Goal: Information Seeking & Learning: Find specific fact

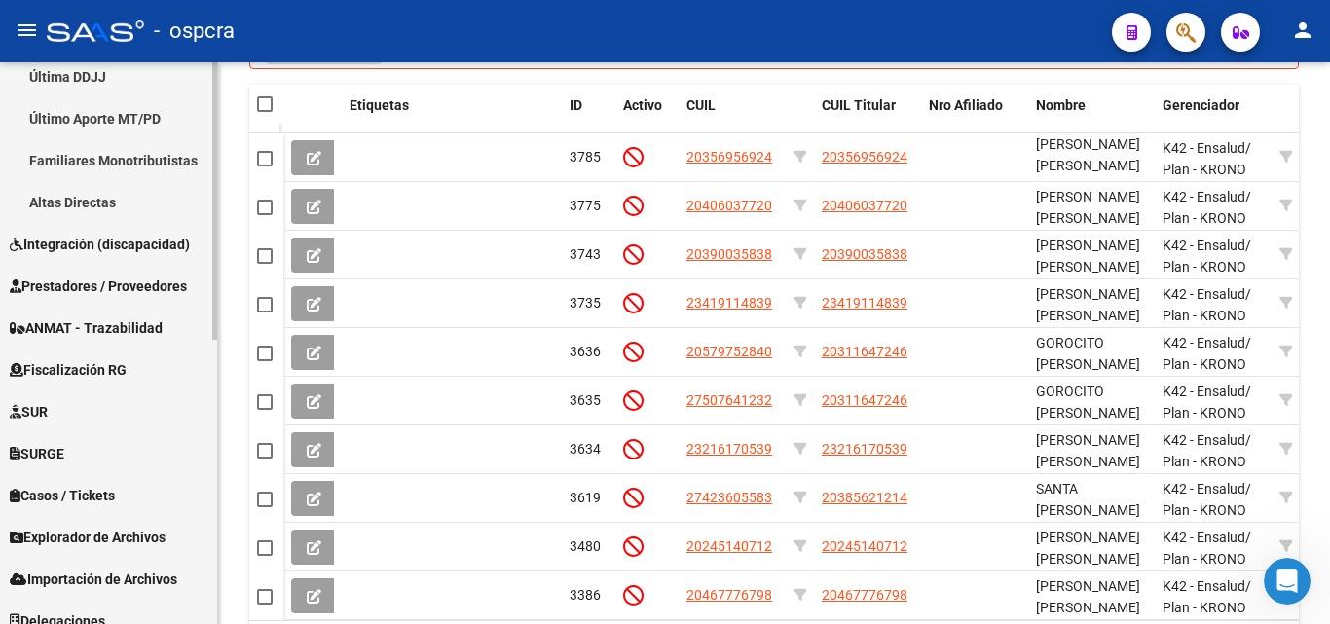
scroll to position [576, 0]
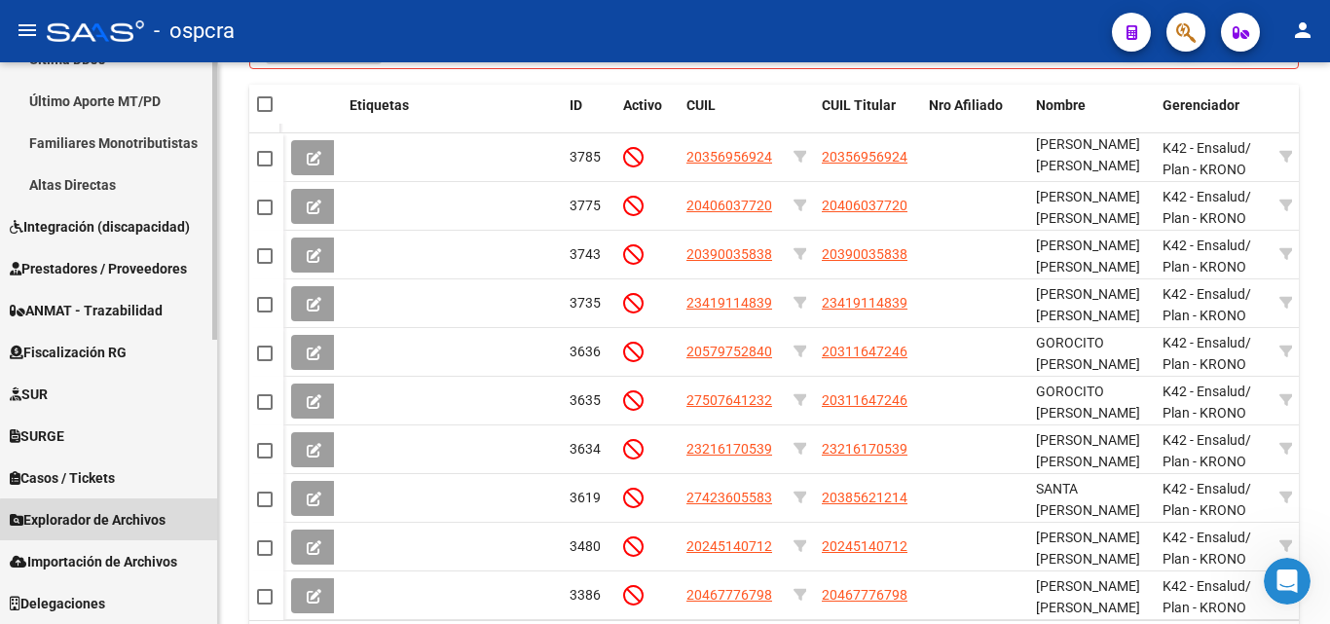
click at [119, 520] on span "Explorador de Archivos" at bounding box center [88, 519] width 156 height 21
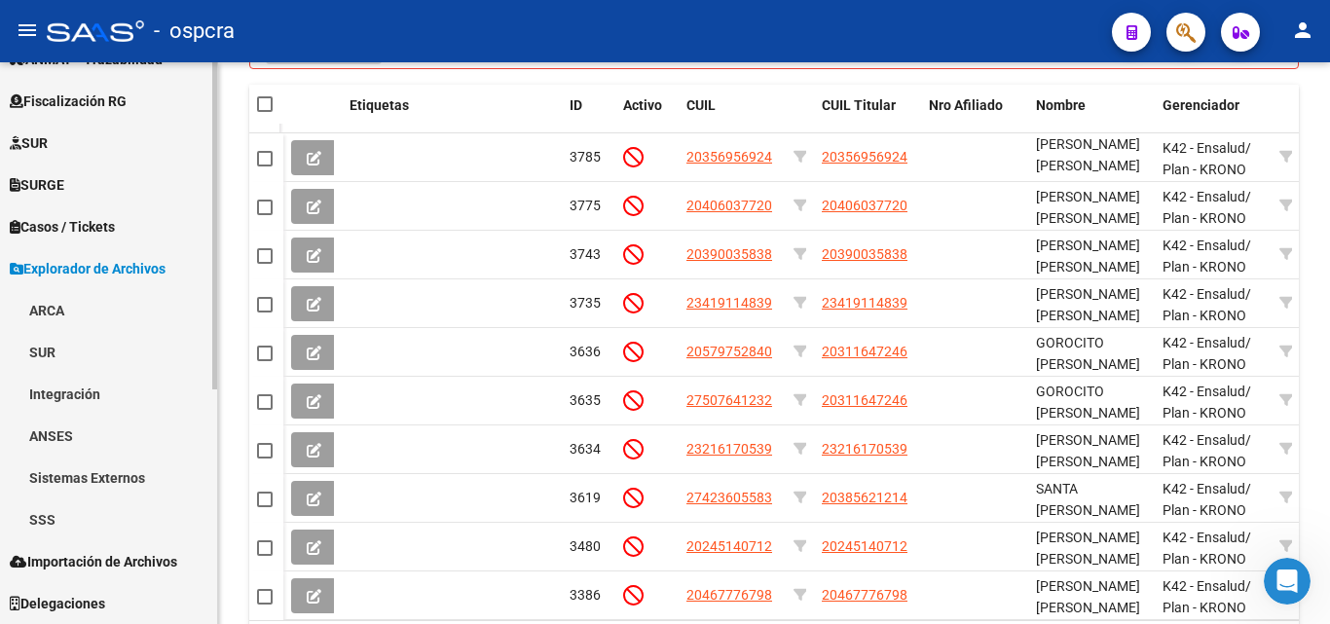
scroll to position [367, 0]
click at [78, 522] on link "SSS" at bounding box center [108, 520] width 217 height 42
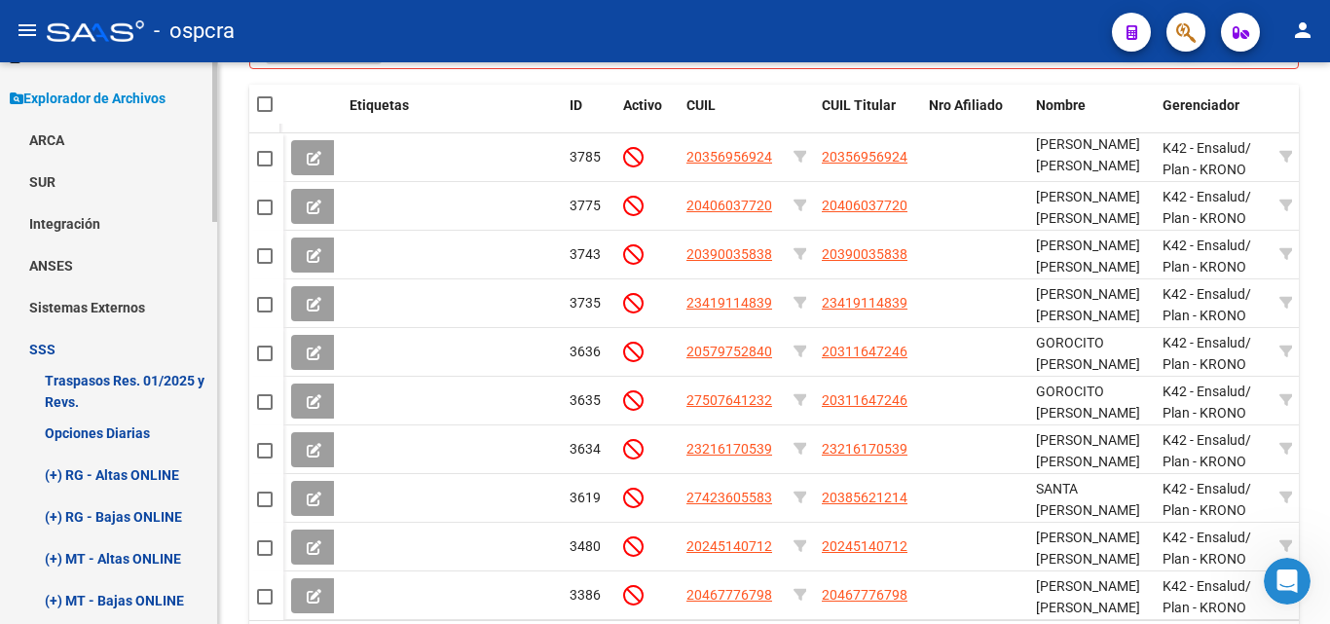
scroll to position [659, 0]
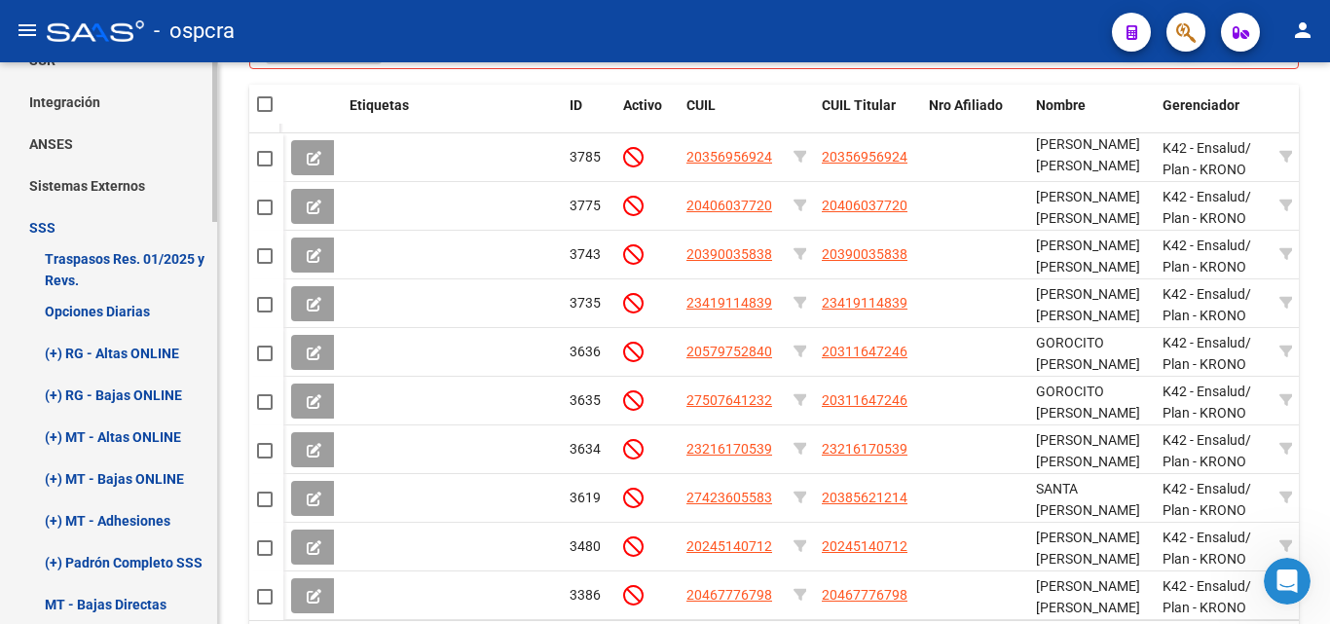
click at [130, 353] on link "(+) RG - Altas ONLINE" at bounding box center [108, 353] width 217 height 42
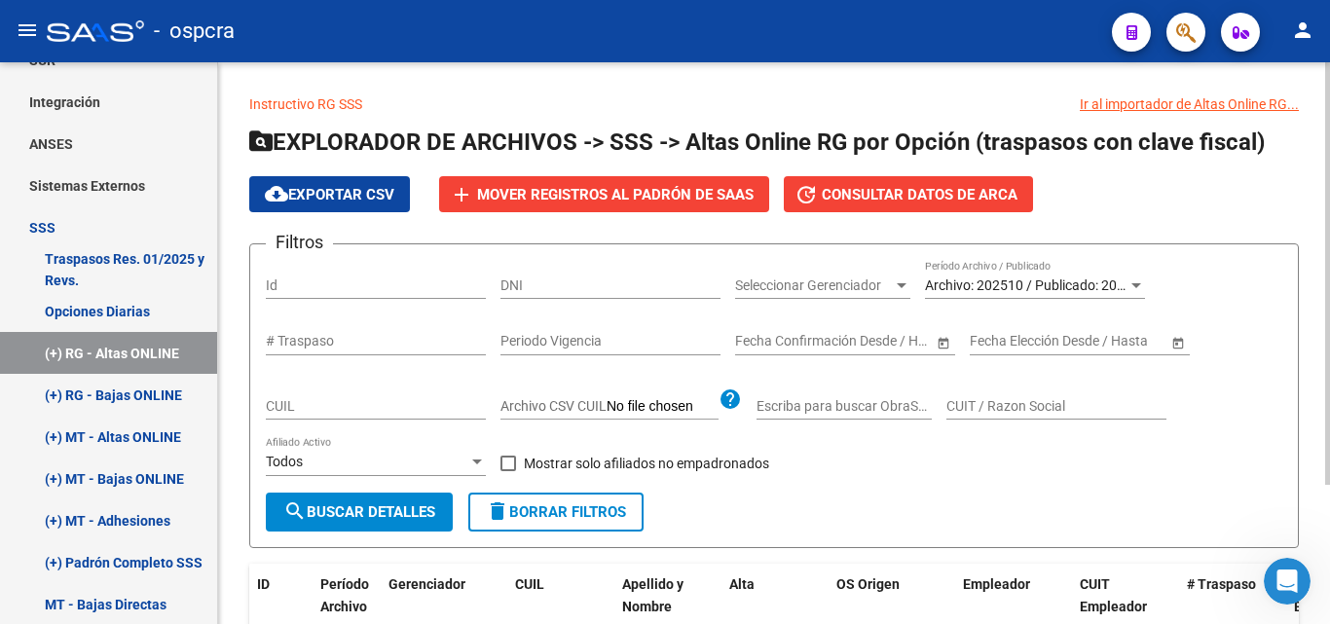
click at [1129, 279] on div at bounding box center [1137, 286] width 18 height 16
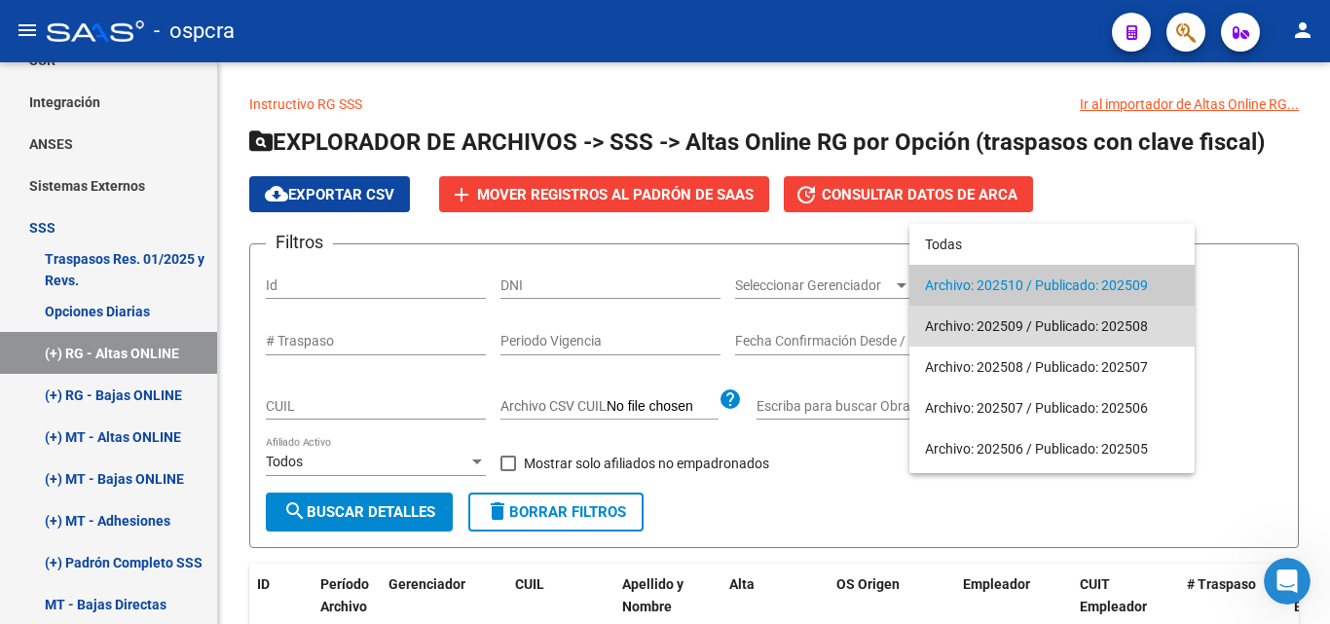
click at [1080, 318] on span "Archivo: 202509 / Publicado: 202508" at bounding box center [1052, 326] width 254 height 41
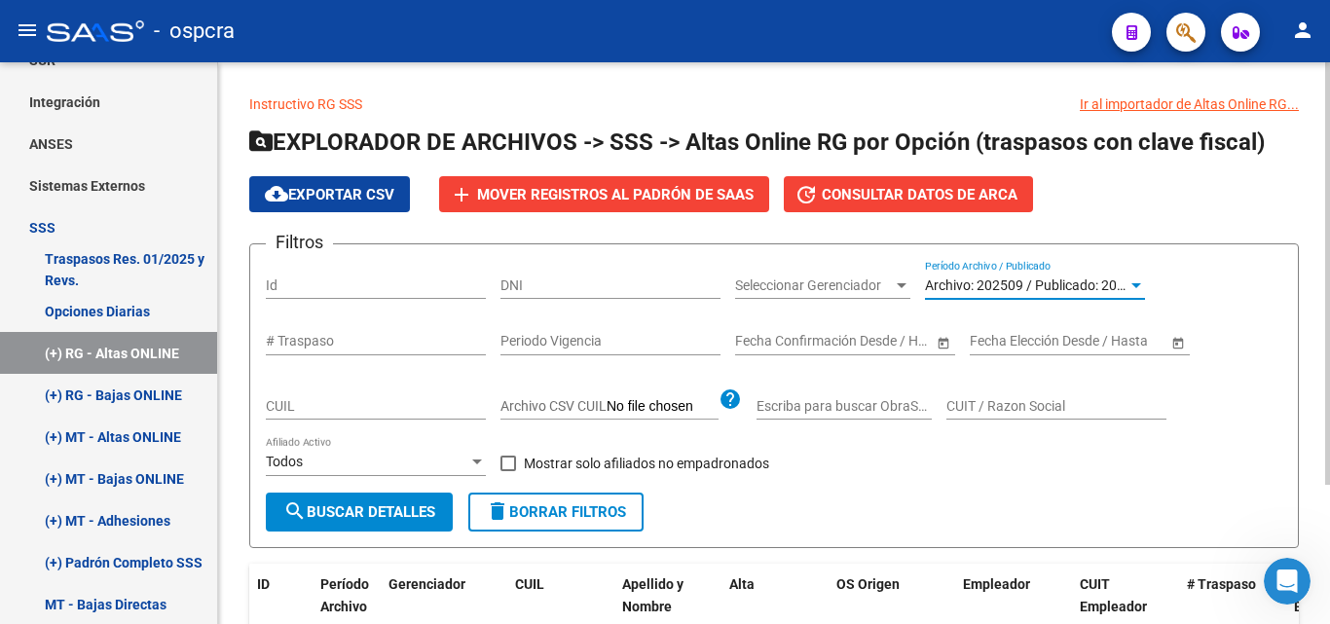
click at [363, 509] on span "search Buscar Detalles" at bounding box center [359, 512] width 152 height 18
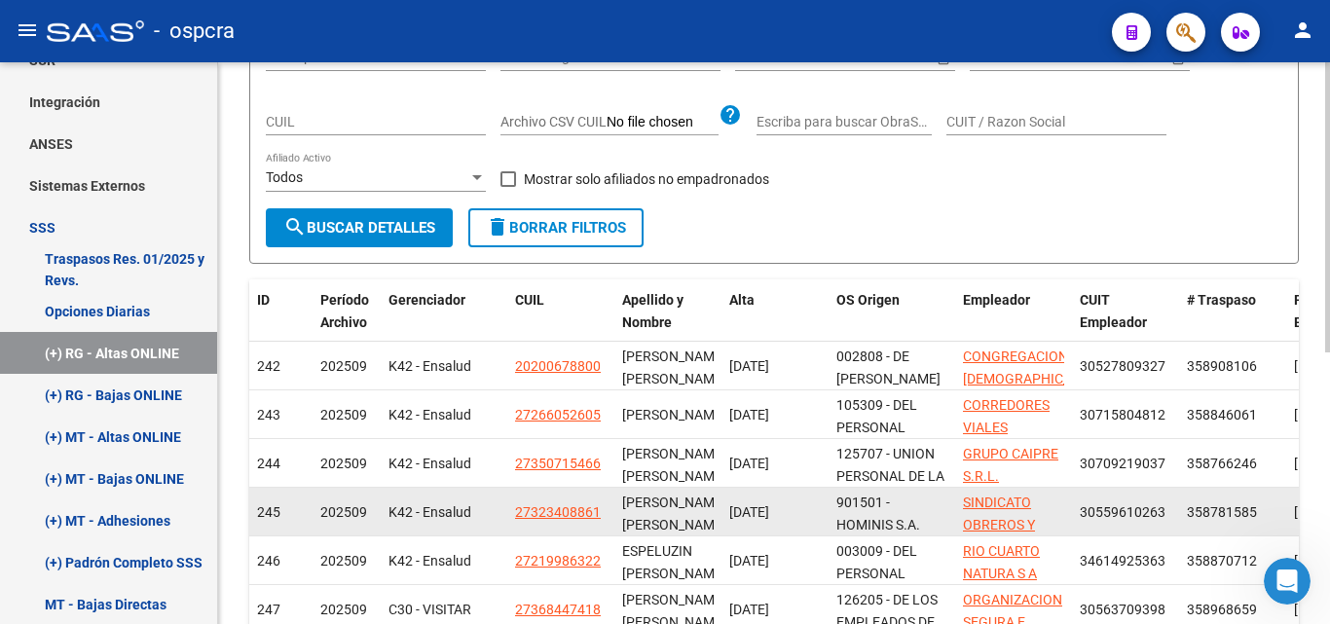
scroll to position [390, 0]
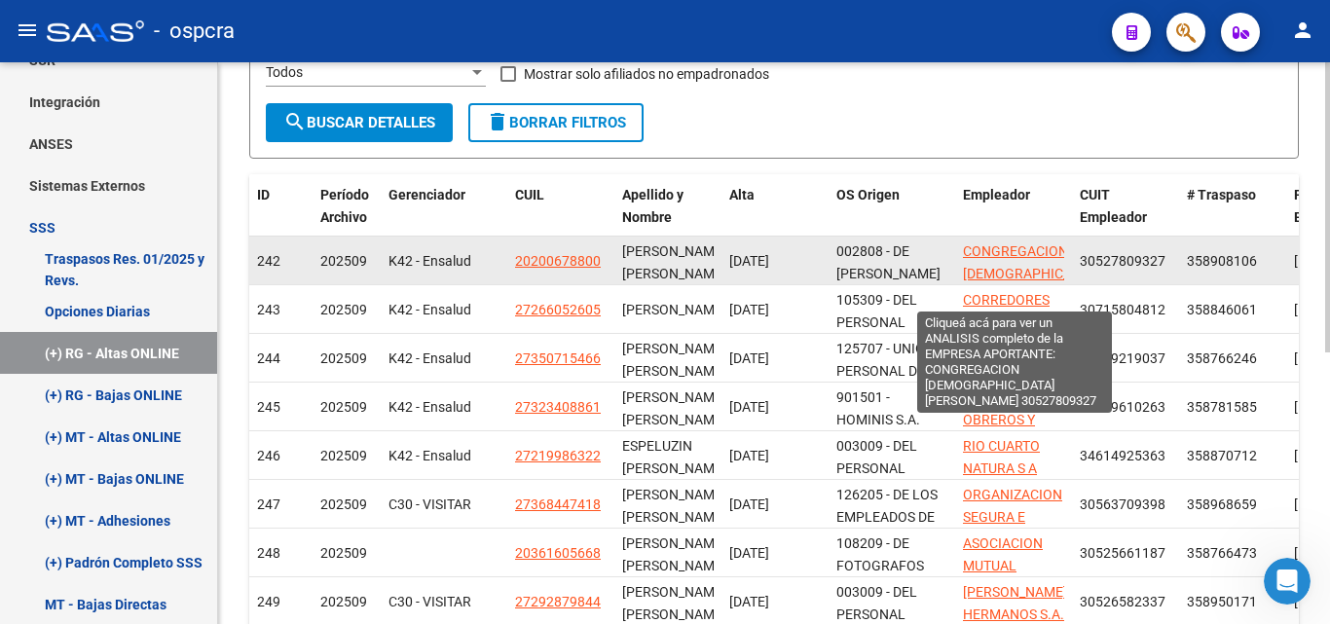
click at [1008, 279] on span "CONGREGACION [DEMOGRAPHIC_DATA][PERSON_NAME]" at bounding box center [1034, 273] width 142 height 60
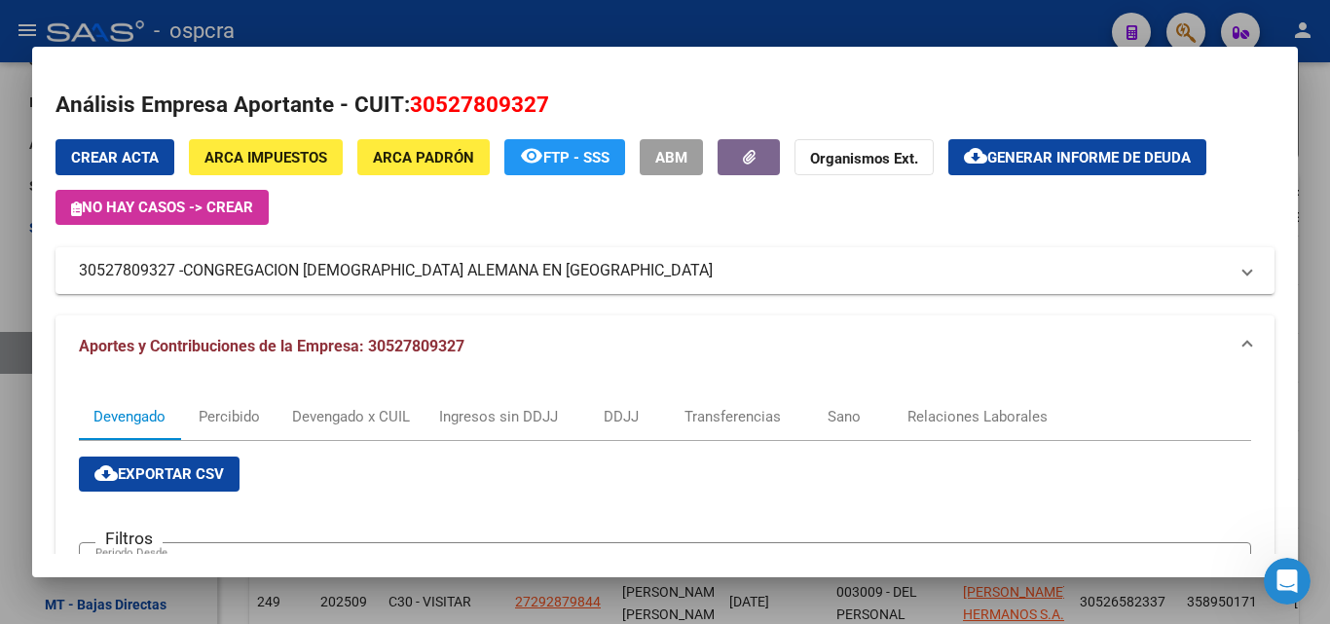
click at [0, 374] on div at bounding box center [665, 312] width 1330 height 624
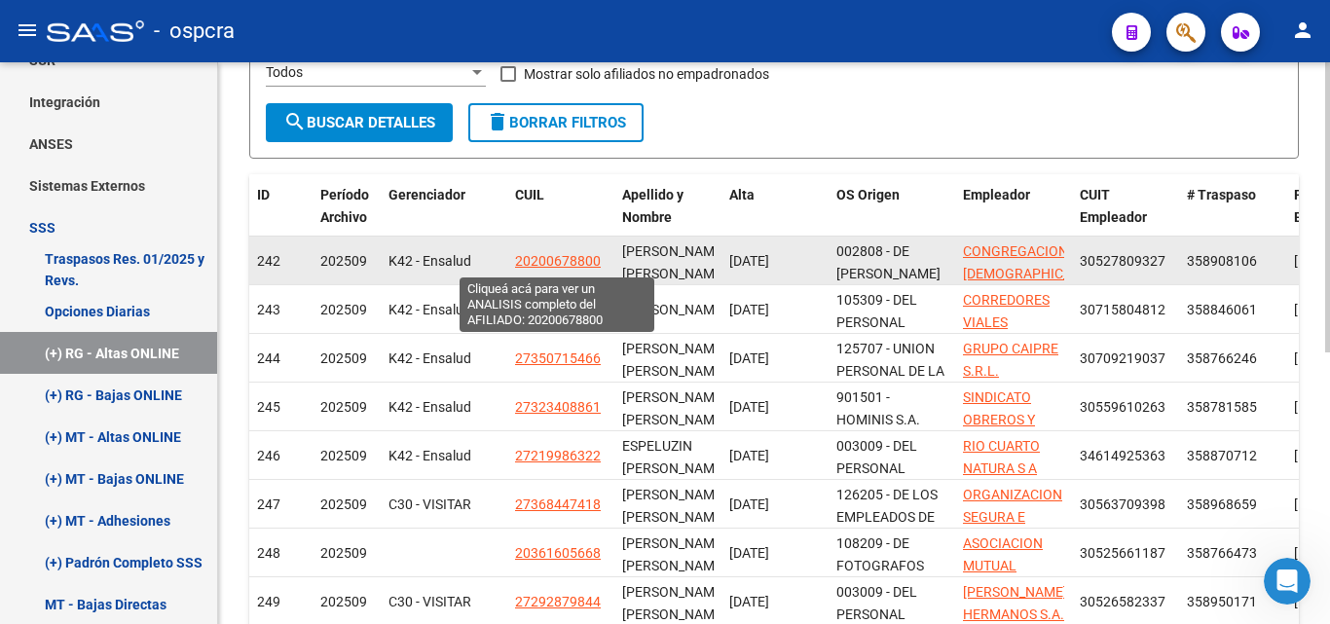
click at [560, 253] on span "20200678800" at bounding box center [558, 261] width 86 height 16
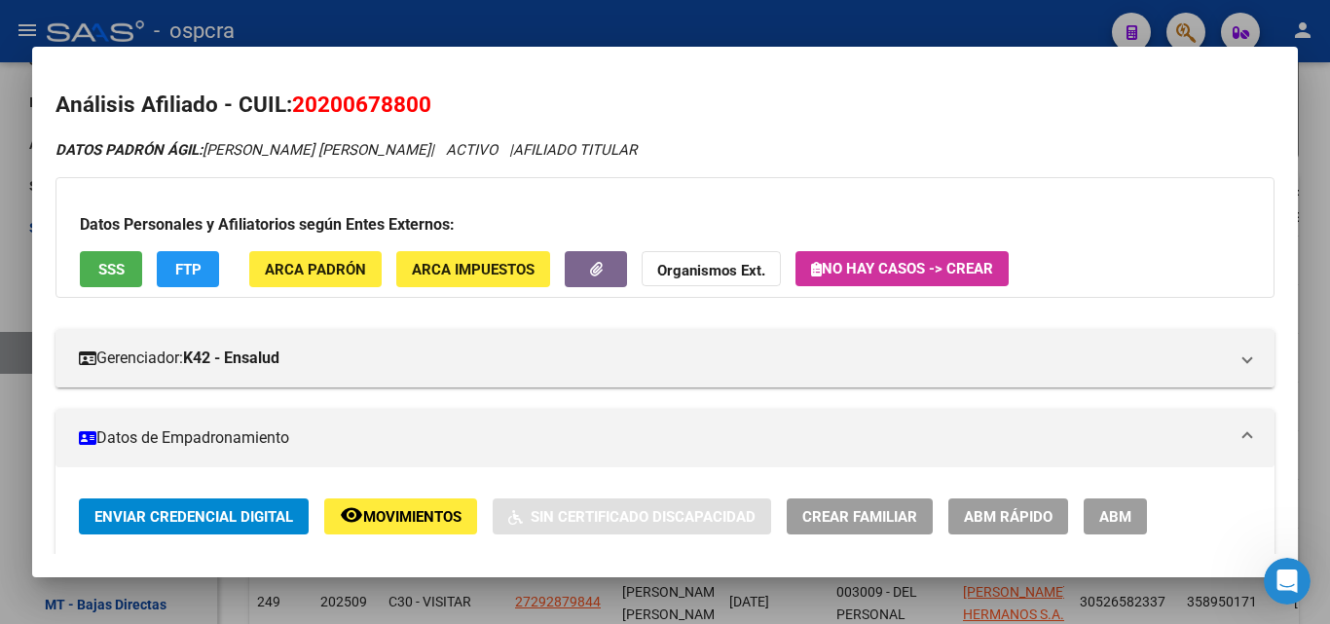
click at [0, 434] on div at bounding box center [665, 312] width 1330 height 624
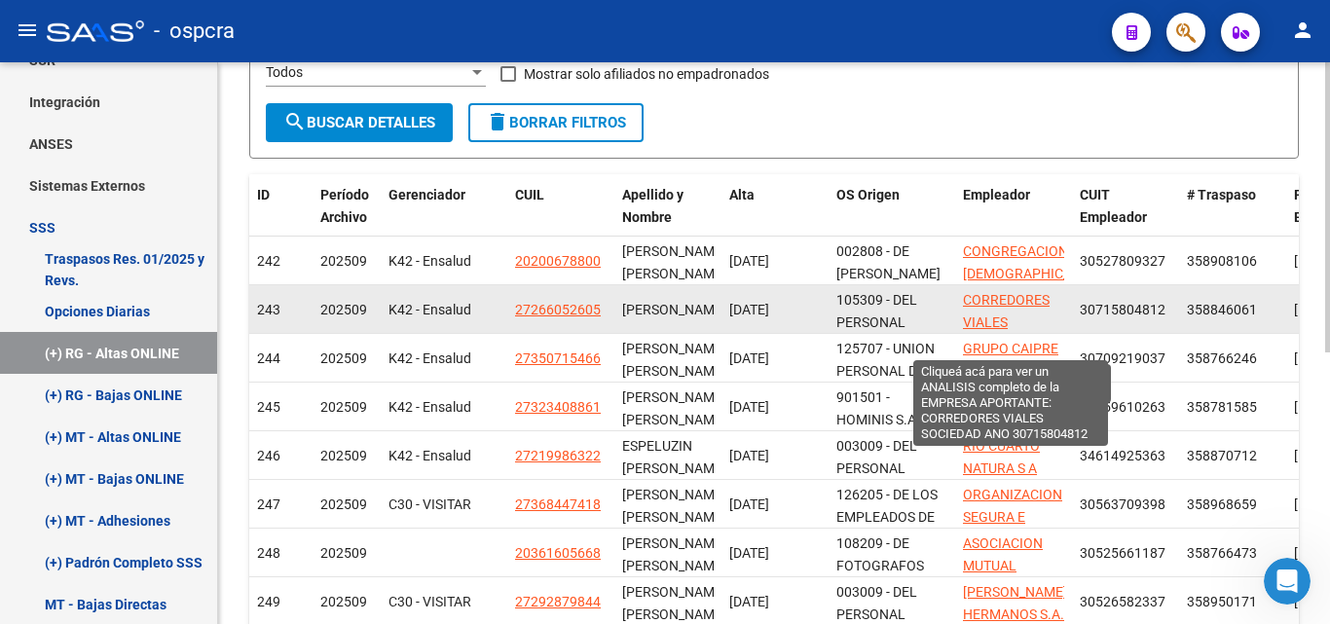
click at [991, 316] on span "CORREDORES VIALES SOCIEDAD ANO" at bounding box center [1010, 322] width 95 height 60
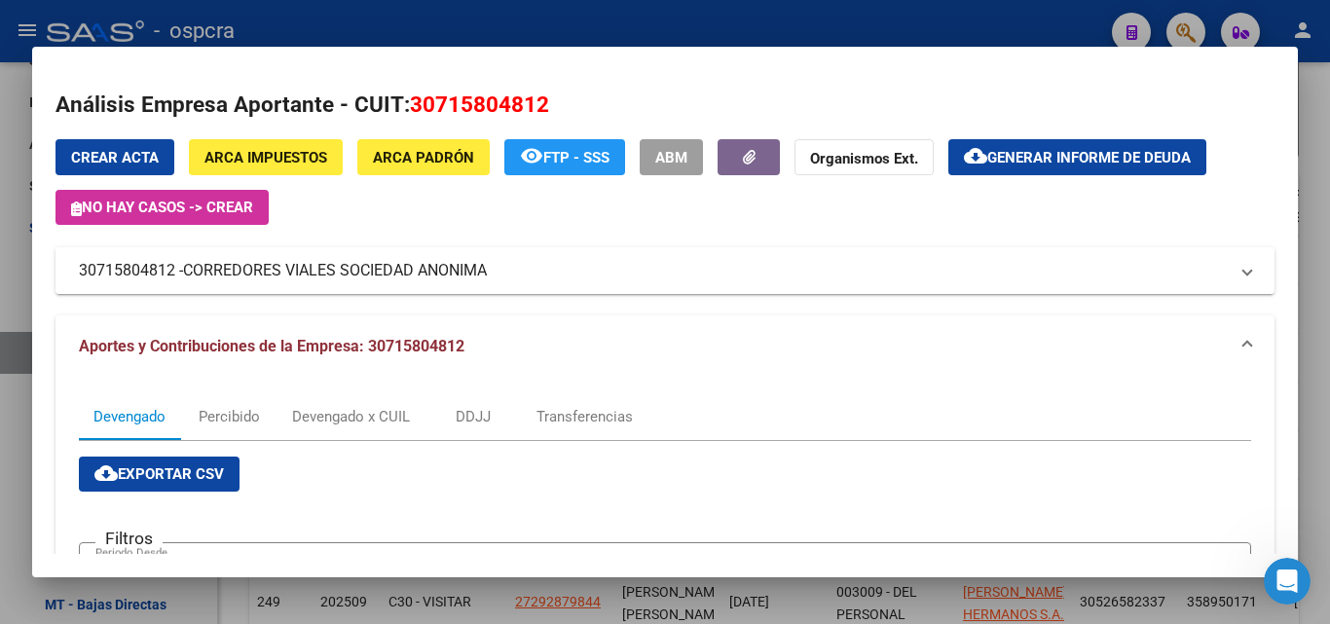
click at [378, 267] on span "CORREDORES VIALES SOCIEDAD ANONIMA" at bounding box center [335, 270] width 304 height 23
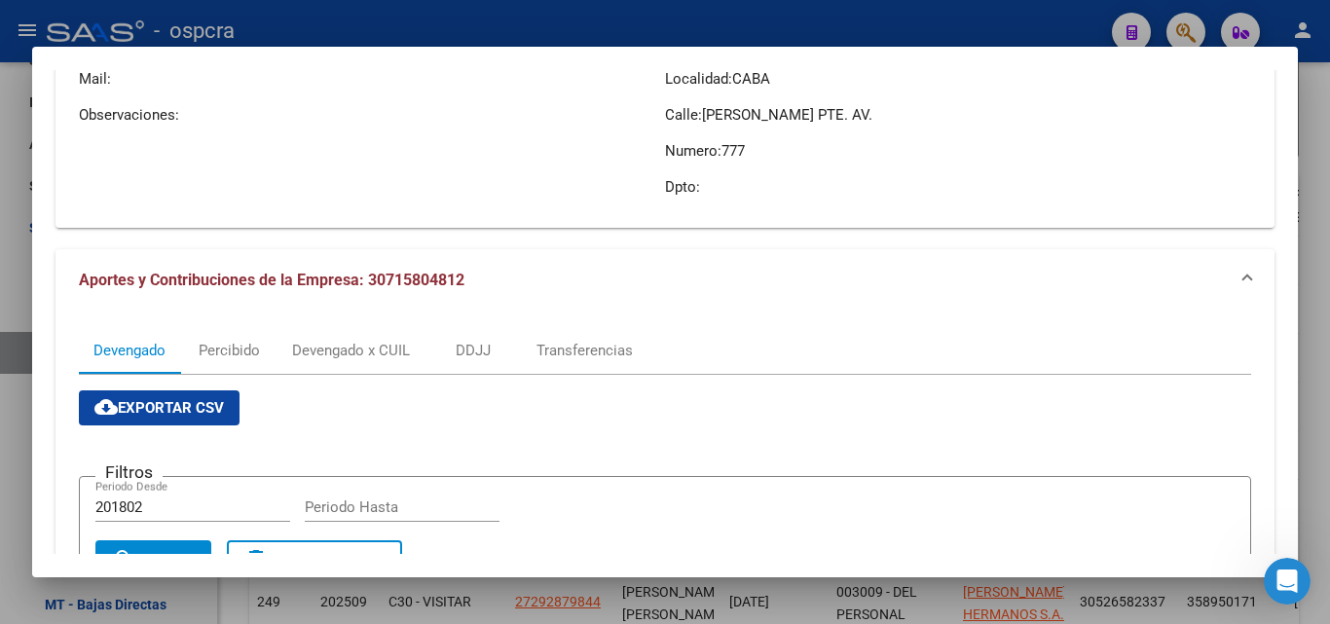
scroll to position [611, 0]
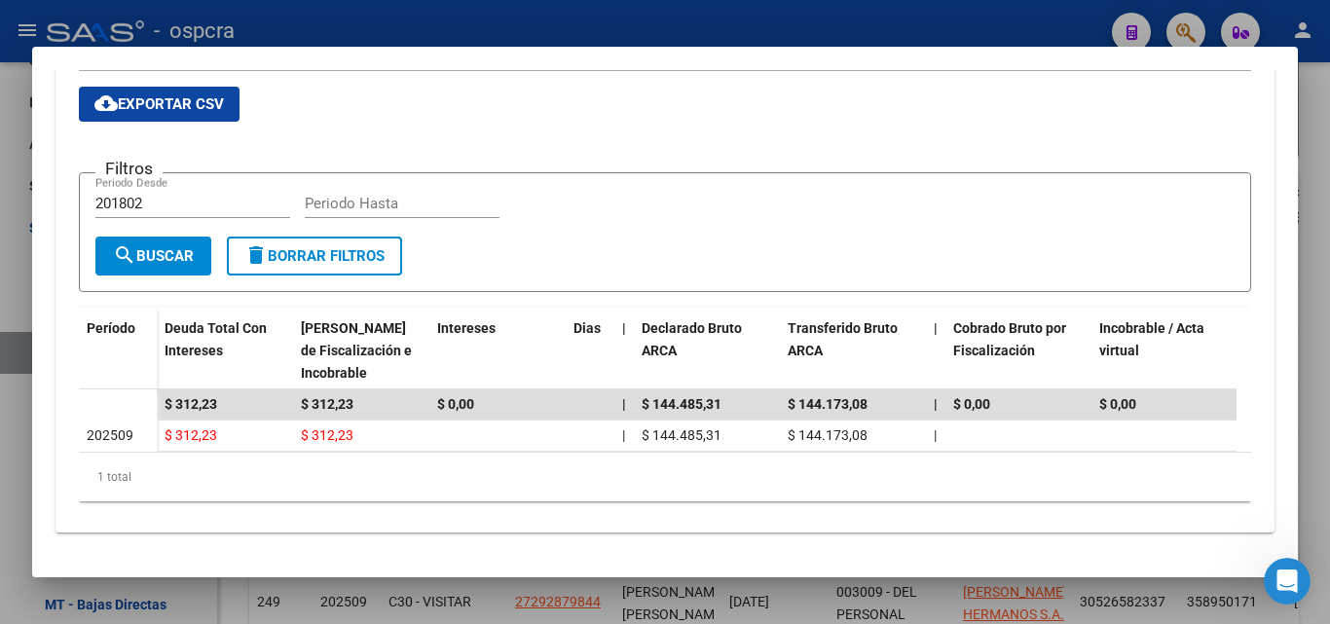
click at [0, 445] on div at bounding box center [665, 312] width 1330 height 624
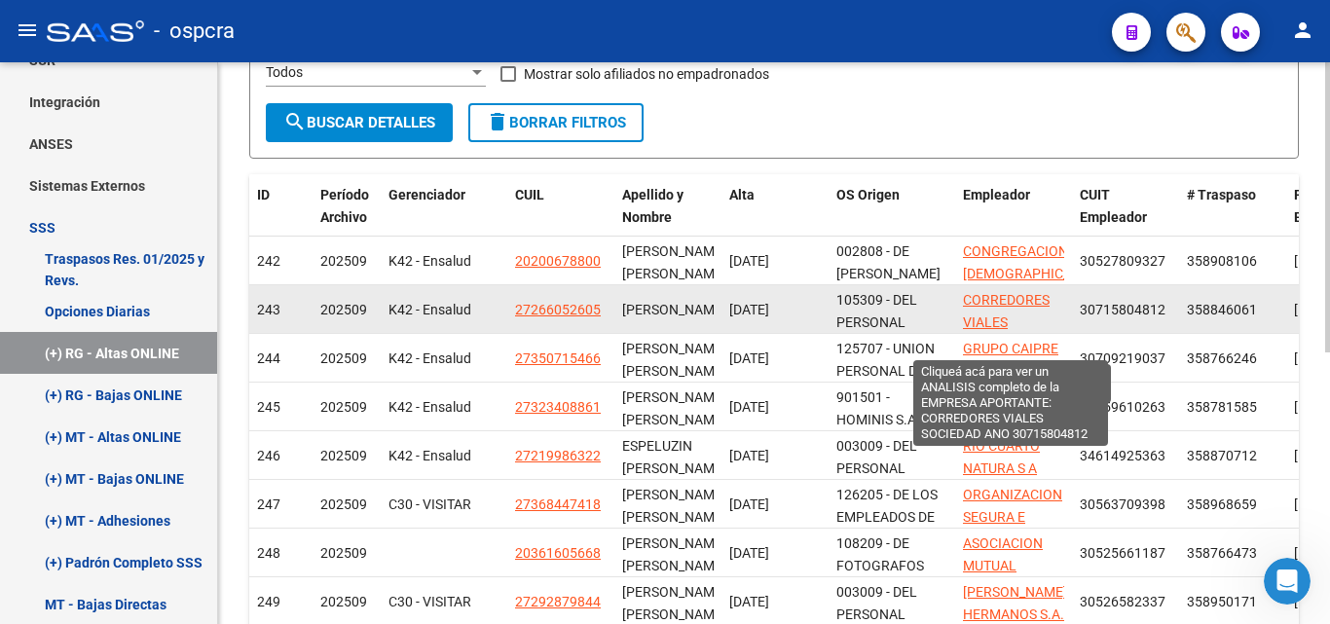
click at [979, 316] on span "CORREDORES VIALES SOCIEDAD ANO" at bounding box center [1010, 322] width 95 height 60
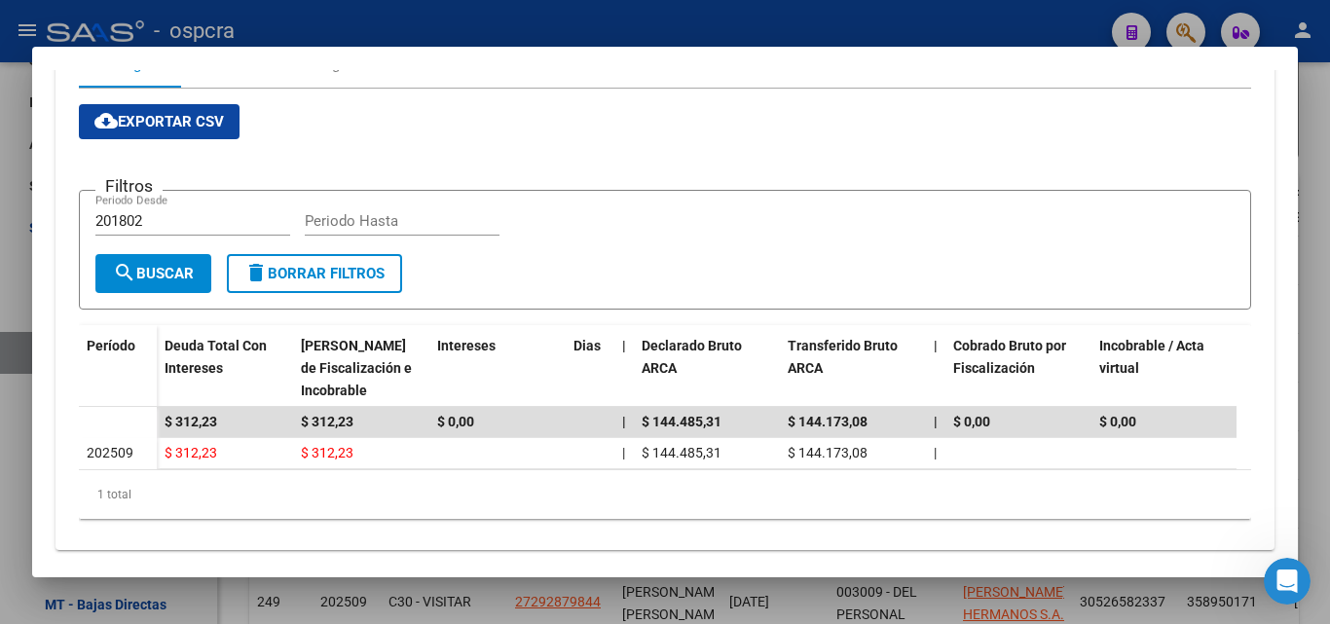
scroll to position [385, 0]
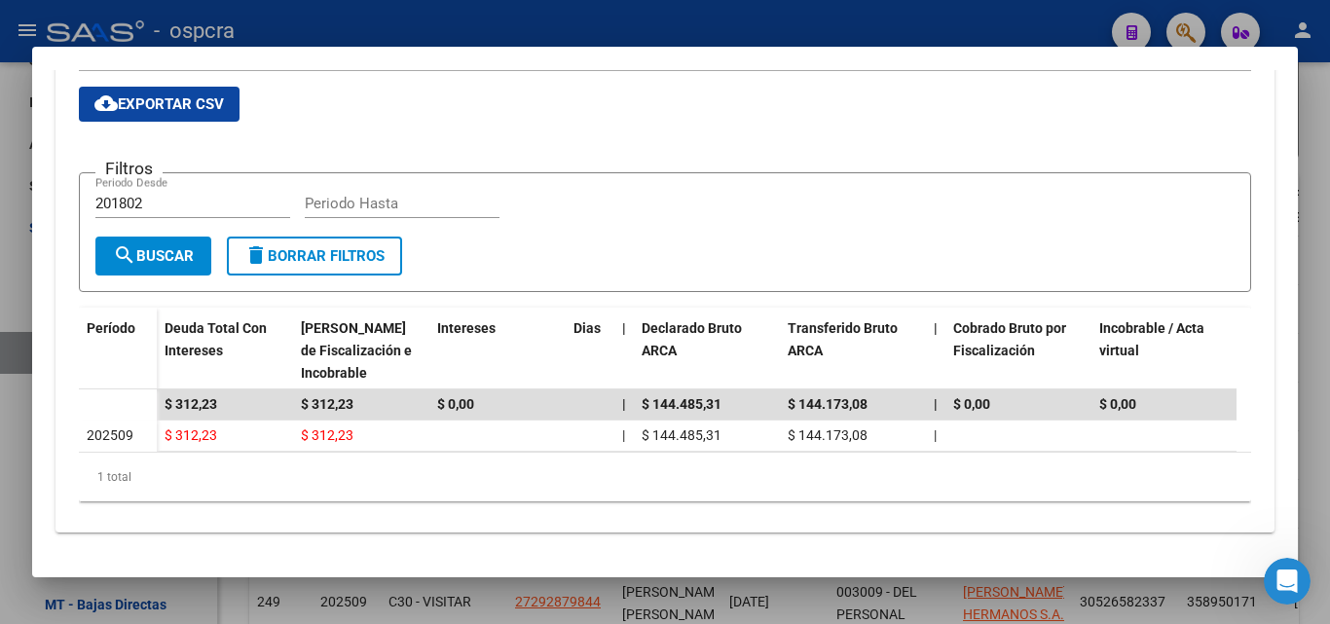
click at [0, 442] on div at bounding box center [665, 312] width 1330 height 624
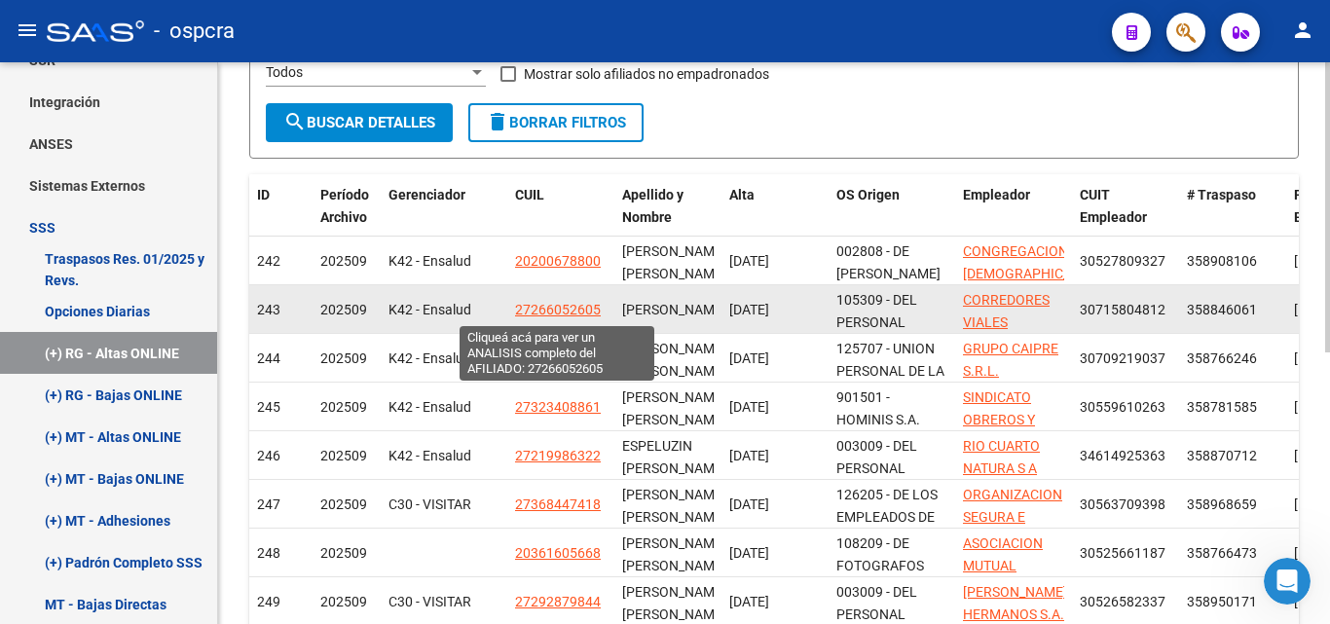
click at [577, 300] on app-link-go-to "27266052605" at bounding box center [558, 310] width 86 height 22
click at [576, 314] on span "27266052605" at bounding box center [558, 310] width 86 height 16
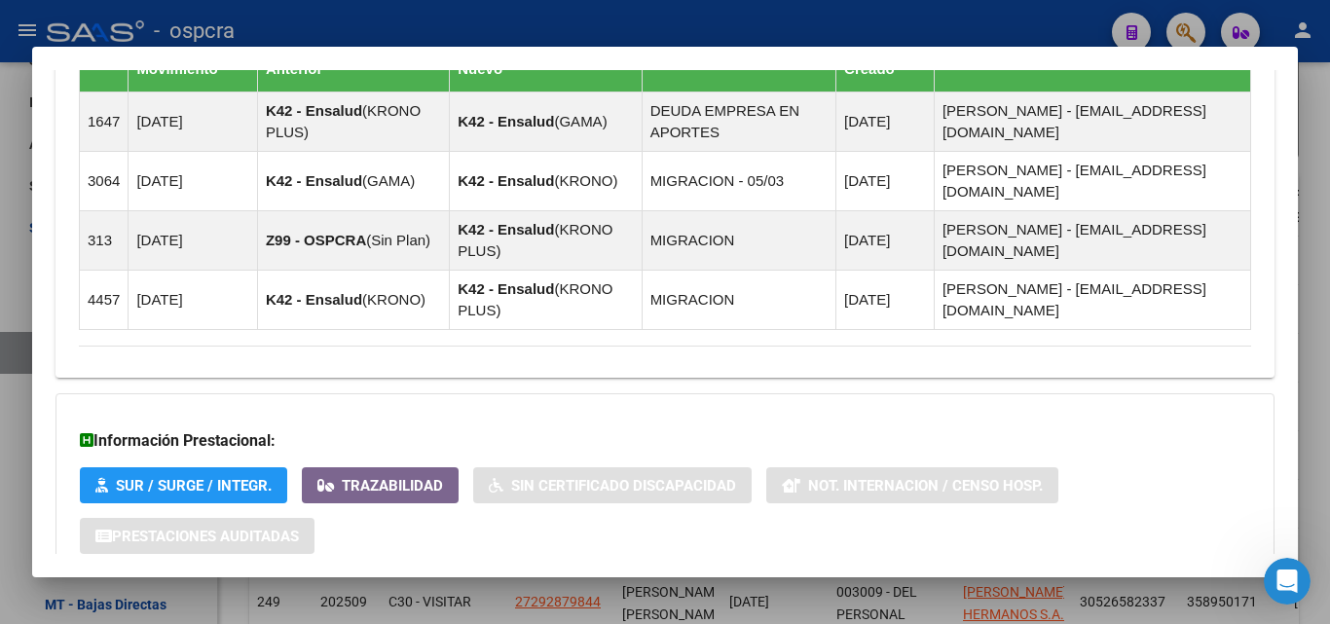
scroll to position [1427, 0]
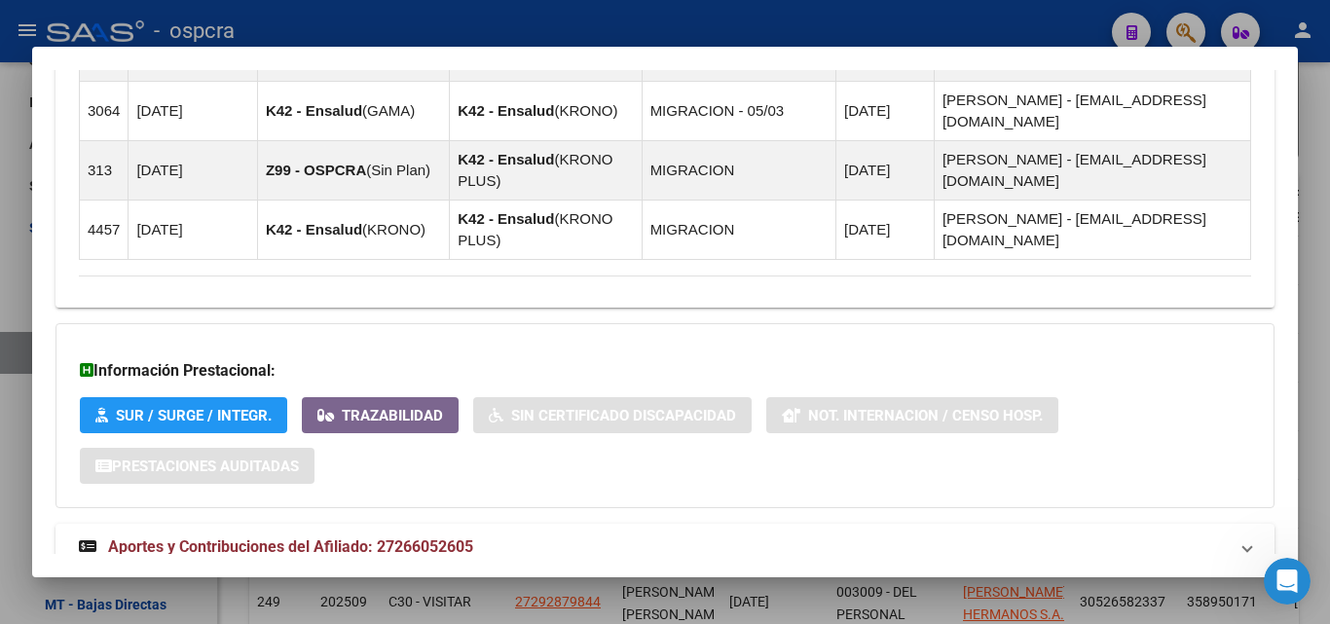
click at [410, 606] on span "Aportes y Contribuciones del Titular: 23271780419" at bounding box center [286, 615] width 356 height 19
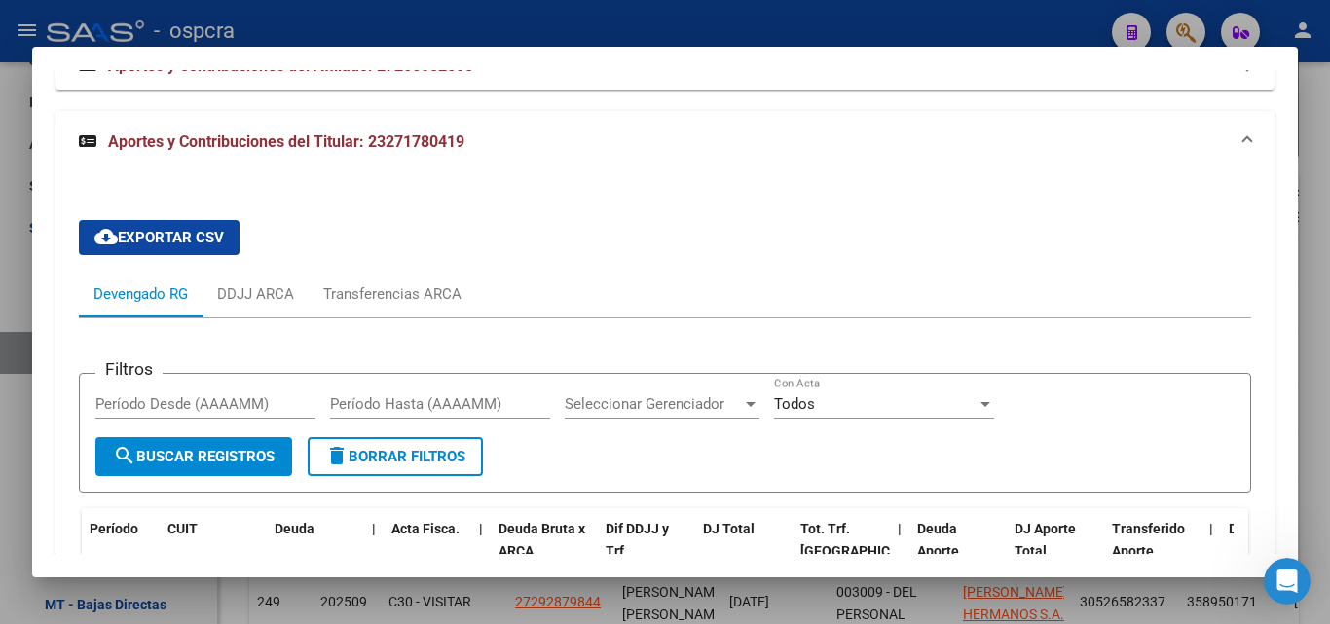
scroll to position [2108, 0]
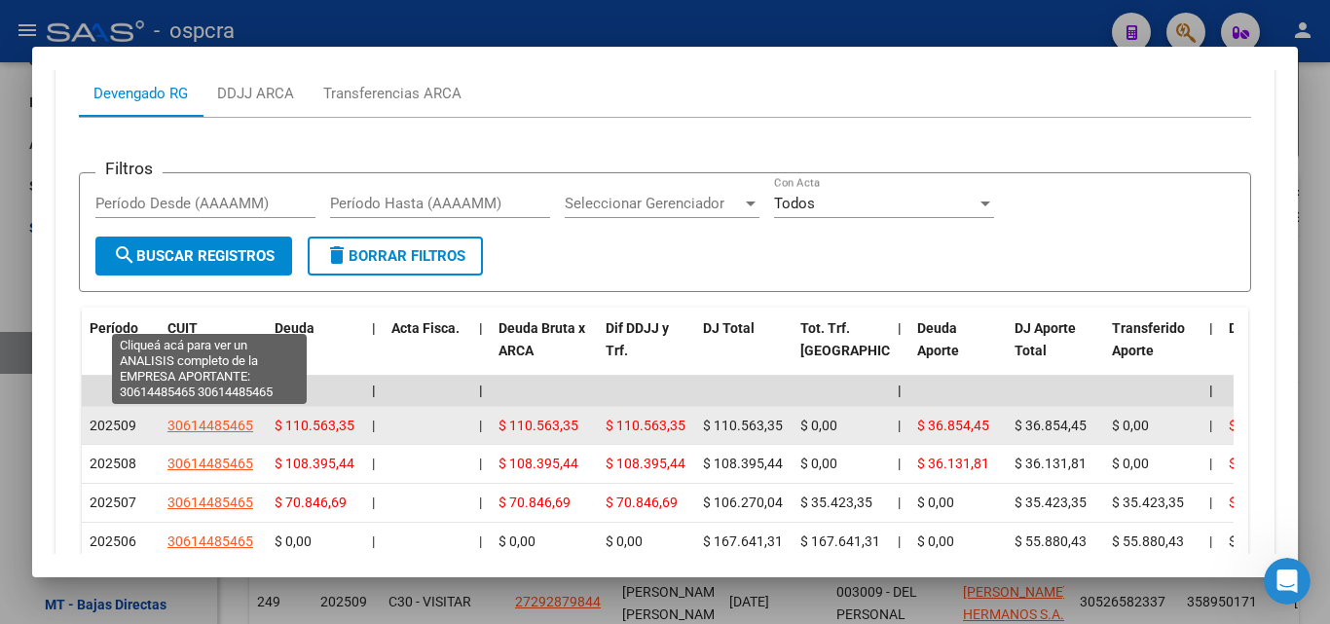
click at [223, 418] on span "30614485465" at bounding box center [210, 426] width 86 height 16
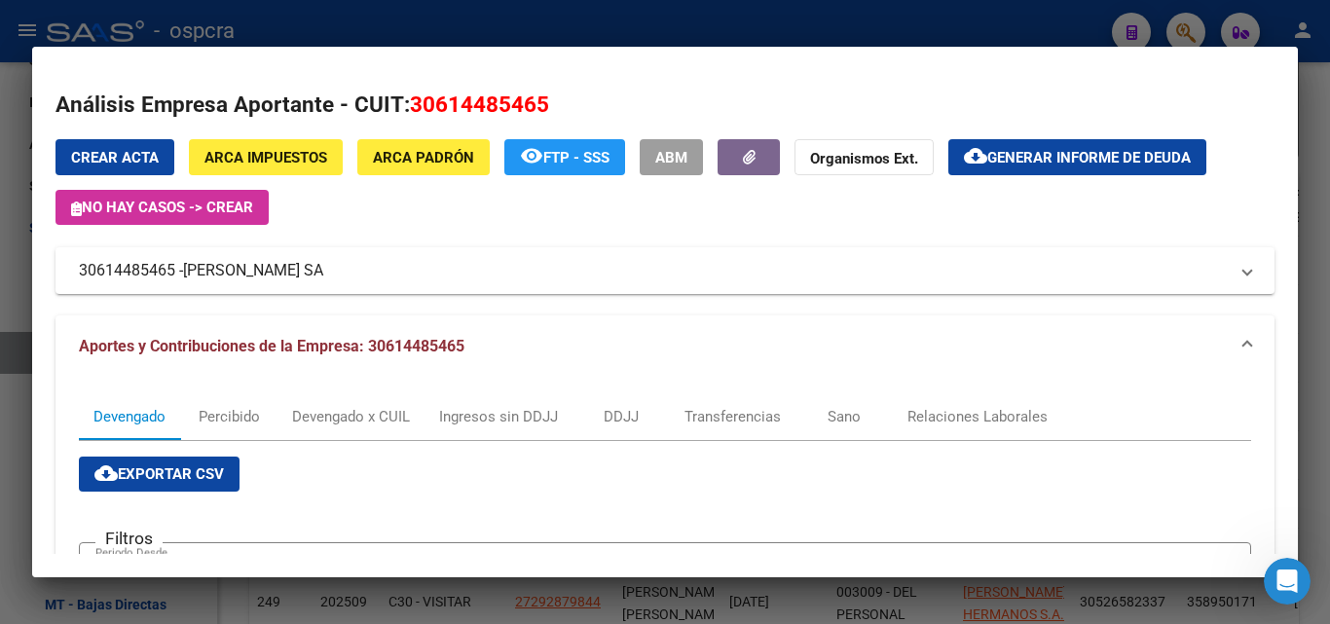
click at [0, 386] on div at bounding box center [665, 312] width 1330 height 624
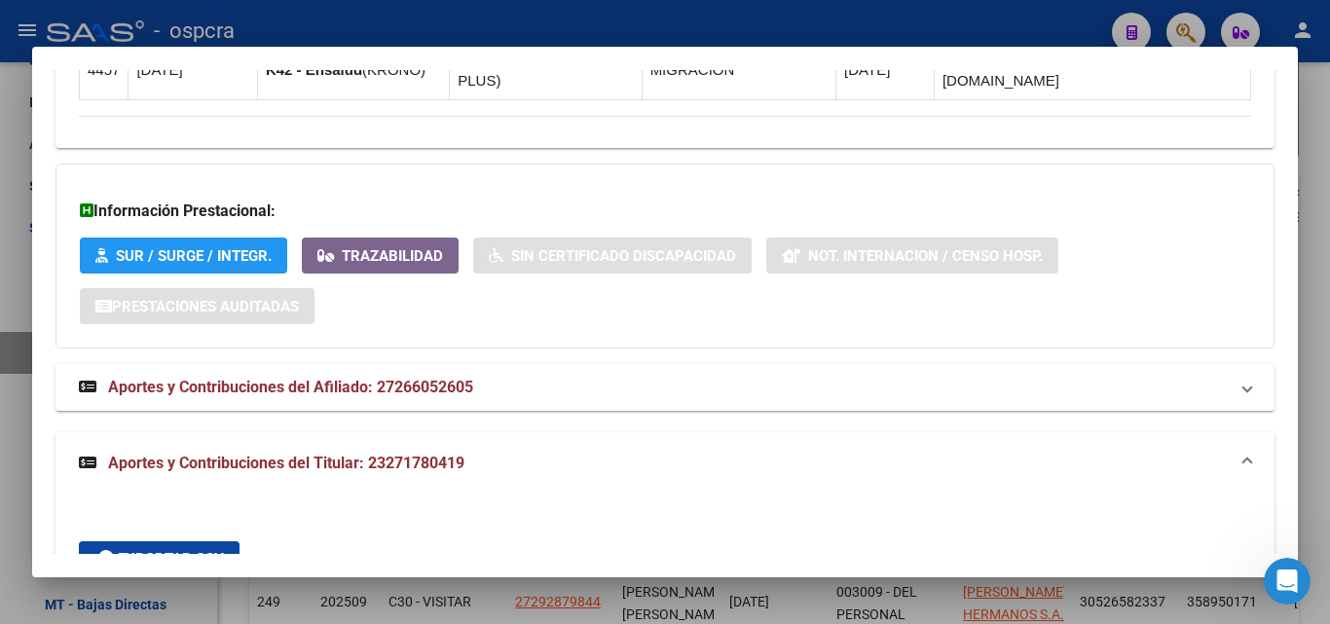
scroll to position [1753, 0]
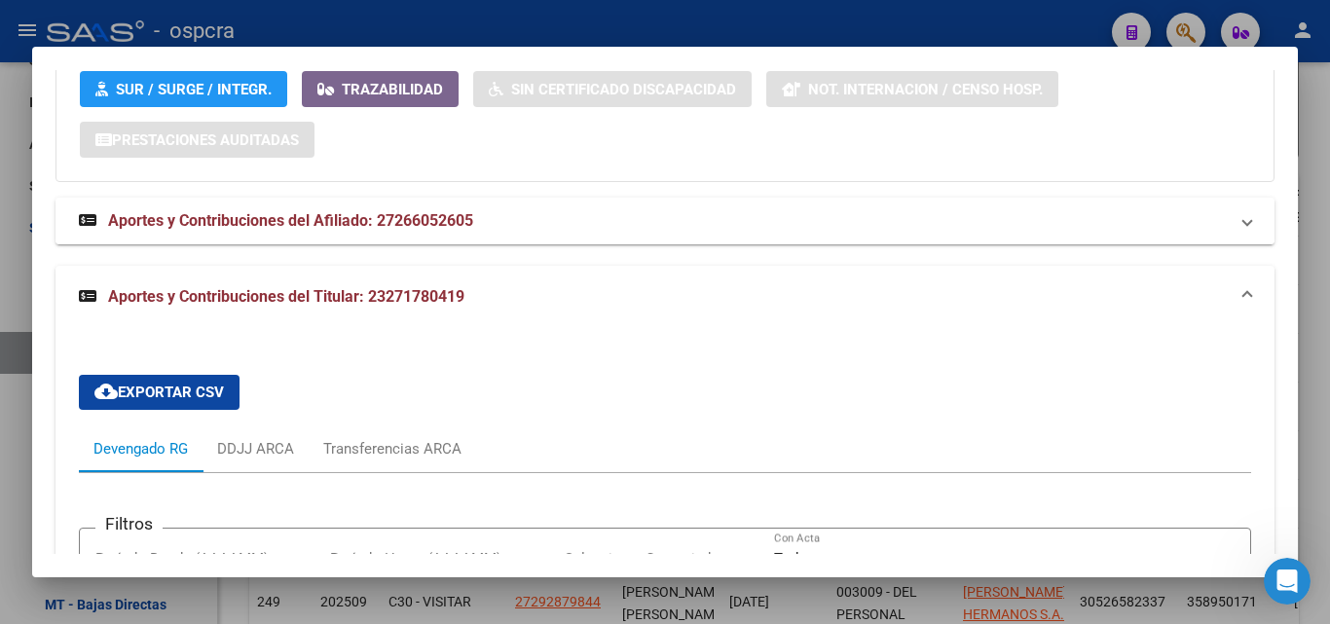
click at [427, 209] on strong "Aportes y Contribuciones del Afiliado: 27266052605" at bounding box center [276, 220] width 394 height 23
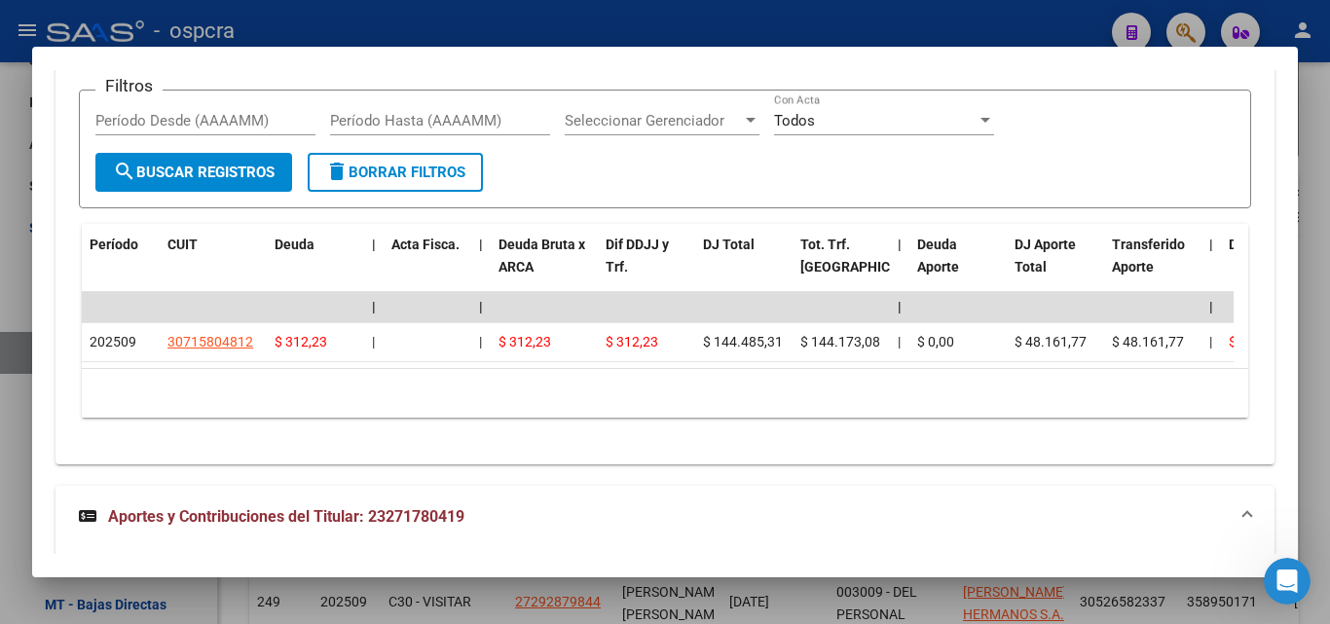
scroll to position [2142, 0]
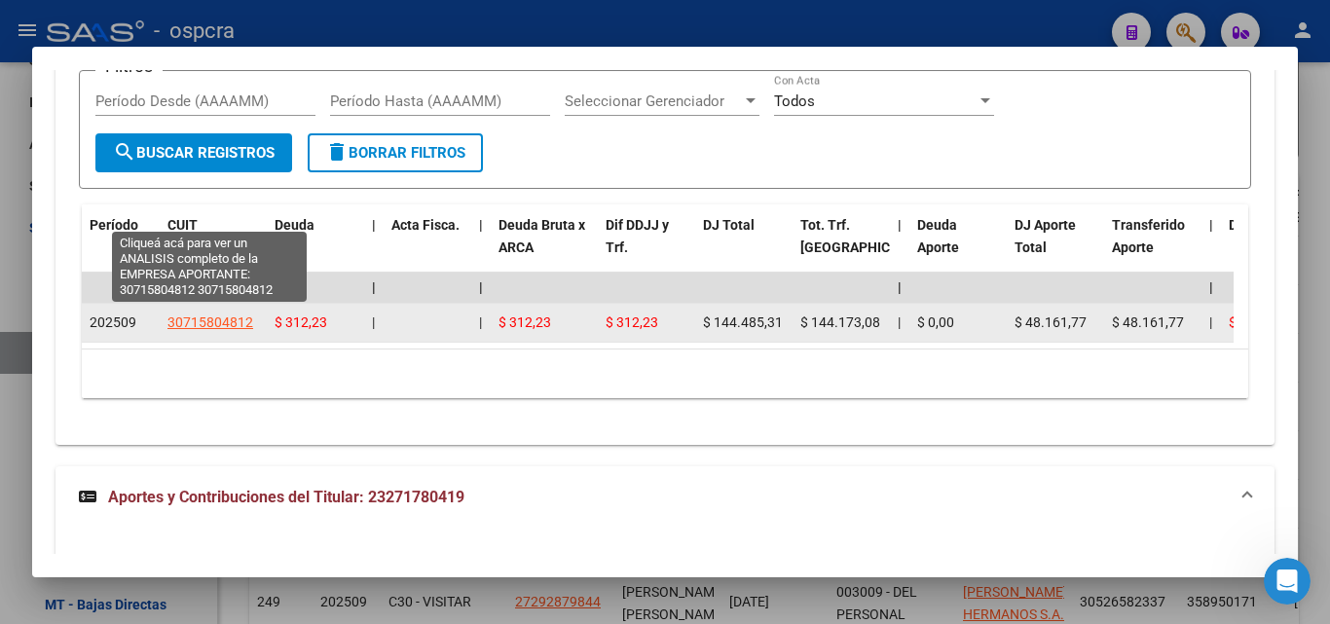
click at [212, 315] on span "30715804812" at bounding box center [210, 323] width 86 height 16
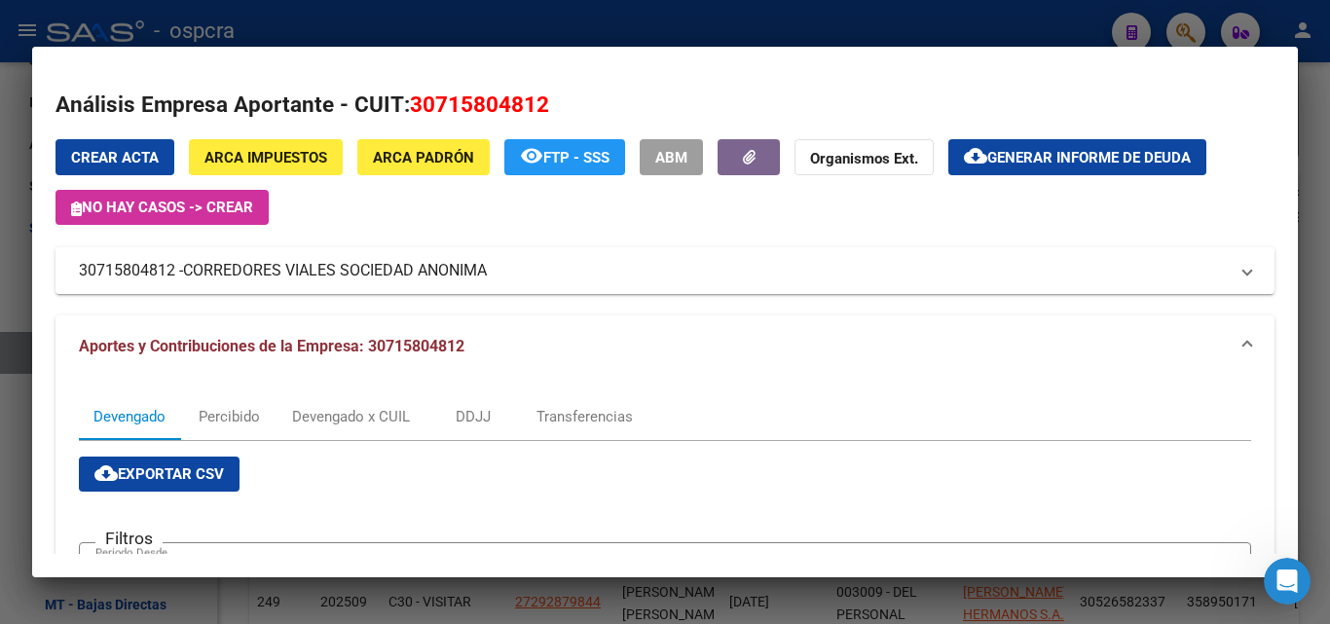
click at [0, 314] on div at bounding box center [665, 312] width 1330 height 624
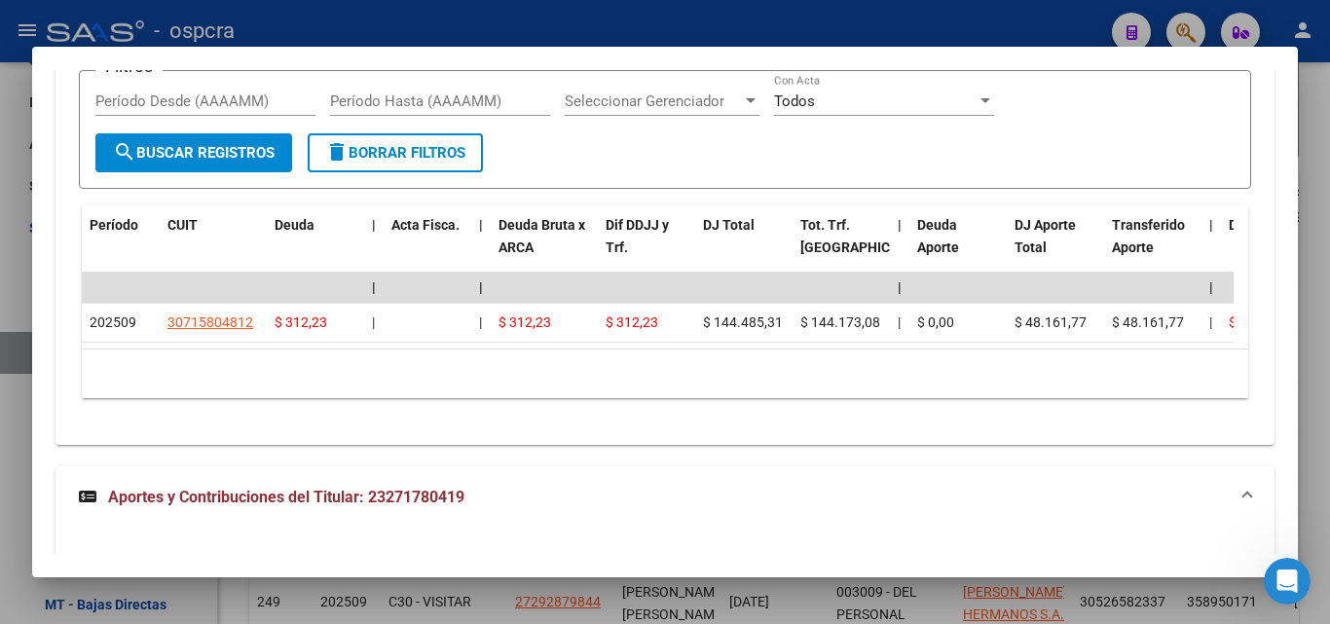
click at [374, 488] on span "Aportes y Contribuciones del Titular: 23271780419" at bounding box center [286, 497] width 356 height 19
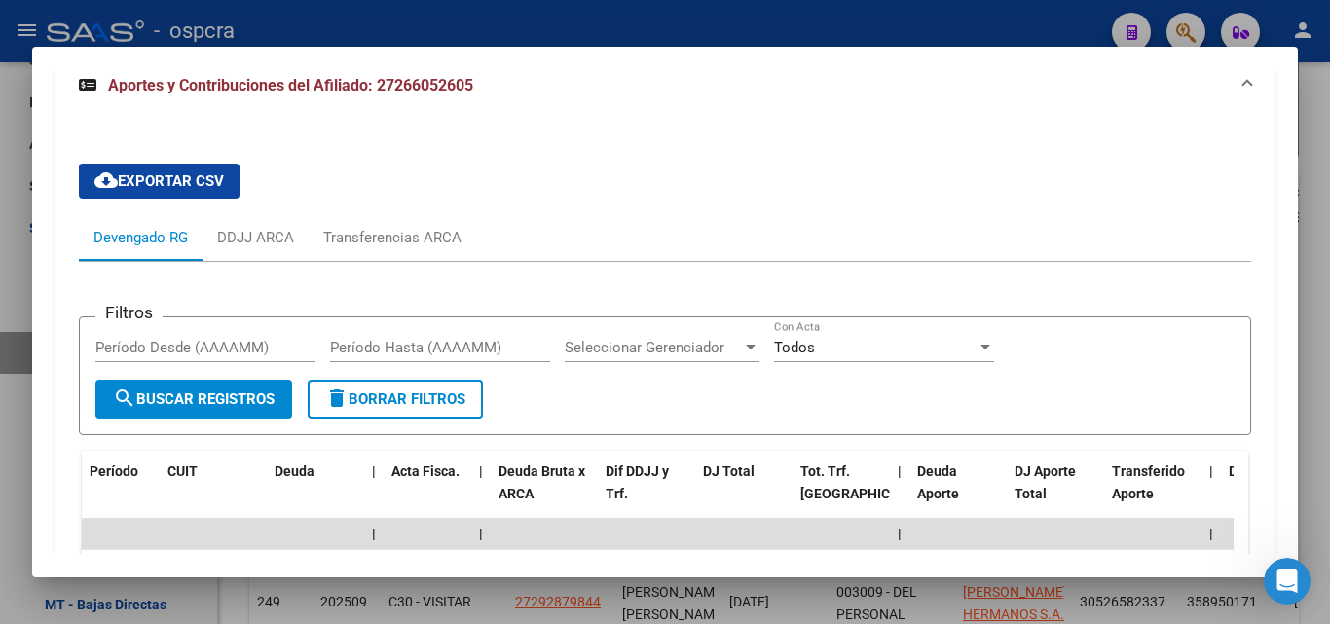
scroll to position [1351, 0]
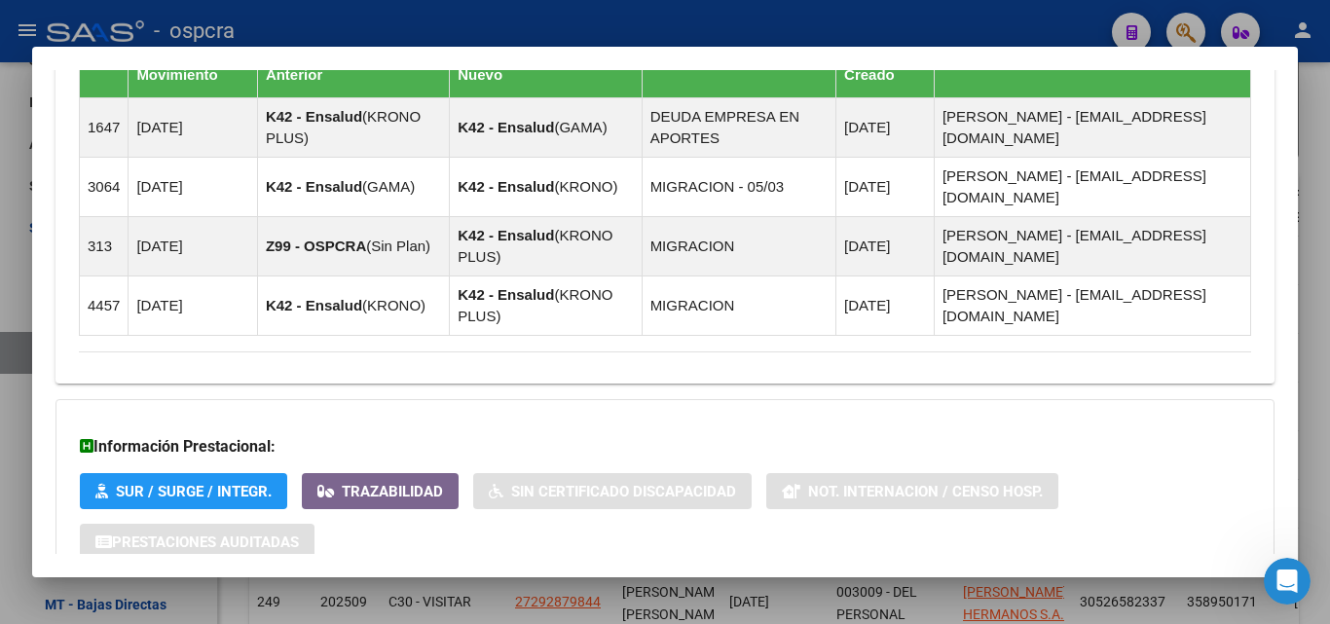
click at [393, 621] on span "Aportes y Contribuciones del Afiliado: 27266052605" at bounding box center [290, 630] width 365 height 19
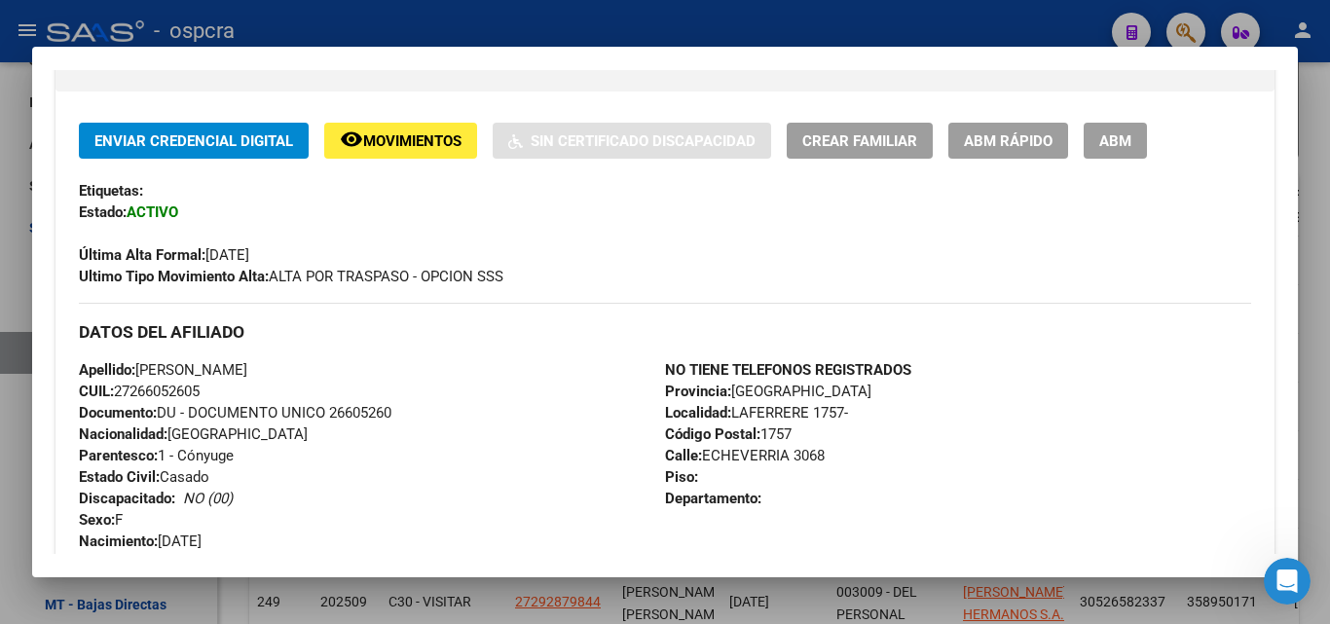
scroll to position [0, 0]
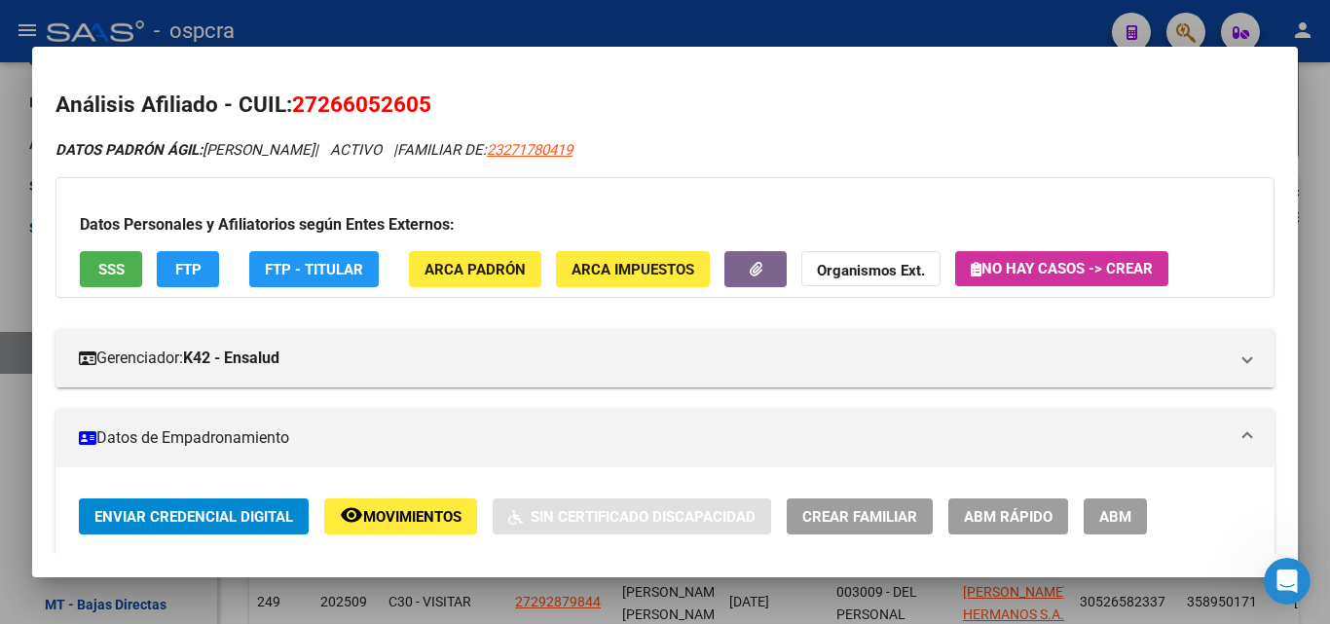
click at [108, 261] on span "SSS" at bounding box center [111, 270] width 26 height 18
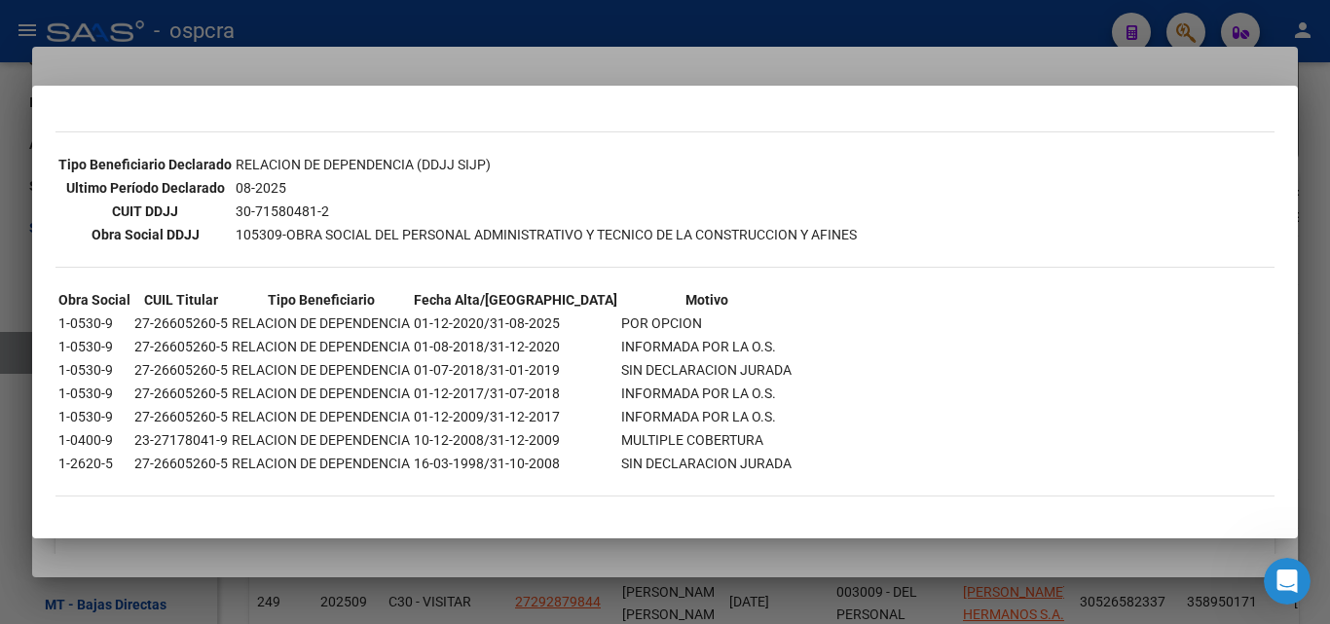
scroll to position [491, 0]
click at [0, 345] on div at bounding box center [665, 312] width 1330 height 624
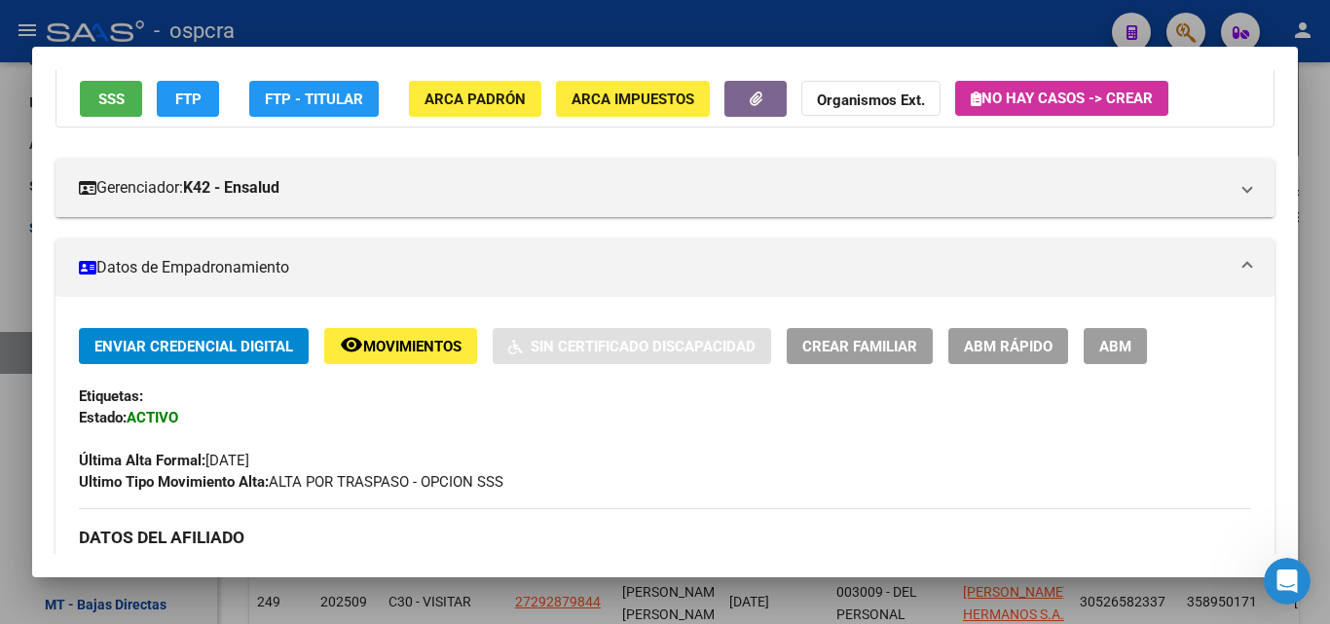
scroll to position [0, 0]
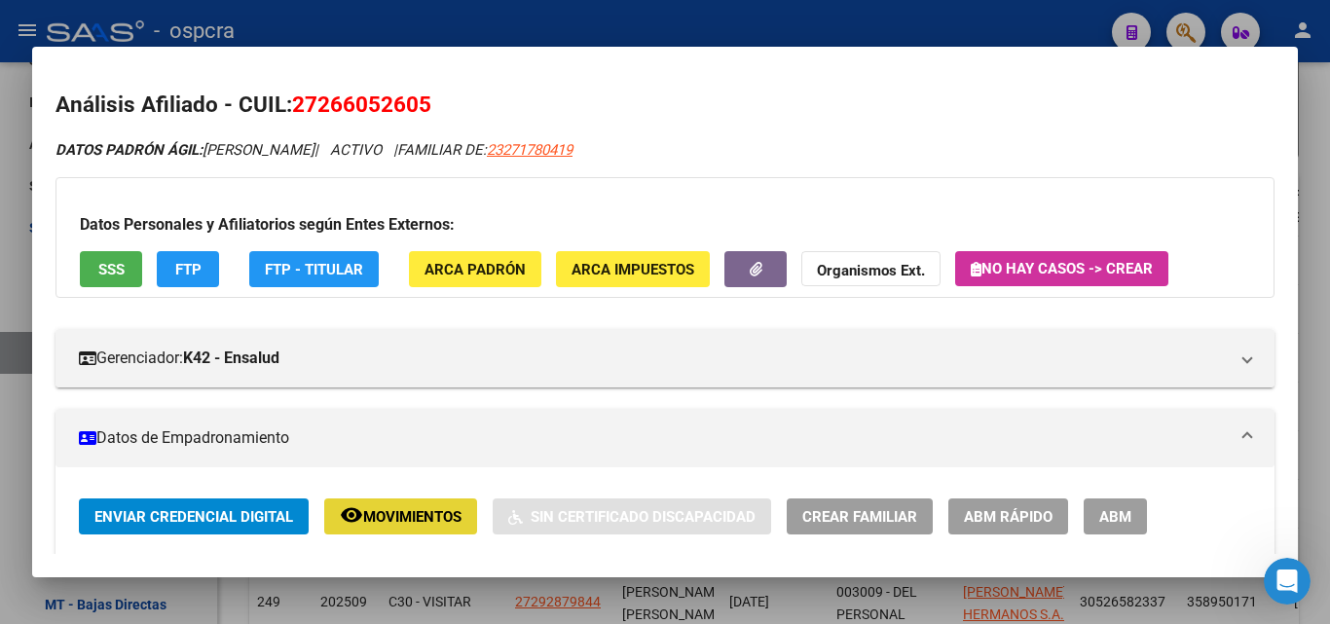
click at [419, 507] on span "remove_red_eye Movimientos" at bounding box center [401, 516] width 122 height 18
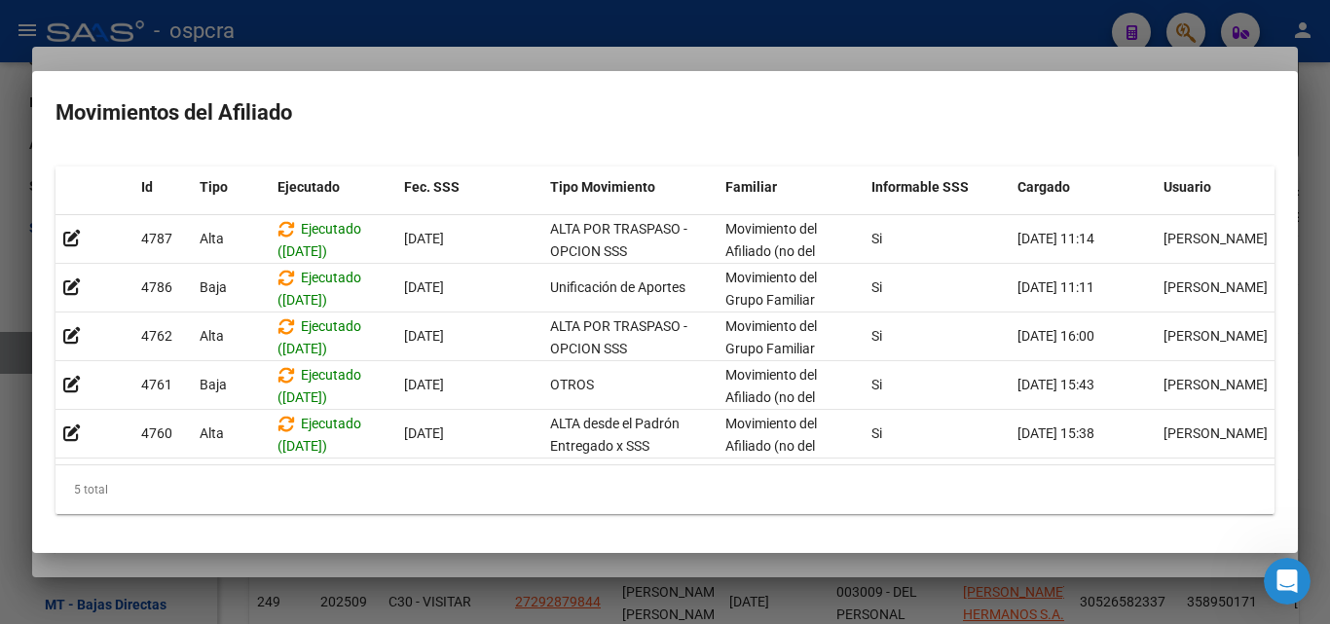
click at [1, 369] on div at bounding box center [665, 312] width 1330 height 624
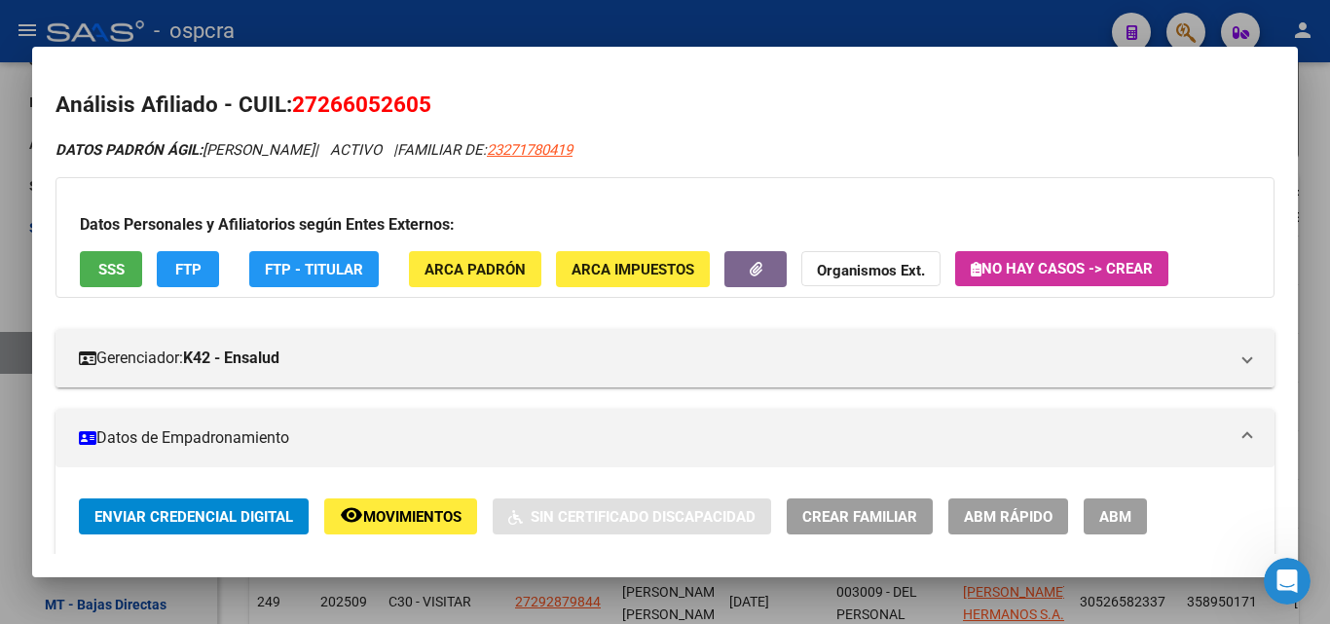
click at [1, 369] on div at bounding box center [665, 312] width 1330 height 624
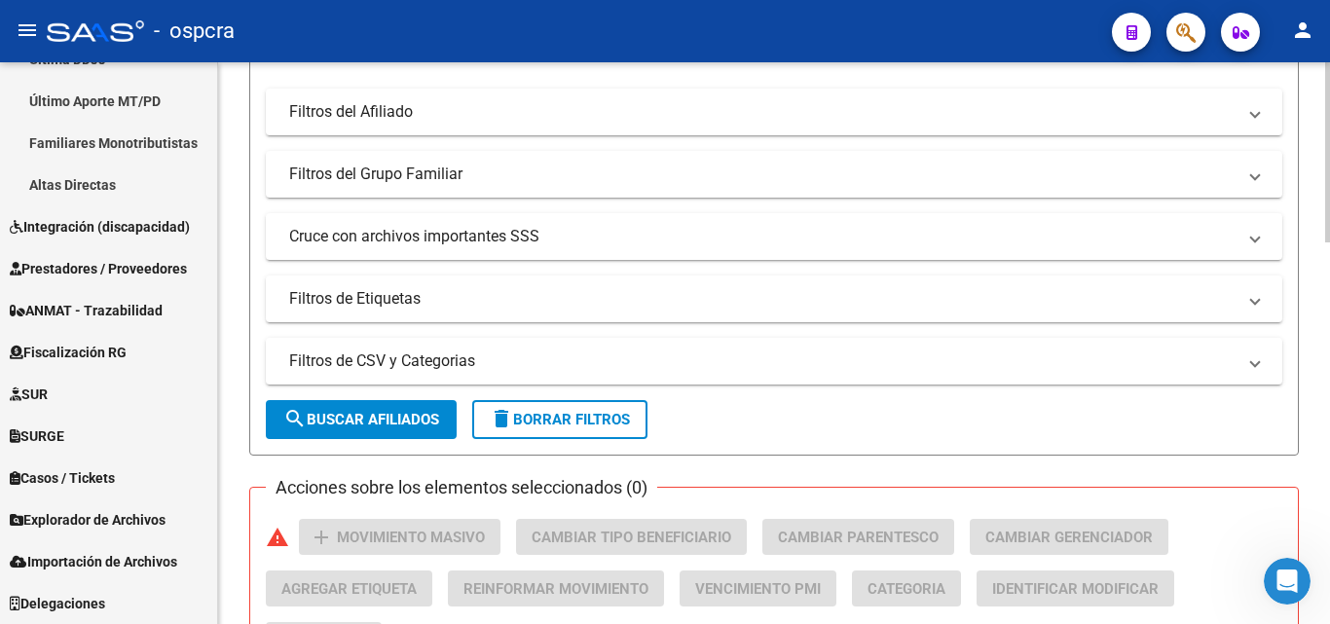
scroll to position [974, 0]
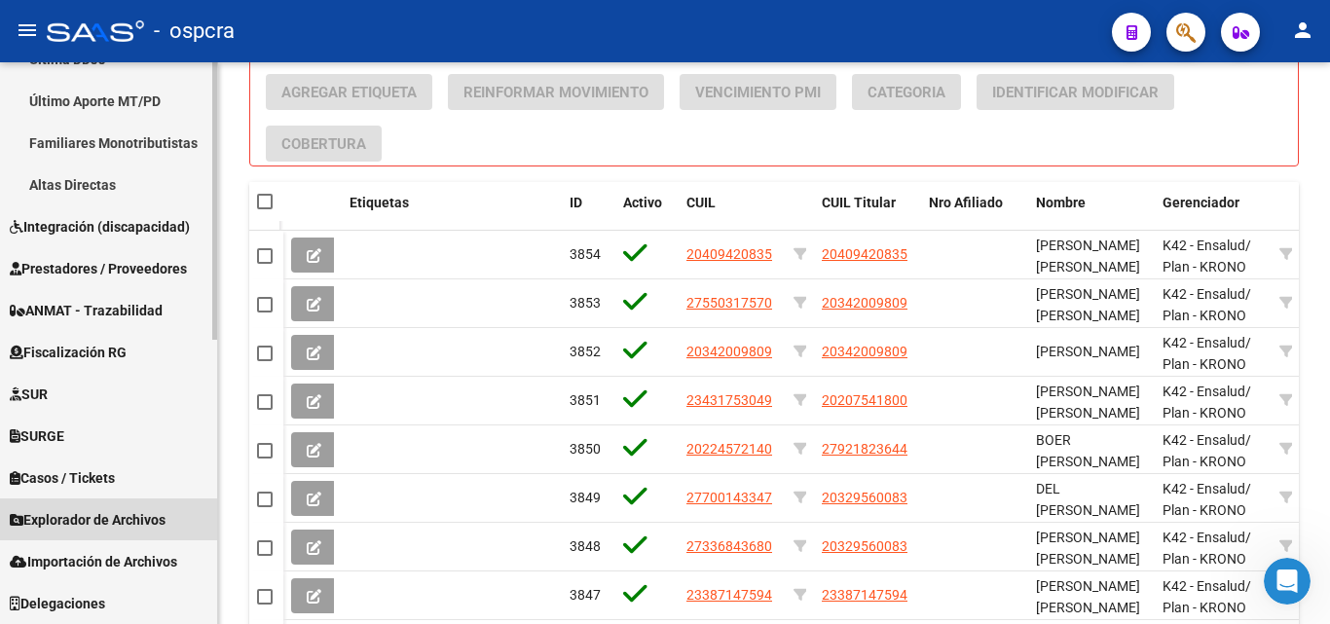
click at [102, 512] on span "Explorador de Archivos" at bounding box center [88, 519] width 156 height 21
click at [107, 518] on span "Explorador de Archivos" at bounding box center [88, 519] width 156 height 21
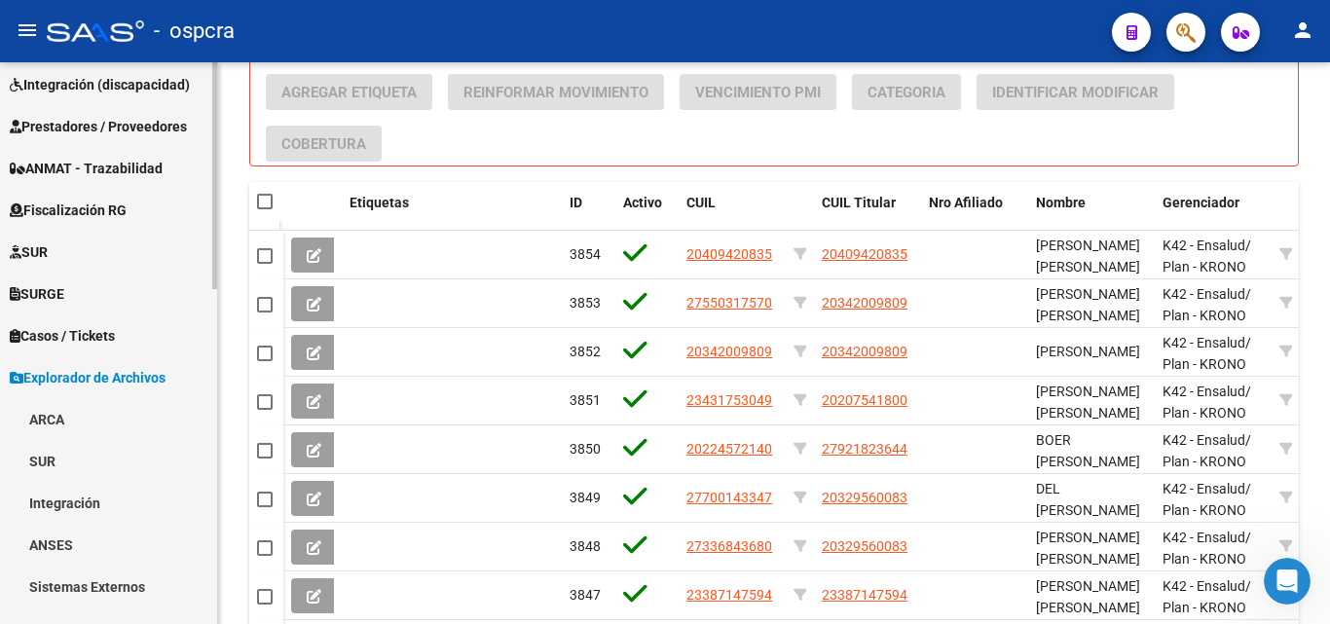
scroll to position [828, 0]
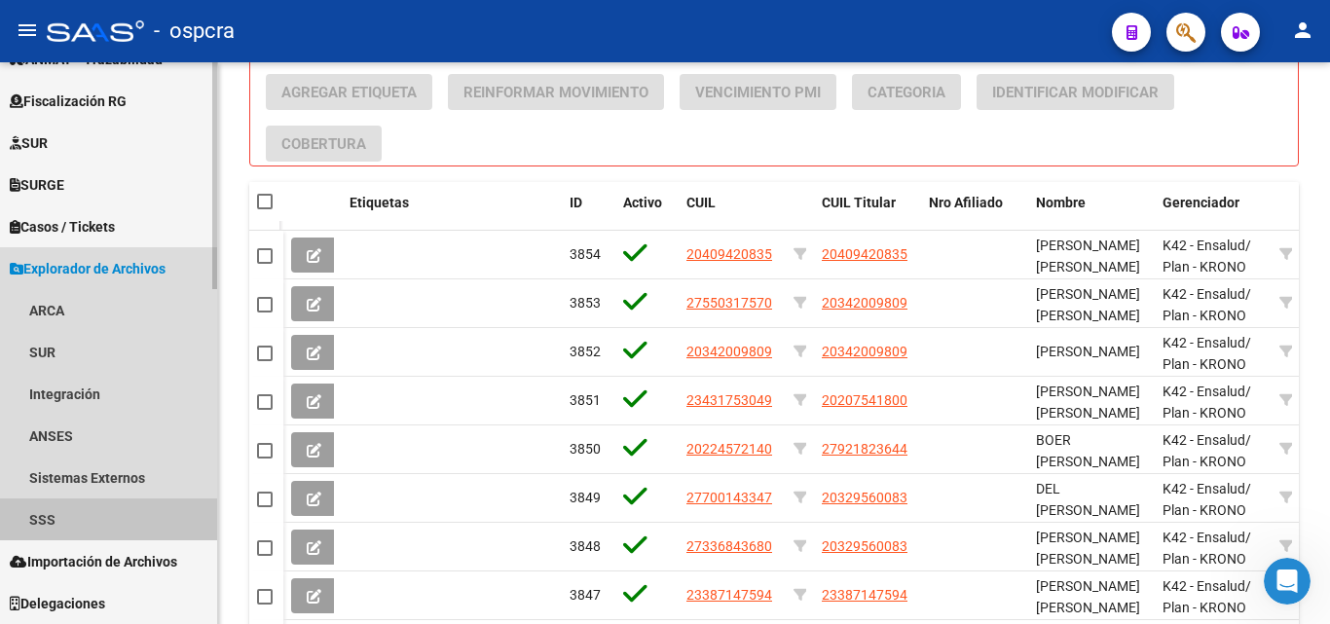
drag, startPoint x: 72, startPoint y: 522, endPoint x: 62, endPoint y: 509, distance: 16.0
click at [71, 522] on link "SSS" at bounding box center [108, 520] width 217 height 42
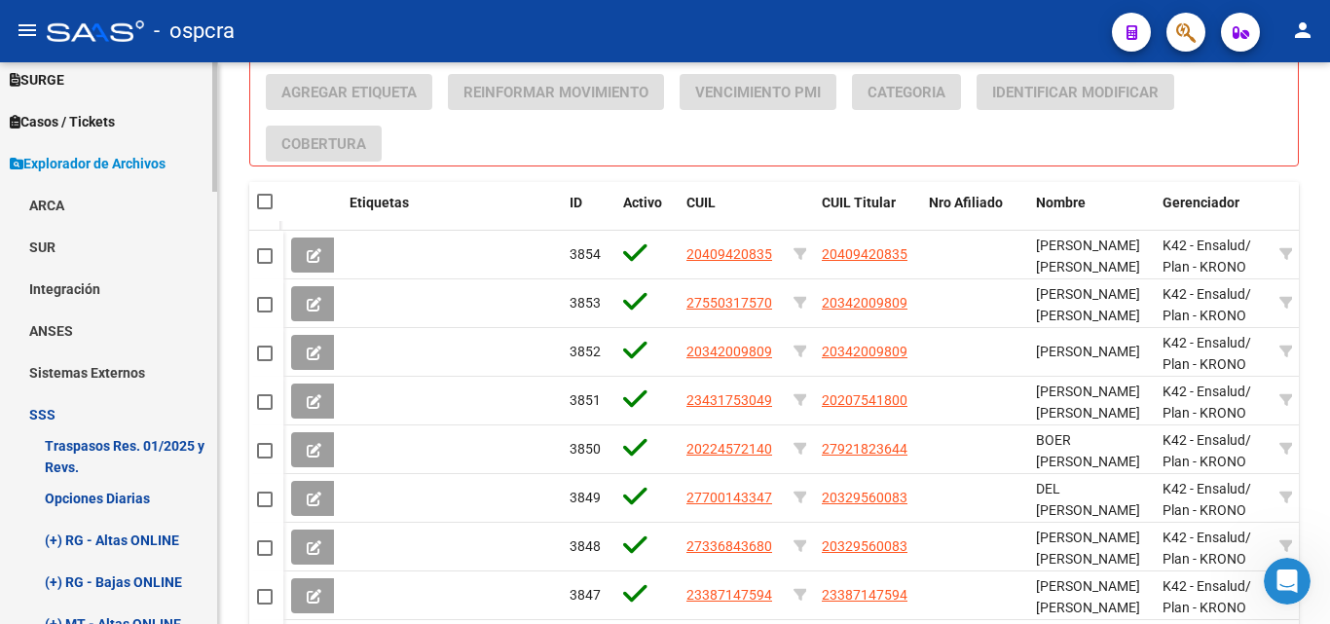
scroll to position [1120, 0]
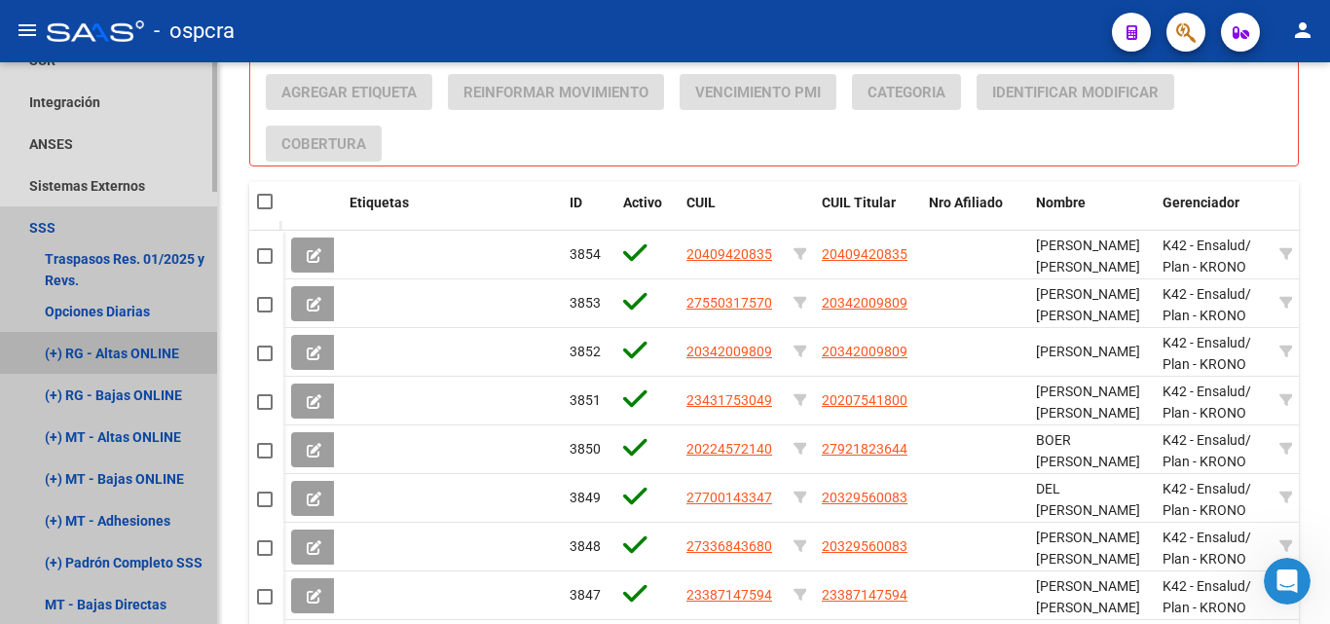
click at [119, 345] on link "(+) RG - Altas ONLINE" at bounding box center [108, 353] width 217 height 42
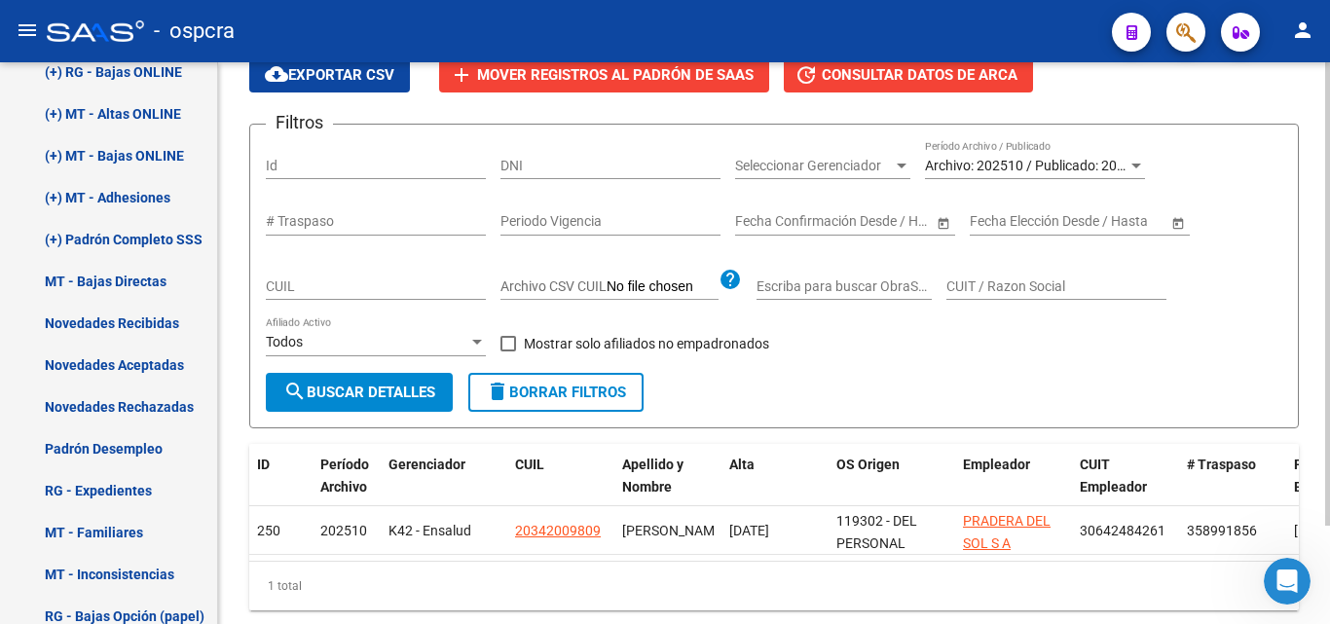
scroll to position [185, 0]
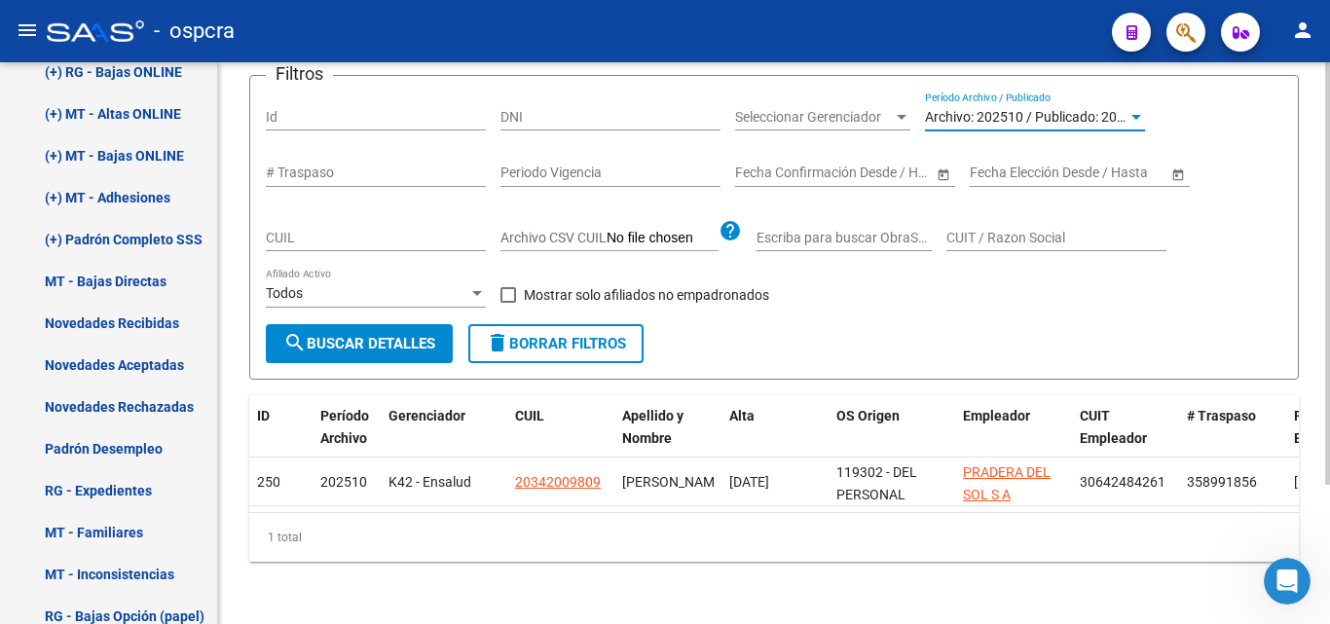
click at [1064, 109] on span "Archivo: 202510 / Publicado: 202509" at bounding box center [1036, 117] width 223 height 16
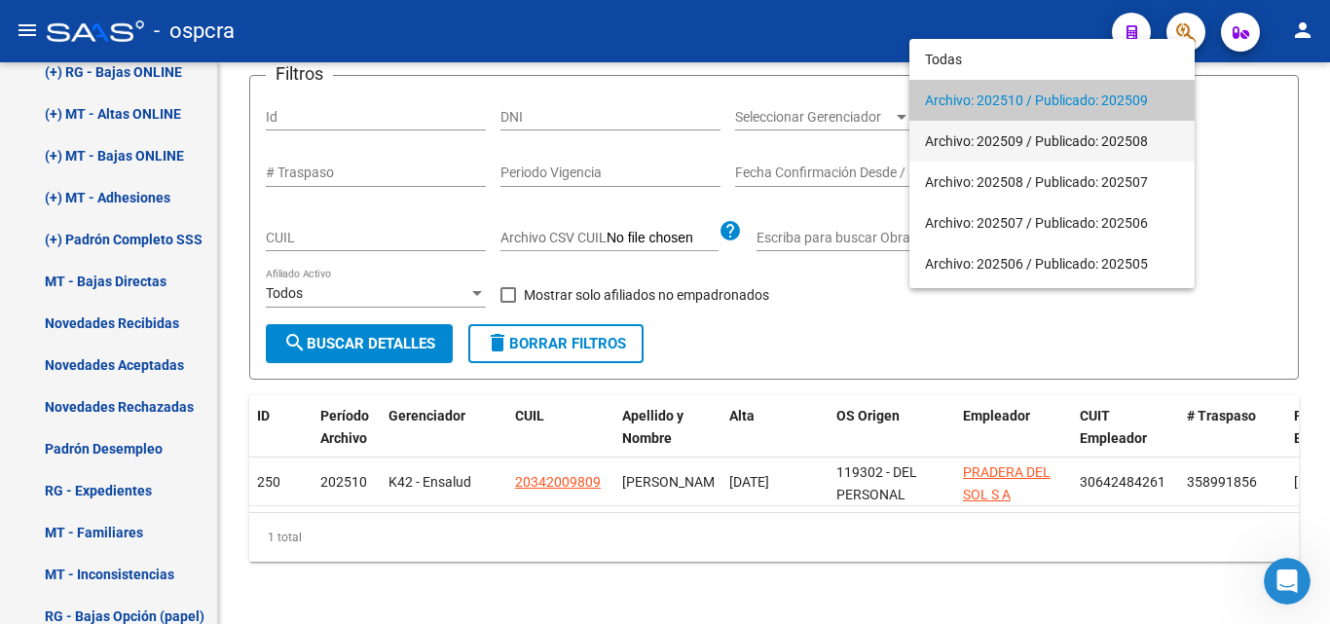
click at [1057, 139] on span "Archivo: 202509 / Publicado: 202508" at bounding box center [1052, 141] width 254 height 41
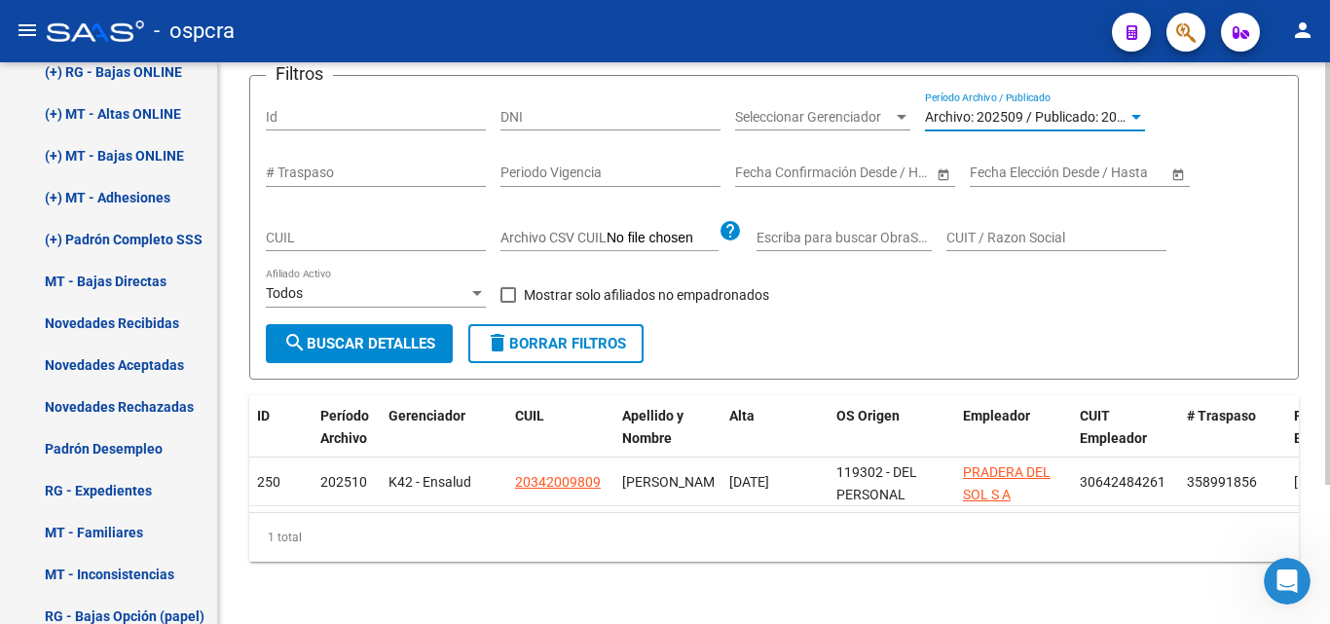
click at [353, 335] on span "search Buscar Detalles" at bounding box center [359, 344] width 152 height 18
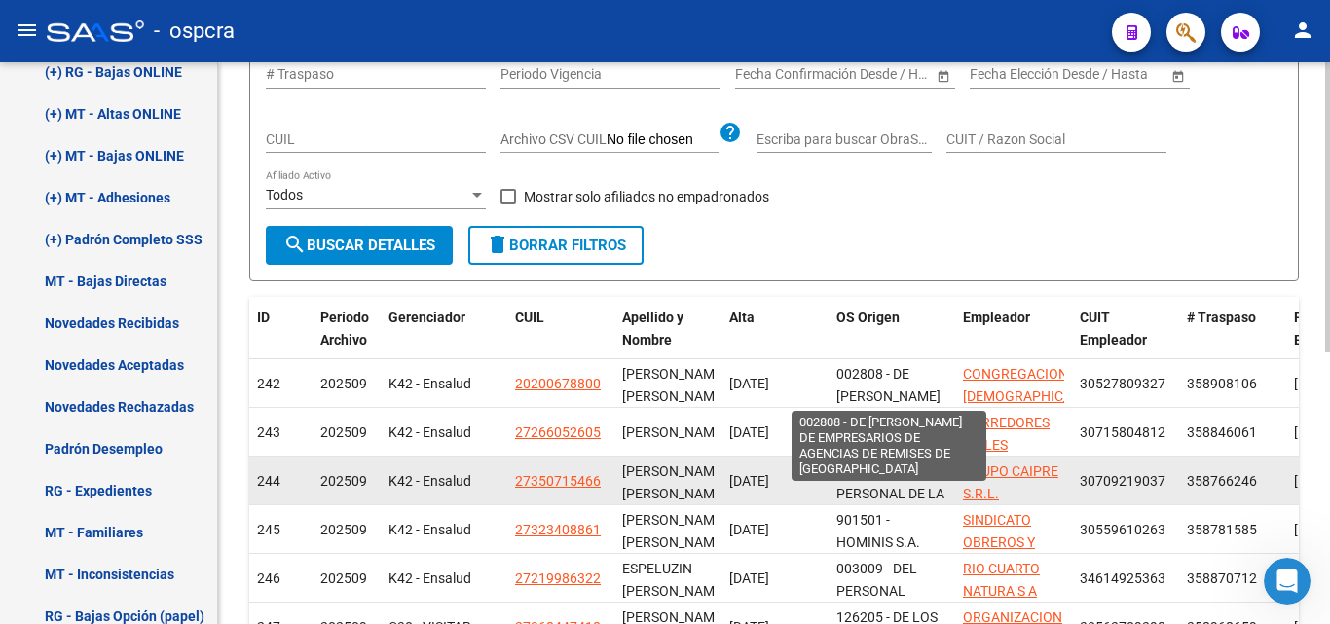
scroll to position [380, 0]
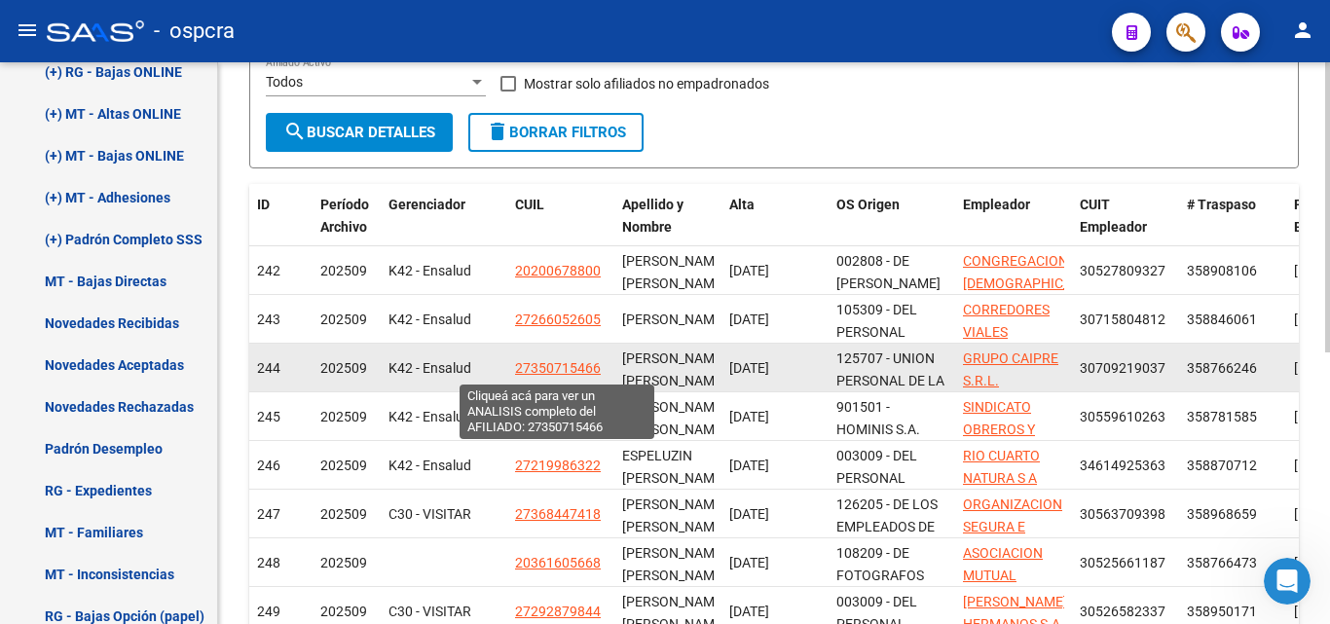
click at [565, 364] on span "27350715466" at bounding box center [558, 368] width 86 height 16
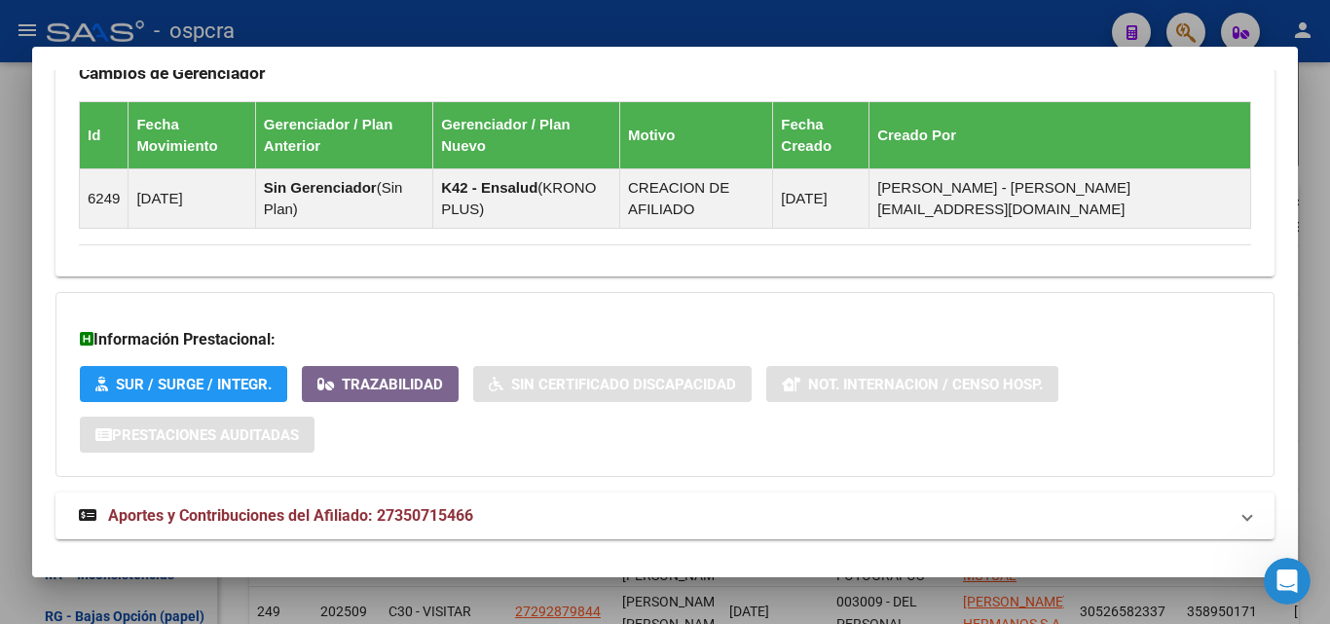
scroll to position [1218, 0]
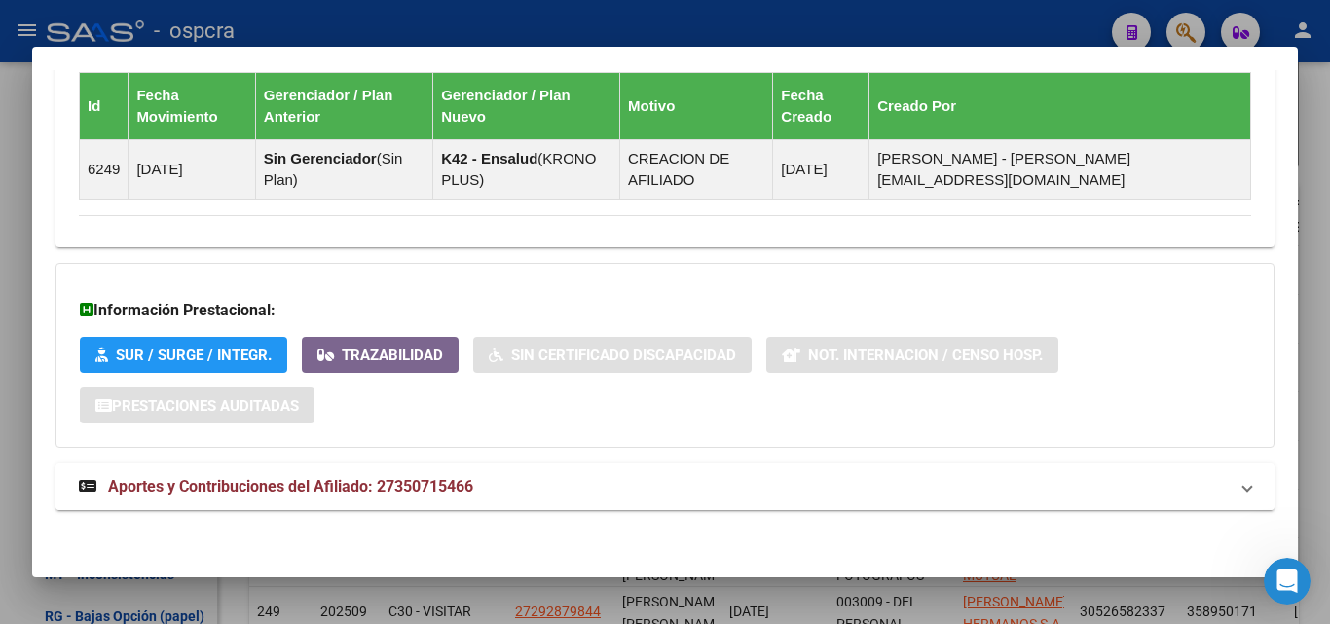
click at [339, 489] on span "Aportes y Contribuciones del Afiliado: 27350715466" at bounding box center [290, 486] width 365 height 19
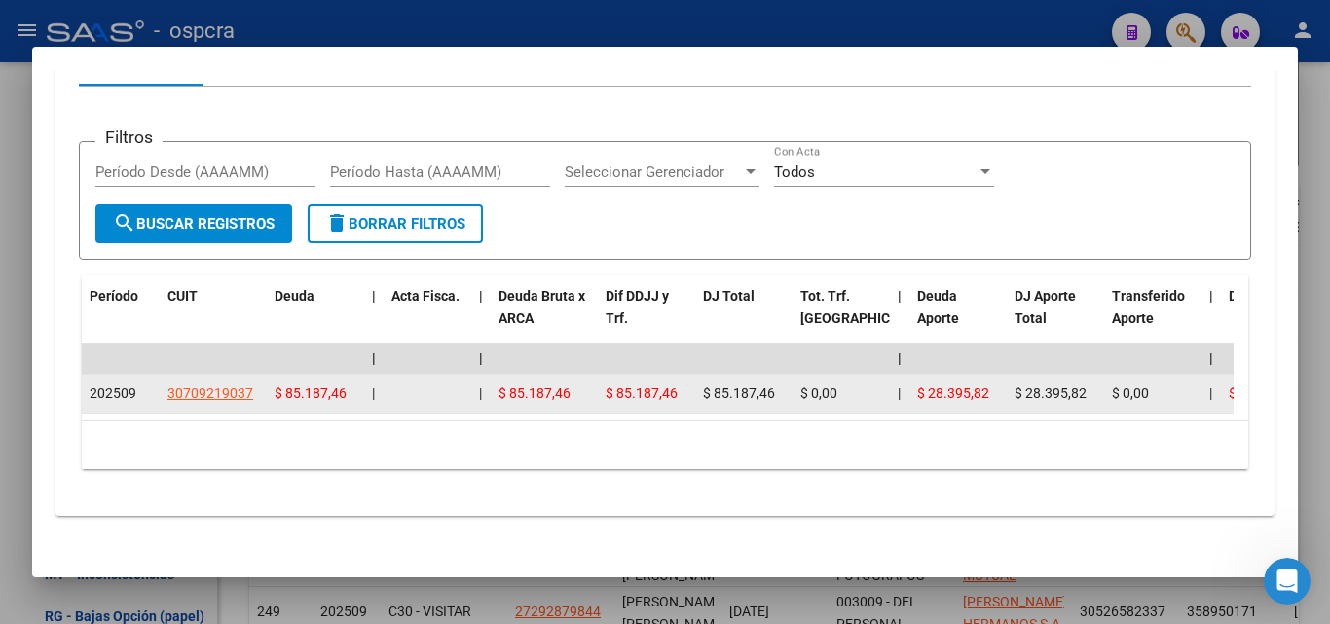
scroll to position [1824, 0]
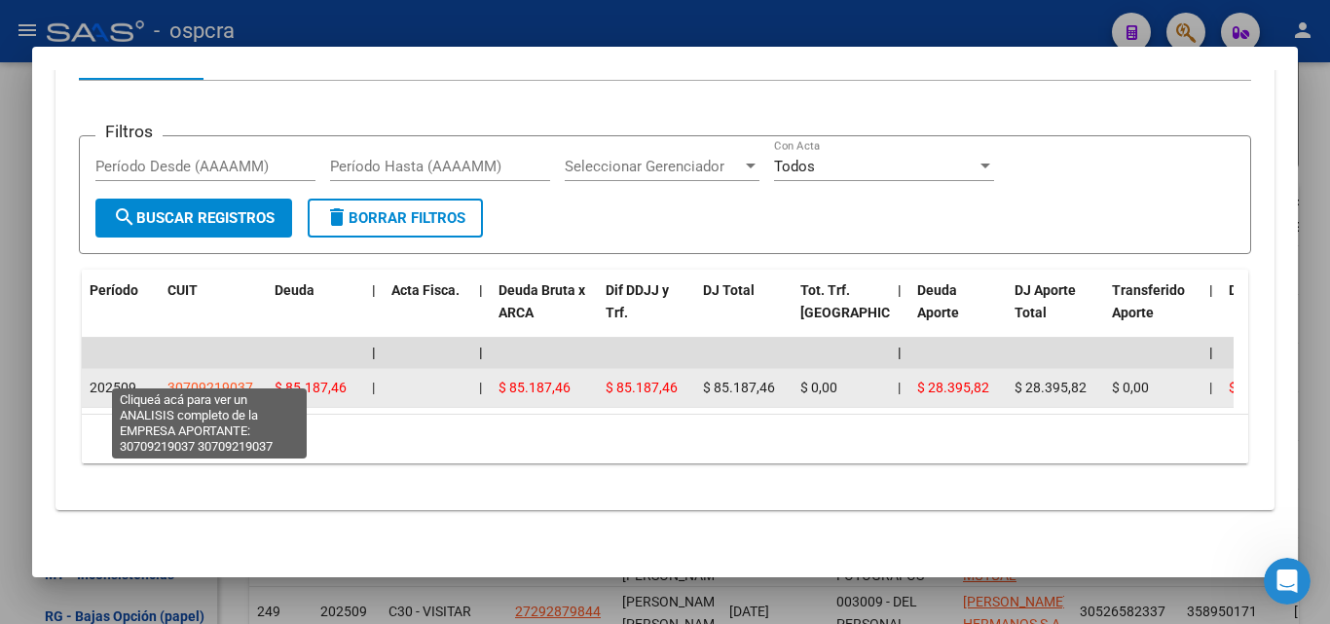
click at [232, 380] on span "30709219037" at bounding box center [210, 388] width 86 height 16
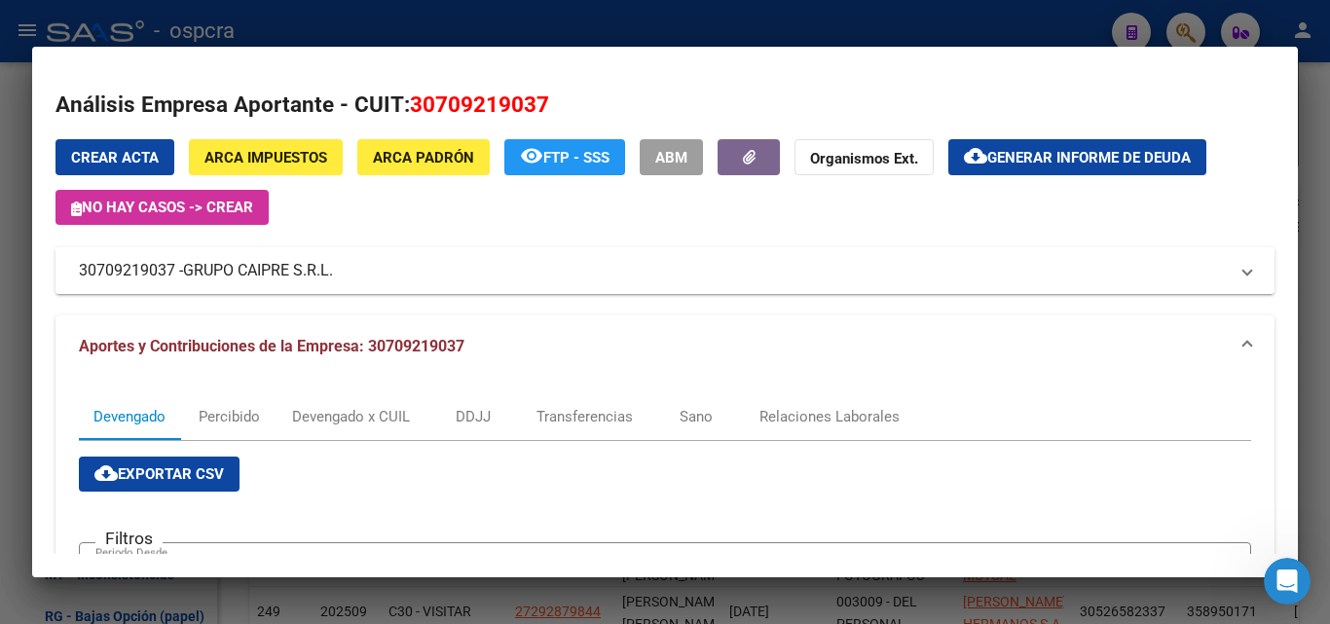
click at [286, 263] on span "GRUPO CAIPRE S.R.L." at bounding box center [258, 270] width 150 height 23
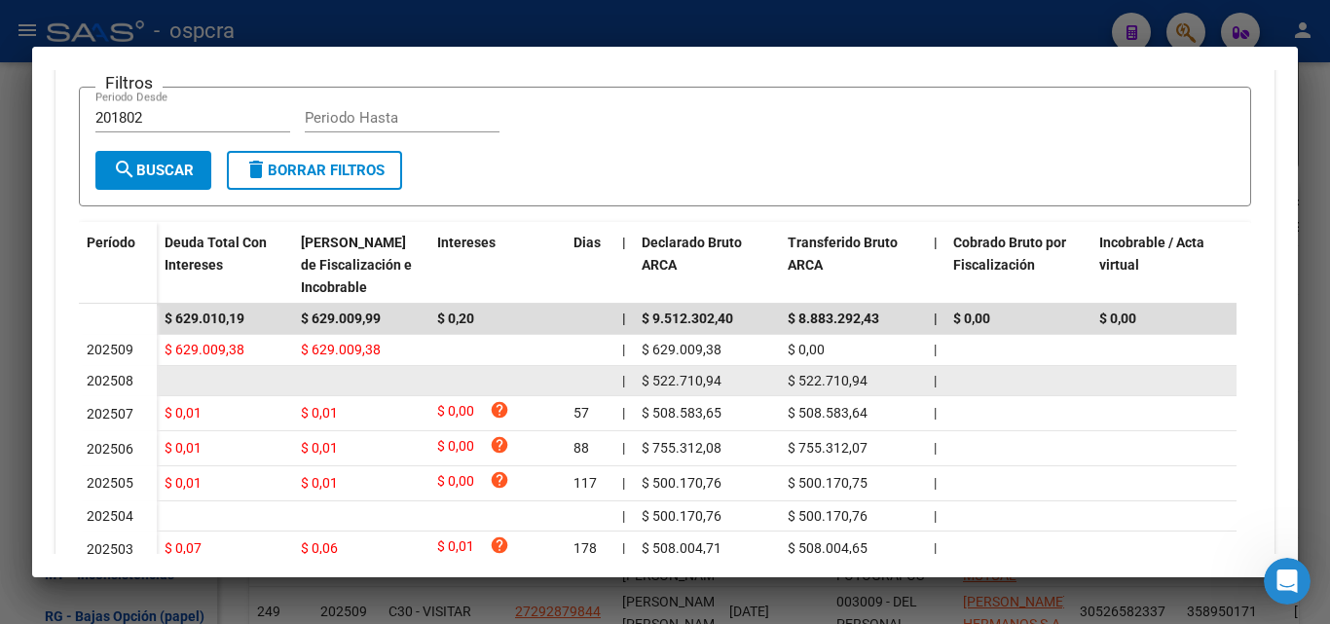
scroll to position [0, 0]
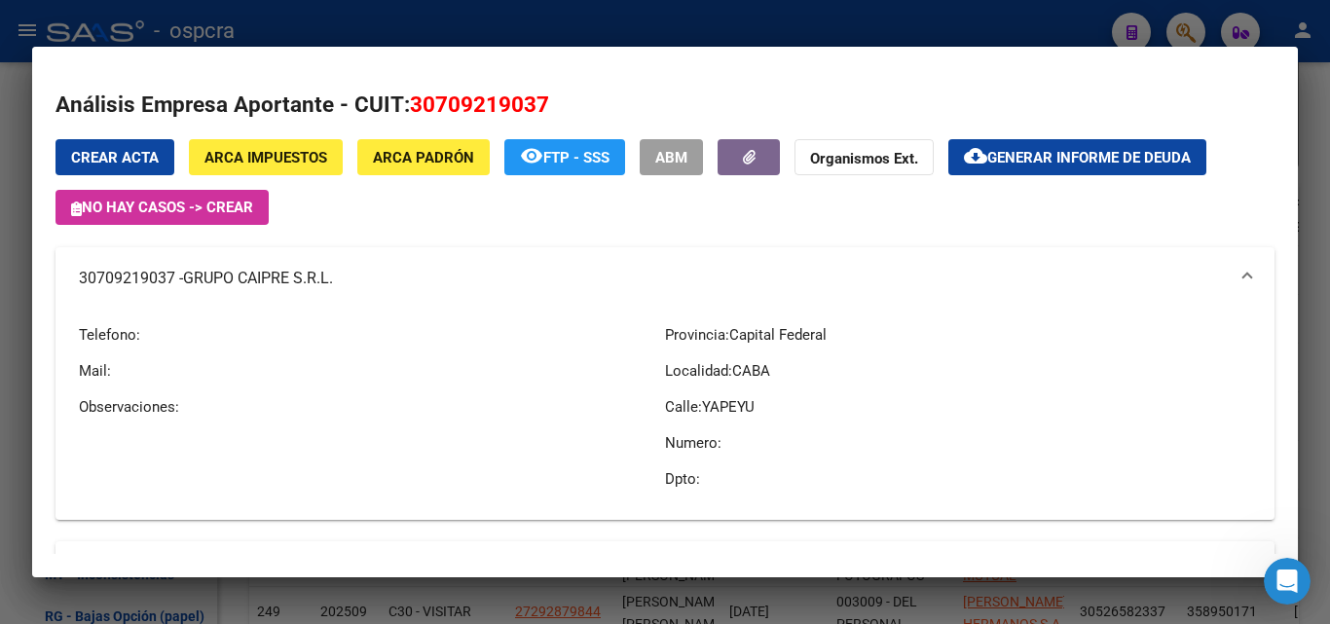
click at [0, 240] on div at bounding box center [665, 312] width 1330 height 624
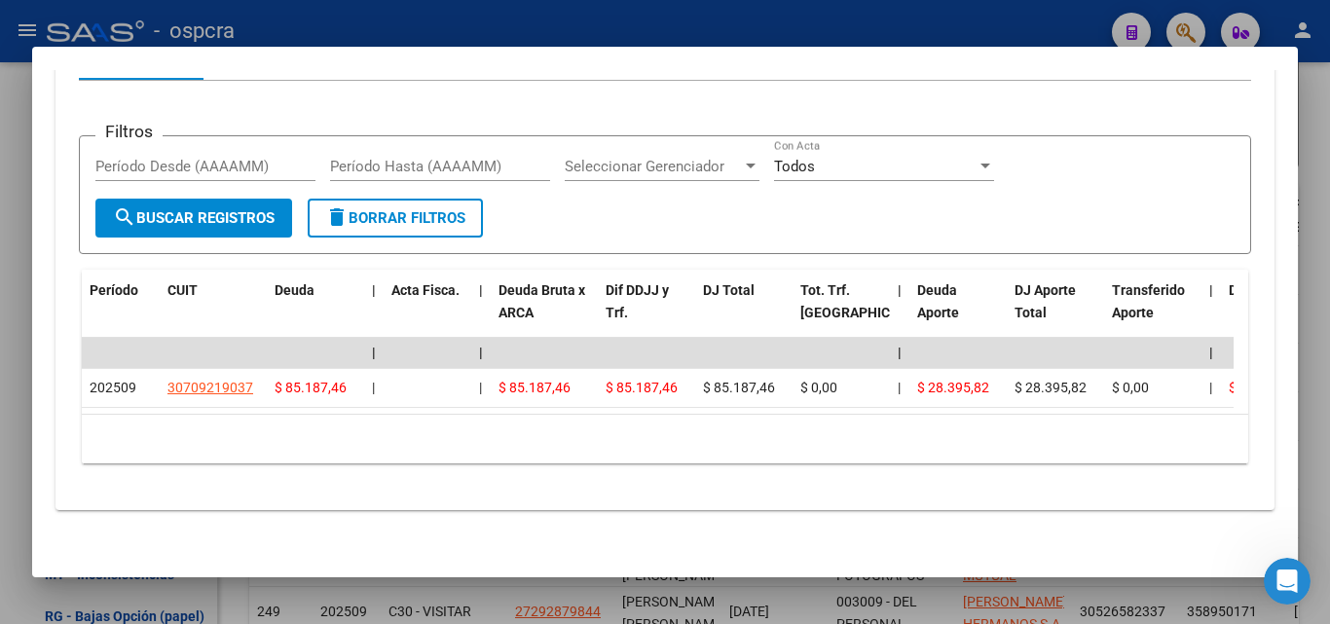
click at [0, 263] on div at bounding box center [665, 312] width 1330 height 624
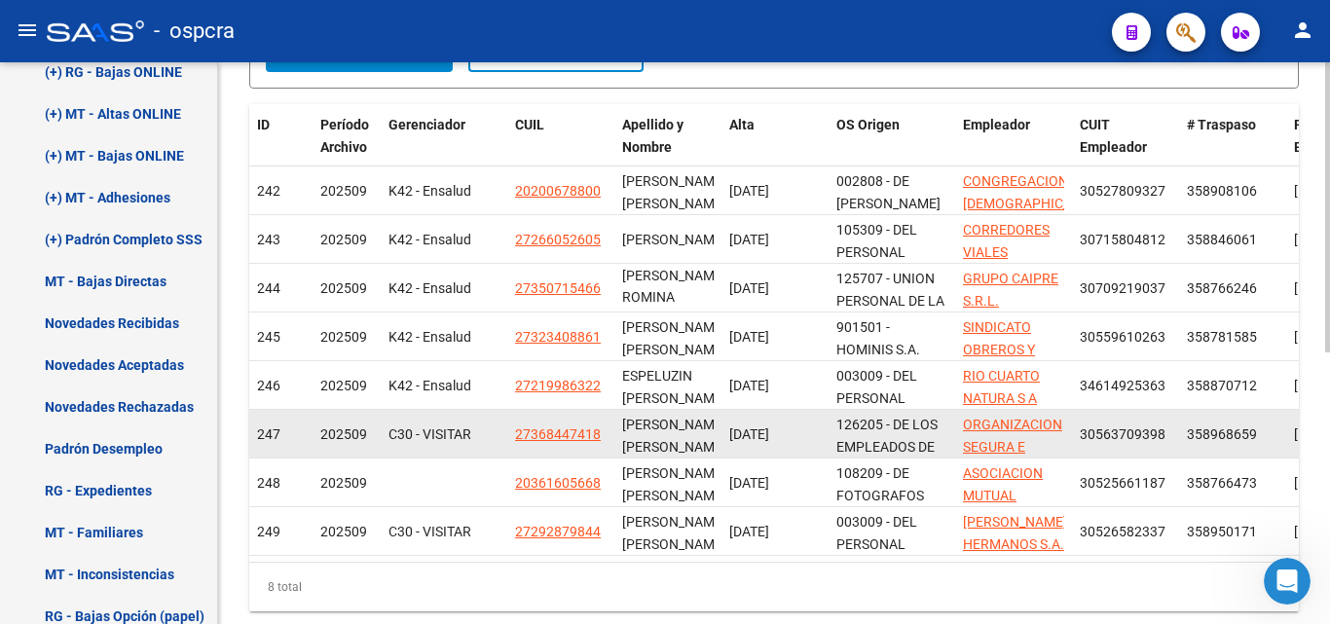
scroll to position [477, 0]
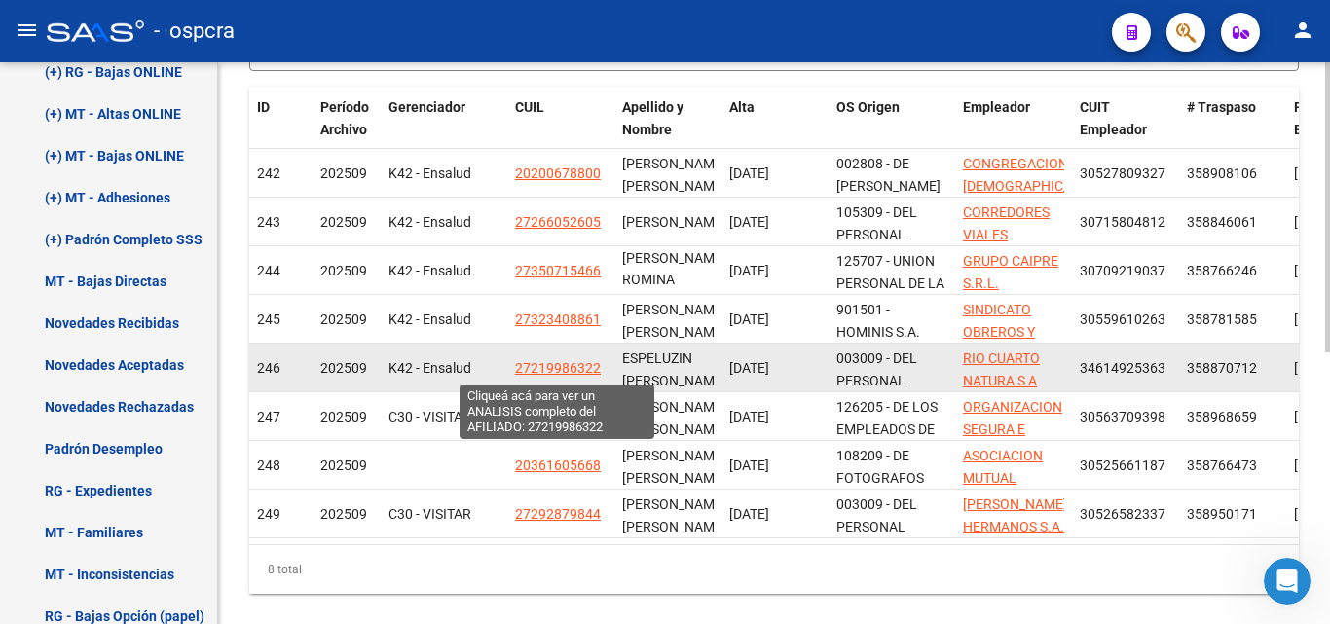
click at [582, 370] on span "27219986322" at bounding box center [558, 368] width 86 height 16
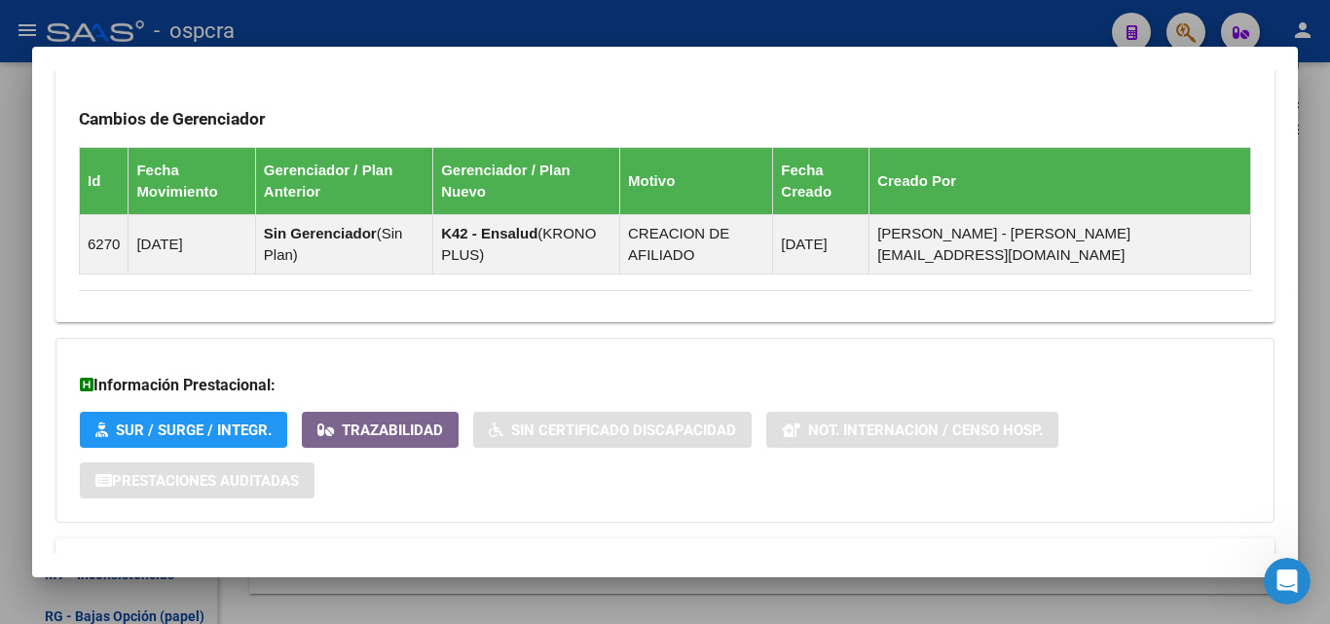
scroll to position [1240, 0]
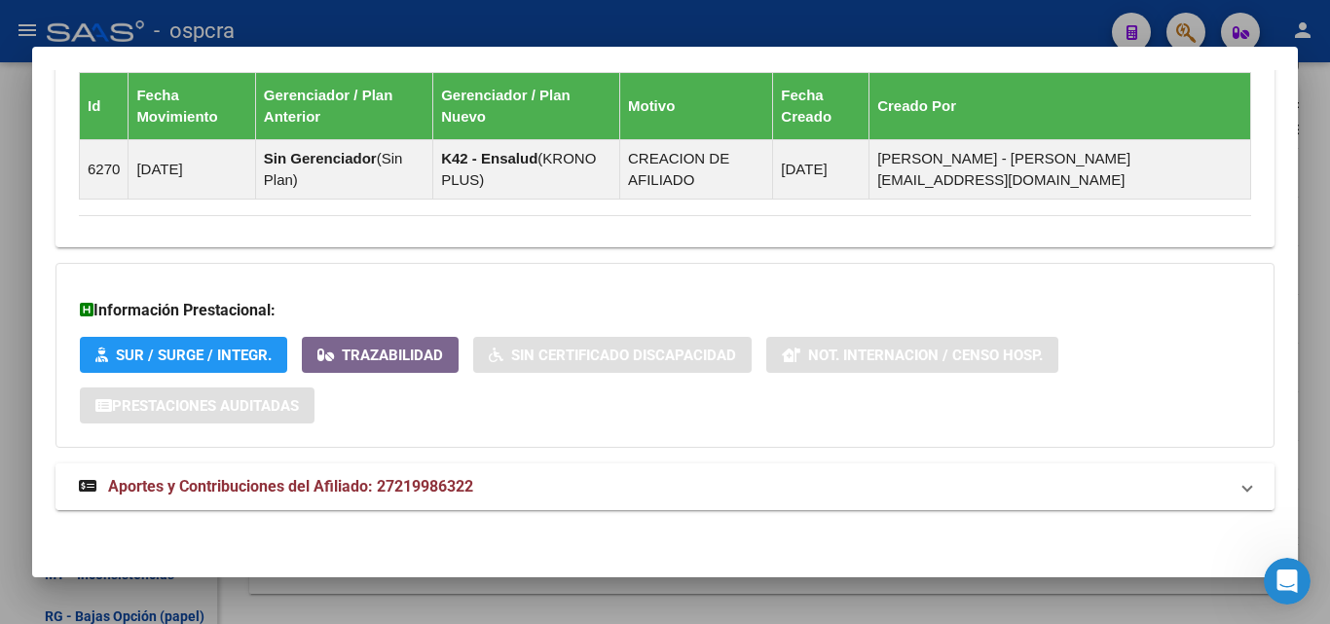
click at [354, 477] on span "Aportes y Contribuciones del Afiliado: 27219986322" at bounding box center [290, 486] width 365 height 19
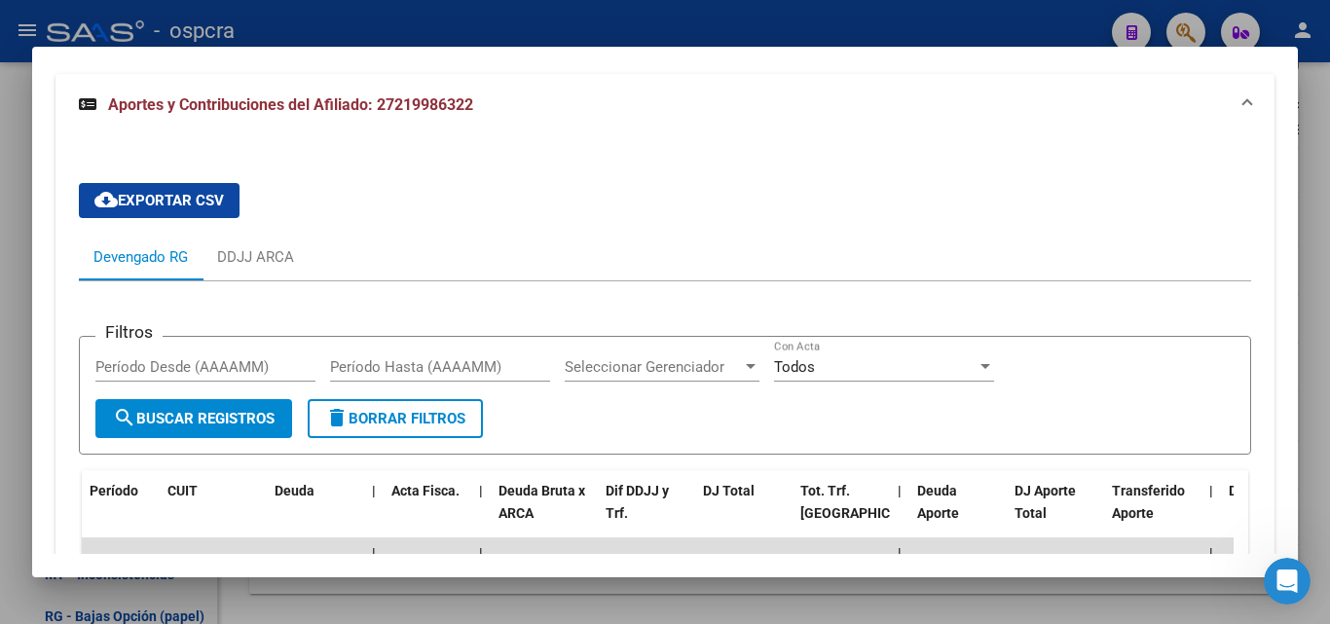
scroll to position [1845, 0]
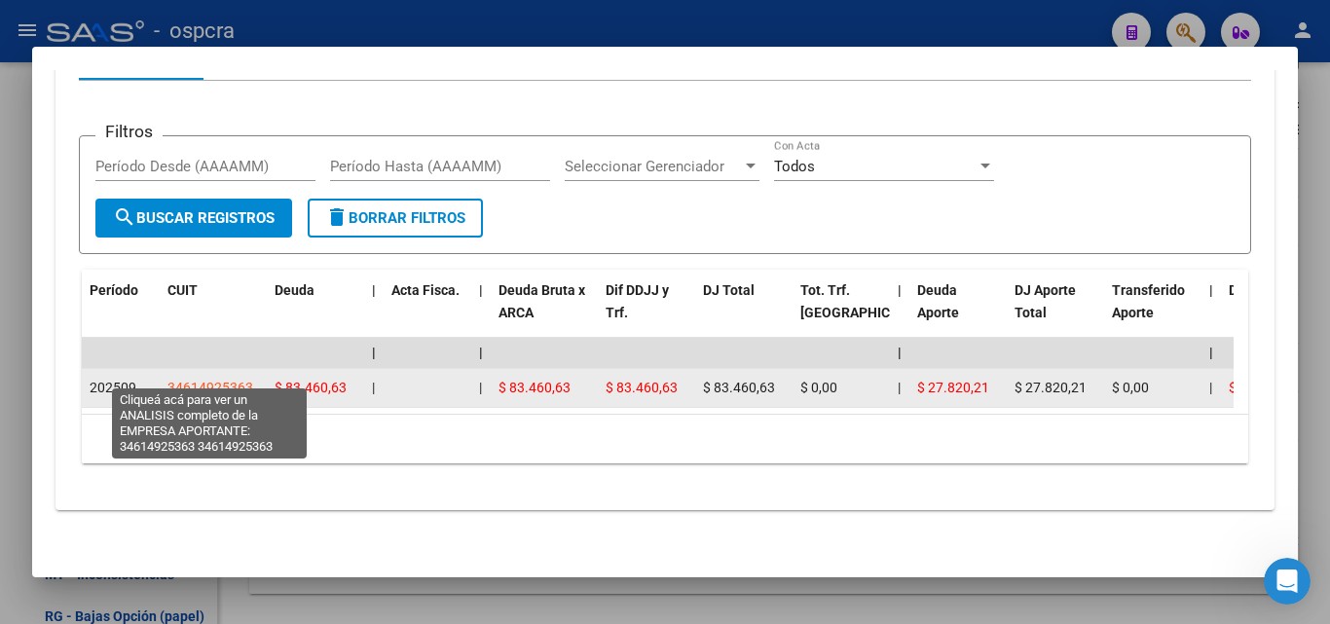
click at [202, 380] on span "34614925363" at bounding box center [210, 388] width 86 height 16
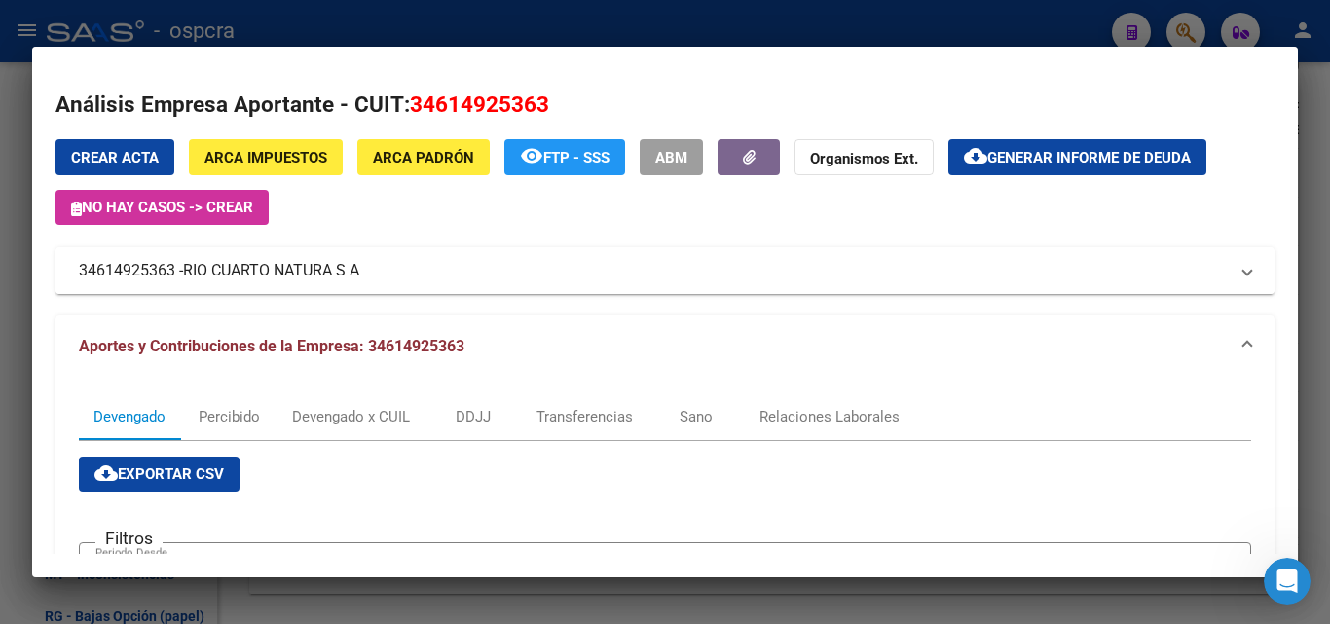
click at [300, 266] on span "RIO CUARTO NATURA S A" at bounding box center [271, 270] width 176 height 23
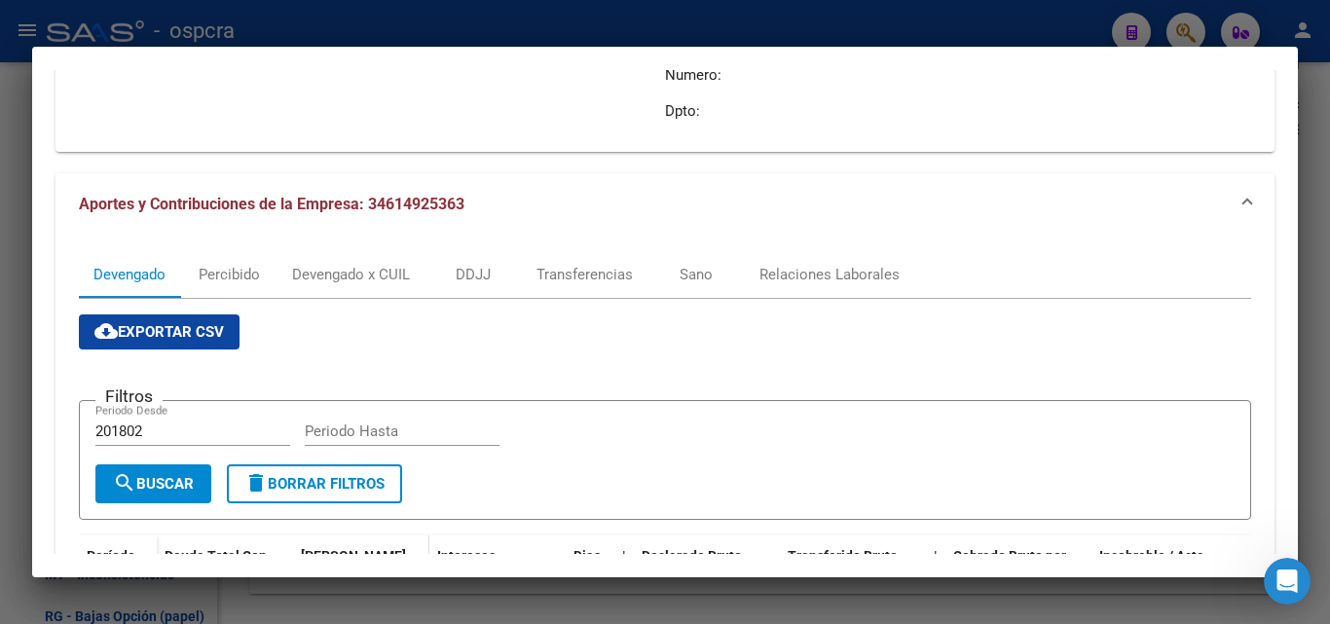
scroll to position [487, 0]
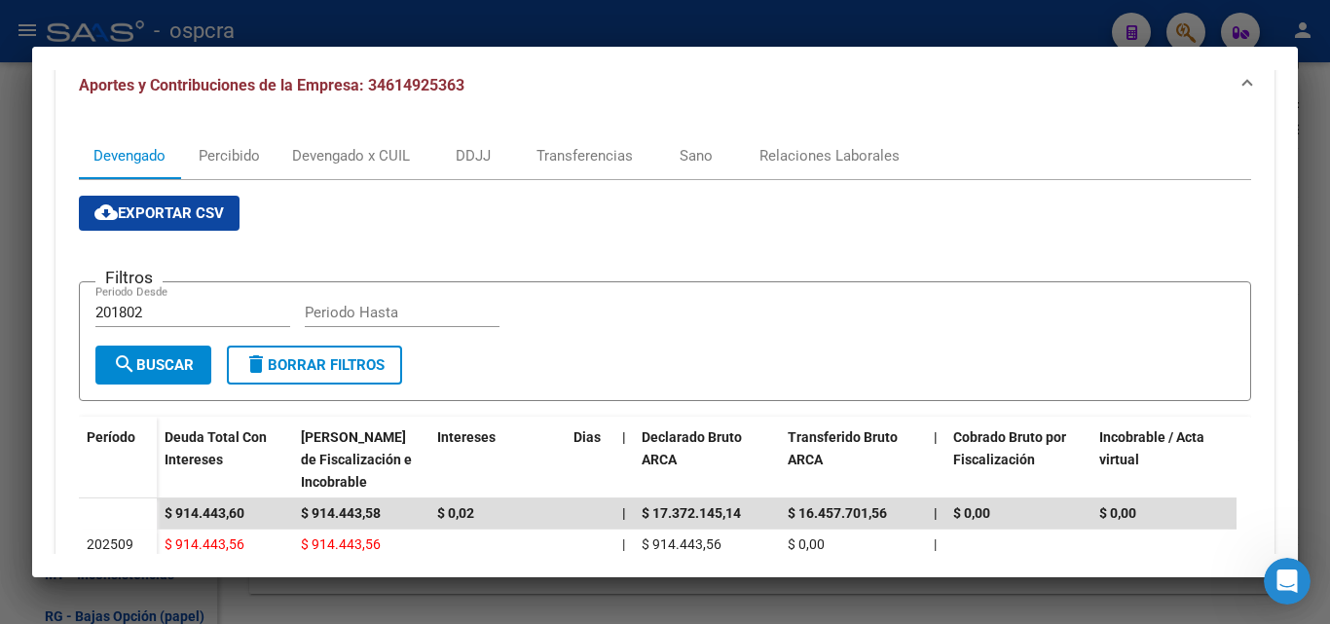
click at [0, 413] on div at bounding box center [665, 312] width 1330 height 624
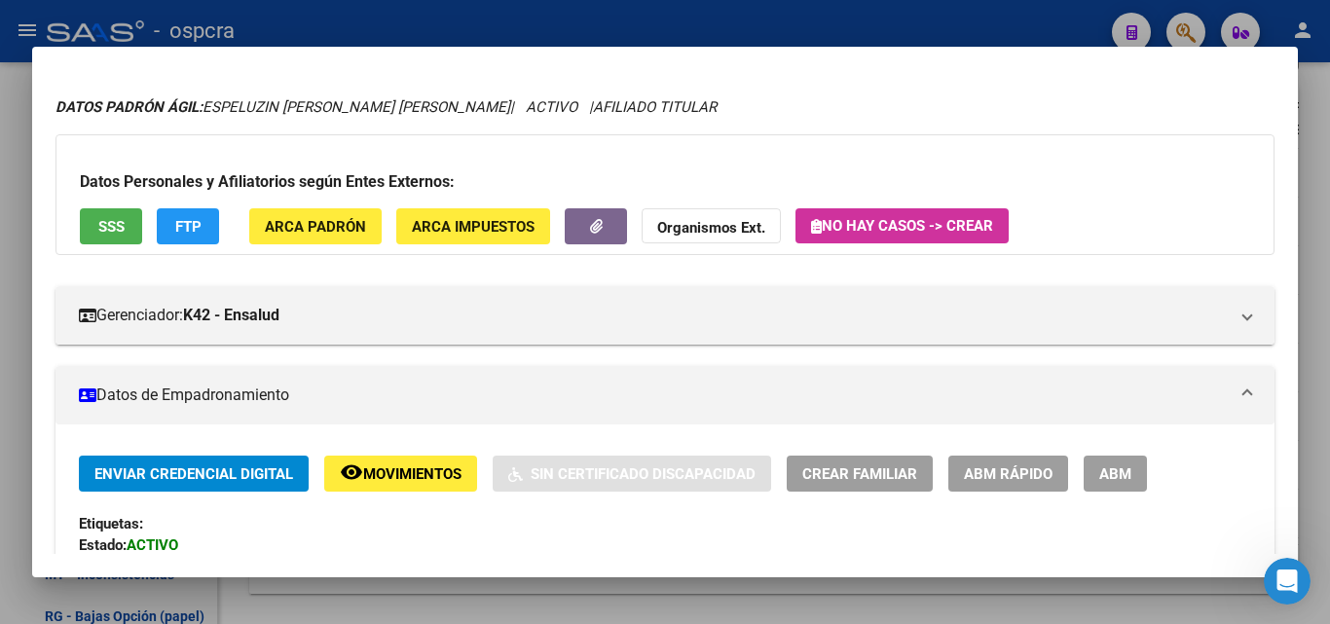
scroll to position [0, 0]
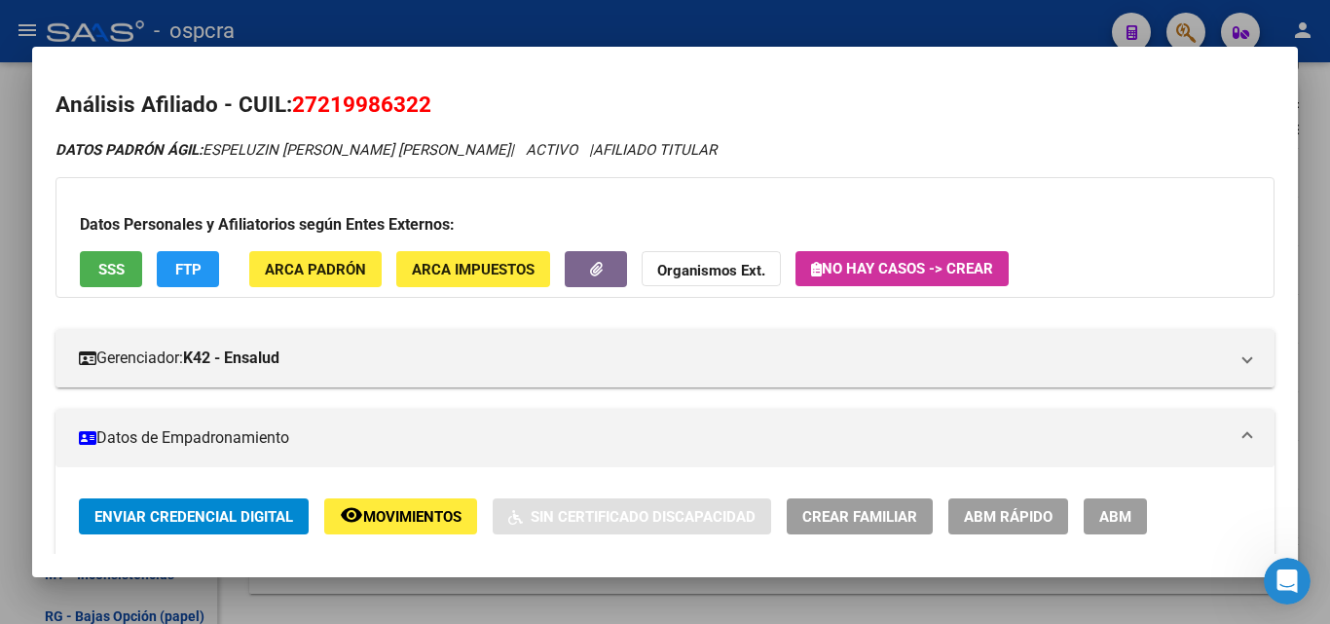
click at [0, 442] on div at bounding box center [665, 312] width 1330 height 624
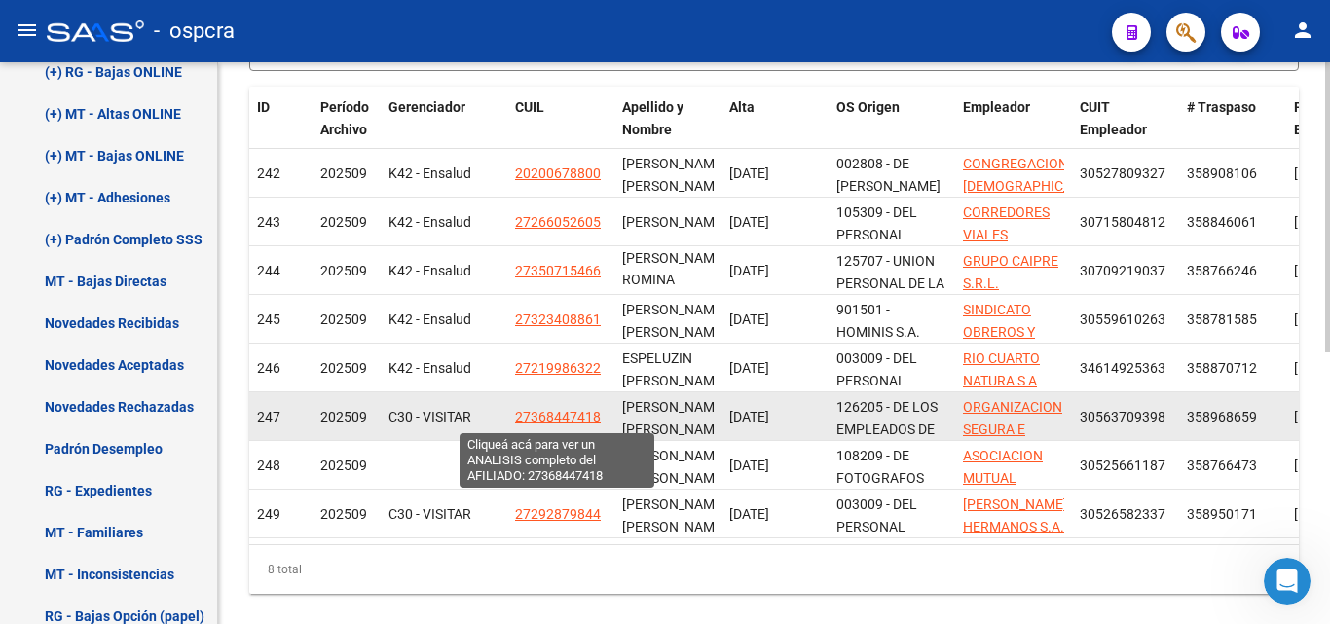
click at [579, 420] on span "27368447418" at bounding box center [558, 417] width 86 height 16
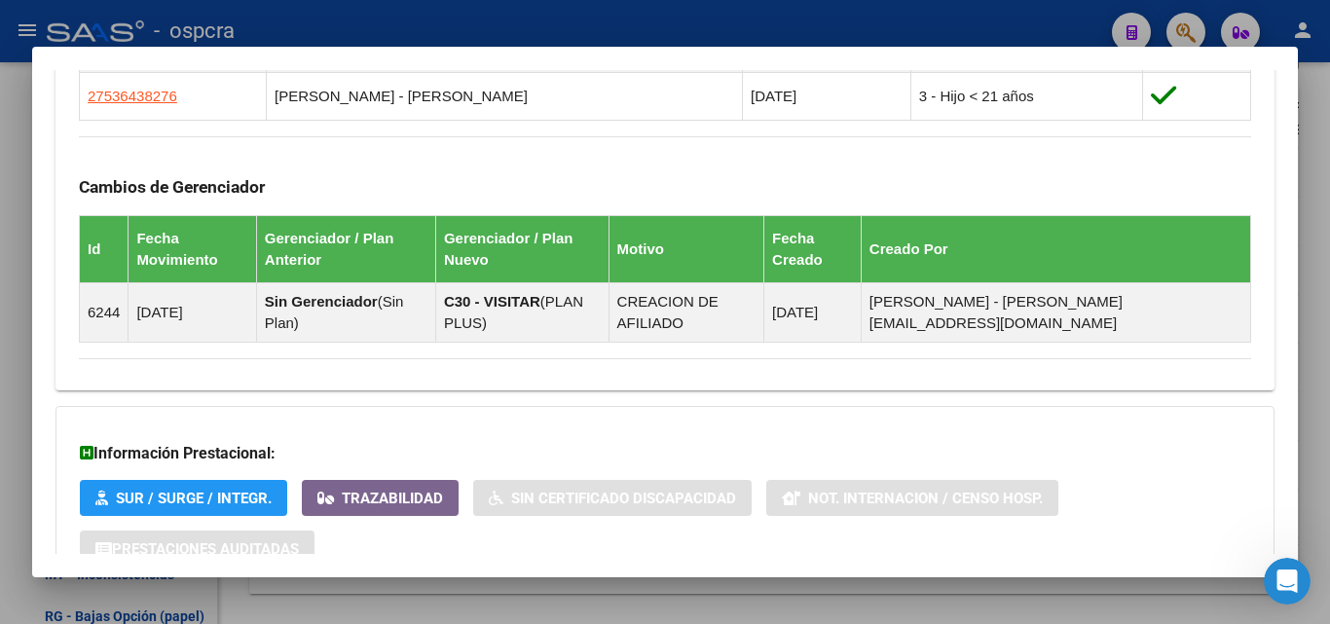
scroll to position [1266, 0]
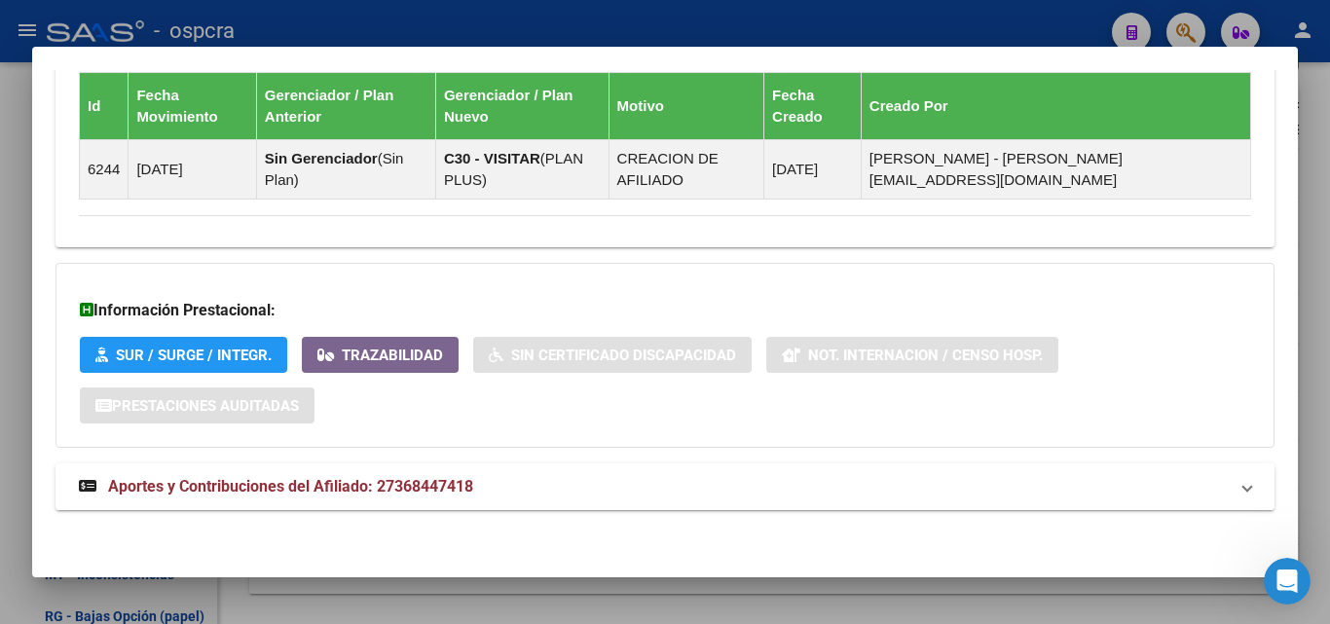
click at [336, 485] on span "Aportes y Contribuciones del Afiliado: 27368447418" at bounding box center [290, 486] width 365 height 19
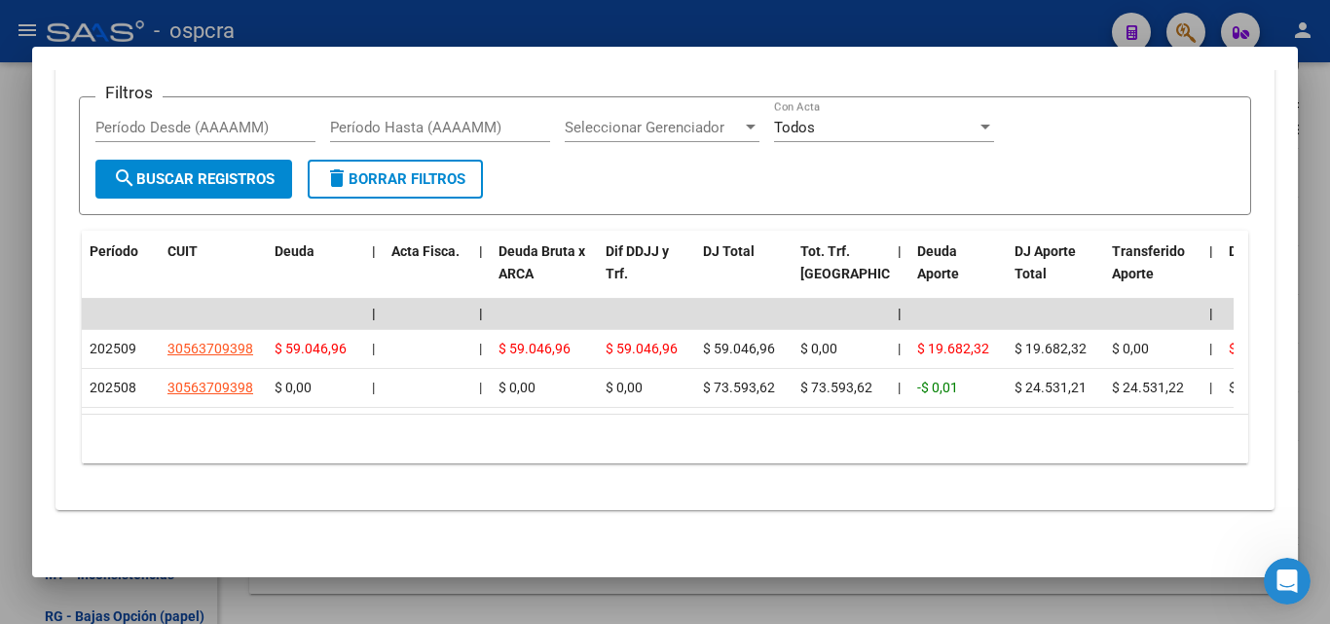
scroll to position [1912, 0]
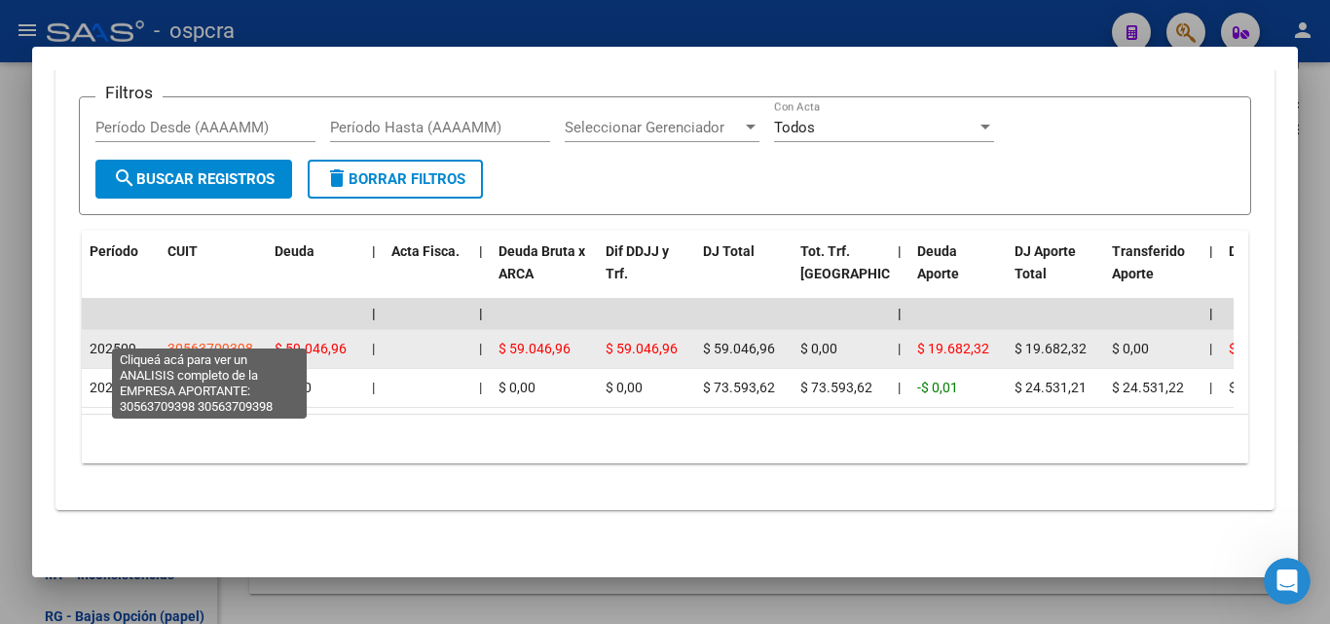
click at [199, 341] on span "30563709398" at bounding box center [210, 349] width 86 height 16
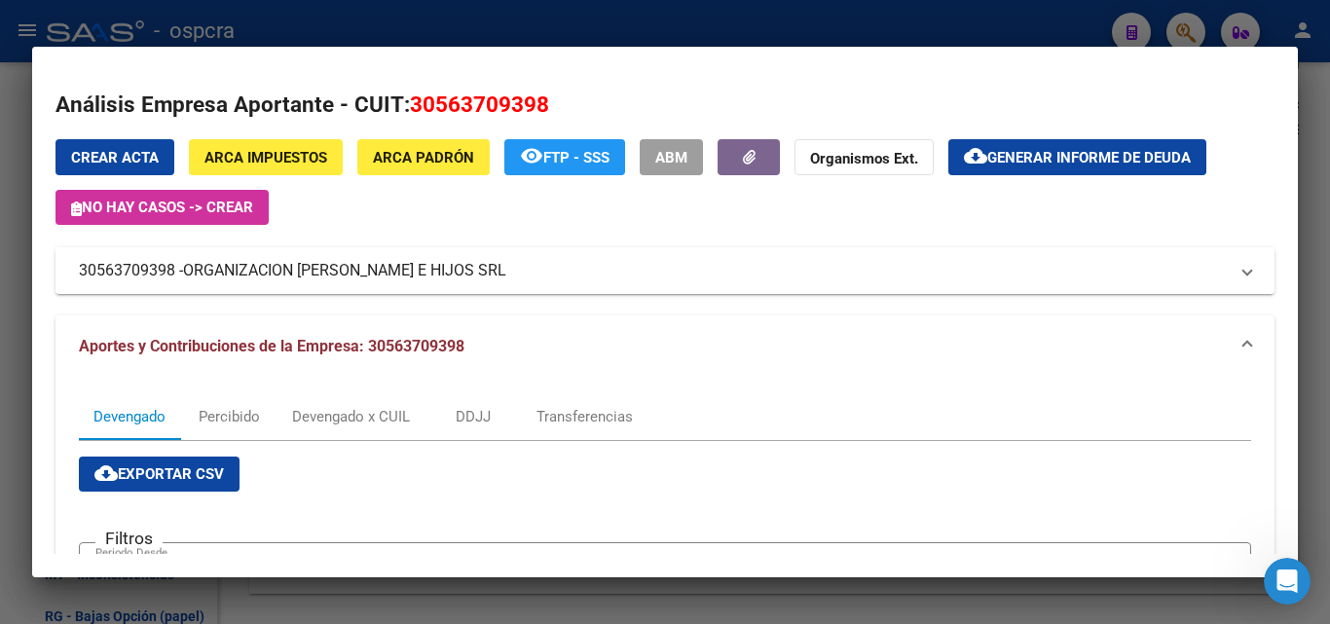
click at [370, 268] on span "ORGANIZACION [PERSON_NAME] E HIJOS SRL" at bounding box center [344, 270] width 323 height 23
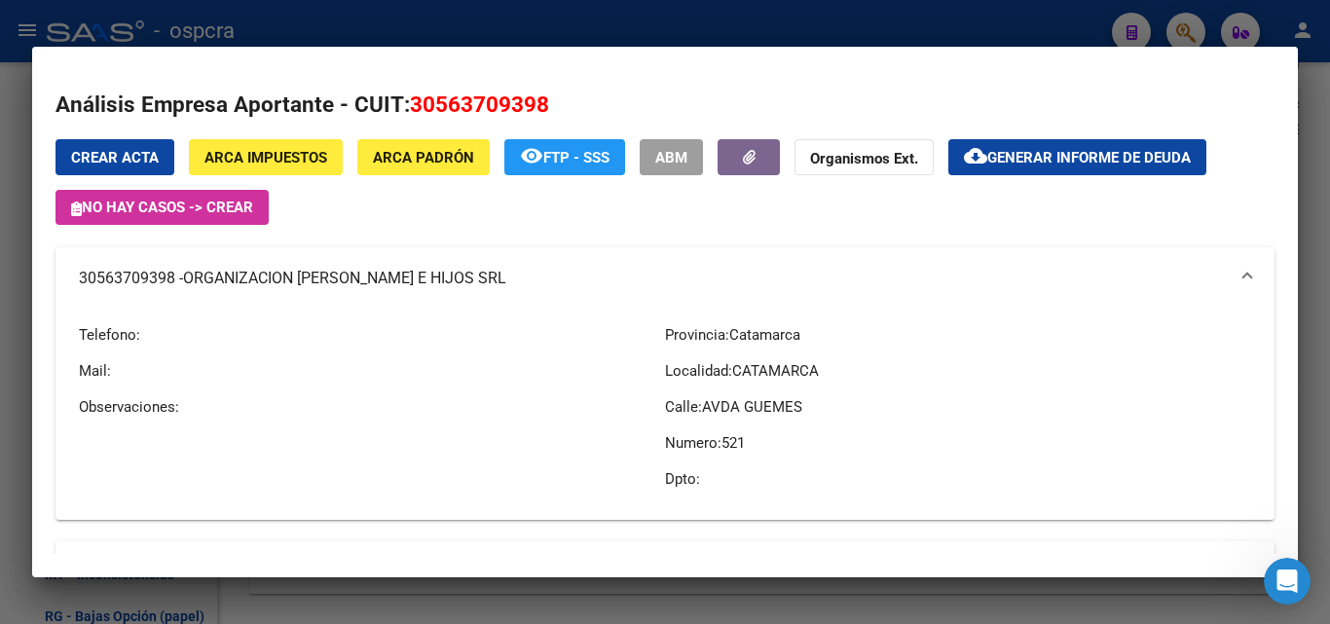
click at [0, 206] on div at bounding box center [665, 312] width 1330 height 624
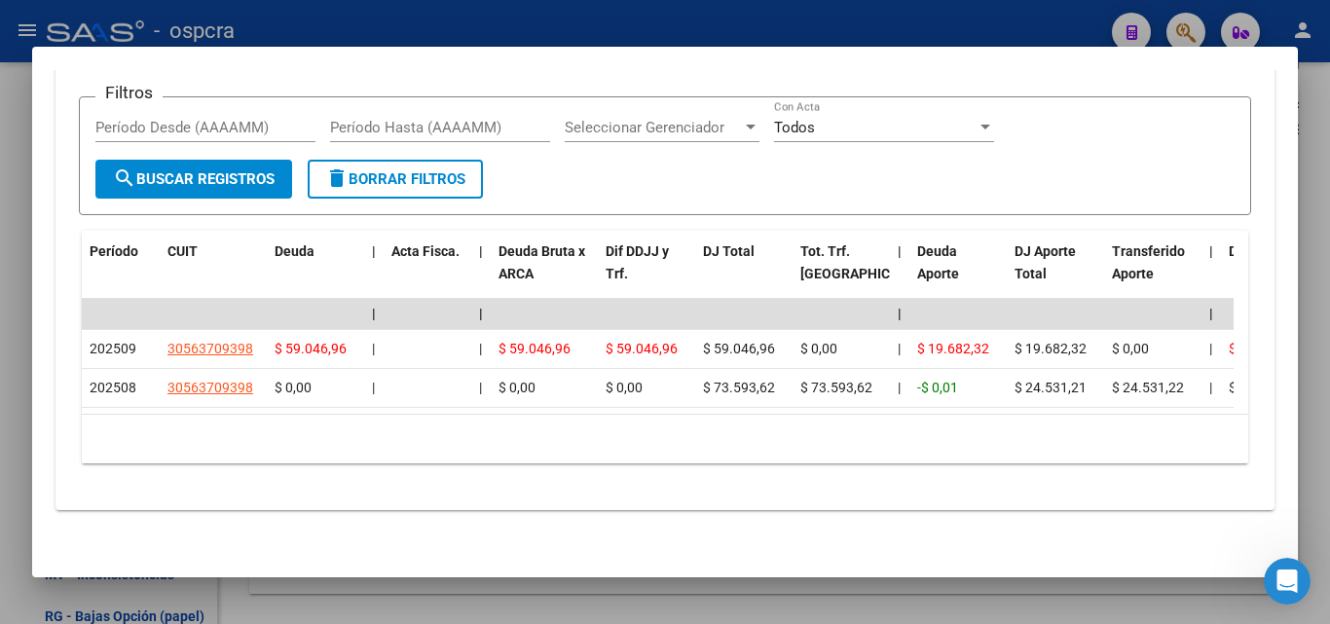
click at [5, 316] on div at bounding box center [665, 312] width 1330 height 624
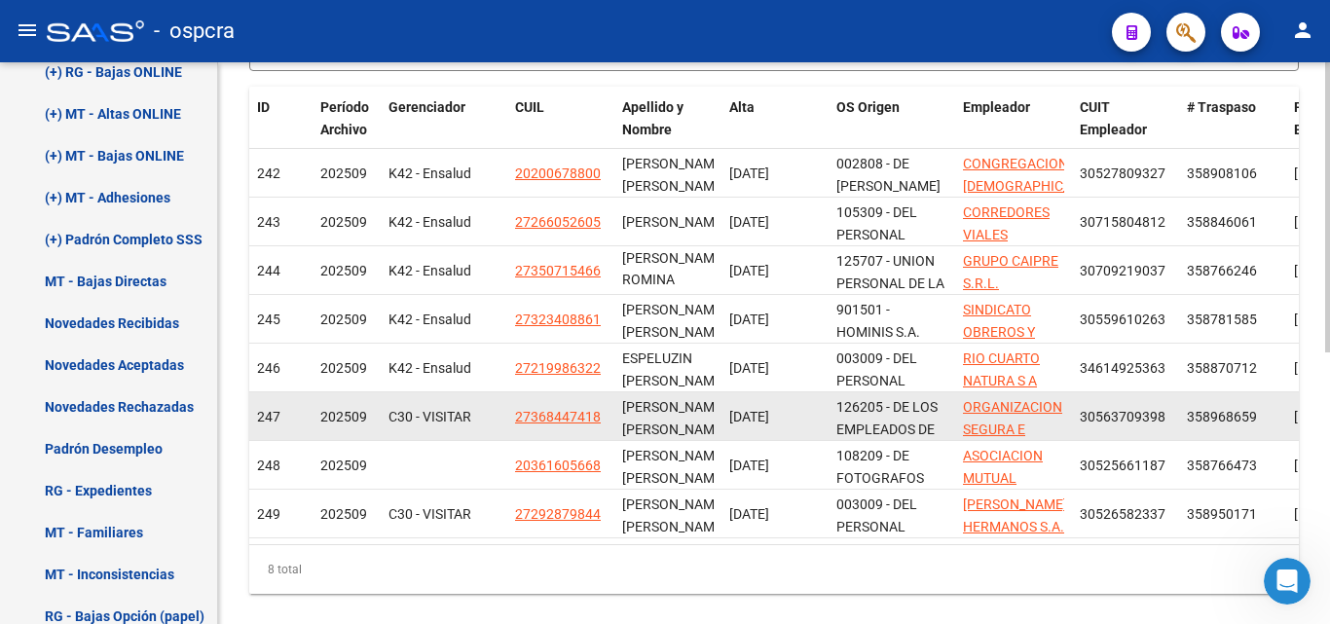
click at [535, 406] on app-link-go-to "27368447418" at bounding box center [558, 417] width 86 height 22
click at [563, 427] on app-link-go-to "27368447418" at bounding box center [558, 417] width 86 height 22
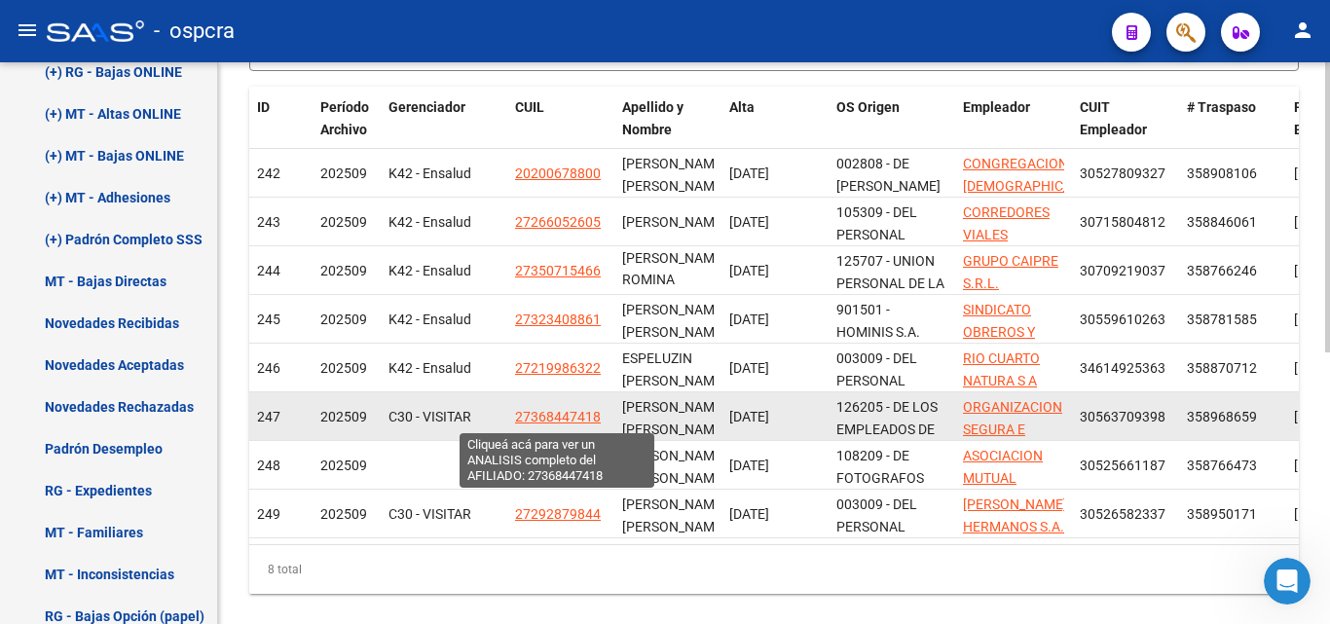
click at [565, 419] on span "27368447418" at bounding box center [558, 417] width 86 height 16
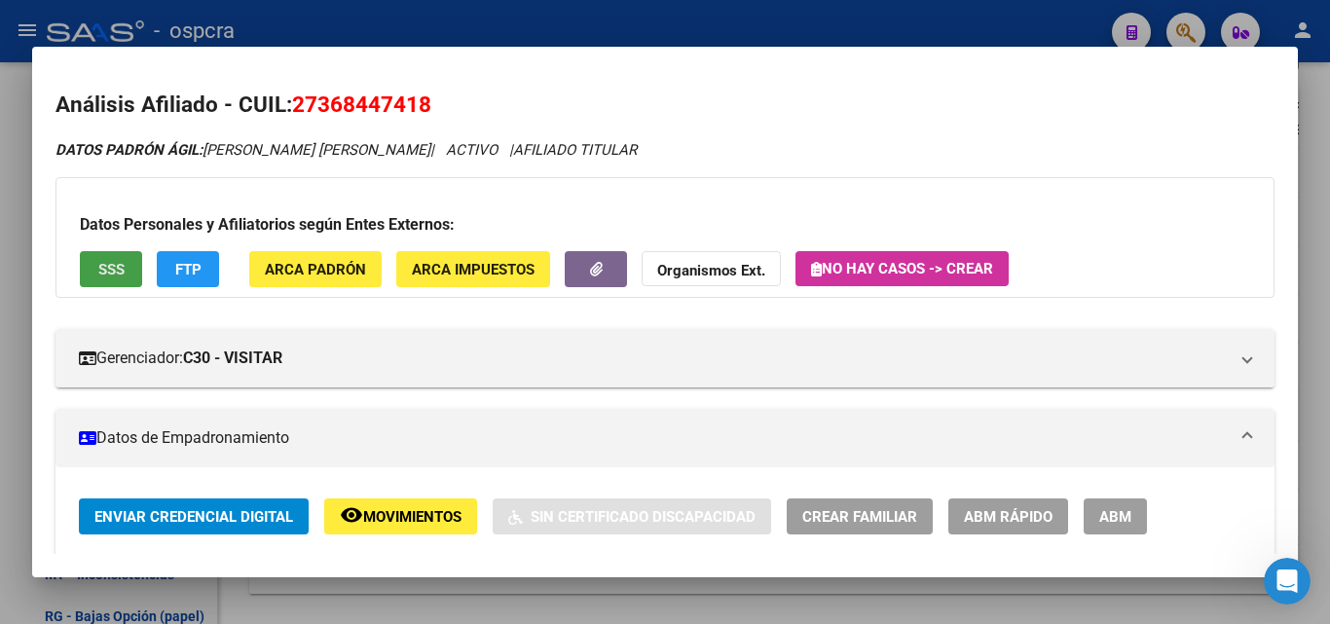
click at [122, 277] on span "SSS" at bounding box center [111, 270] width 26 height 18
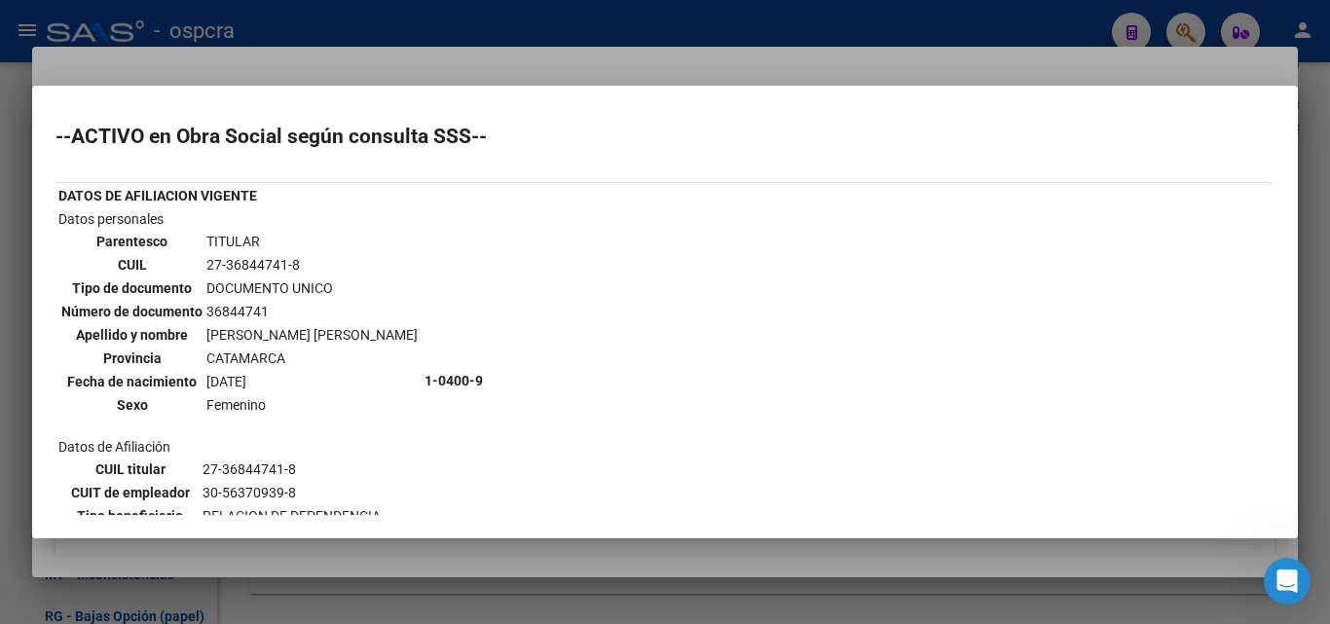
click at [0, 292] on div at bounding box center [665, 312] width 1330 height 624
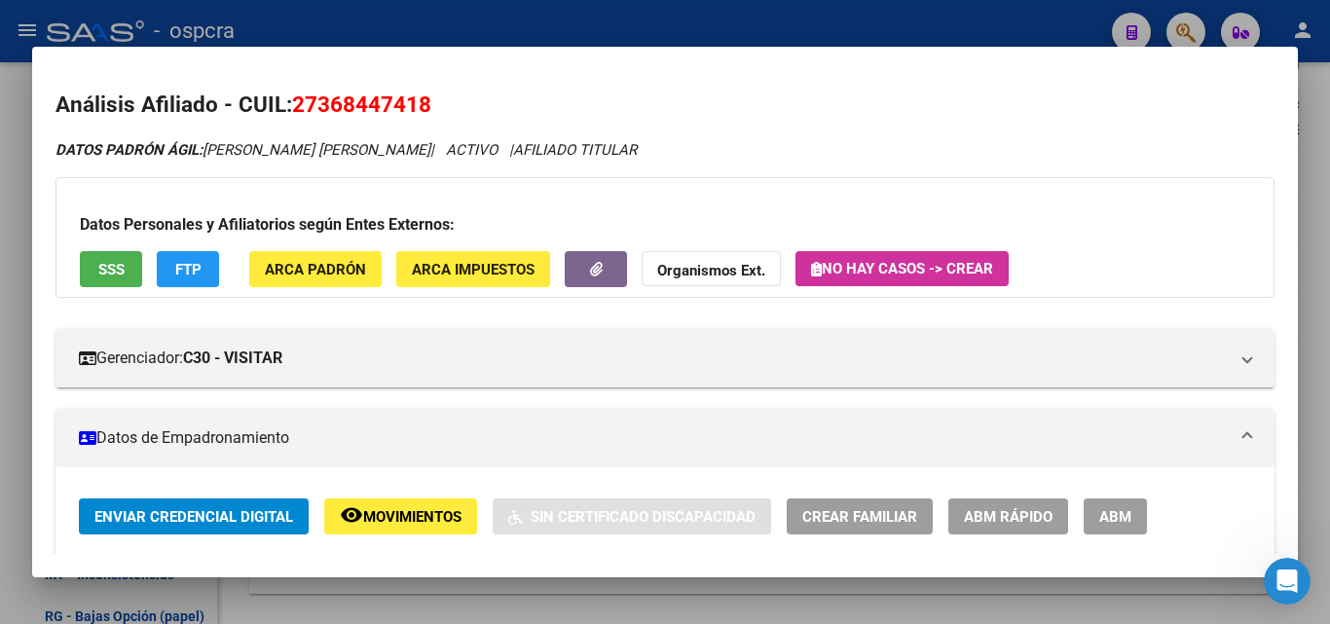
click at [0, 291] on div at bounding box center [665, 312] width 1330 height 624
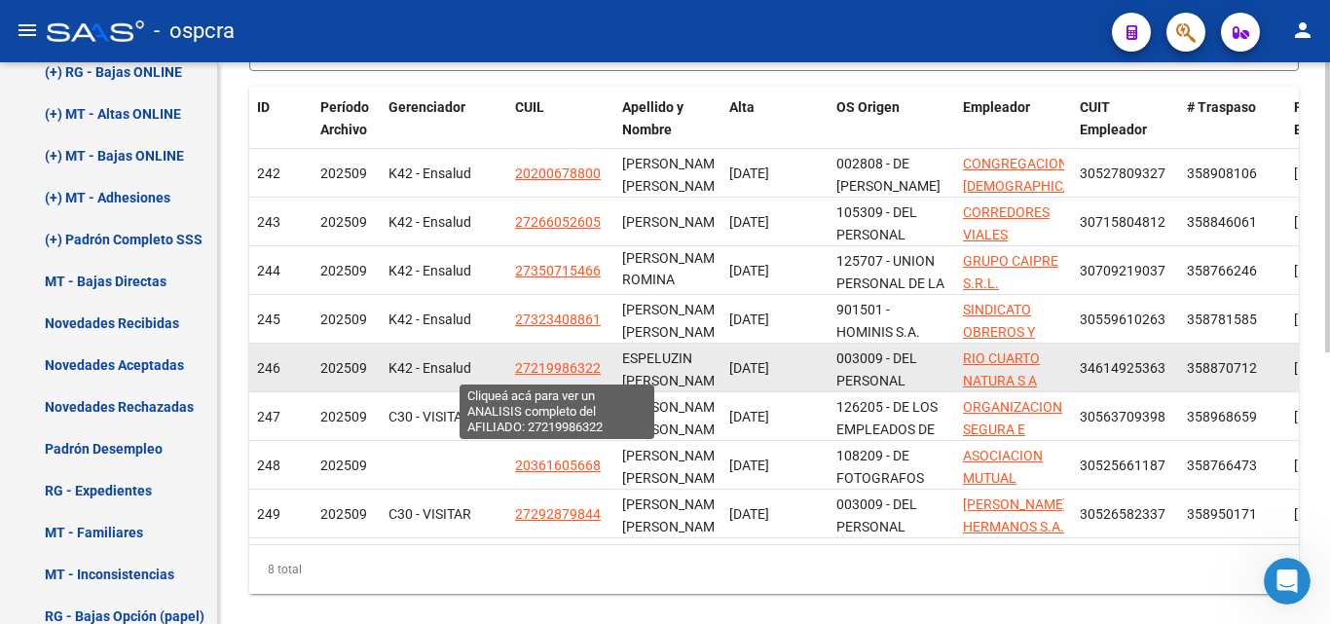
click at [572, 374] on span "27219986322" at bounding box center [558, 368] width 86 height 16
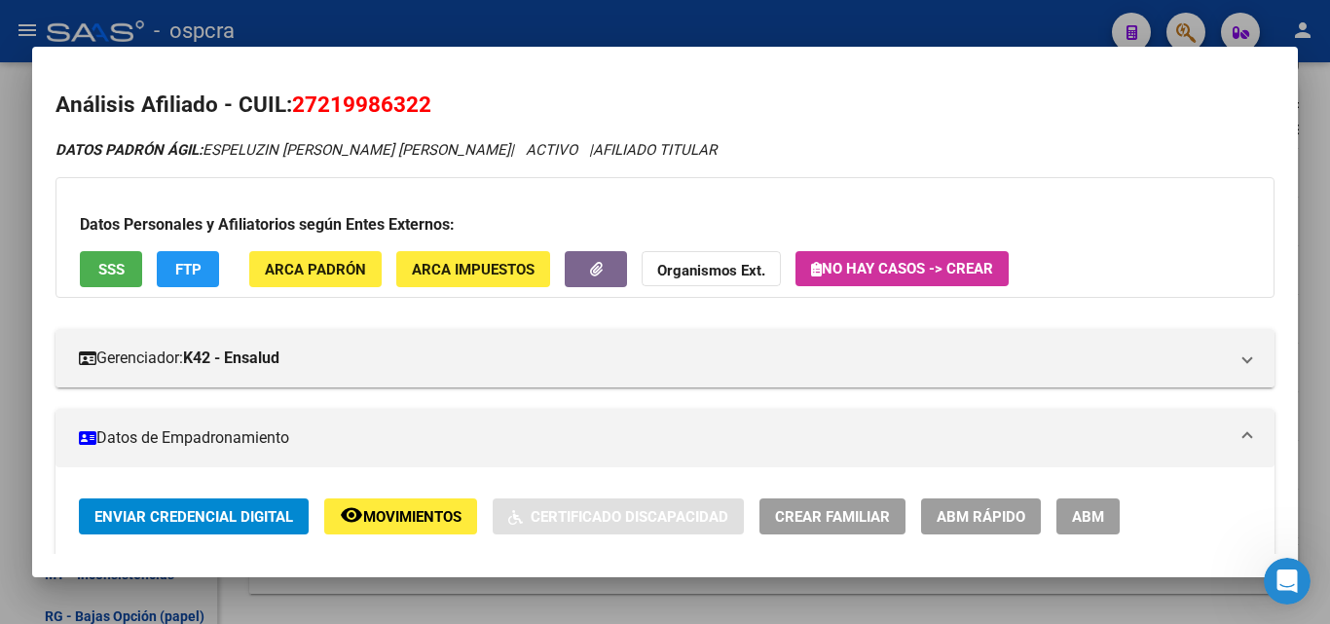
click at [107, 267] on span "SSS" at bounding box center [111, 270] width 26 height 18
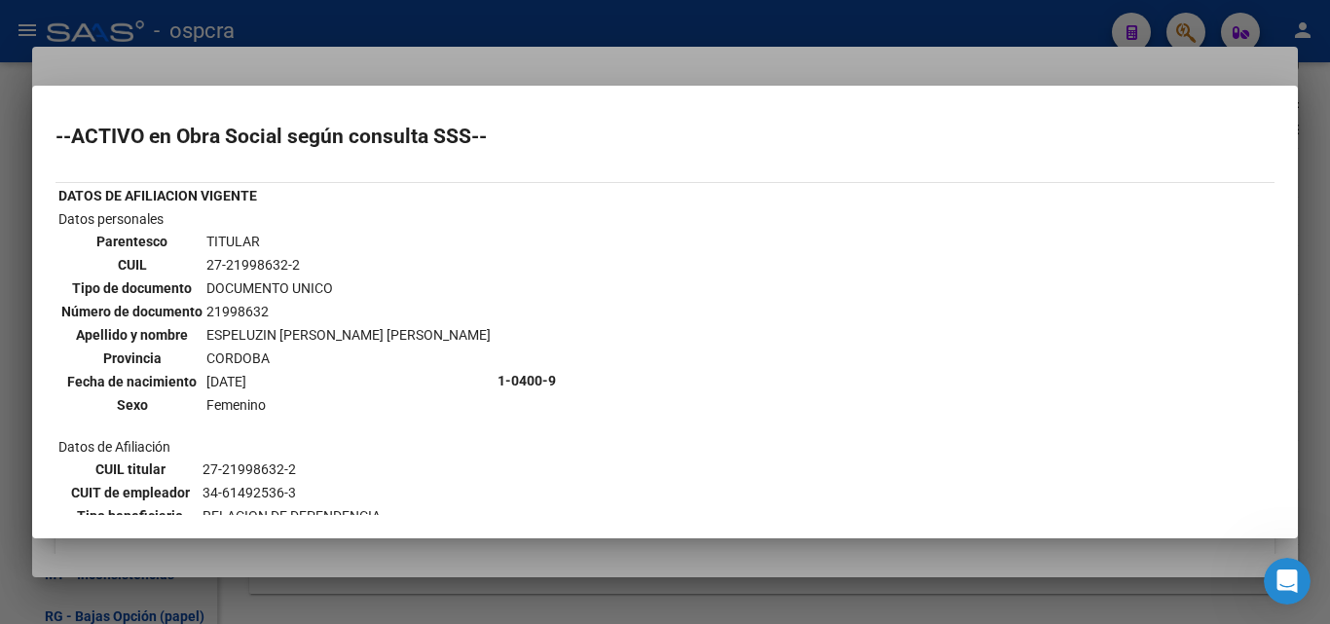
click at [0, 363] on div at bounding box center [665, 312] width 1330 height 624
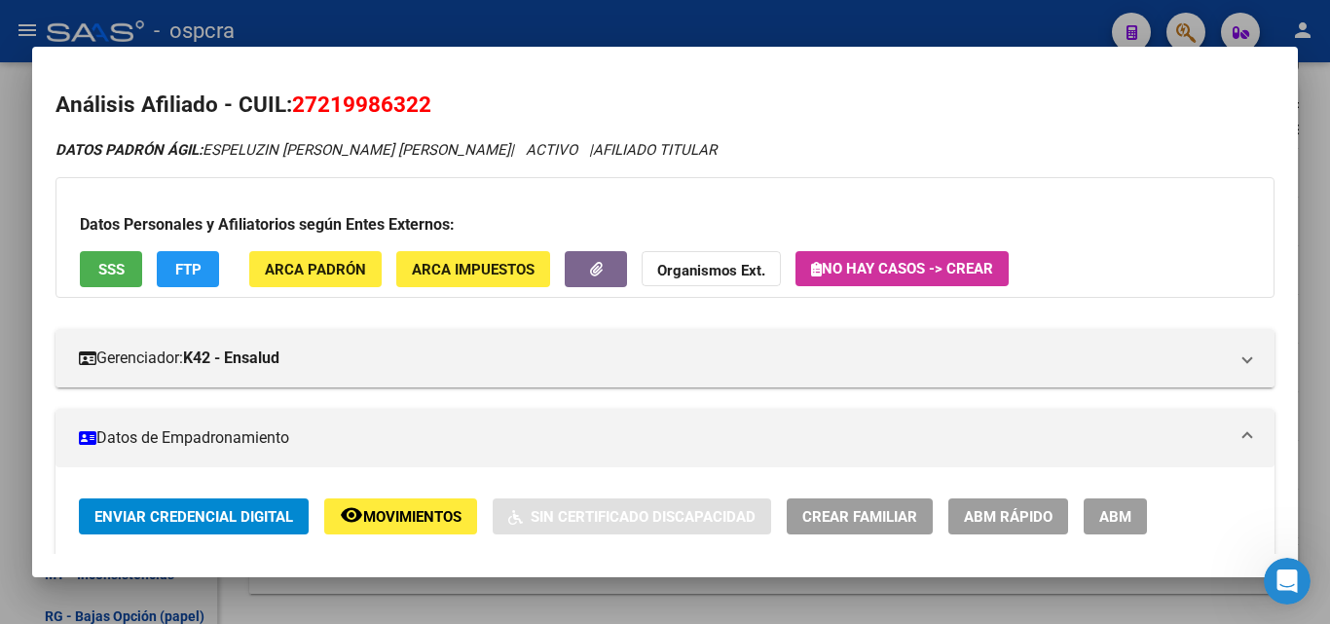
click at [0, 363] on div at bounding box center [665, 312] width 1330 height 624
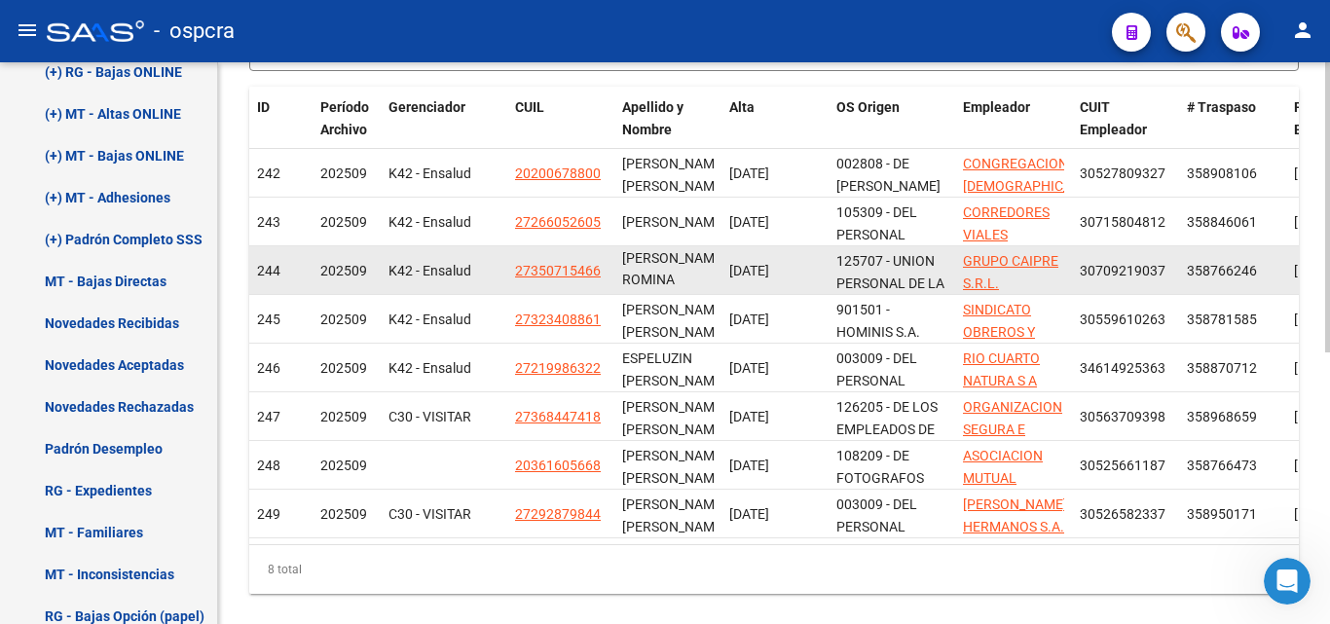
click at [550, 279] on app-link-go-to "27350715466" at bounding box center [558, 271] width 86 height 22
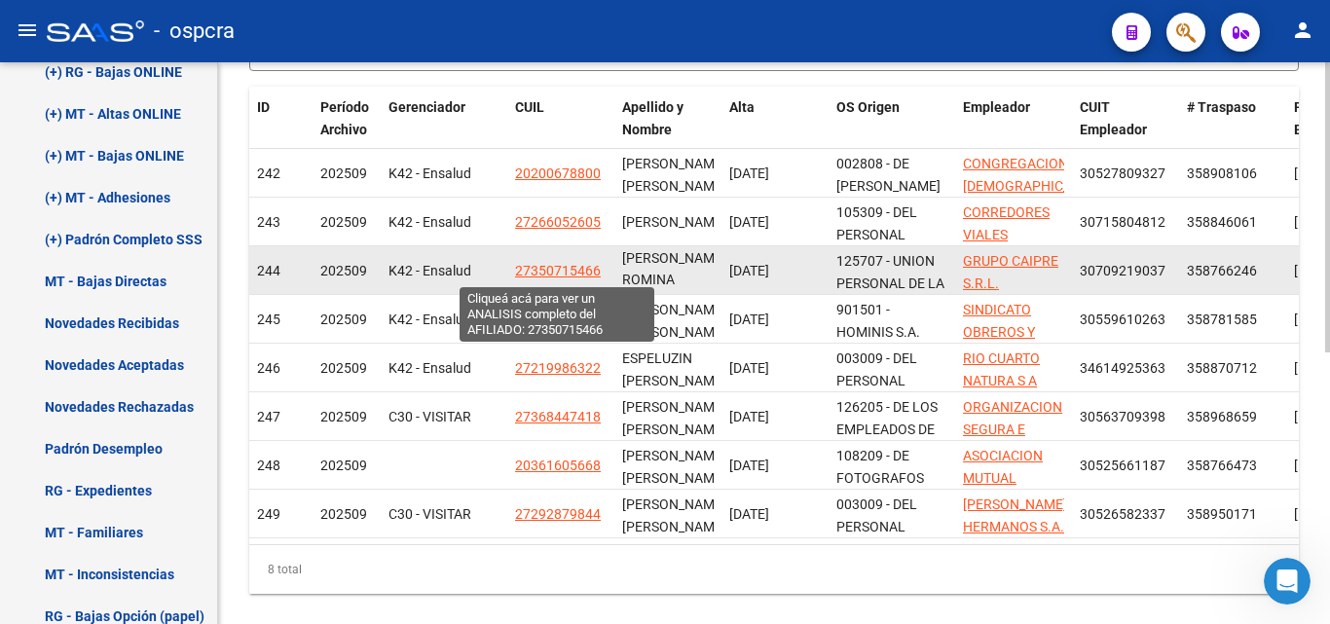
click at [558, 270] on span "27350715466" at bounding box center [558, 271] width 86 height 16
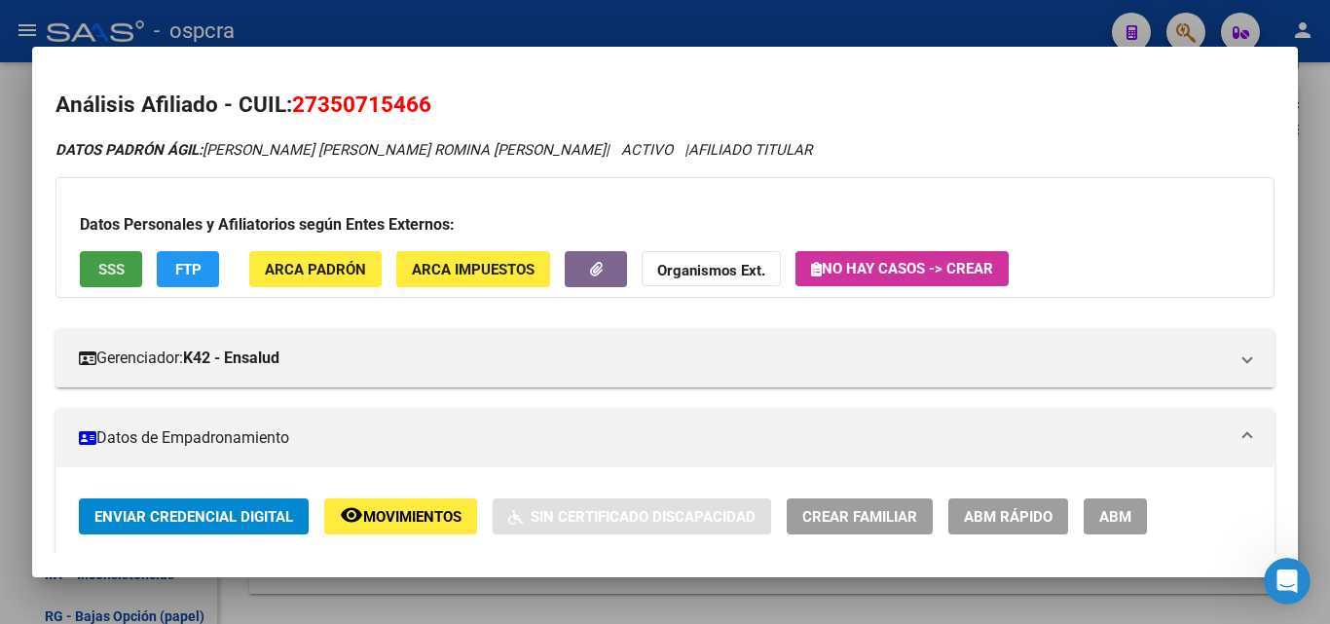
click at [102, 268] on span "SSS" at bounding box center [111, 270] width 26 height 18
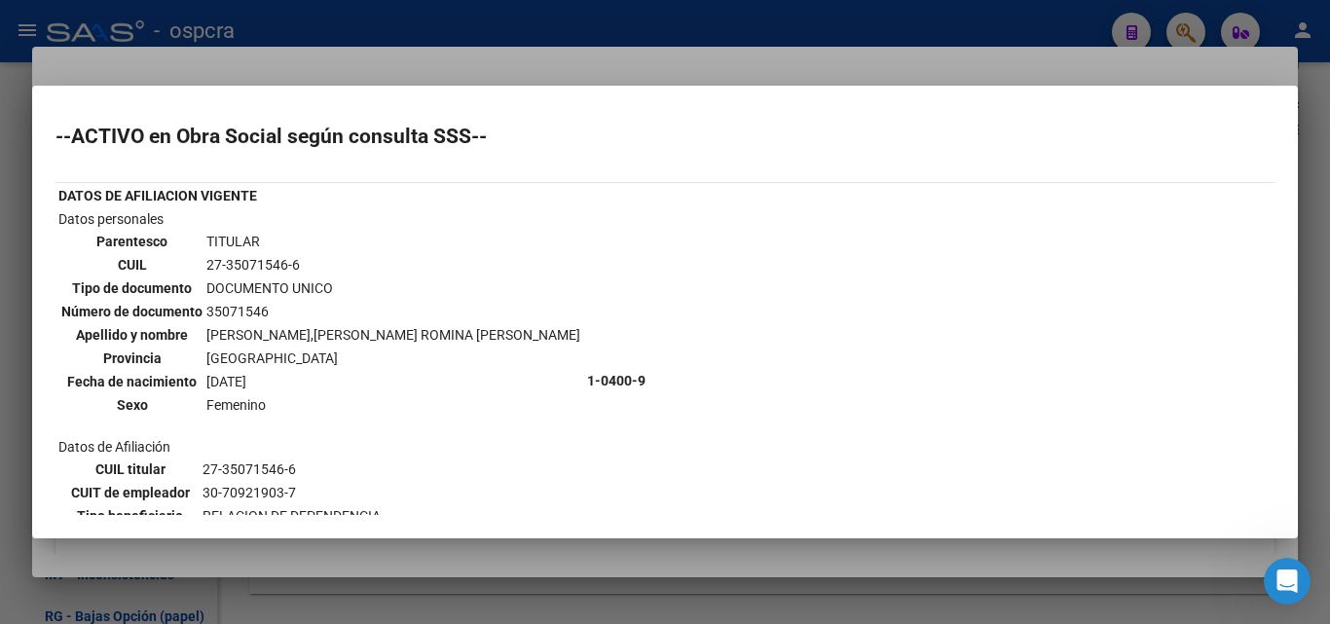
click at [0, 282] on div at bounding box center [665, 312] width 1330 height 624
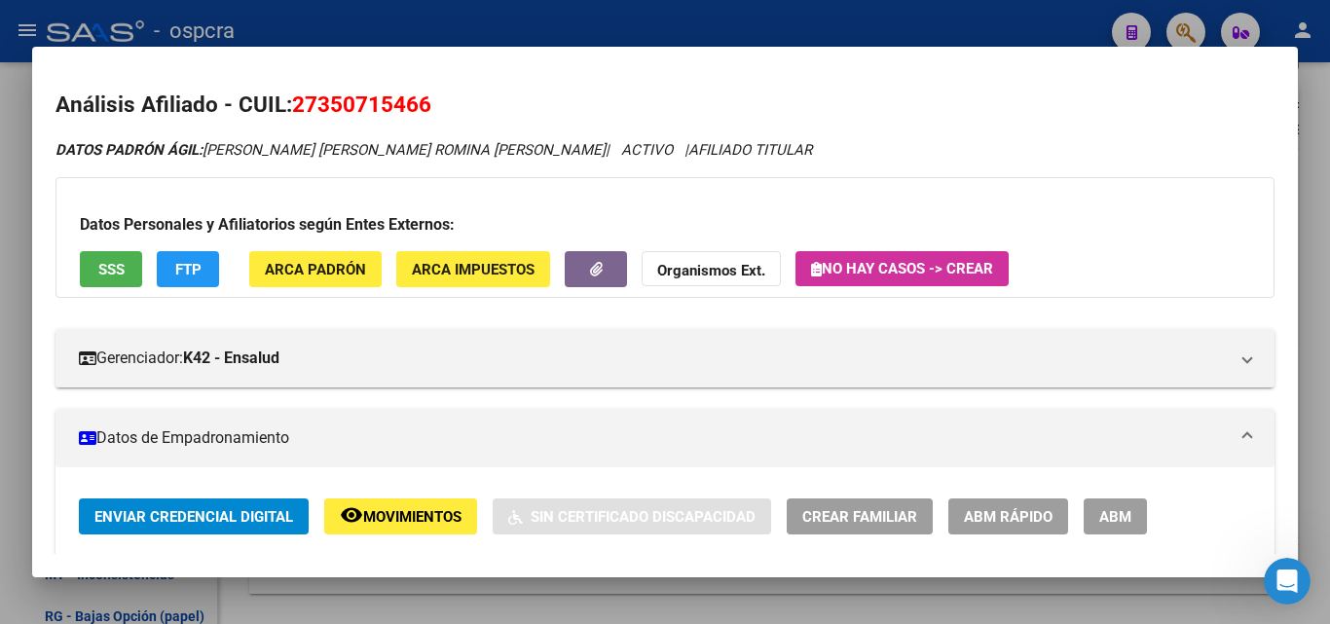
click at [0, 282] on div at bounding box center [665, 312] width 1330 height 624
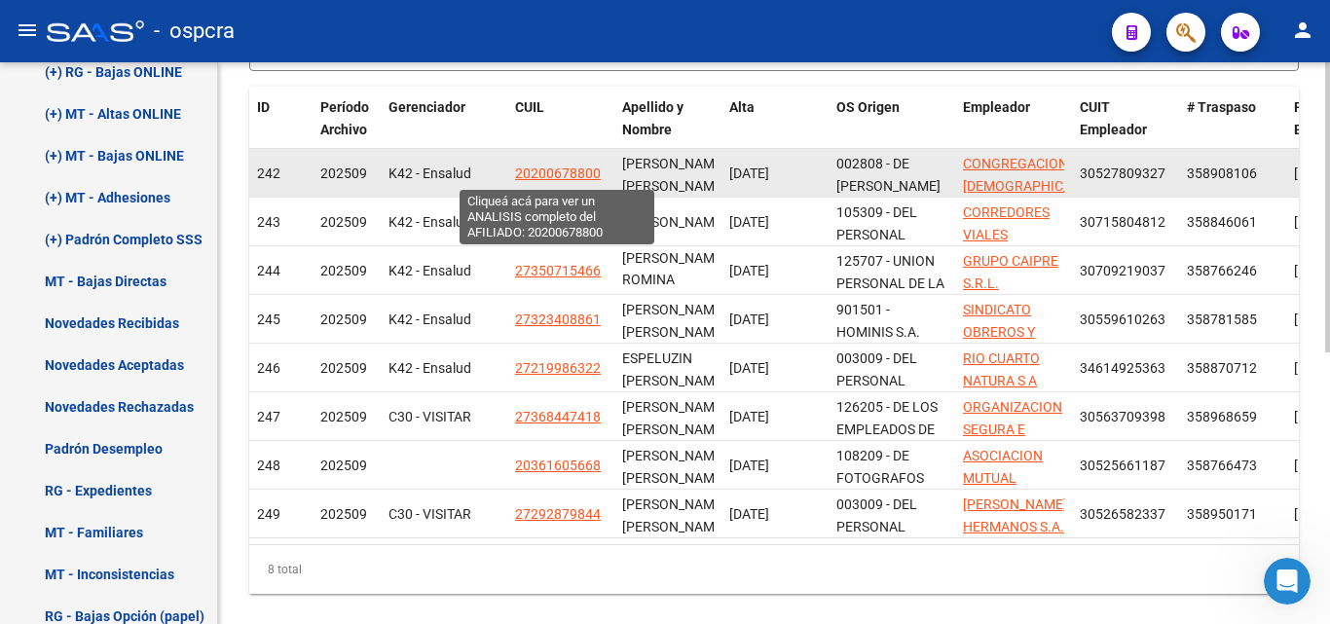
click at [570, 175] on span "20200678800" at bounding box center [558, 174] width 86 height 16
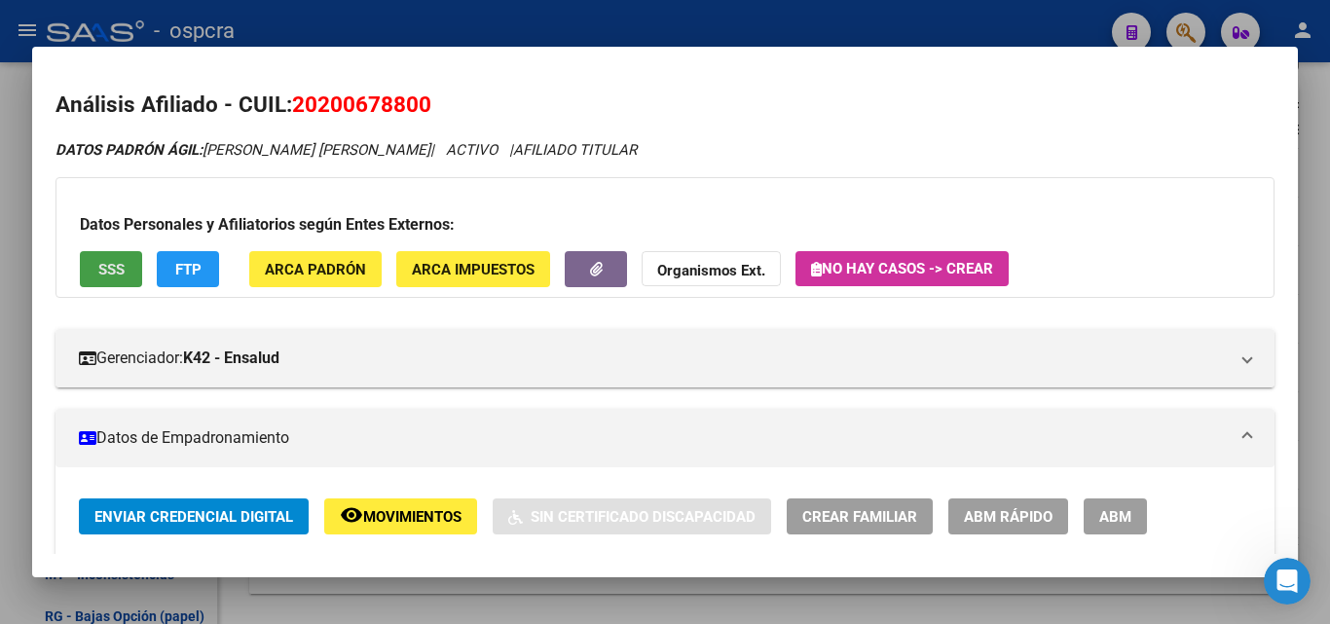
click at [123, 266] on span "SSS" at bounding box center [111, 270] width 26 height 18
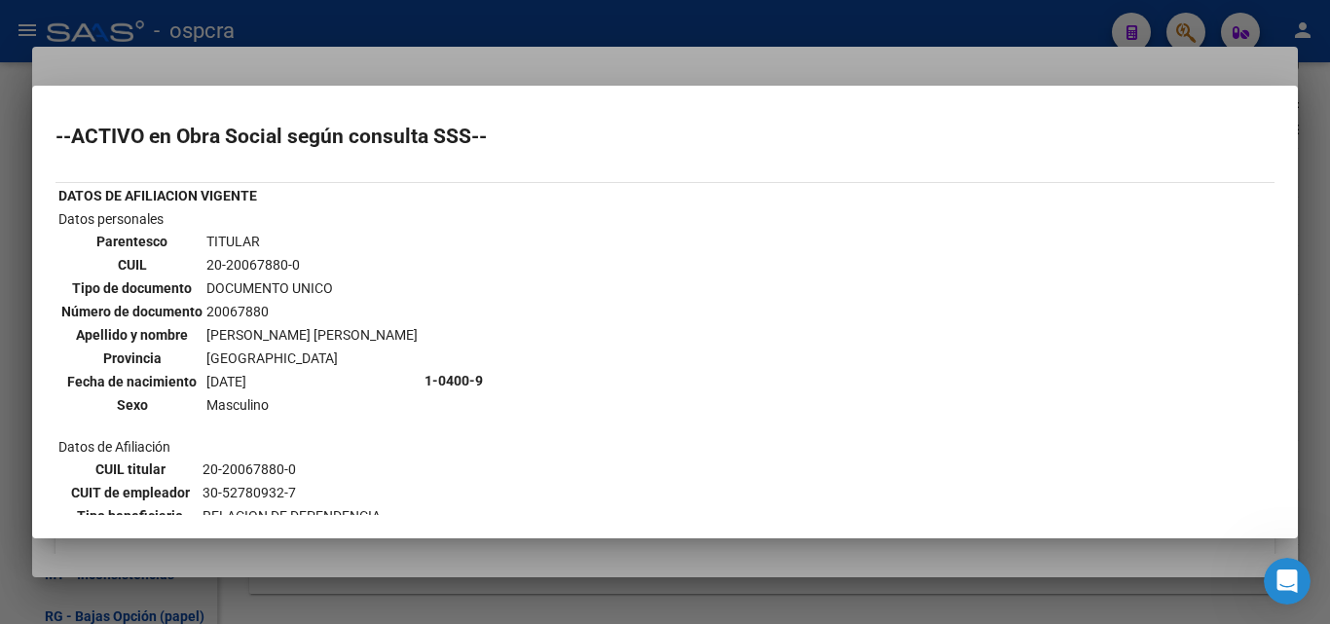
click at [0, 362] on div at bounding box center [665, 312] width 1330 height 624
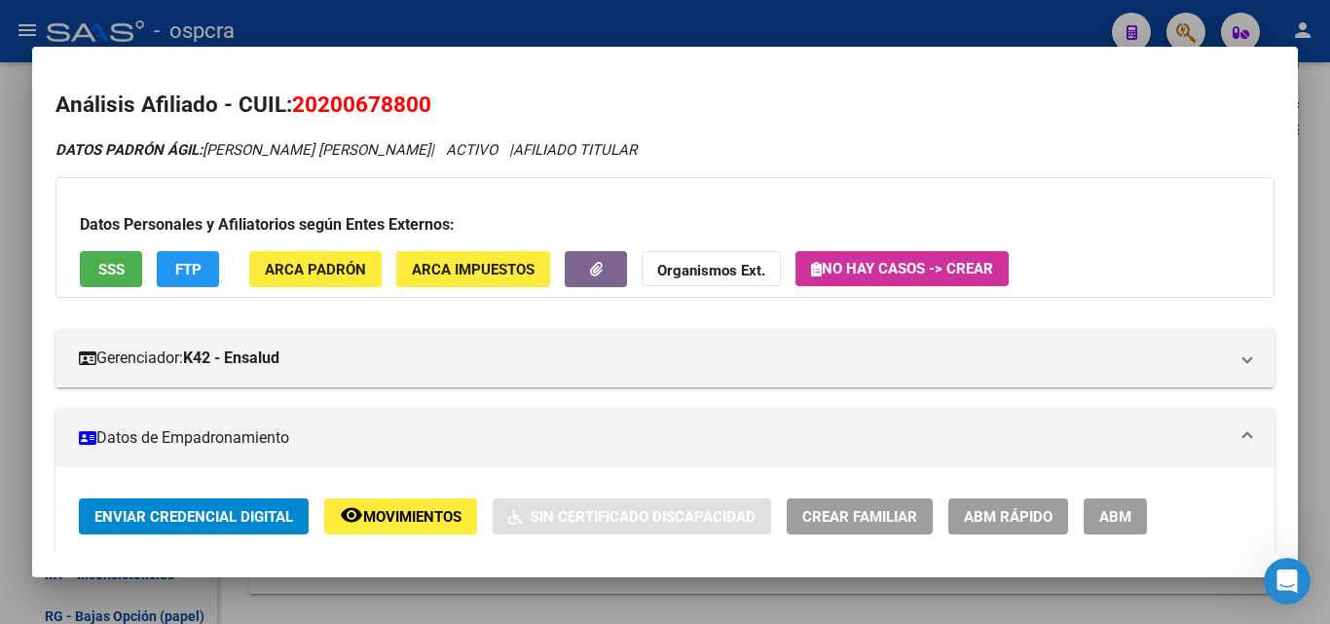
click at [0, 362] on div at bounding box center [665, 312] width 1330 height 624
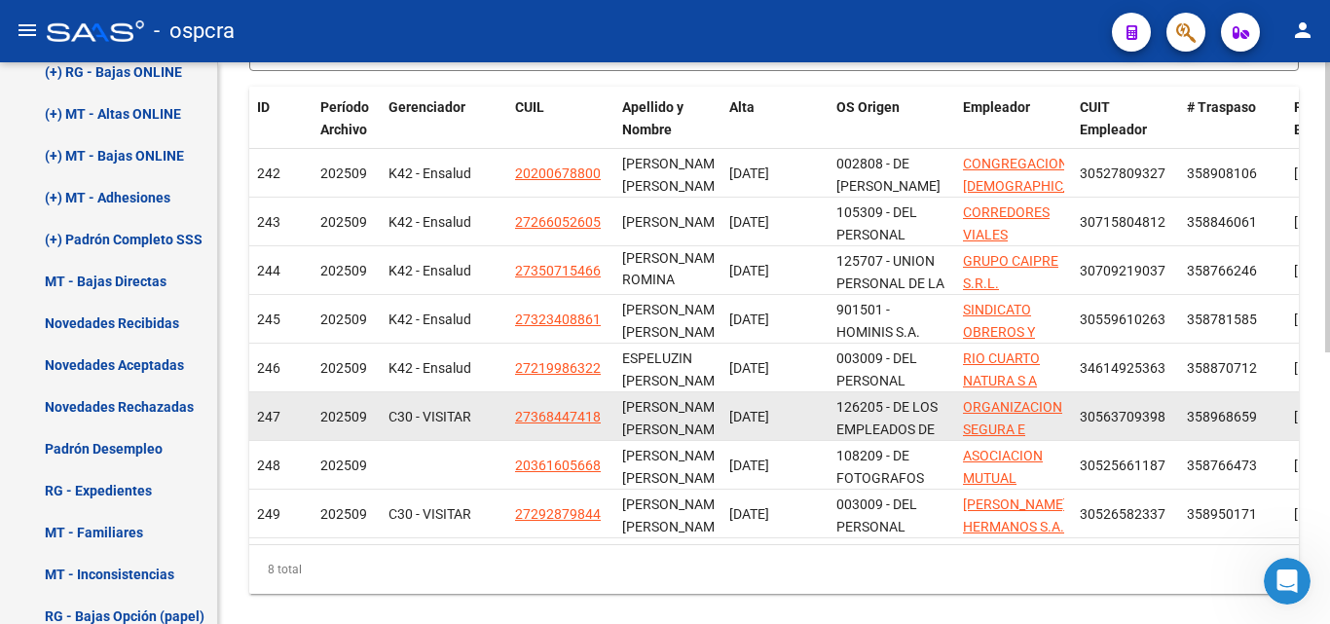
scroll to position [3, 0]
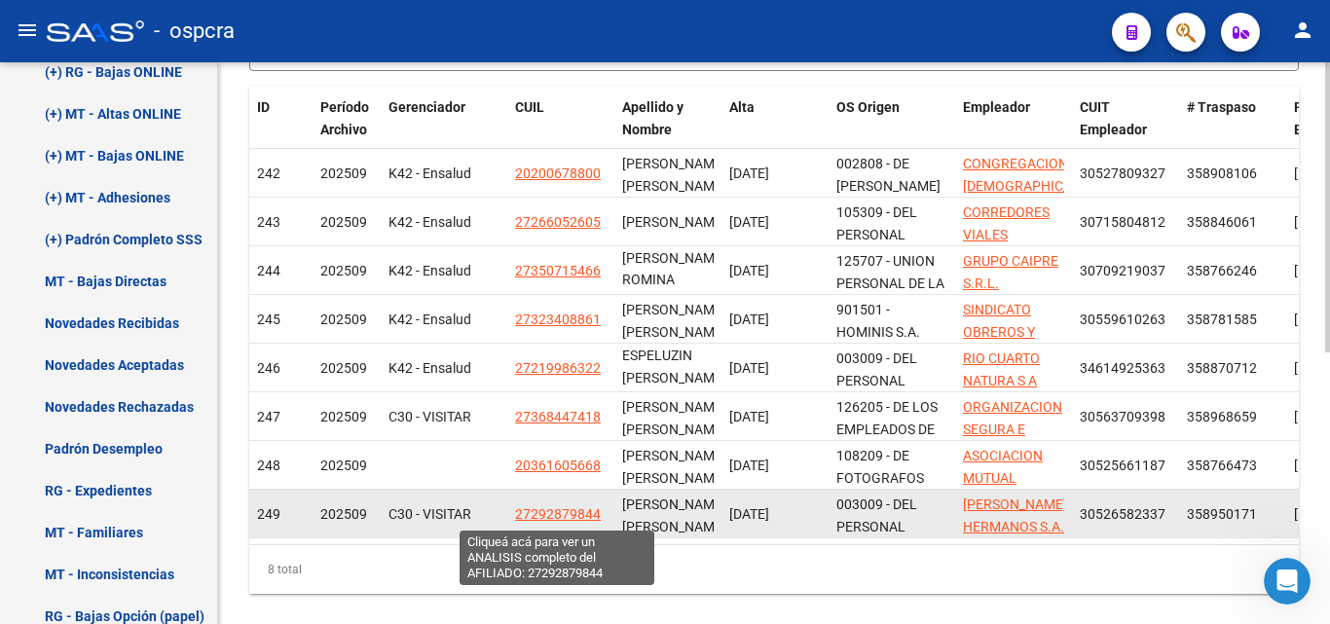
click at [568, 512] on span "27292879844" at bounding box center [558, 514] width 86 height 16
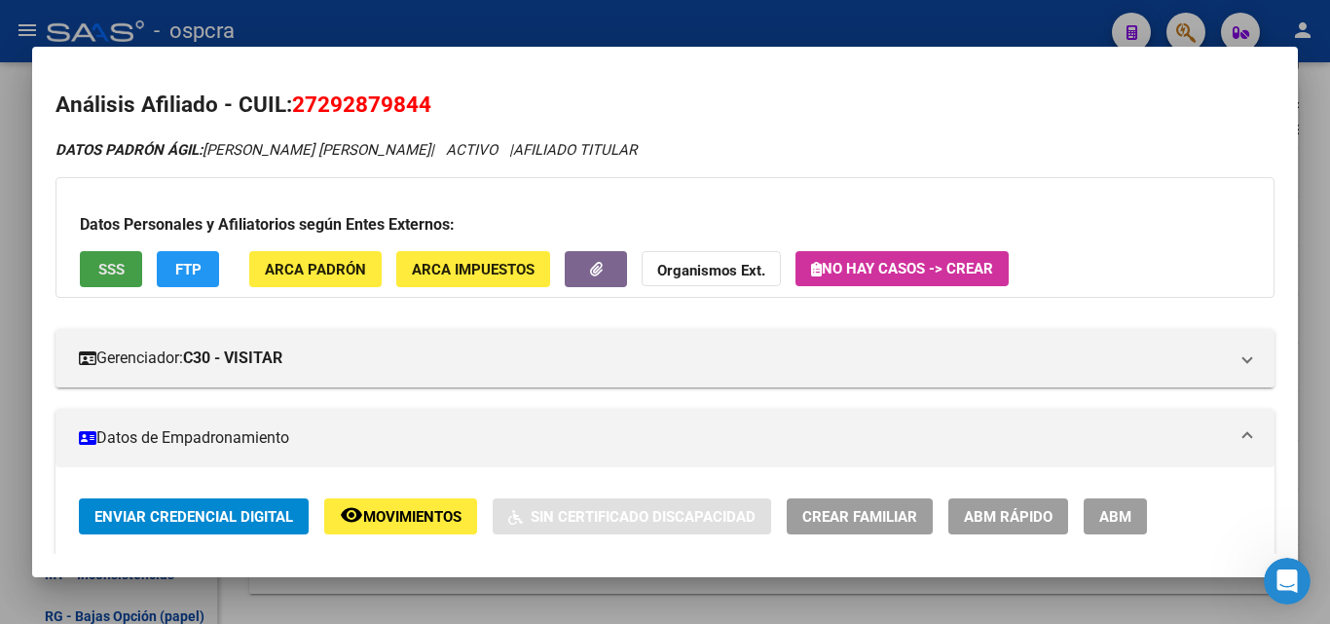
click at [123, 269] on span "SSS" at bounding box center [111, 270] width 26 height 18
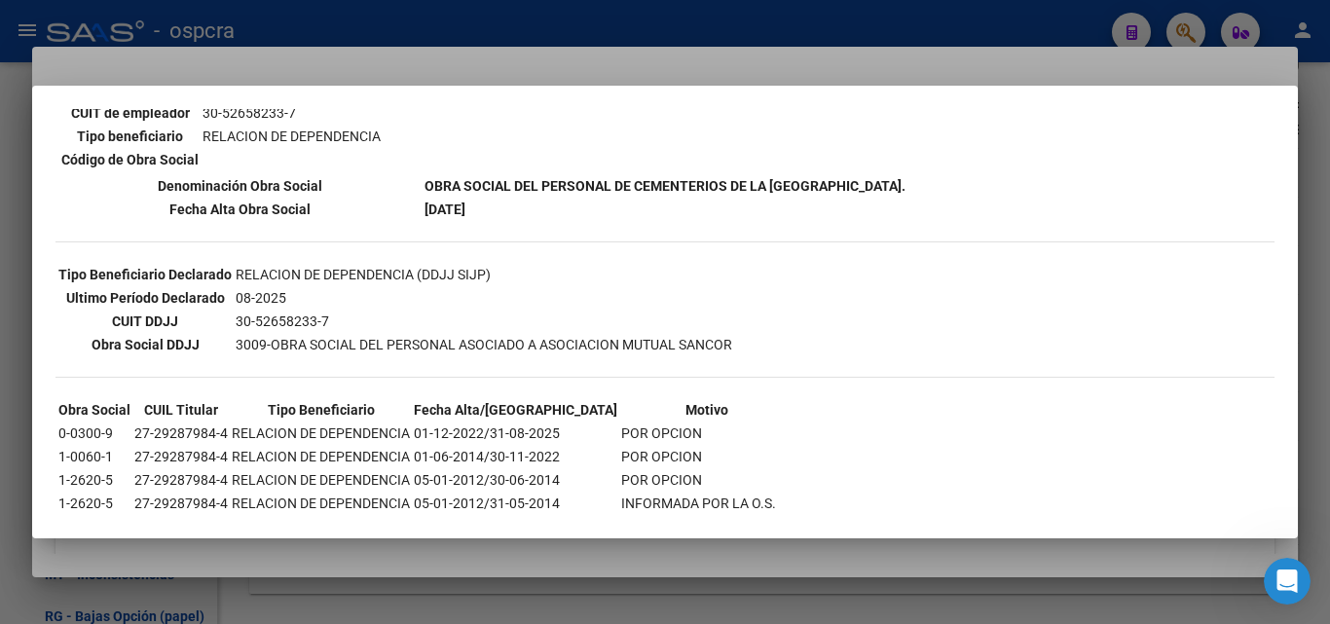
scroll to position [390, 0]
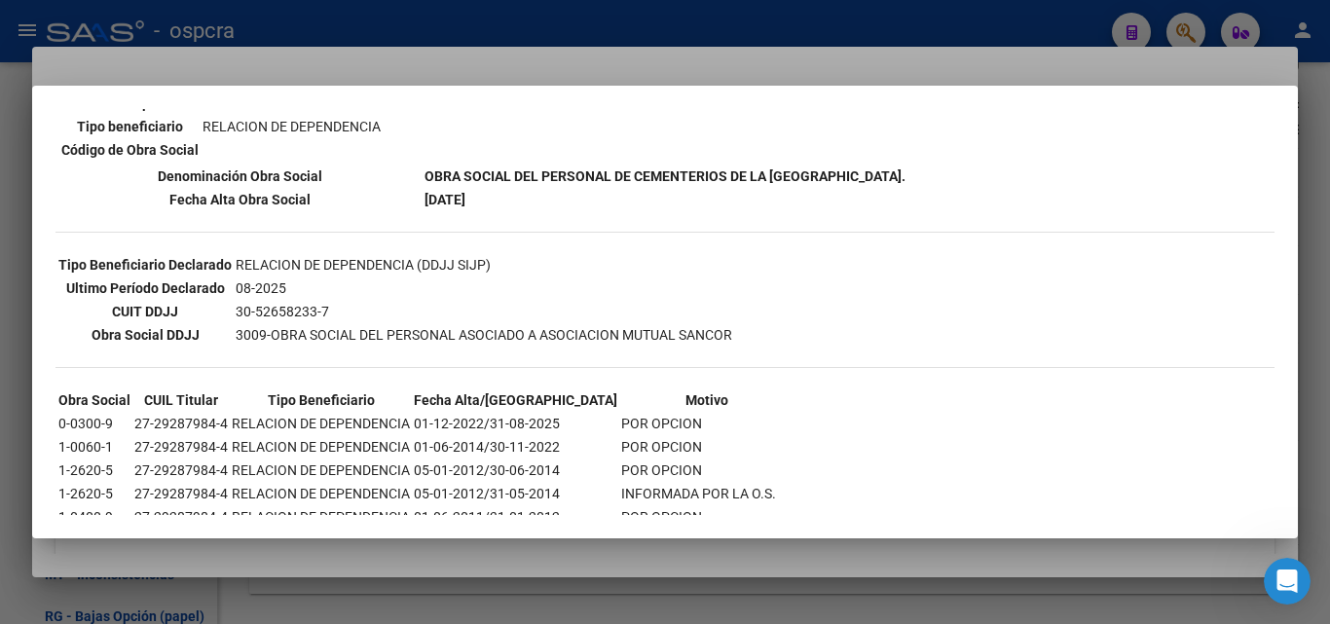
click at [0, 290] on div at bounding box center [665, 312] width 1330 height 624
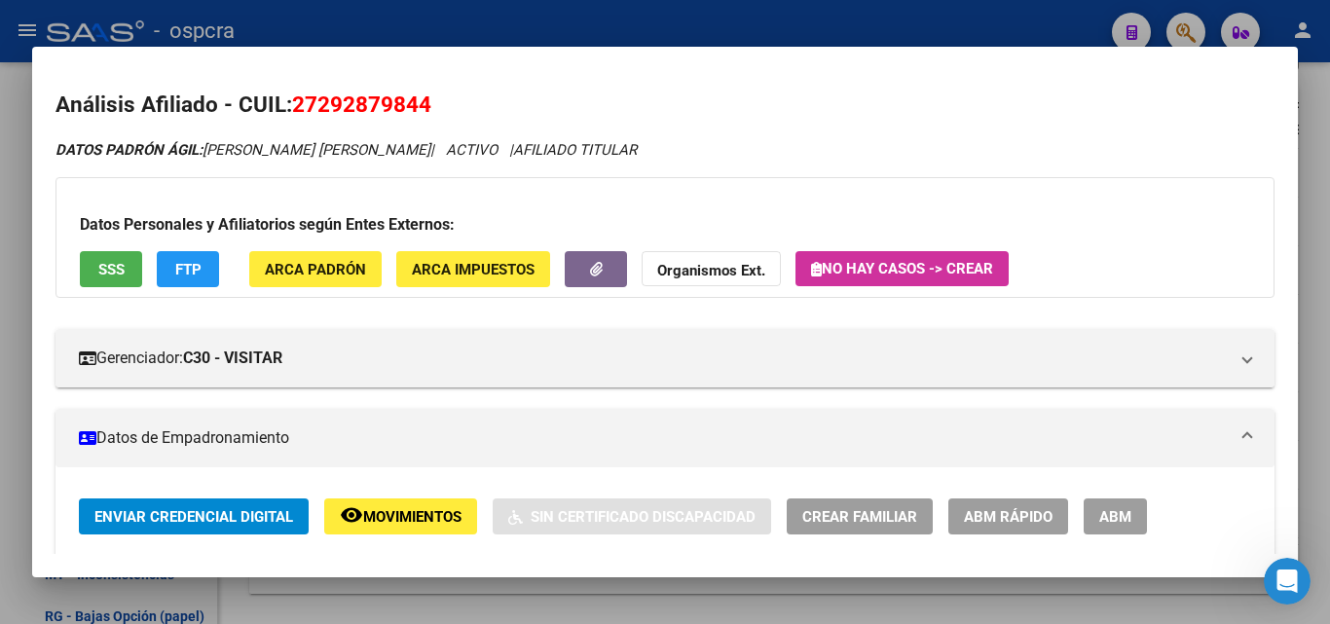
click at [0, 326] on div at bounding box center [665, 312] width 1330 height 624
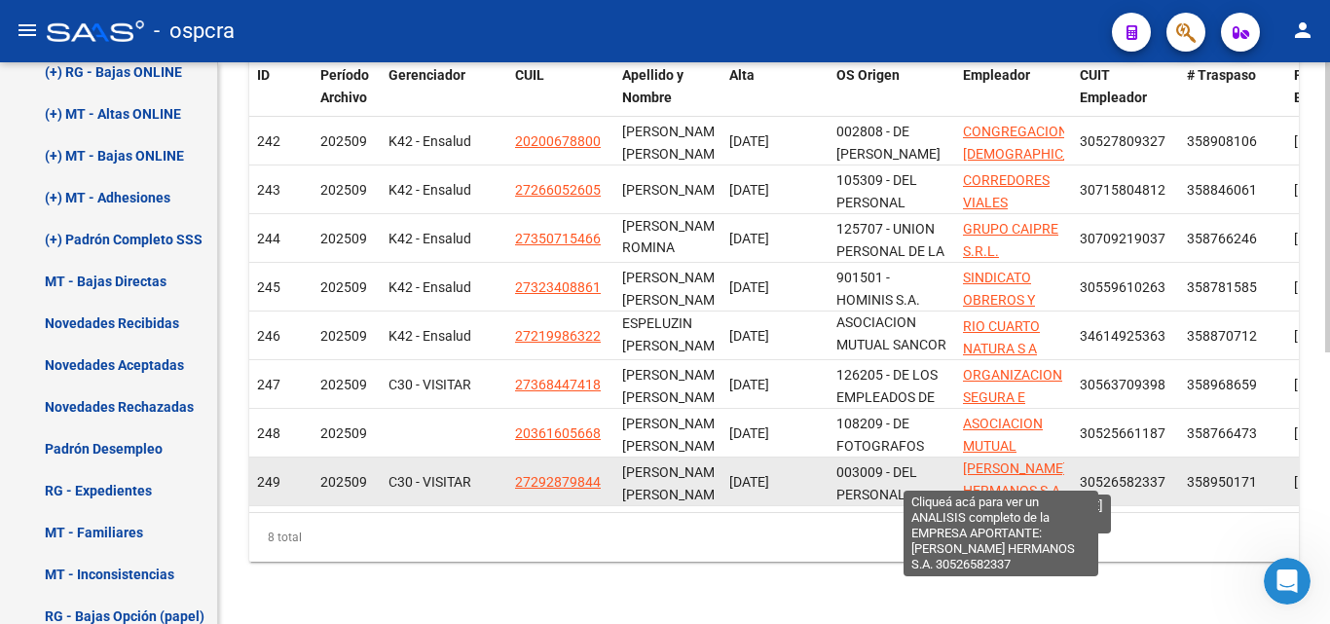
scroll to position [0, 0]
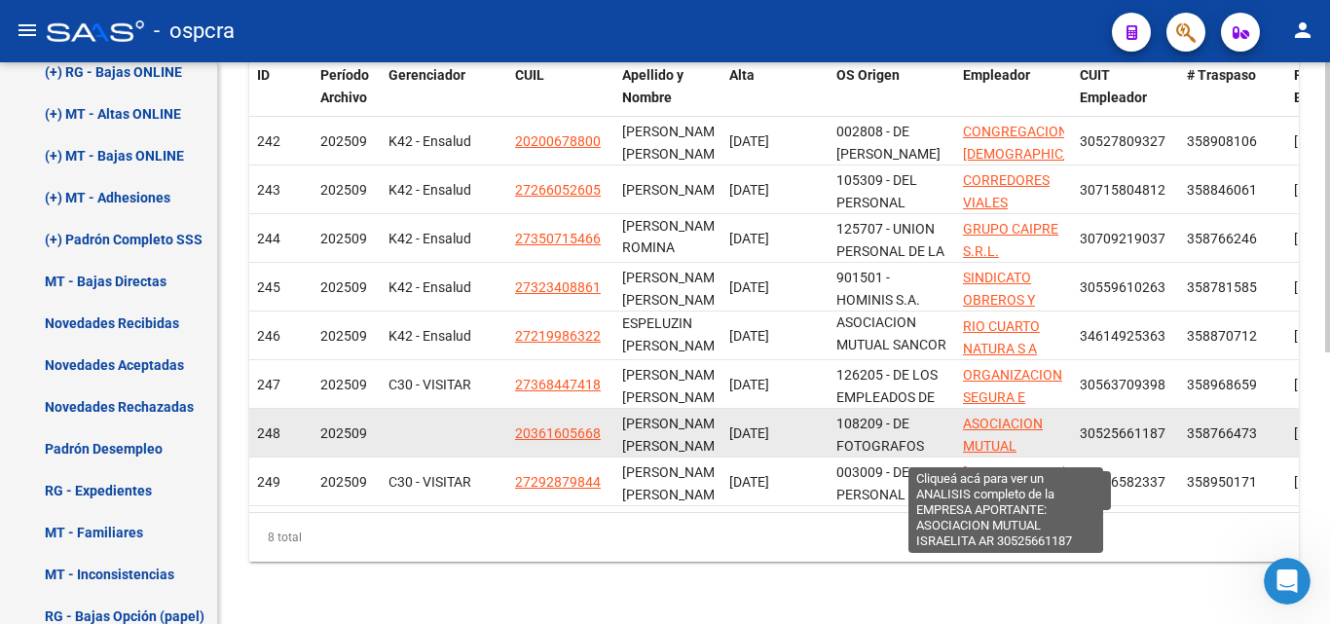
click at [1001, 416] on span "ASOCIACION MUTUAL ISRAELITA AR" at bounding box center [1005, 446] width 85 height 60
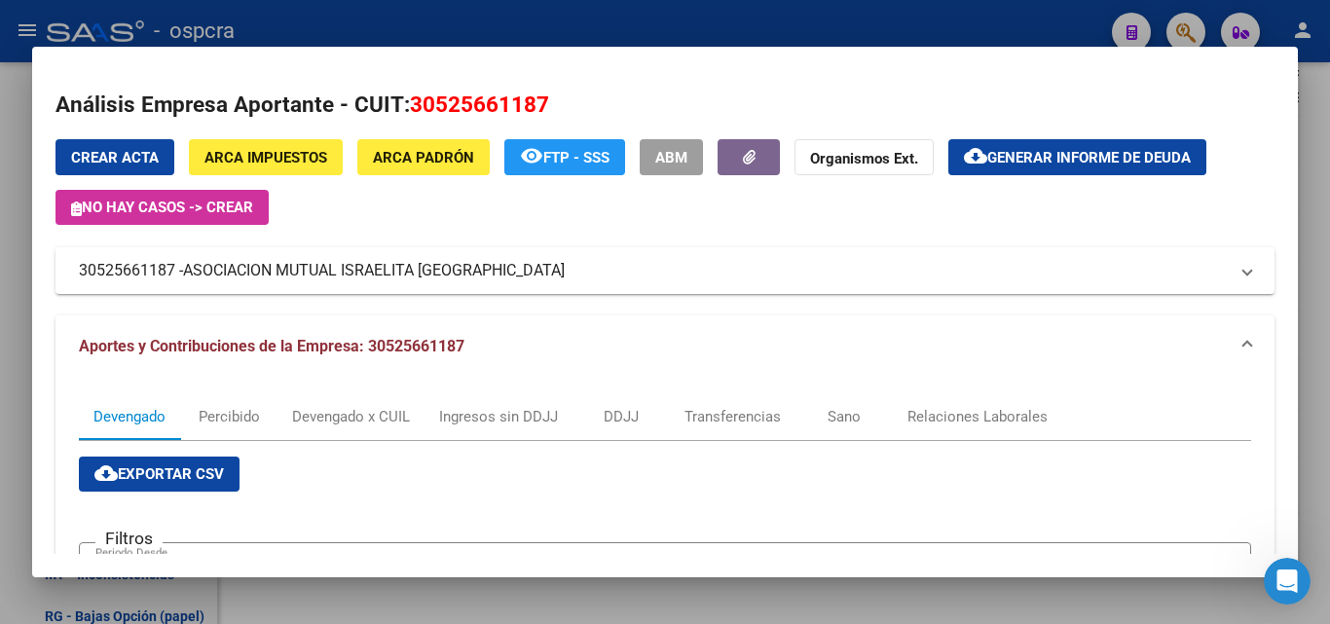
click at [5, 343] on div at bounding box center [665, 312] width 1330 height 624
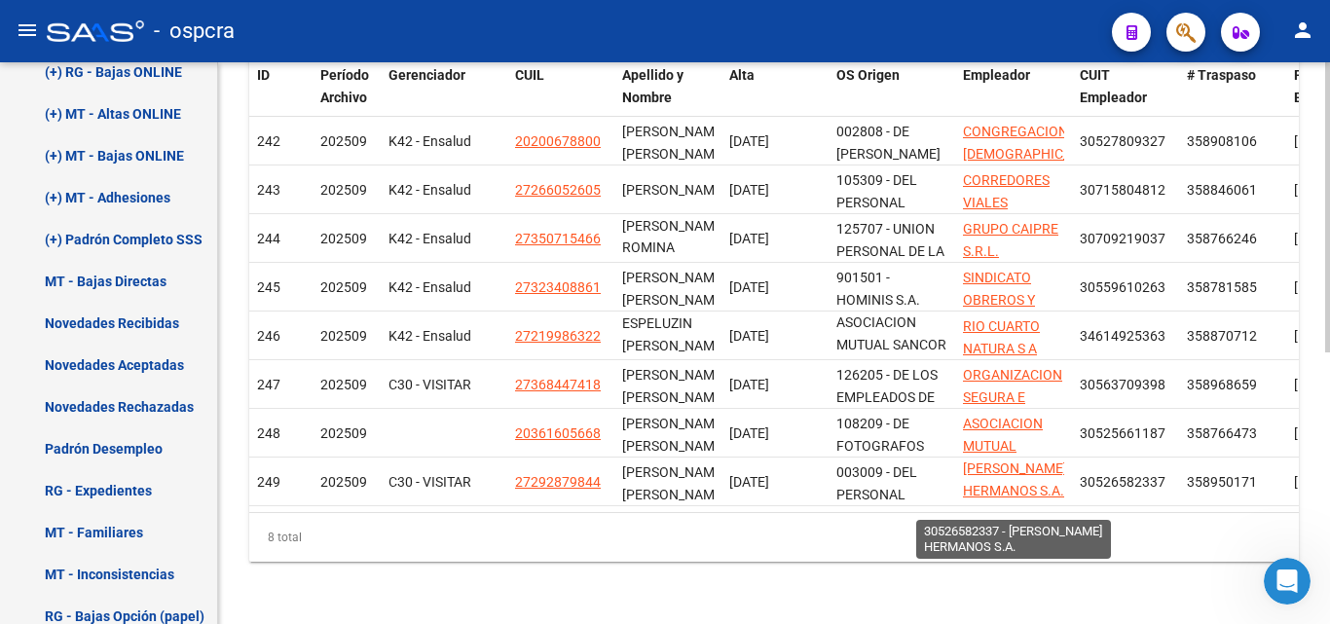
scroll to position [25, 0]
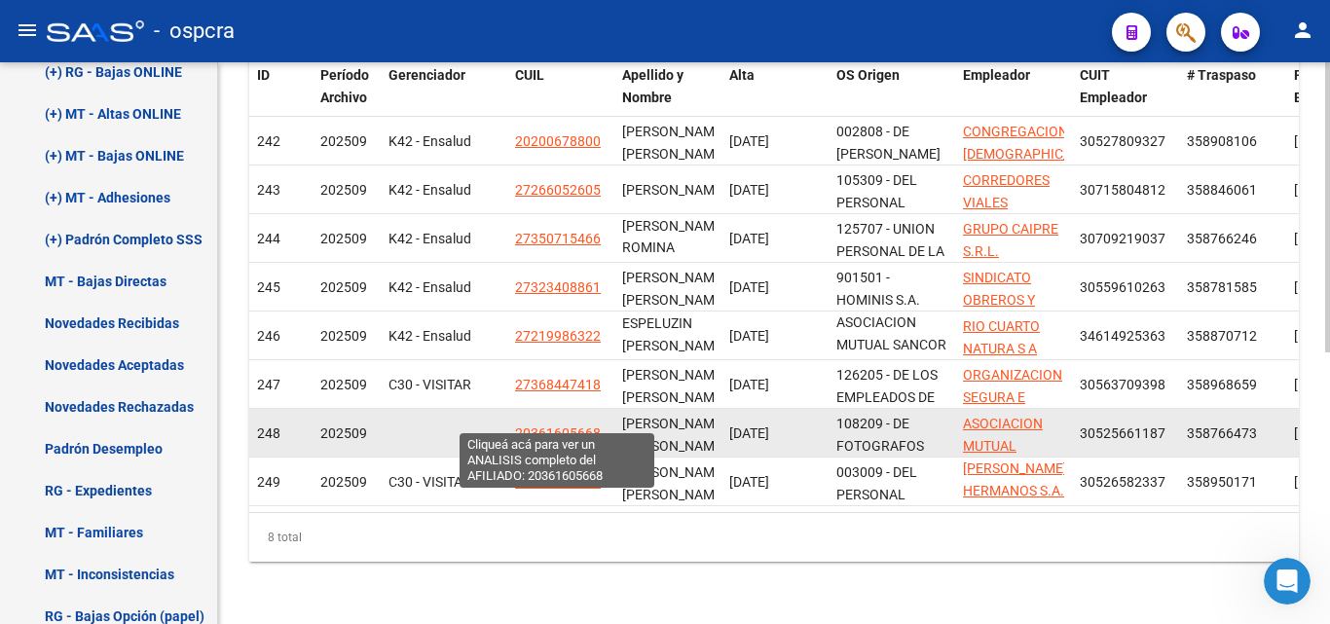
click at [556, 426] on span "20361605668" at bounding box center [558, 434] width 86 height 16
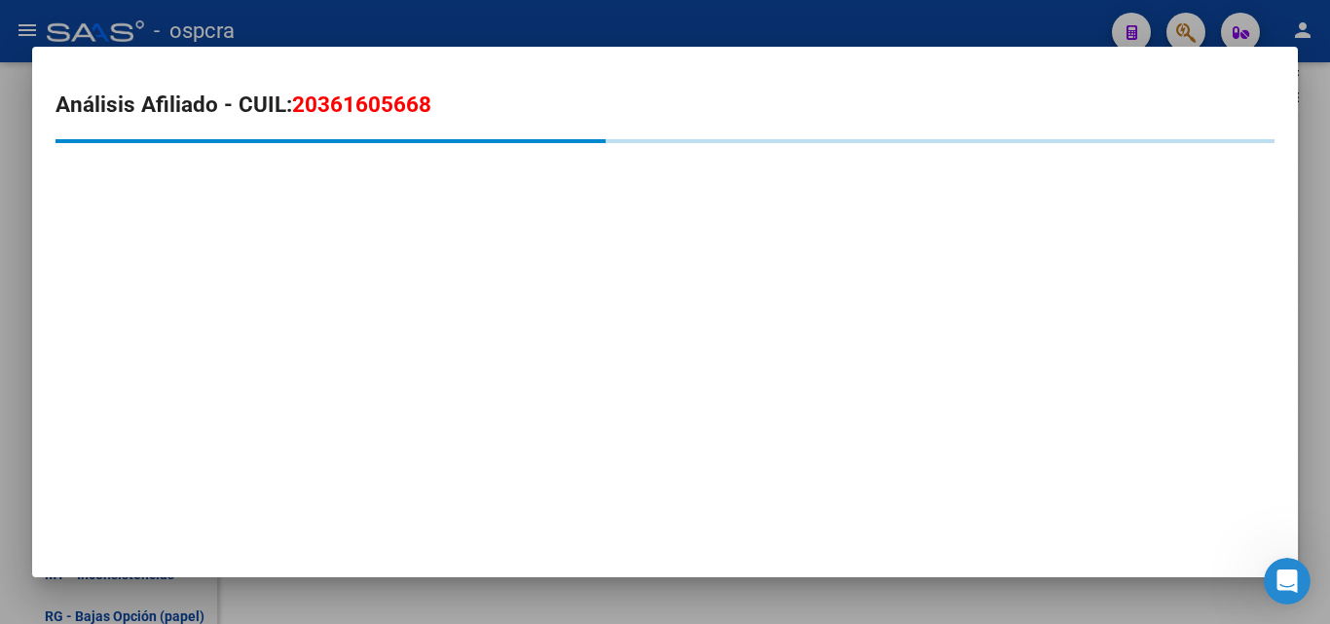
click at [0, 346] on div at bounding box center [665, 312] width 1330 height 624
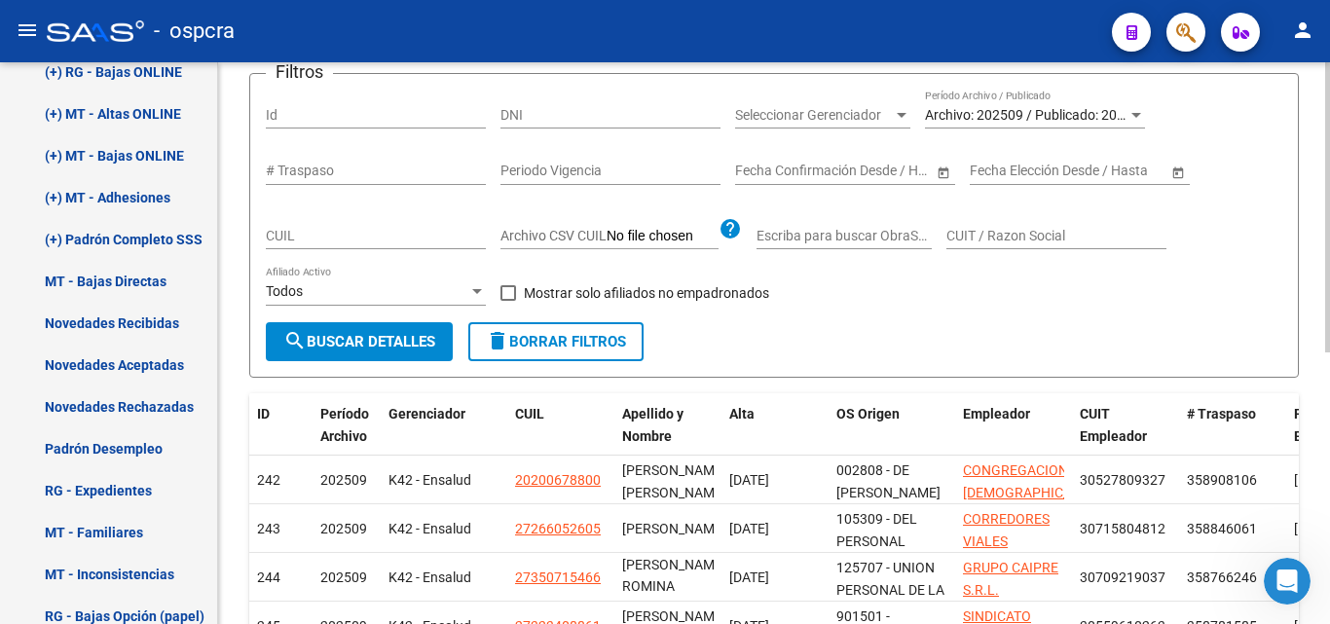
scroll to position [136, 0]
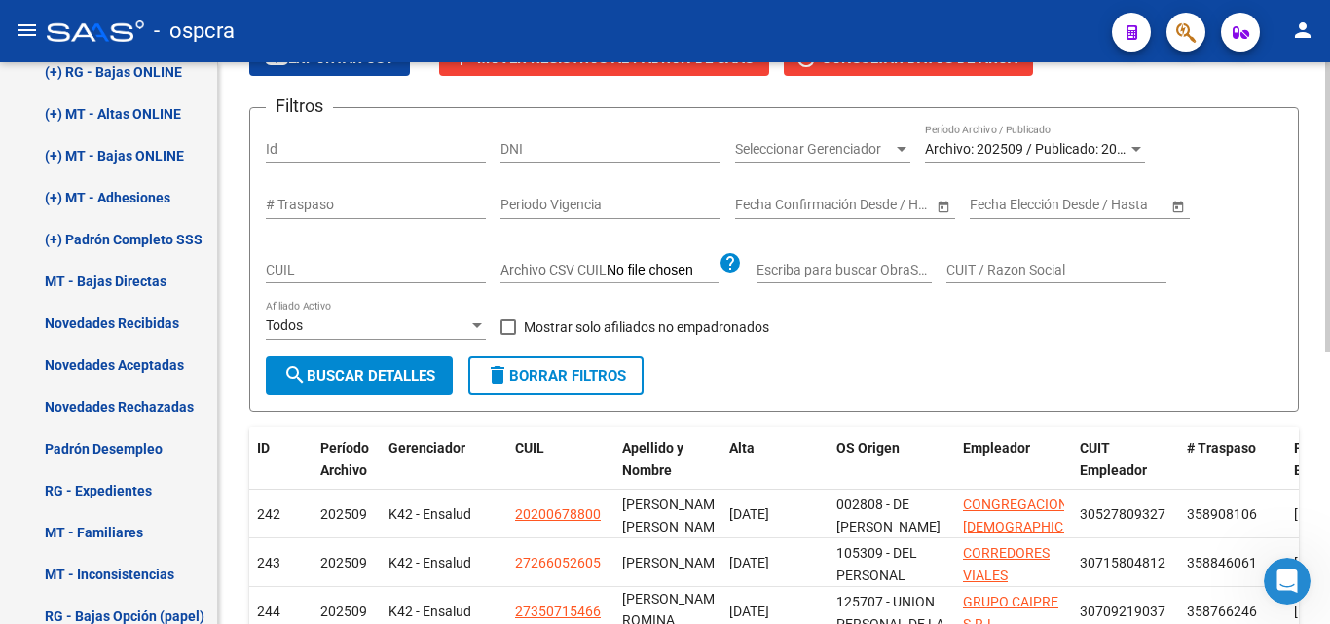
click at [1126, 142] on span "Archivo: 202509 / Publicado: 202508" at bounding box center [1036, 149] width 223 height 16
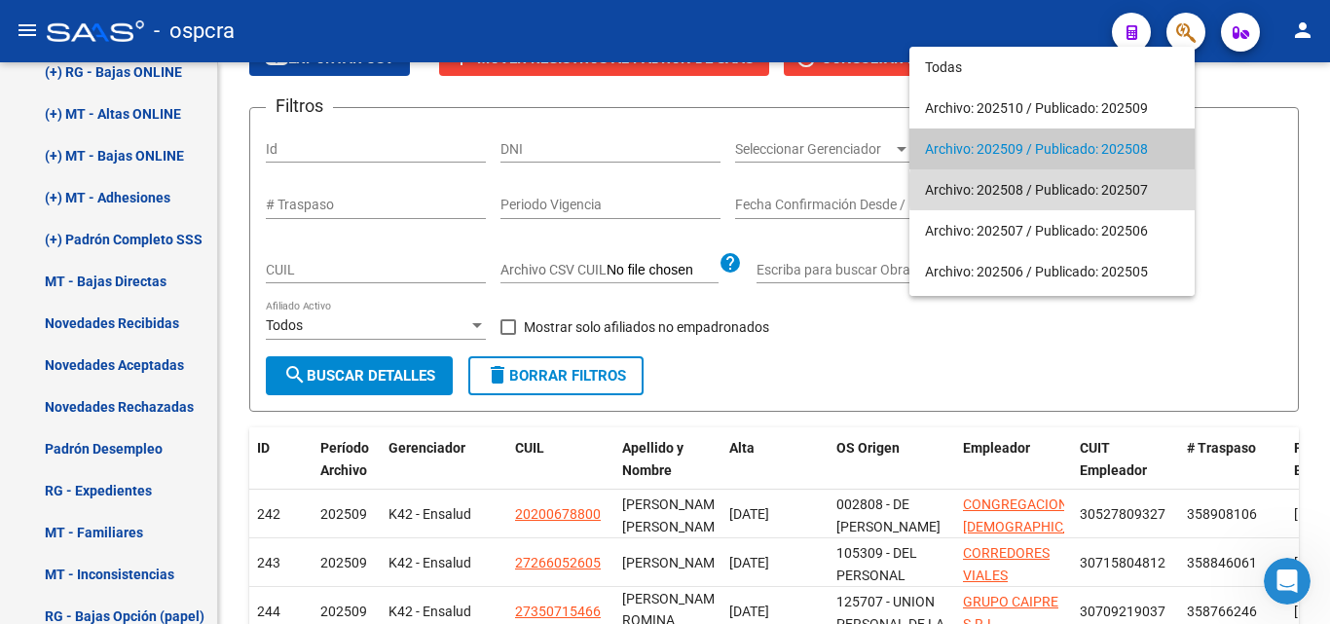
click at [1058, 190] on span "Archivo: 202508 / Publicado: 202507" at bounding box center [1052, 189] width 254 height 41
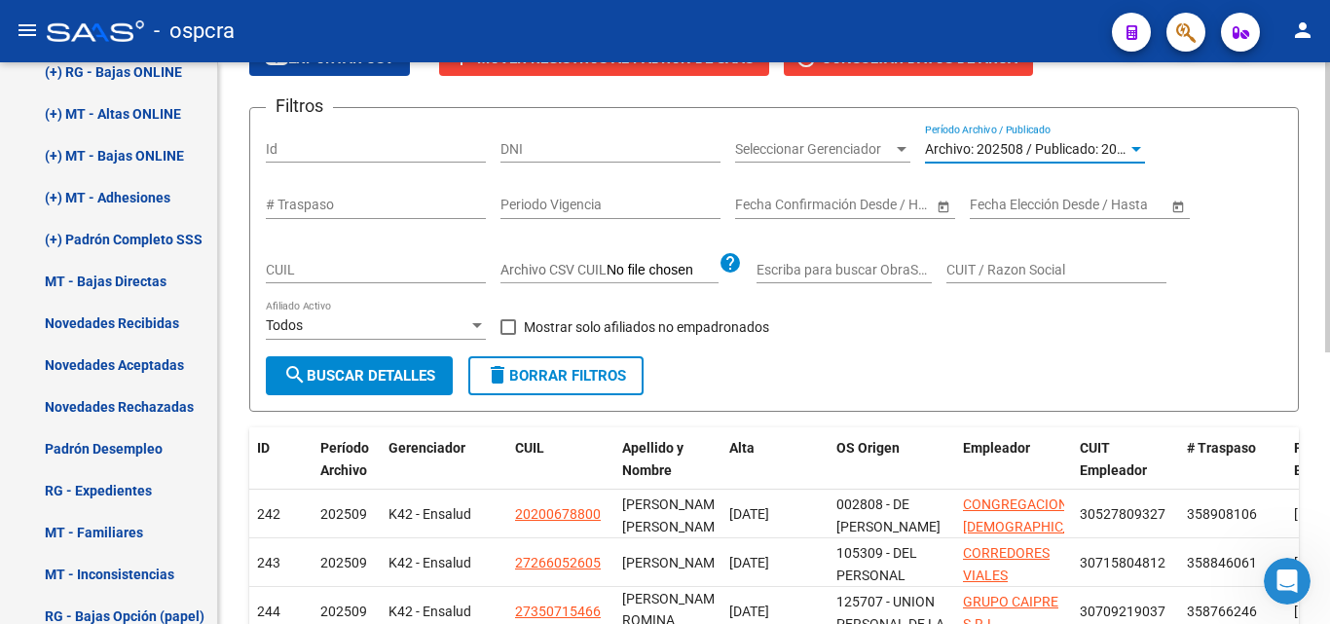
click at [374, 377] on span "search Buscar Detalles" at bounding box center [359, 376] width 152 height 18
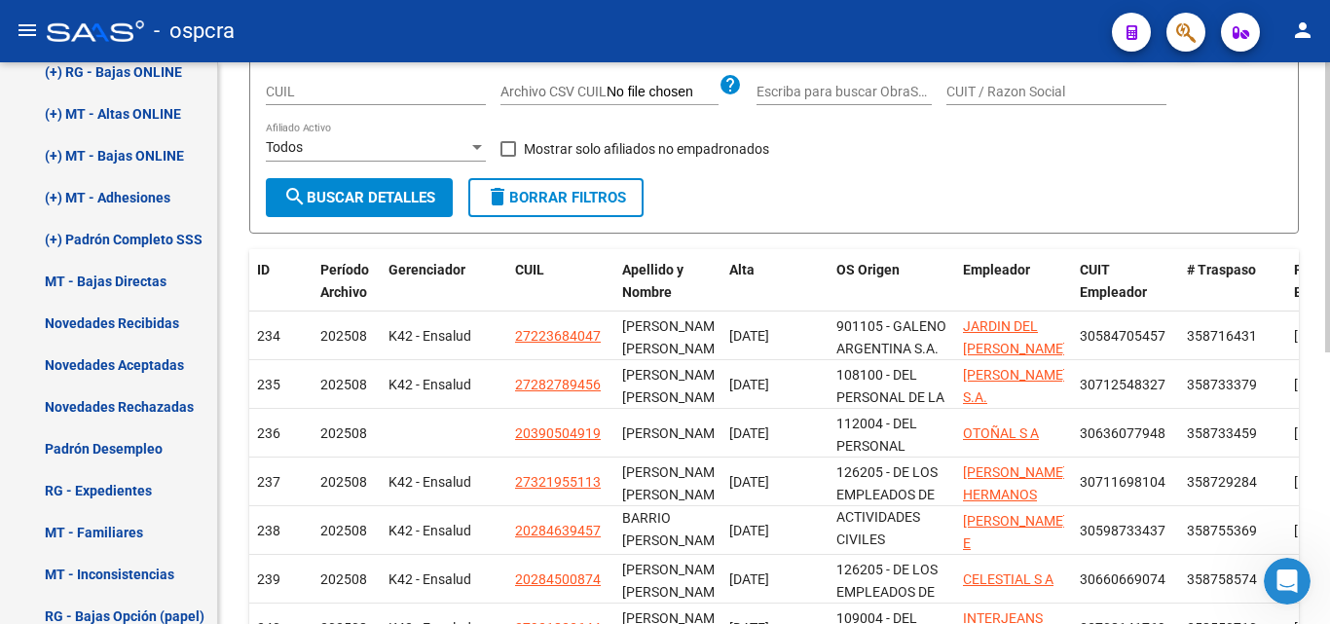
scroll to position [331, 0]
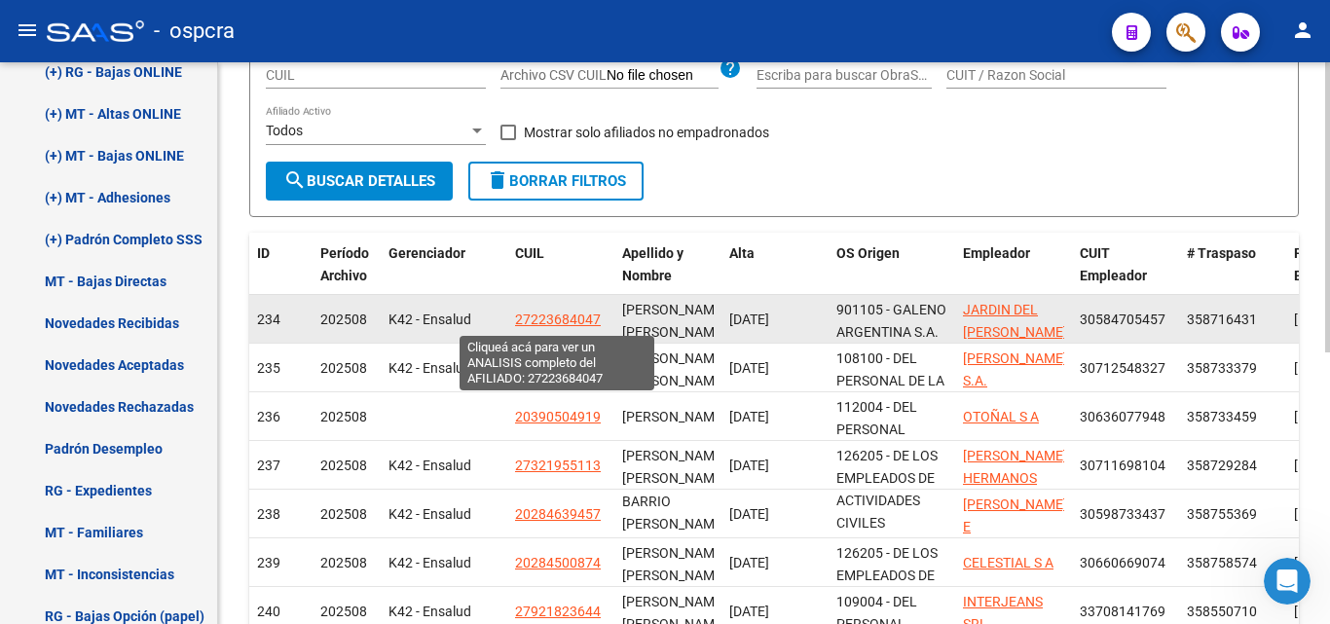
click at [569, 319] on span "27223684047" at bounding box center [558, 320] width 86 height 16
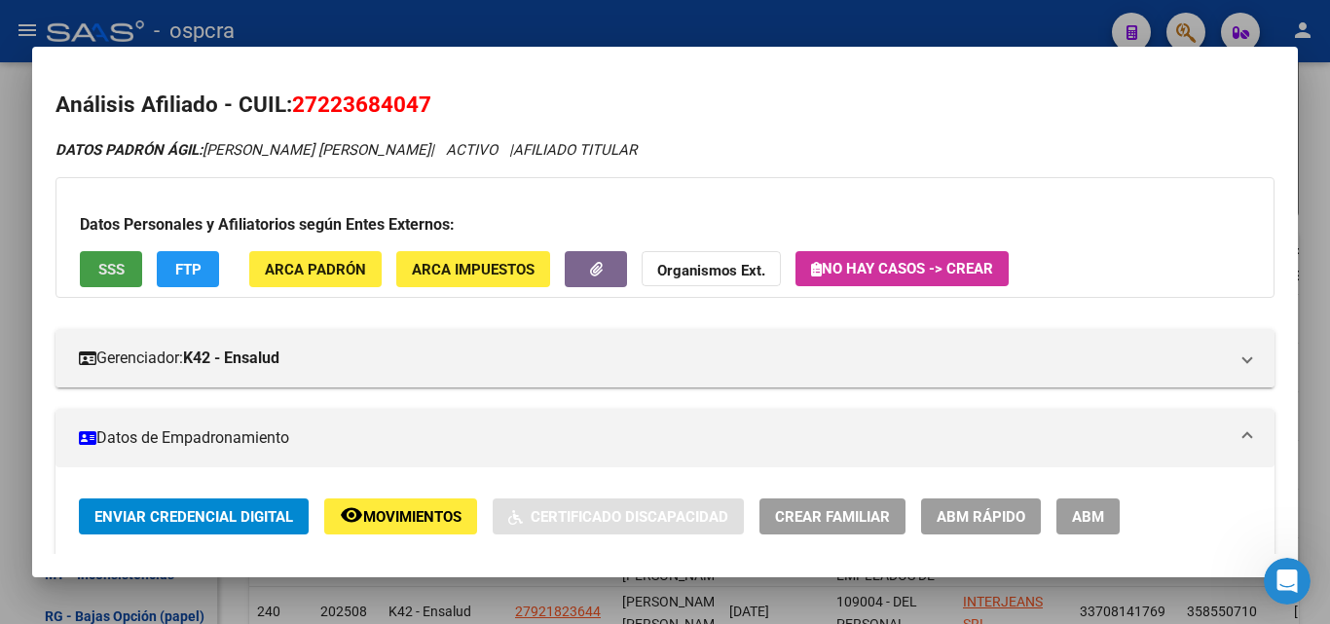
click at [102, 279] on button "SSS" at bounding box center [111, 269] width 62 height 36
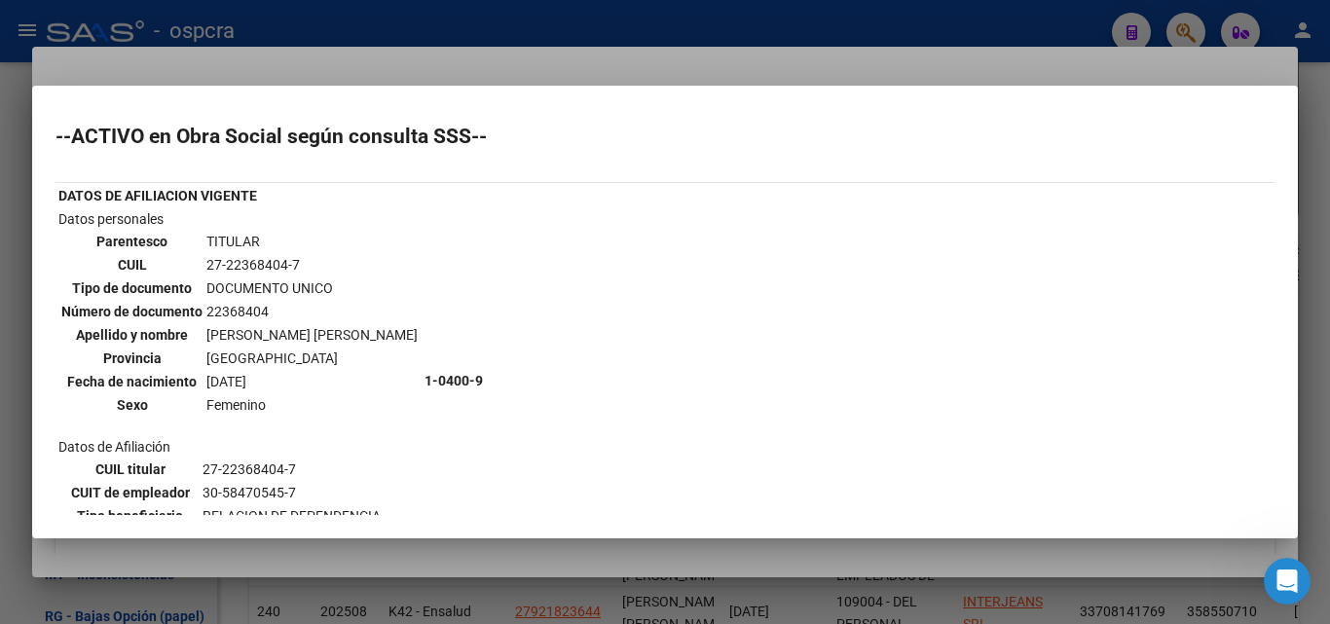
click at [0, 398] on div at bounding box center [665, 312] width 1330 height 624
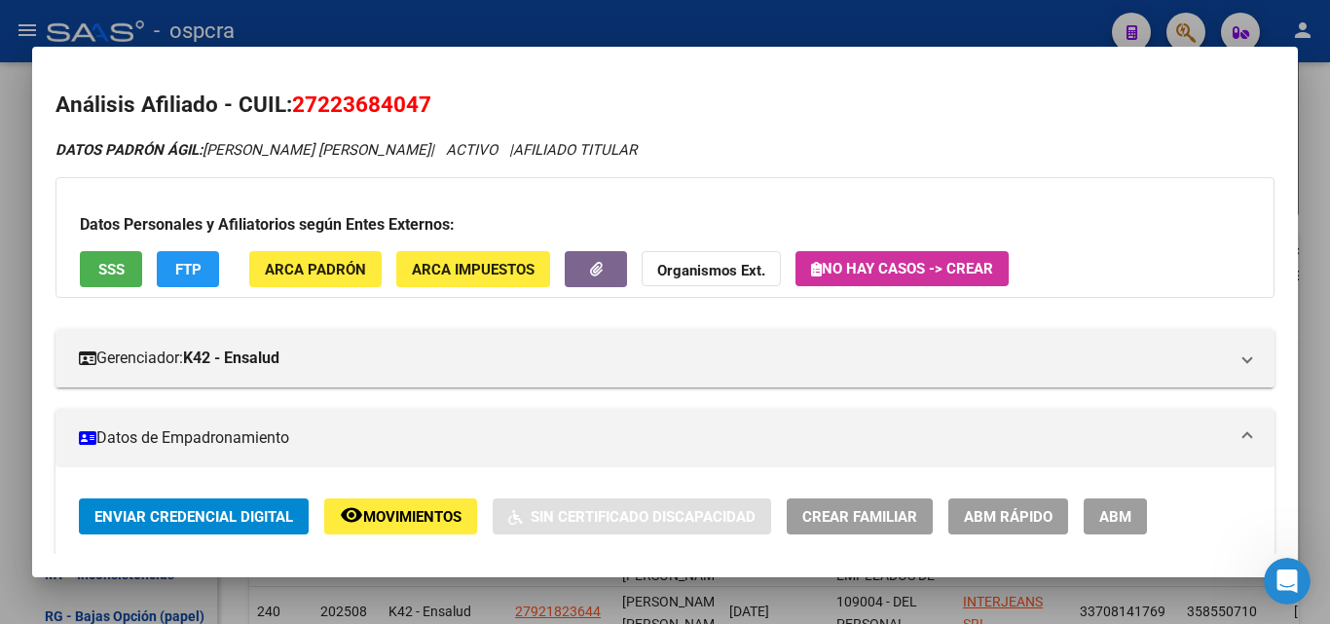
click at [0, 398] on div at bounding box center [665, 312] width 1330 height 624
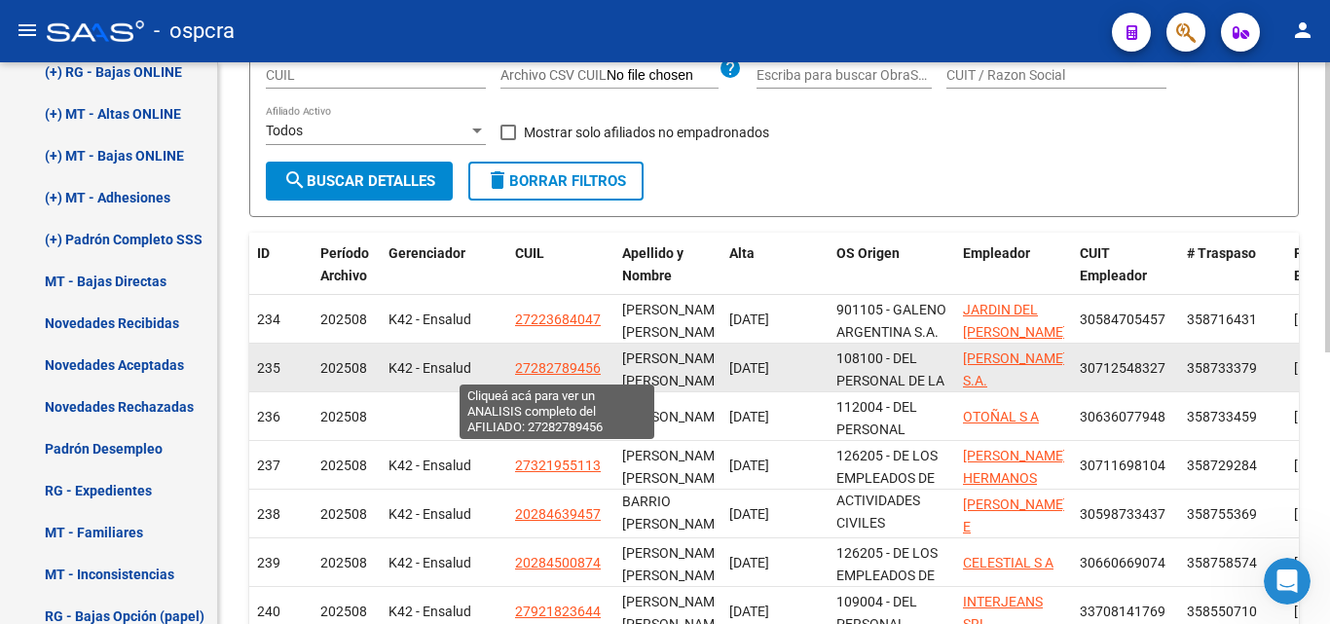
click at [561, 374] on span "27282789456" at bounding box center [558, 368] width 86 height 16
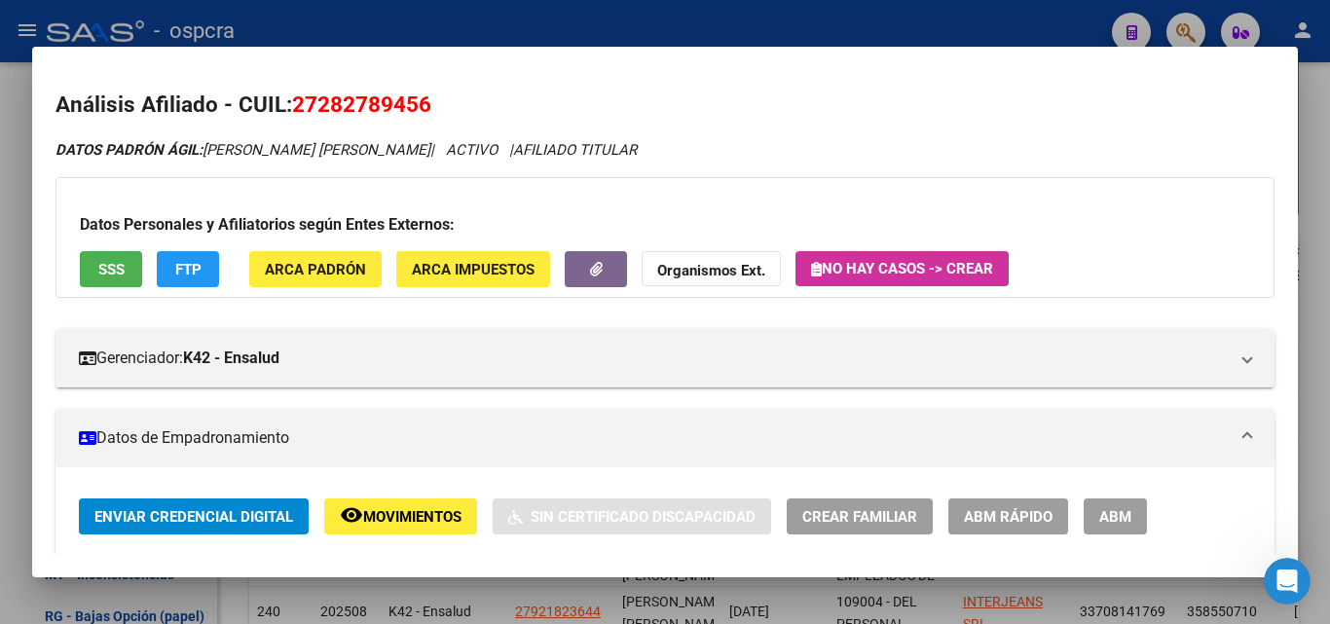
click at [135, 274] on button "SSS" at bounding box center [111, 269] width 62 height 36
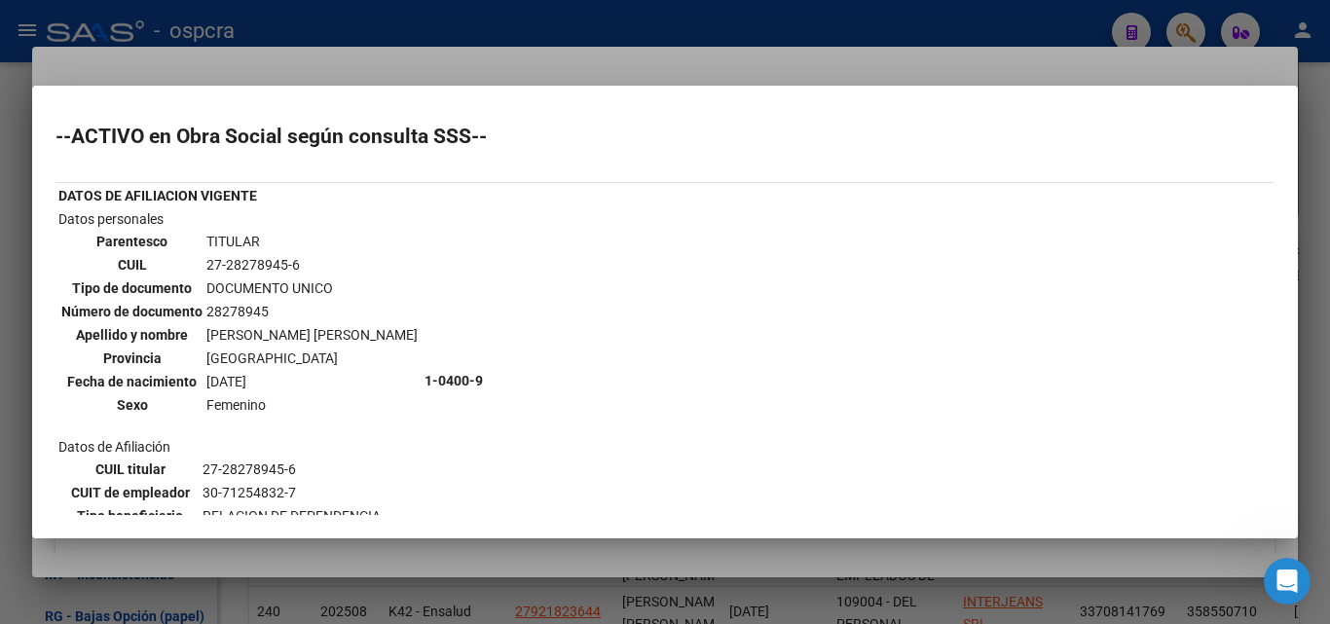
click at [0, 338] on div at bounding box center [665, 312] width 1330 height 624
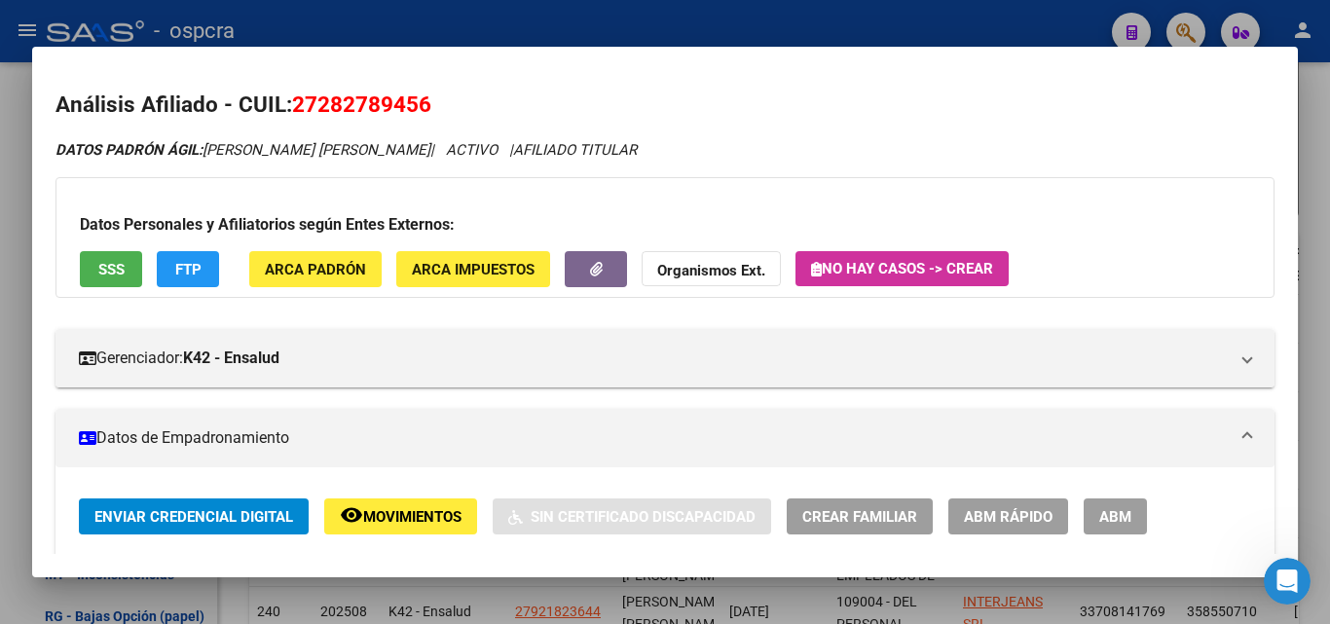
click at [0, 338] on div at bounding box center [665, 312] width 1330 height 624
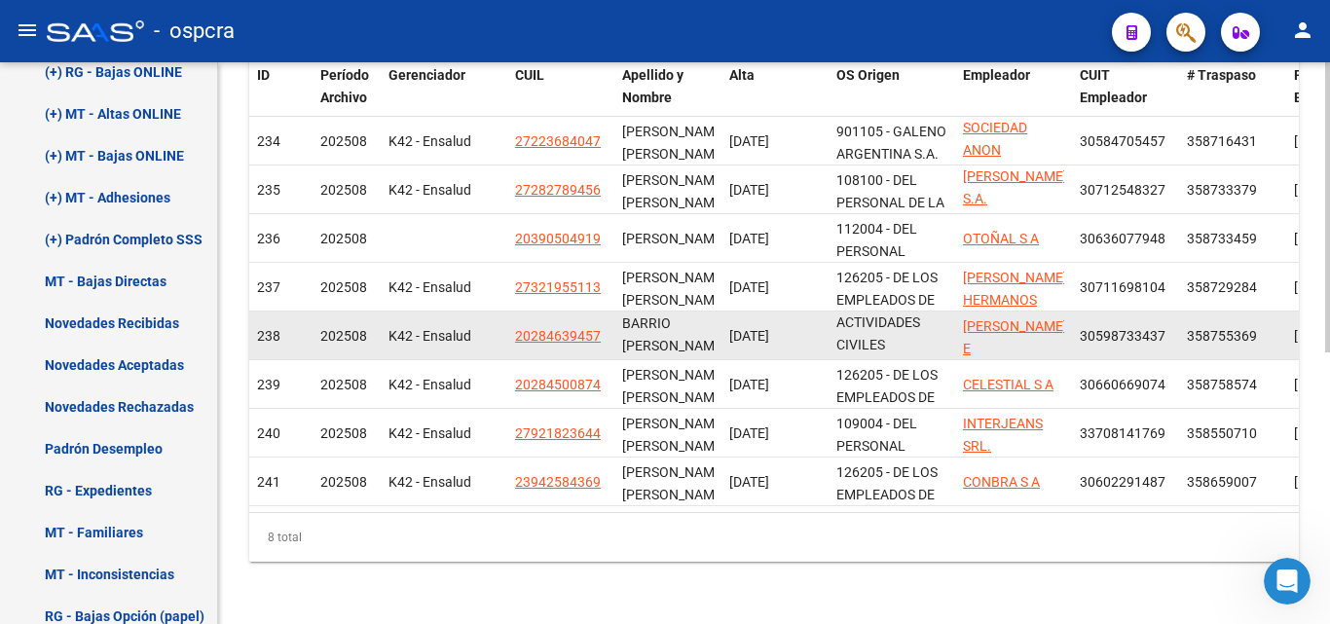
scroll to position [526, 0]
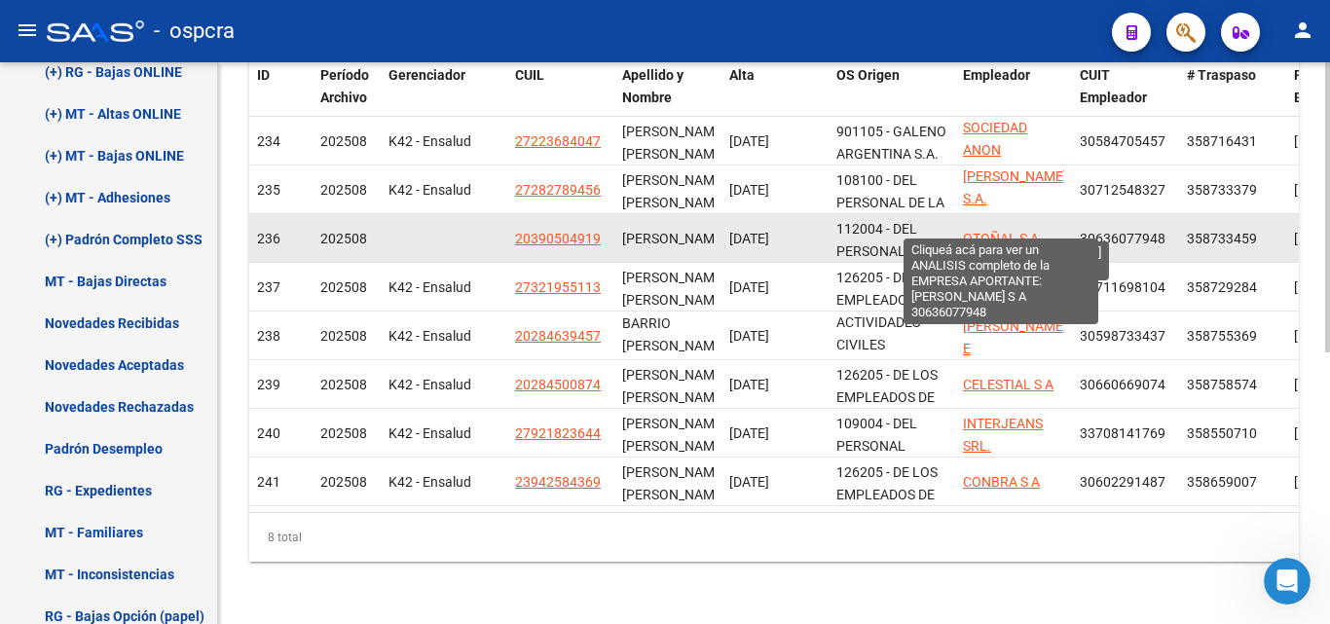
click at [990, 231] on span "OTOÑAL S A" at bounding box center [1001, 239] width 76 height 16
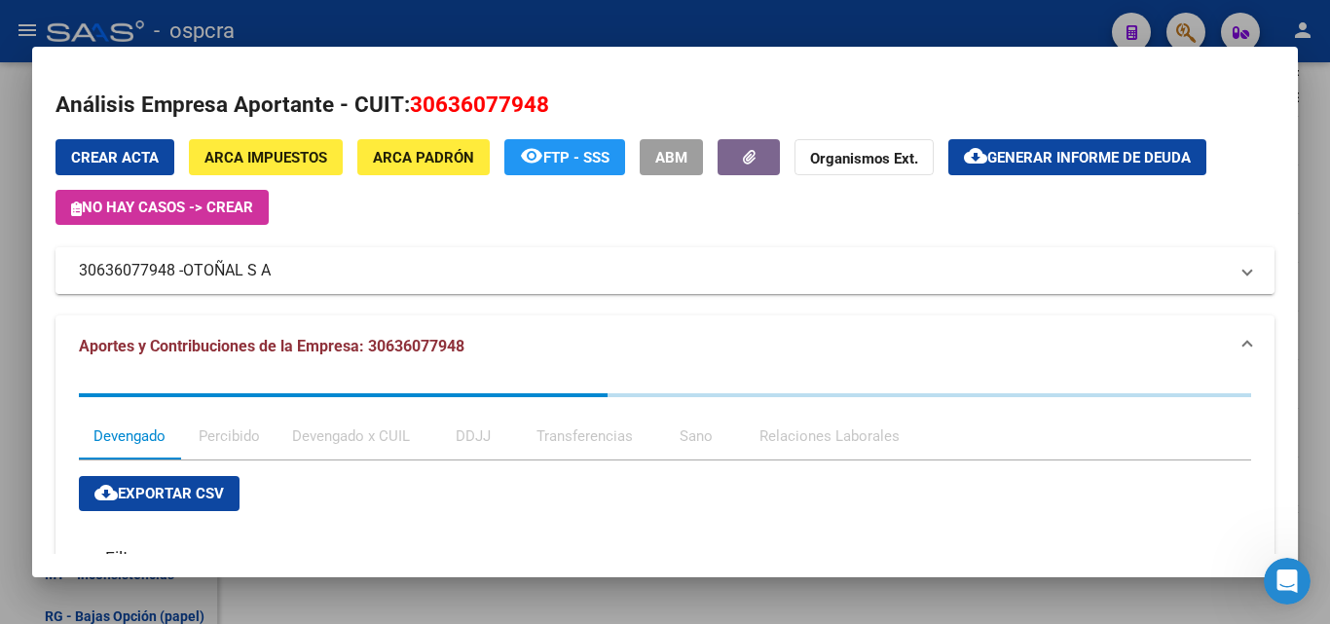
click at [180, 269] on mat-panel-title "30636077948 - [PERSON_NAME] S A" at bounding box center [653, 270] width 1149 height 23
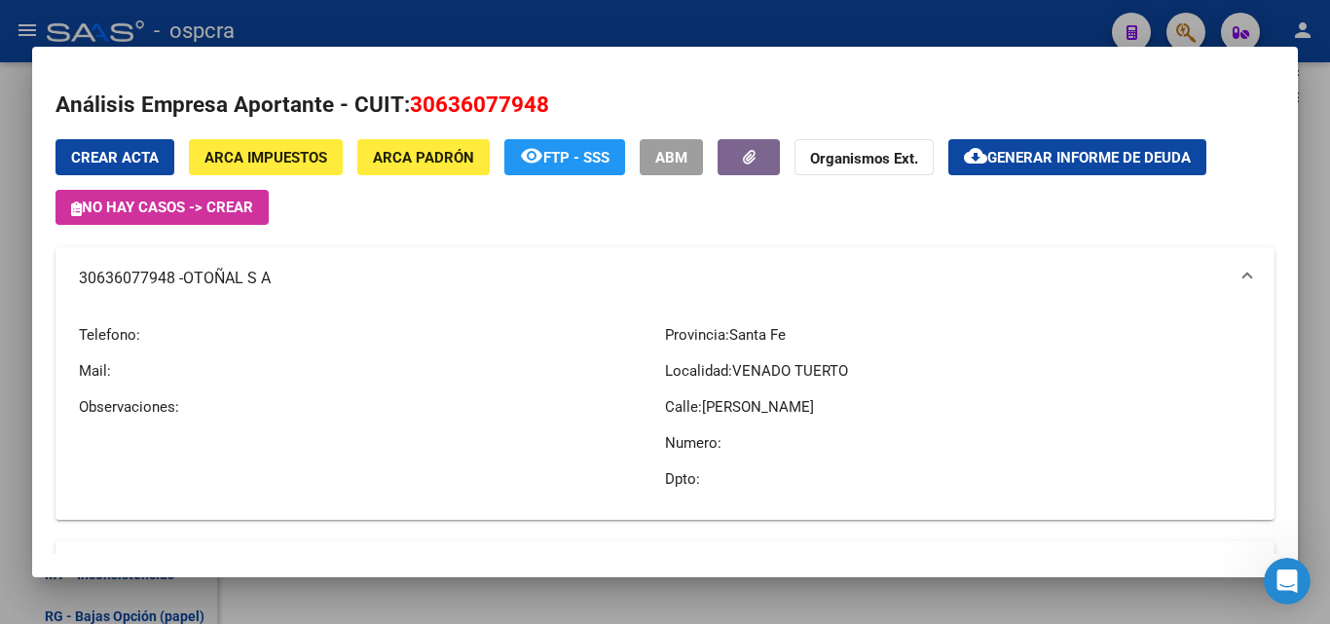
click at [0, 423] on div at bounding box center [665, 312] width 1330 height 624
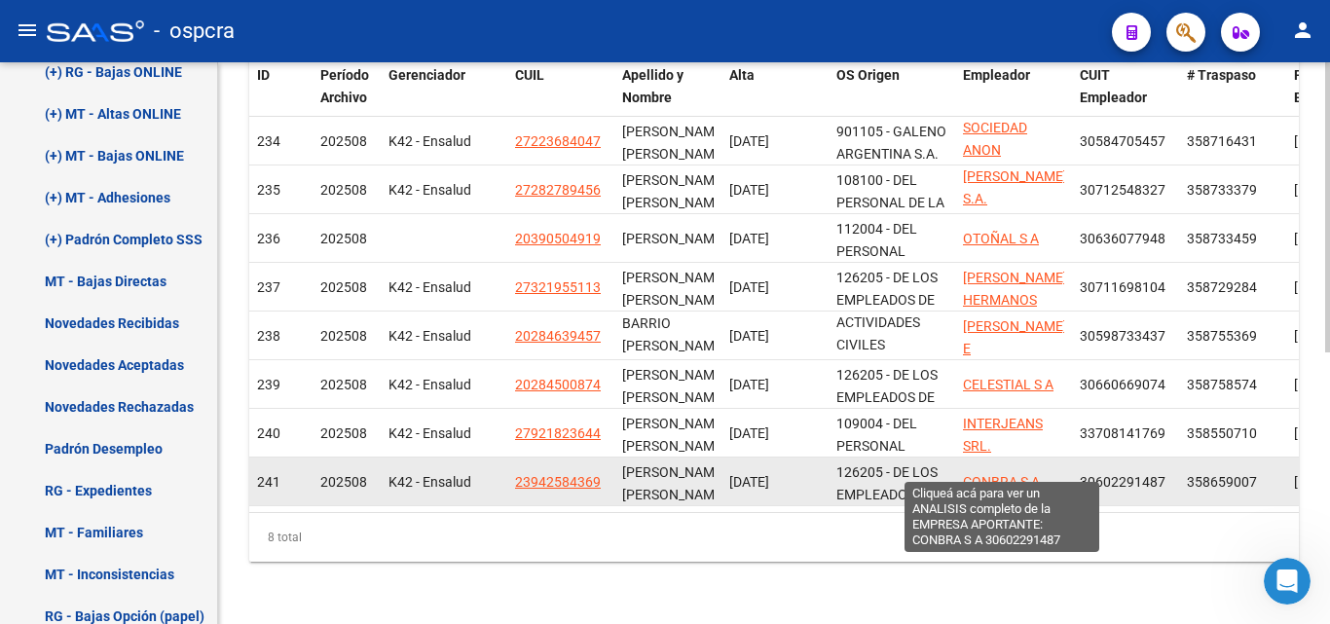
click at [992, 474] on span "CONBRA S A" at bounding box center [1001, 482] width 77 height 16
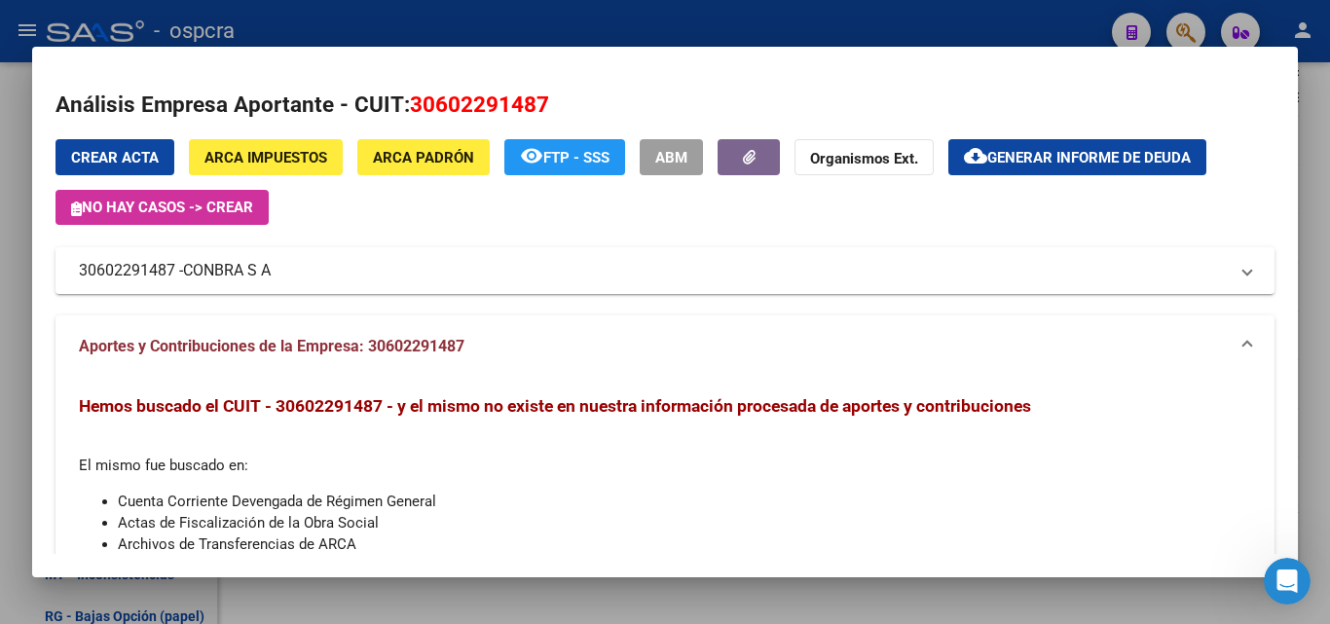
click at [0, 390] on div at bounding box center [665, 312] width 1330 height 624
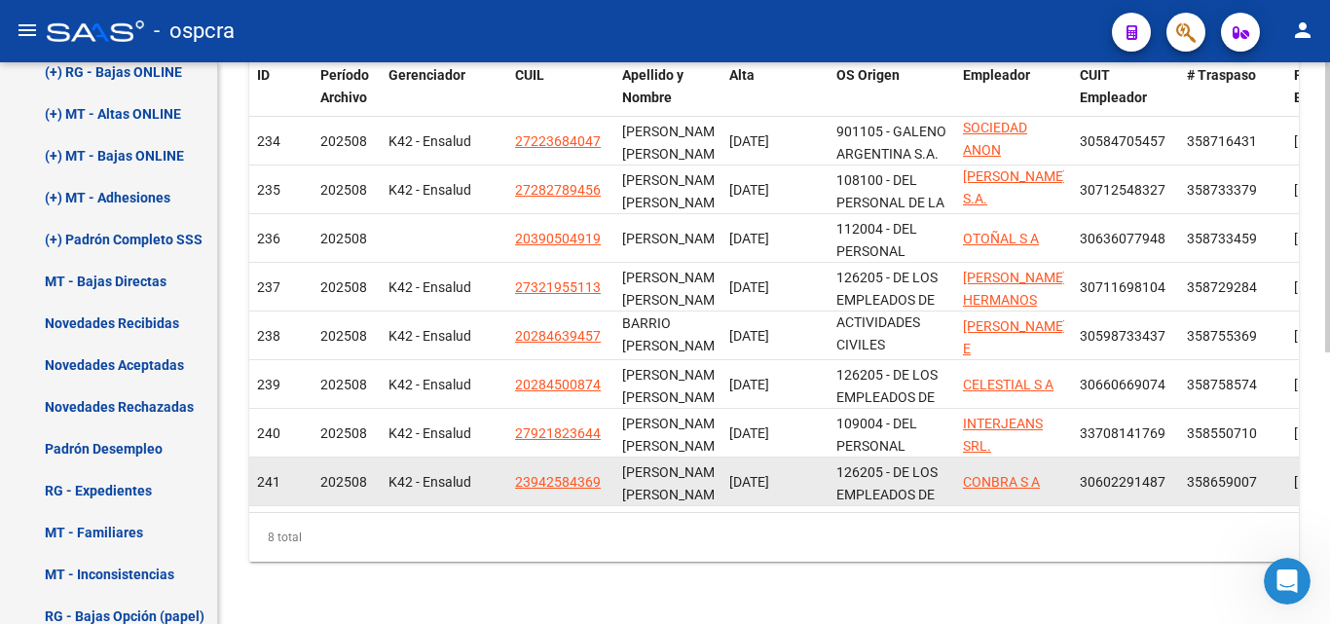
click at [582, 476] on app-link-go-to "23942584369" at bounding box center [558, 482] width 86 height 22
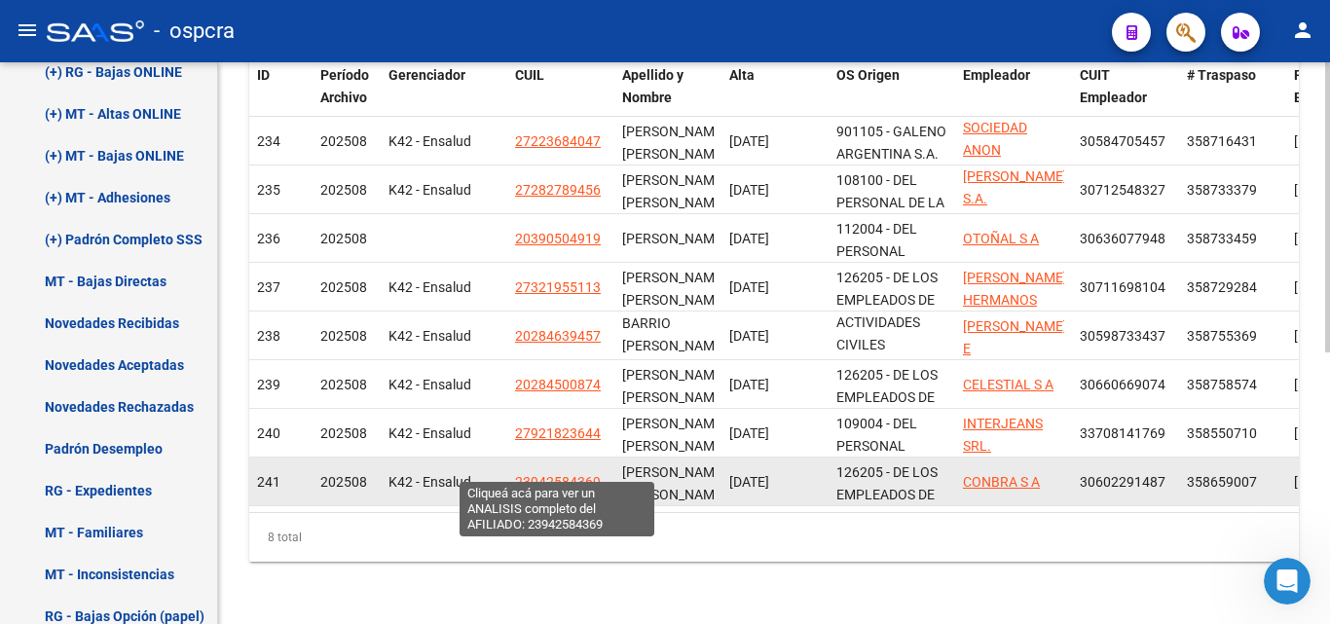
click at [589, 474] on span "23942584369" at bounding box center [558, 482] width 86 height 16
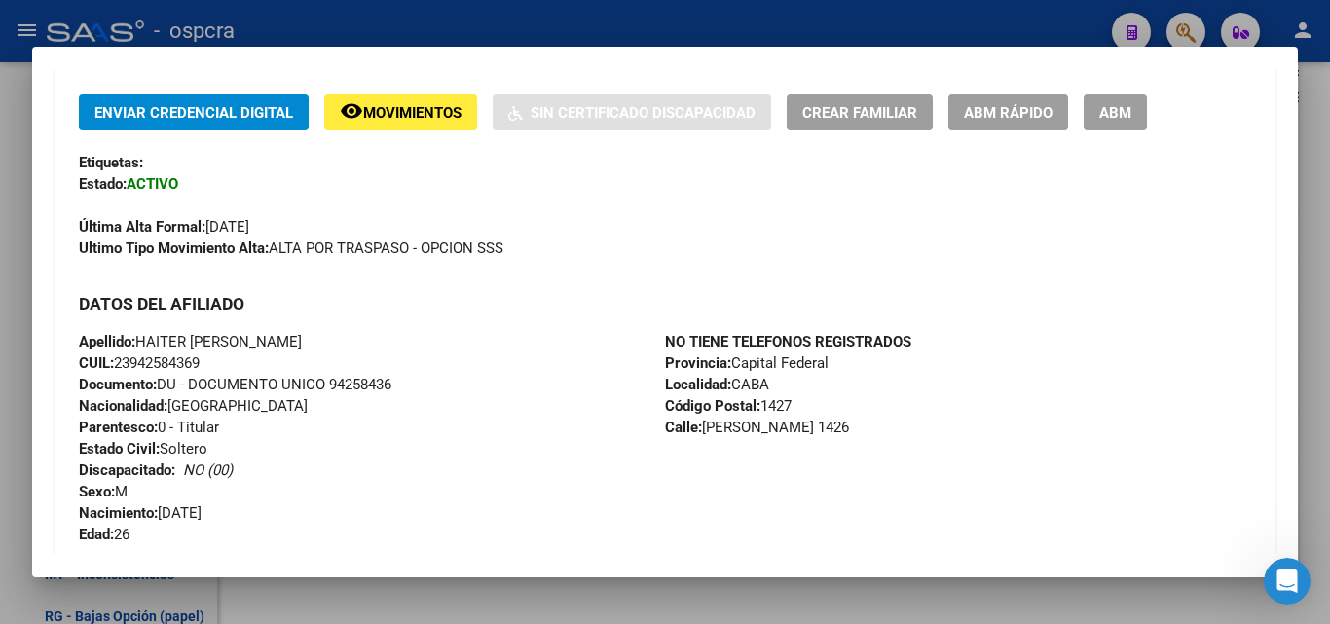
scroll to position [512, 0]
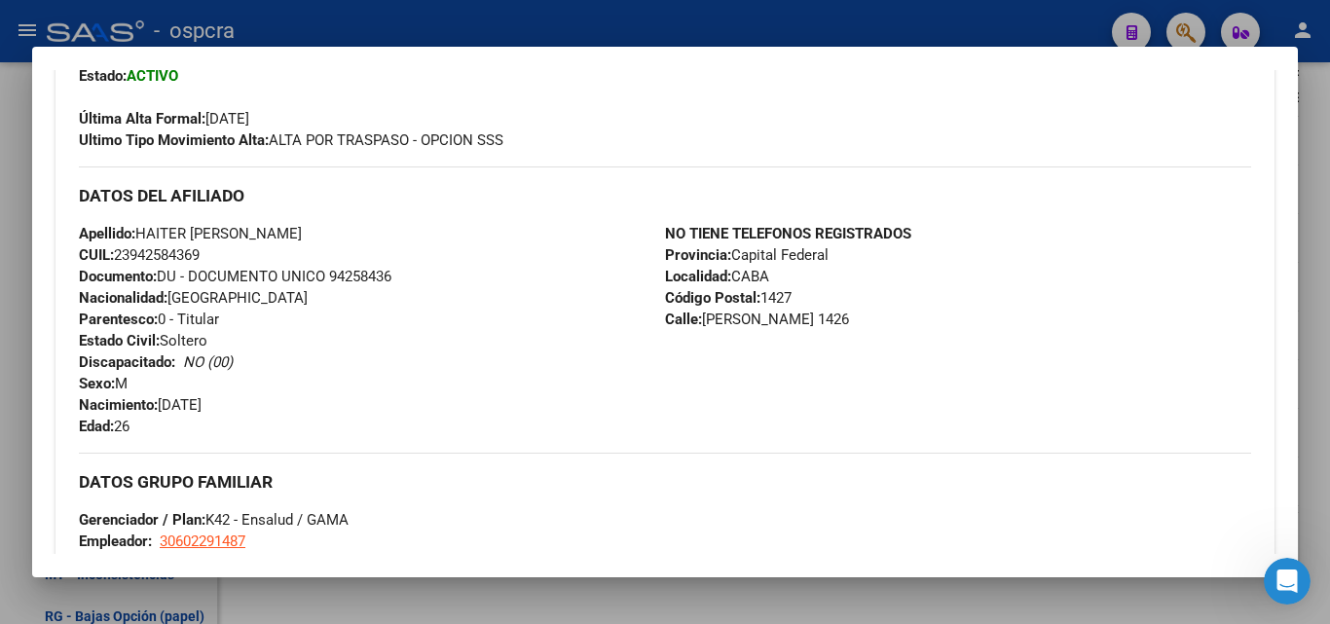
click at [6, 393] on div at bounding box center [665, 312] width 1330 height 624
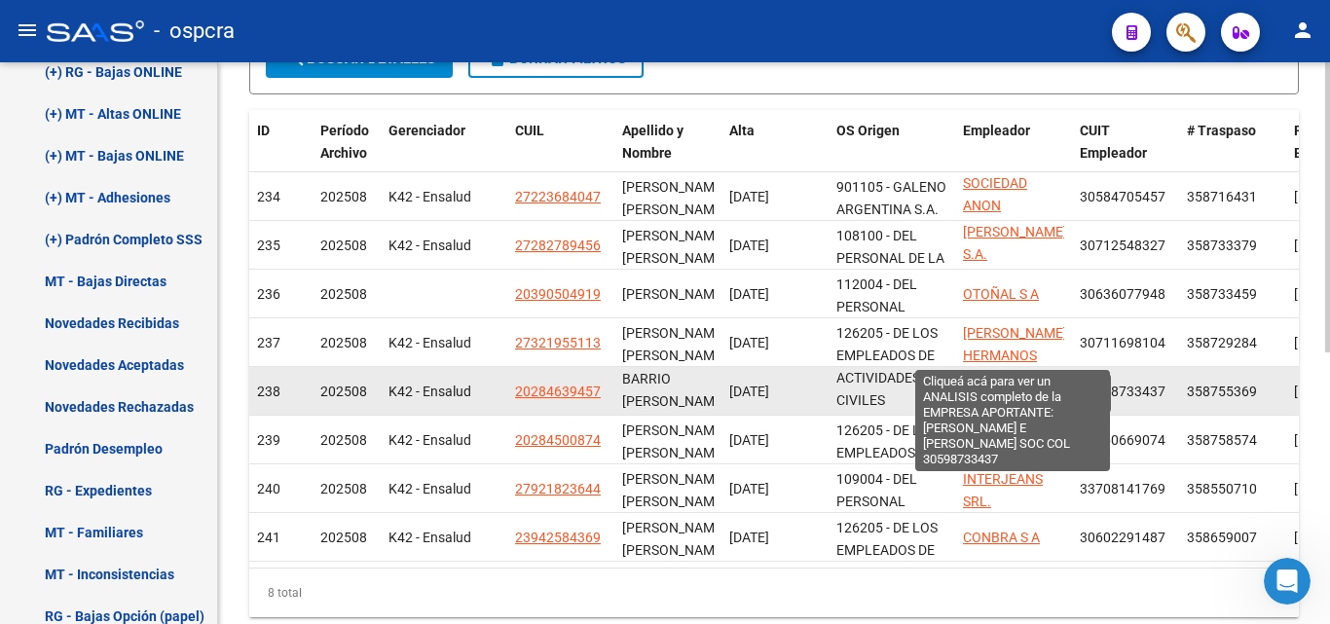
scroll to position [428, 0]
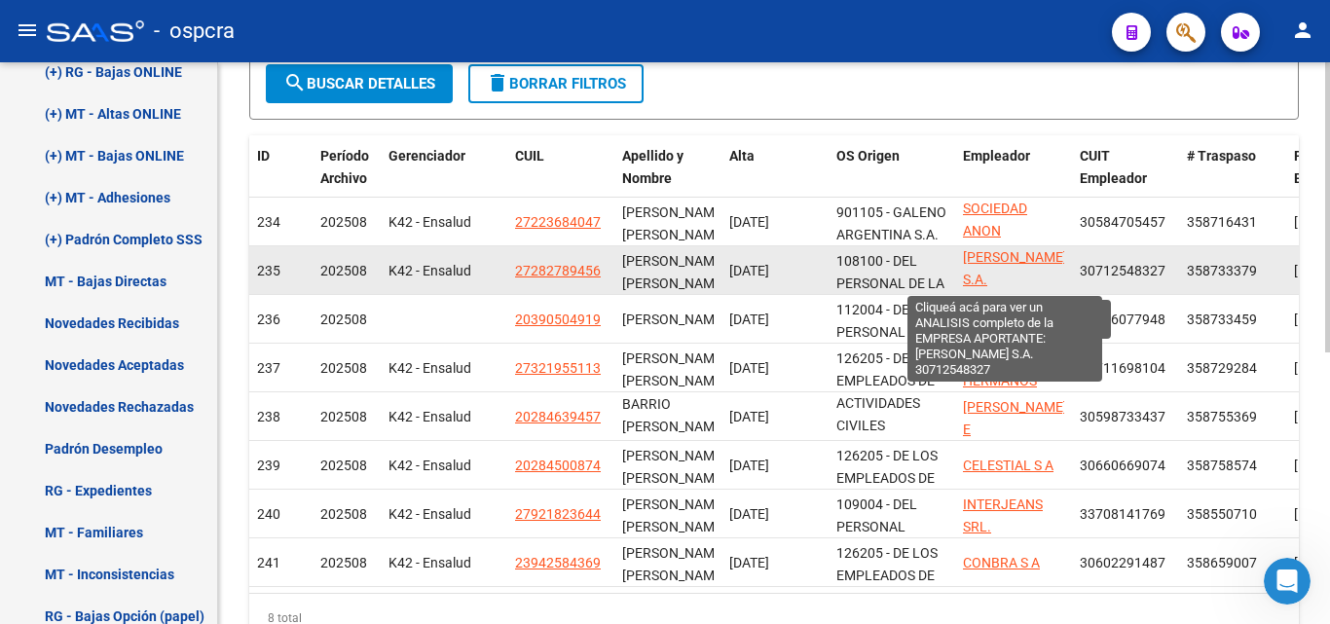
click at [1026, 255] on span "[PERSON_NAME] S.A." at bounding box center [1015, 268] width 104 height 38
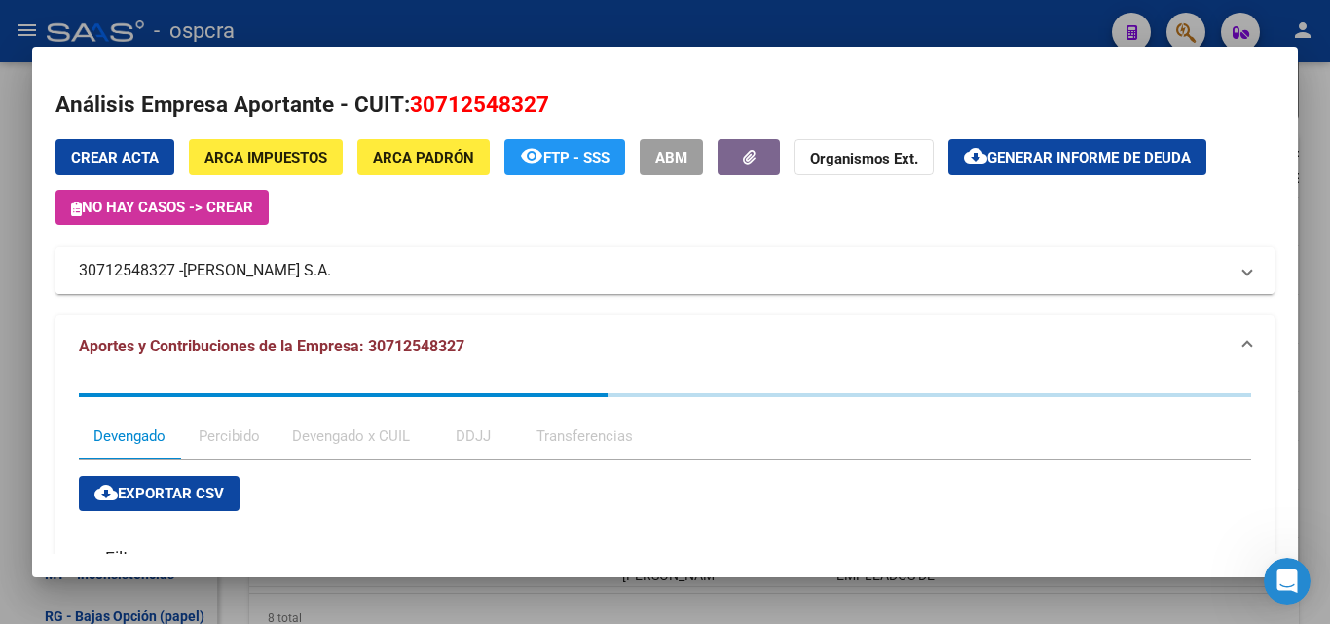
click at [304, 267] on span "[PERSON_NAME] S.A." at bounding box center [257, 270] width 148 height 23
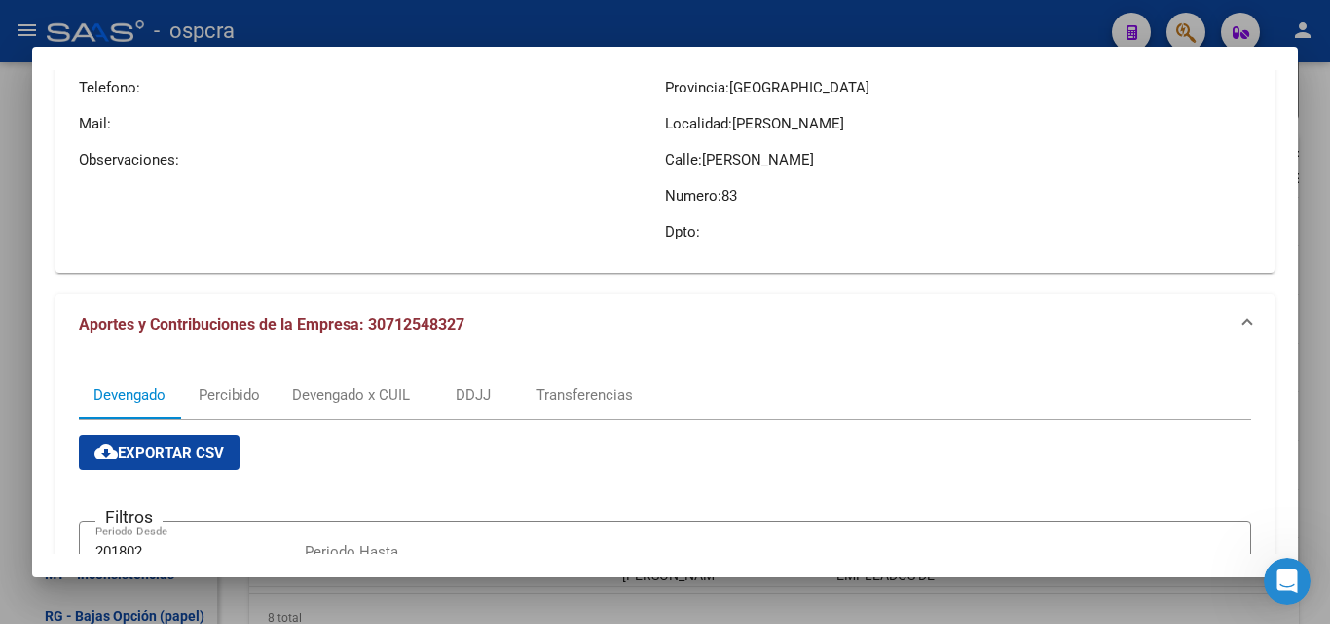
scroll to position [57, 0]
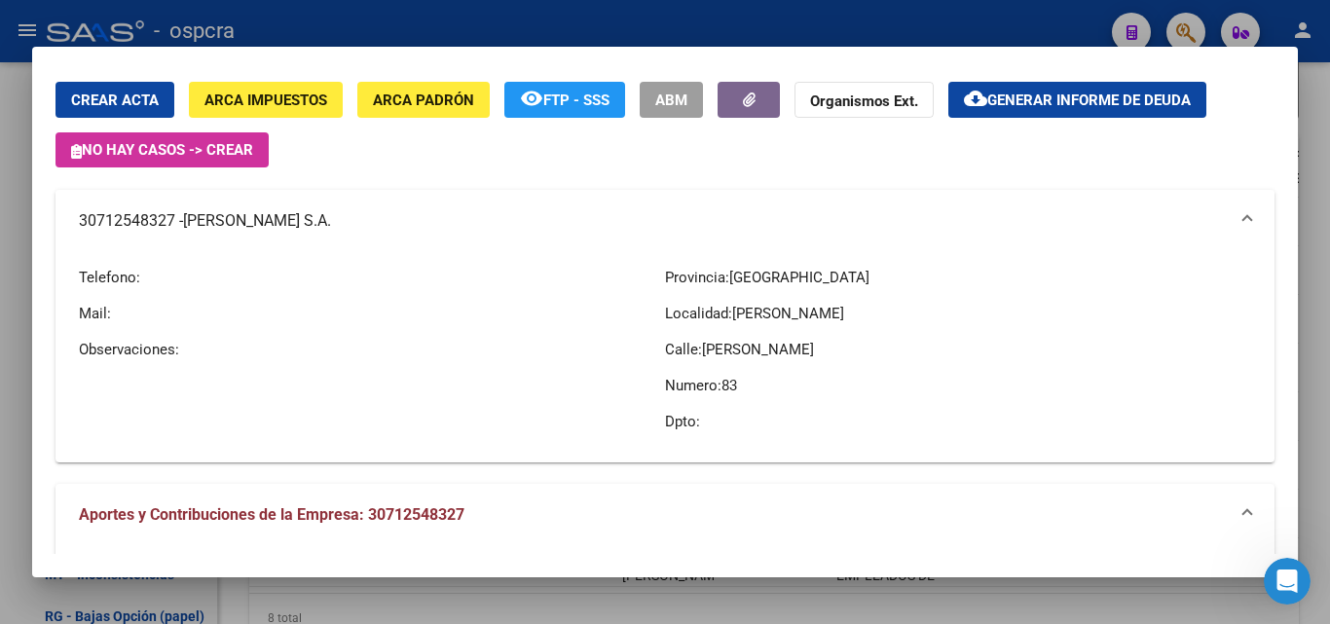
click at [115, 212] on mat-panel-title "30712548327 - [PERSON_NAME] S.A." at bounding box center [653, 220] width 1149 height 23
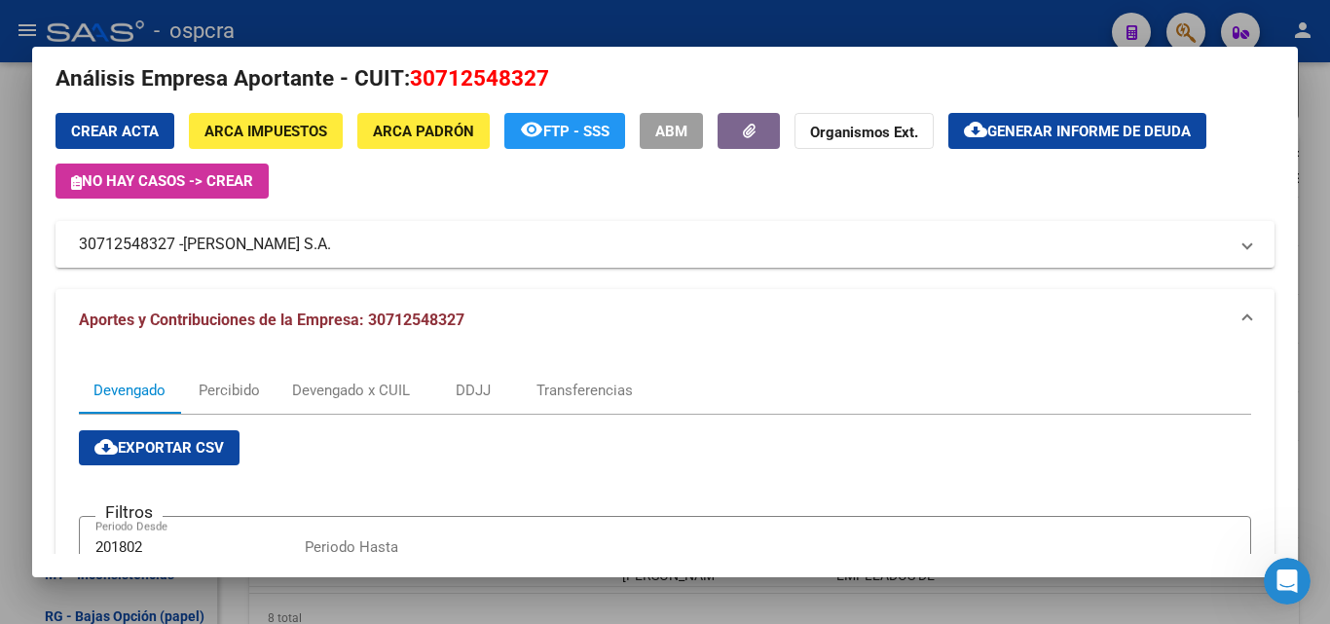
scroll to position [0, 0]
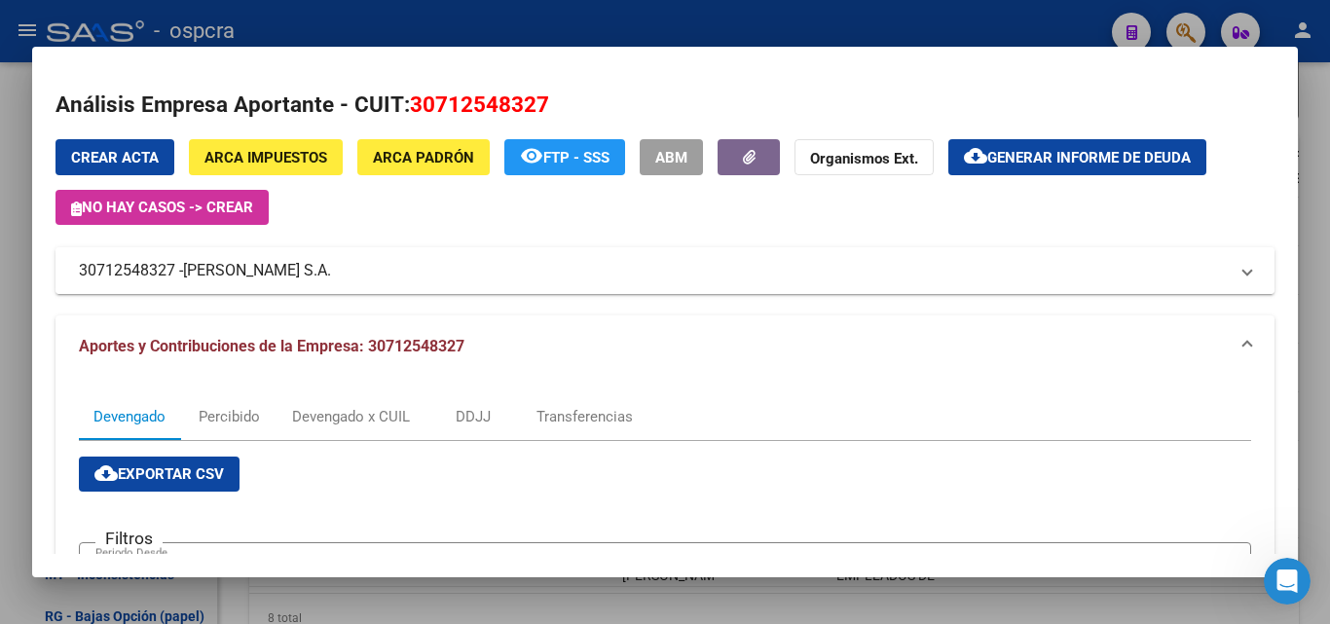
click at [288, 270] on span "[PERSON_NAME] S.A." at bounding box center [257, 270] width 148 height 23
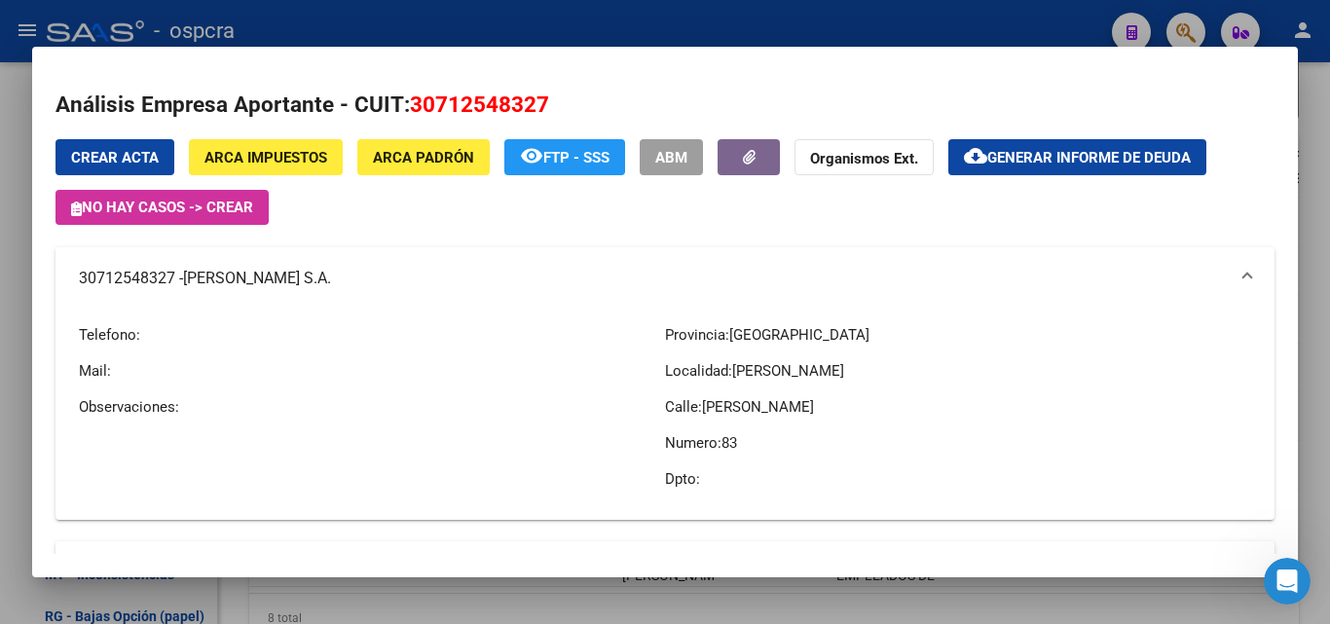
click at [0, 380] on div at bounding box center [665, 312] width 1330 height 624
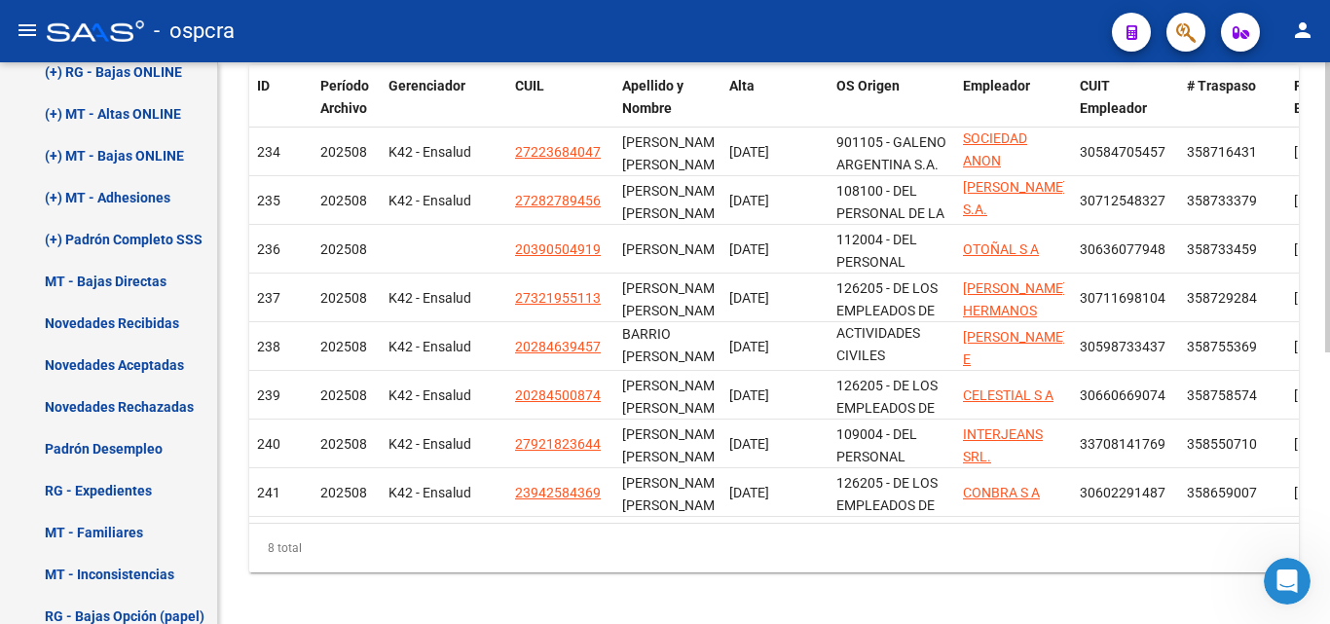
scroll to position [526, 0]
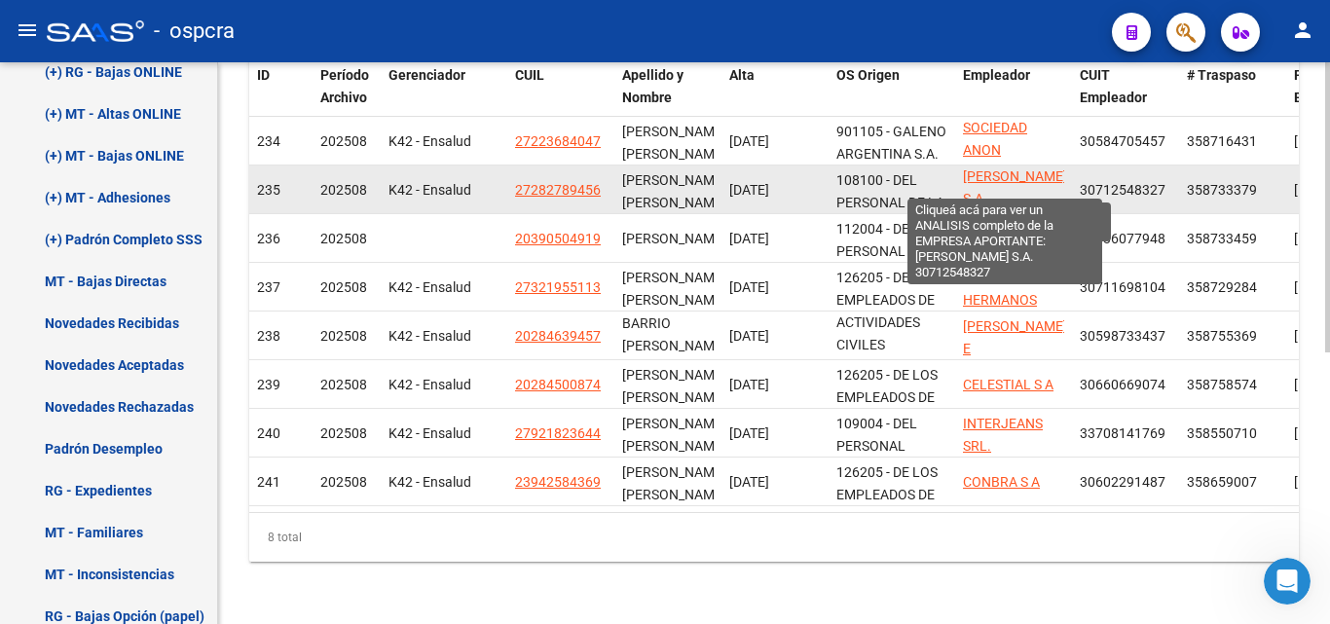
click at [1009, 168] on span "[PERSON_NAME] S.A." at bounding box center [1015, 187] width 104 height 38
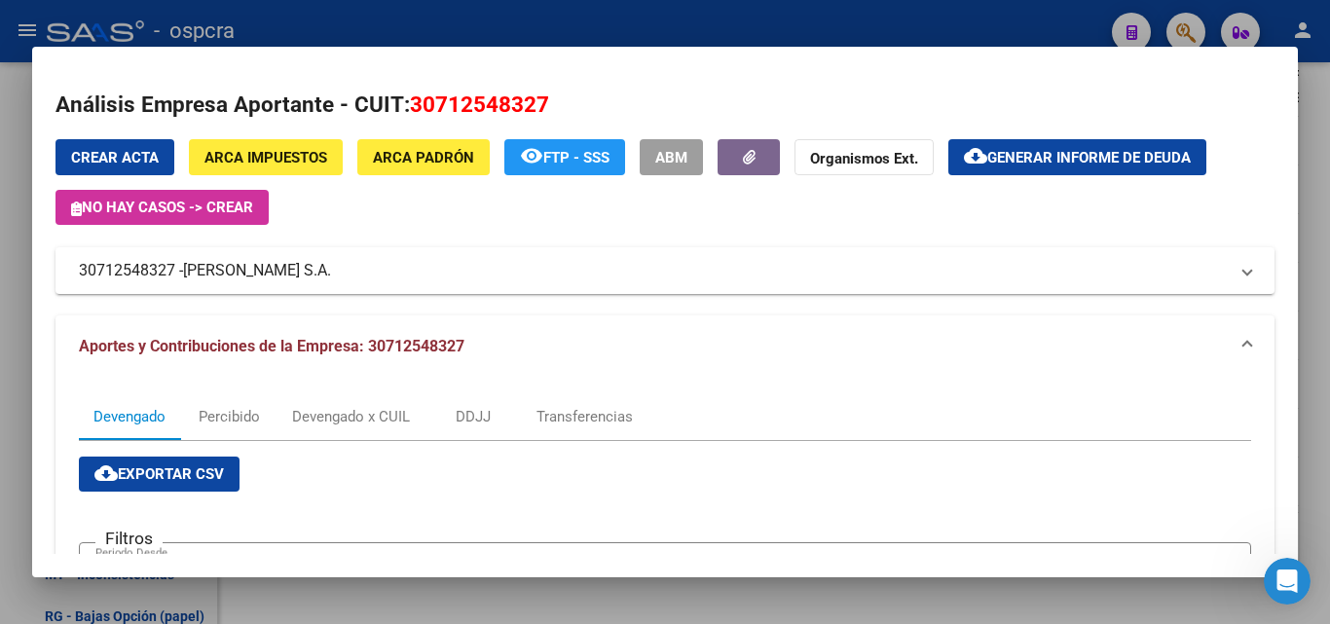
click at [0, 364] on div at bounding box center [665, 312] width 1330 height 624
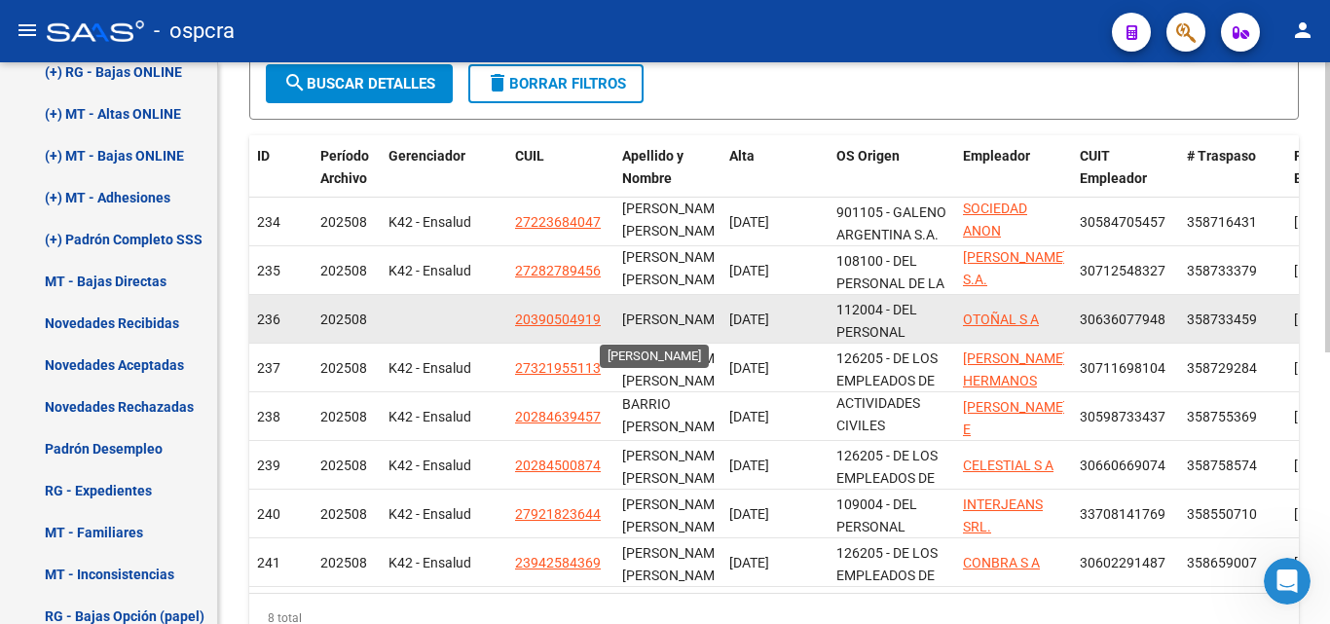
scroll to position [0, 0]
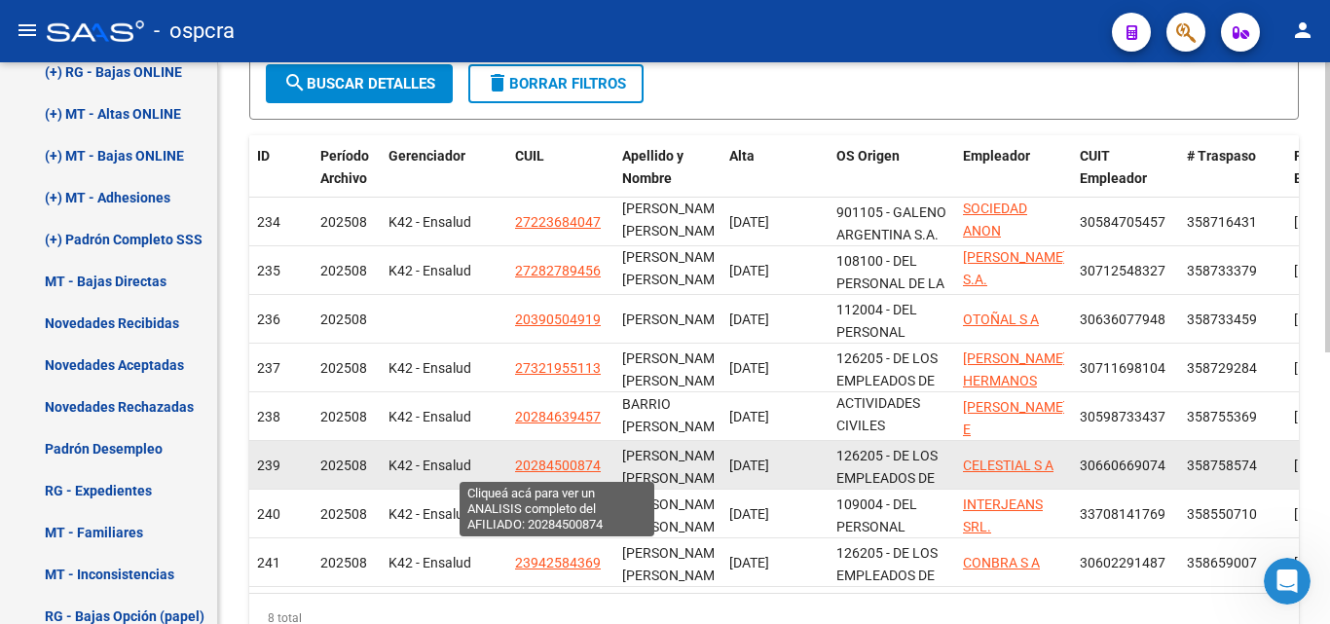
click at [544, 463] on span "20284500874" at bounding box center [558, 466] width 86 height 16
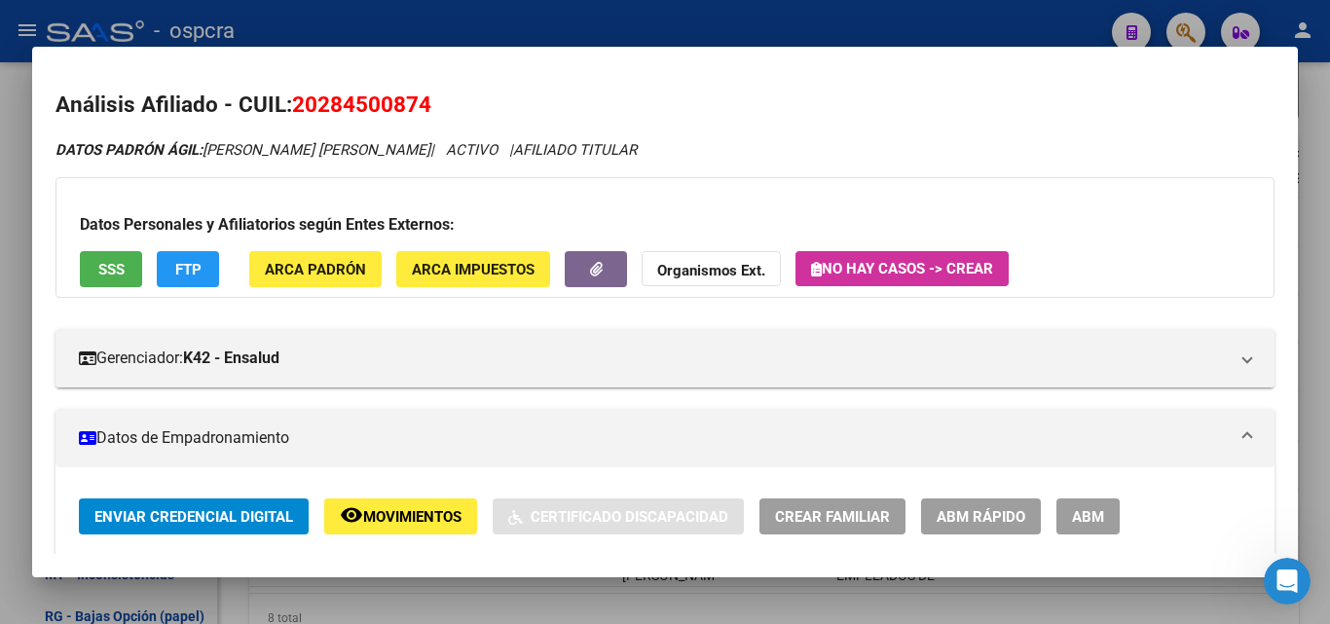
click at [105, 255] on button "SSS" at bounding box center [111, 269] width 62 height 36
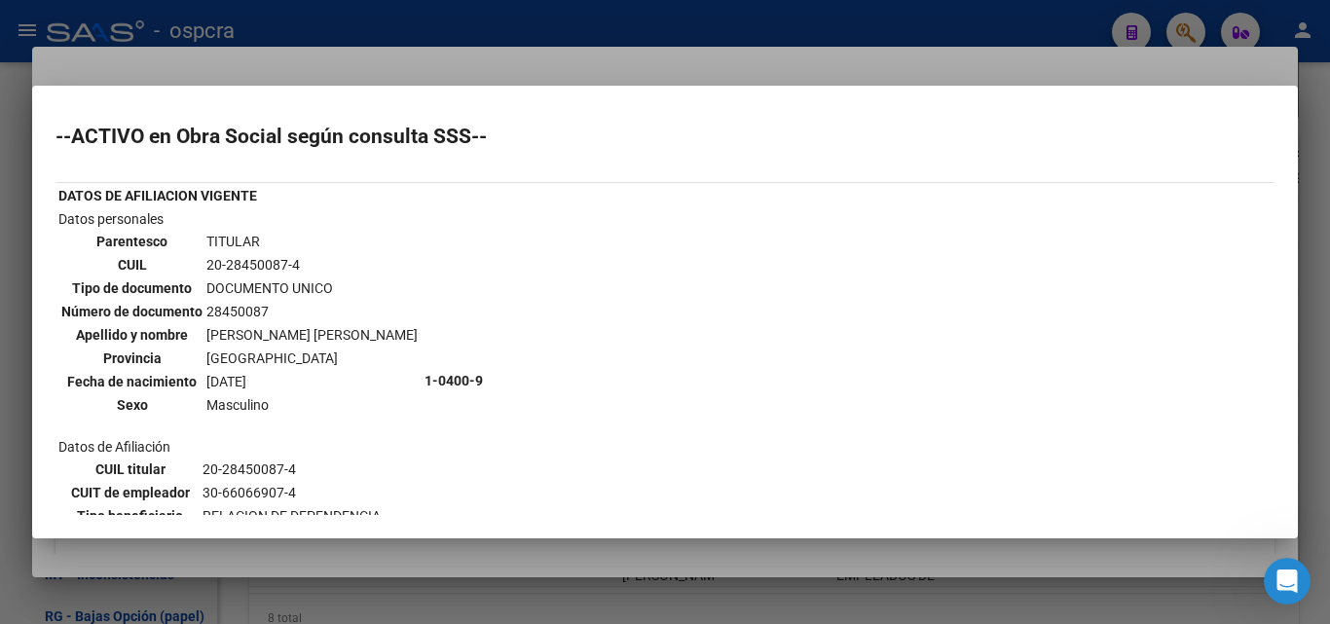
click at [0, 345] on div at bounding box center [665, 312] width 1330 height 624
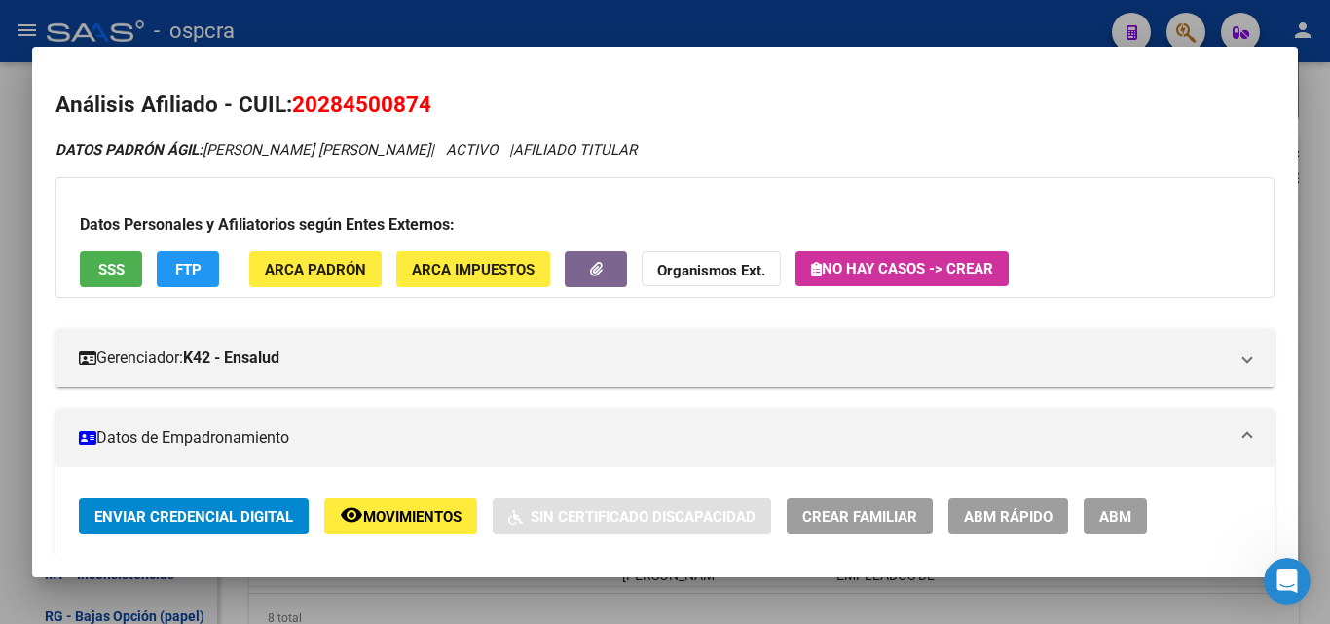
click at [0, 345] on div at bounding box center [665, 312] width 1330 height 624
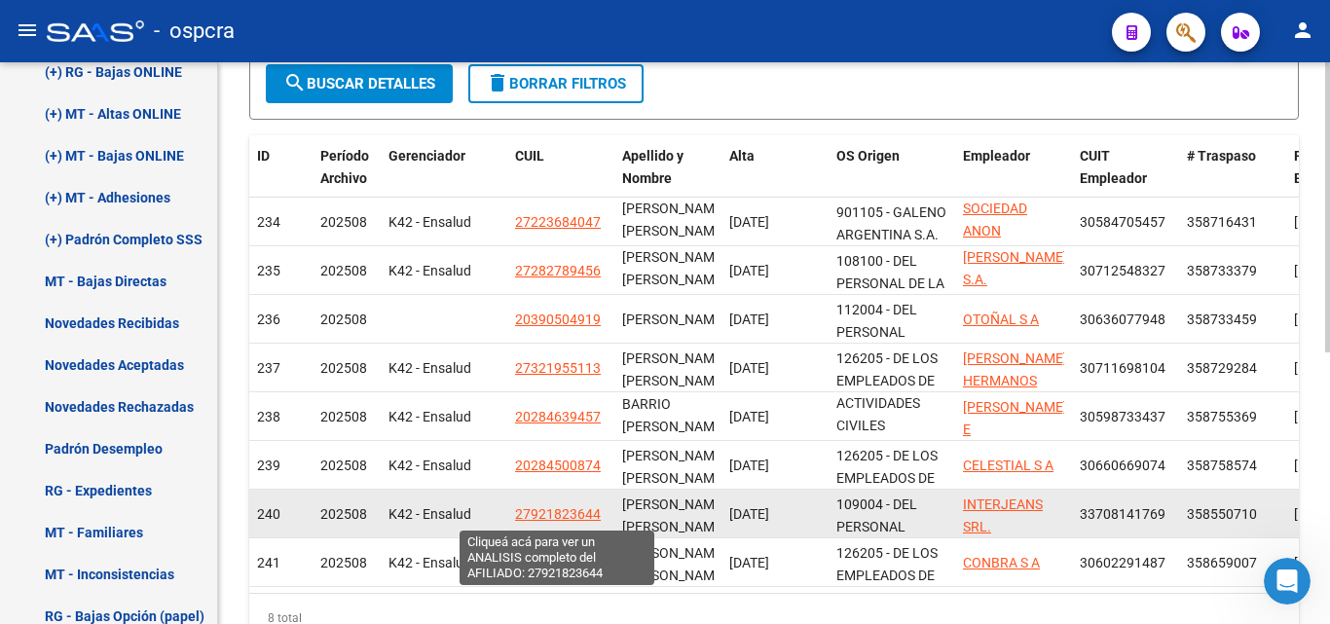
click at [551, 513] on span "27921823644" at bounding box center [558, 514] width 86 height 16
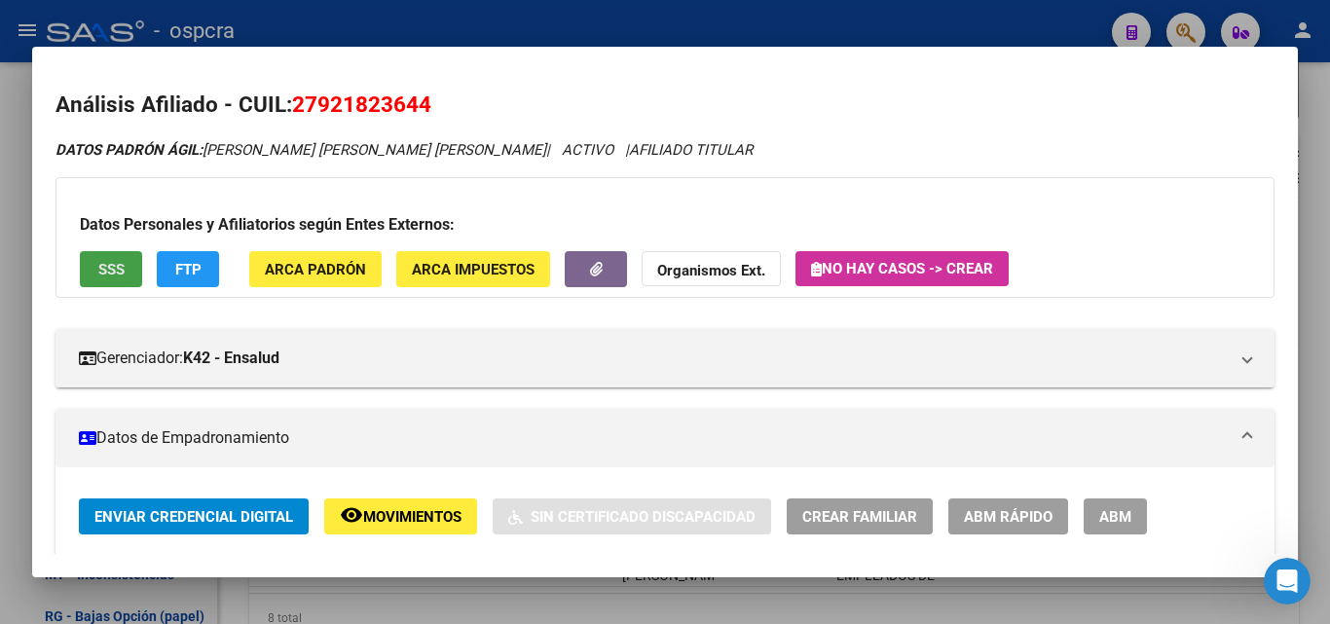
click at [100, 265] on span "SSS" at bounding box center [111, 270] width 26 height 18
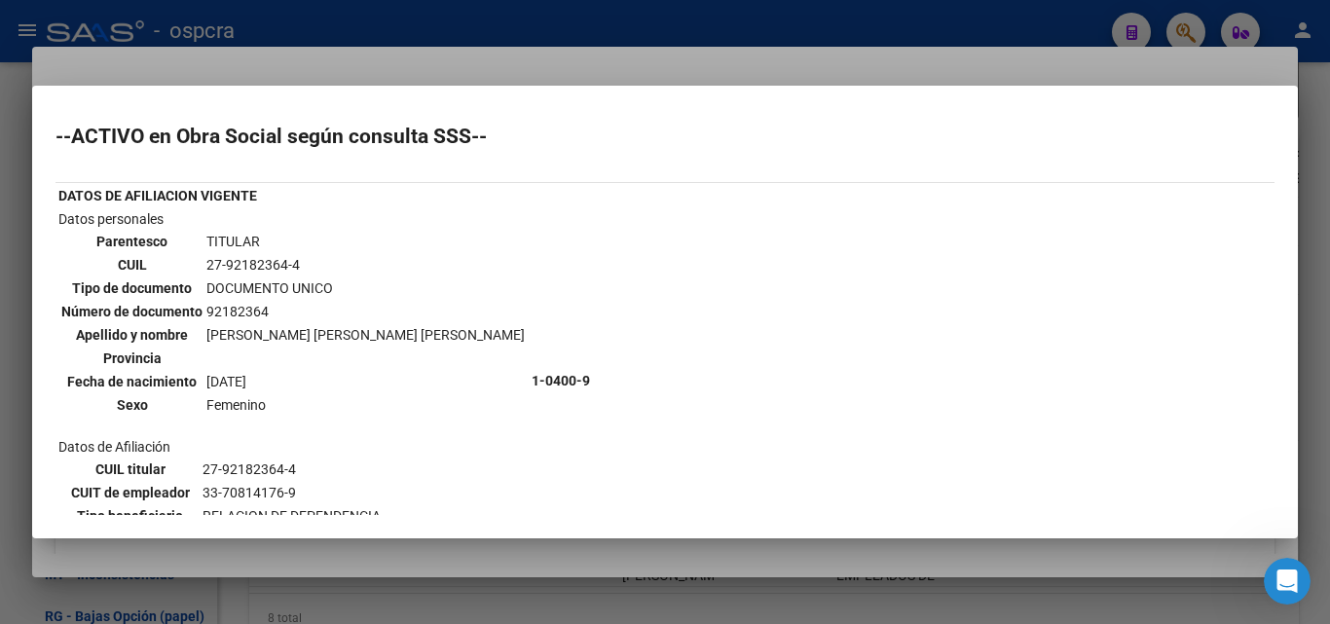
click at [0, 380] on div at bounding box center [665, 312] width 1330 height 624
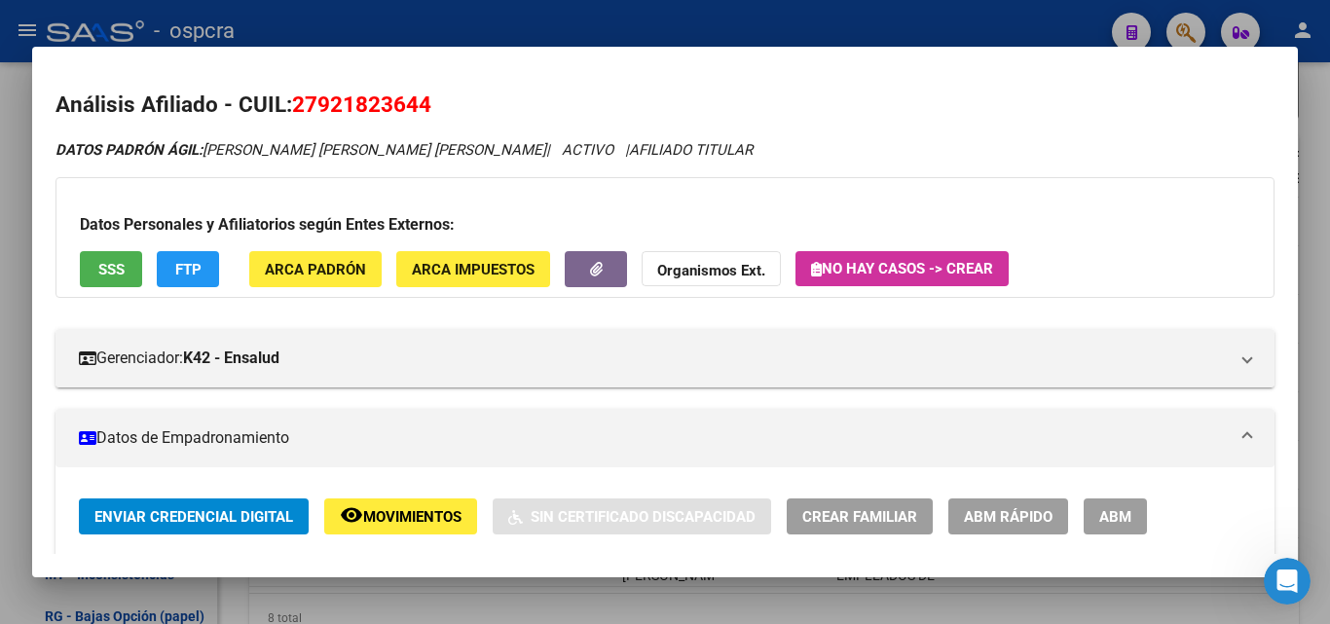
click at [0, 380] on div at bounding box center [665, 312] width 1330 height 624
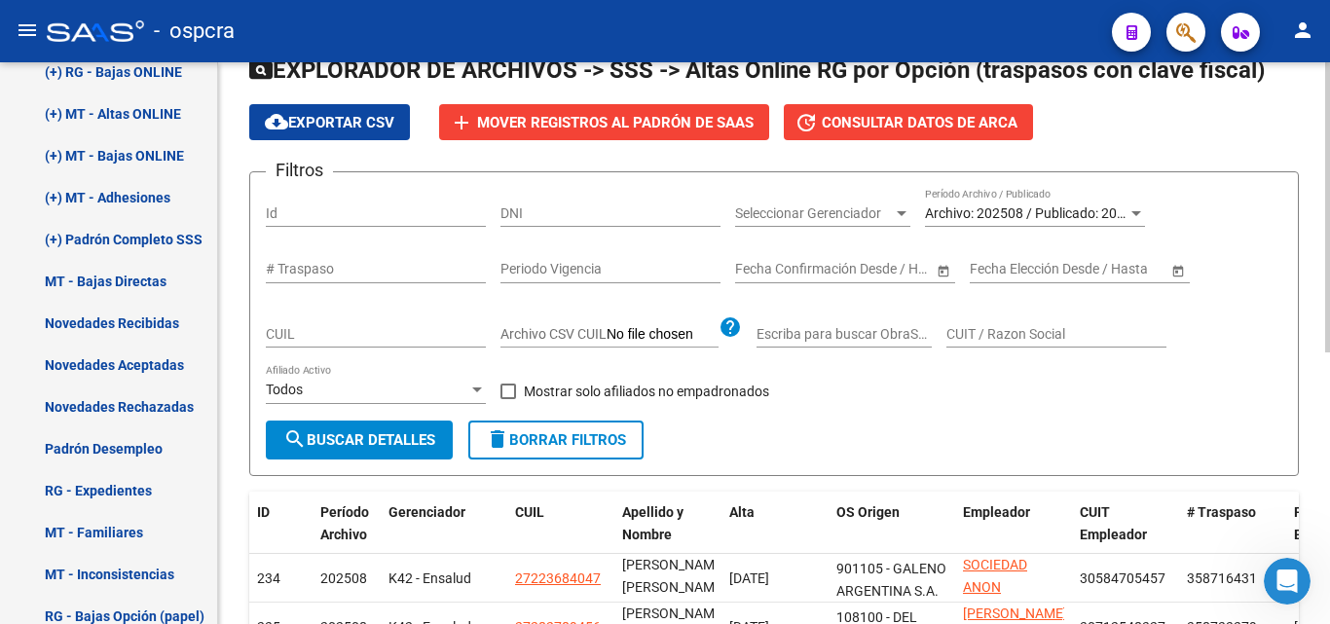
scroll to position [39, 0]
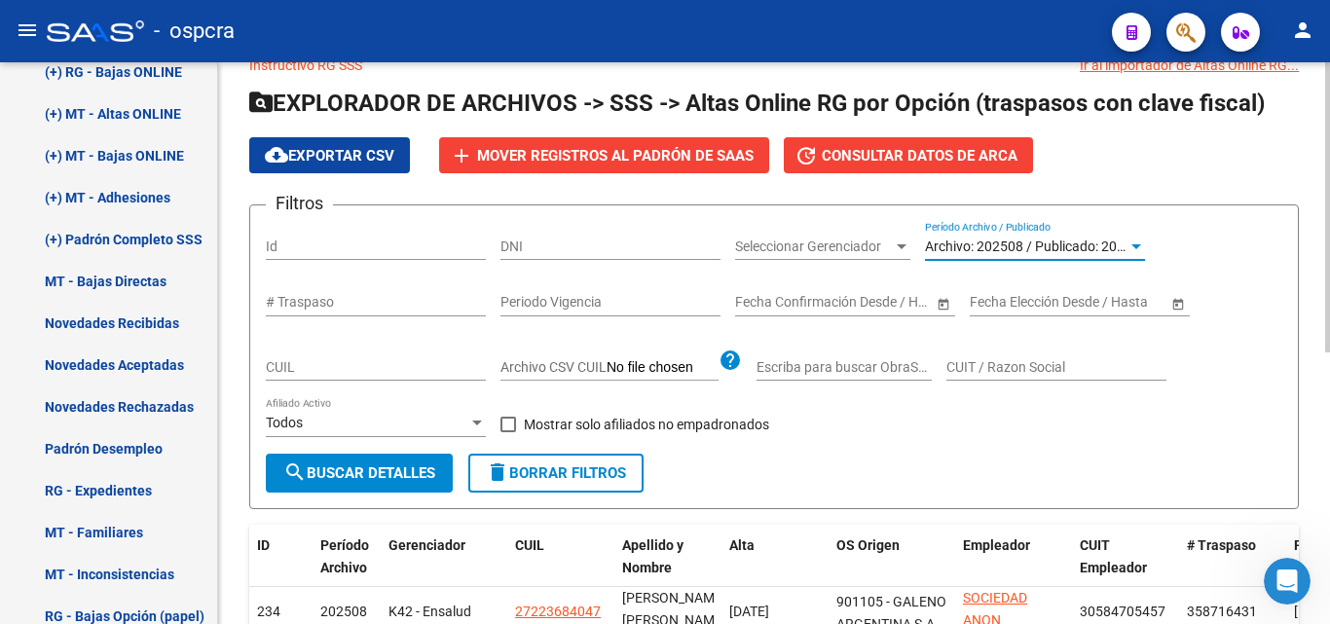
click at [1066, 242] on span "Archivo: 202508 / Publicado: 202507" at bounding box center [1036, 247] width 223 height 16
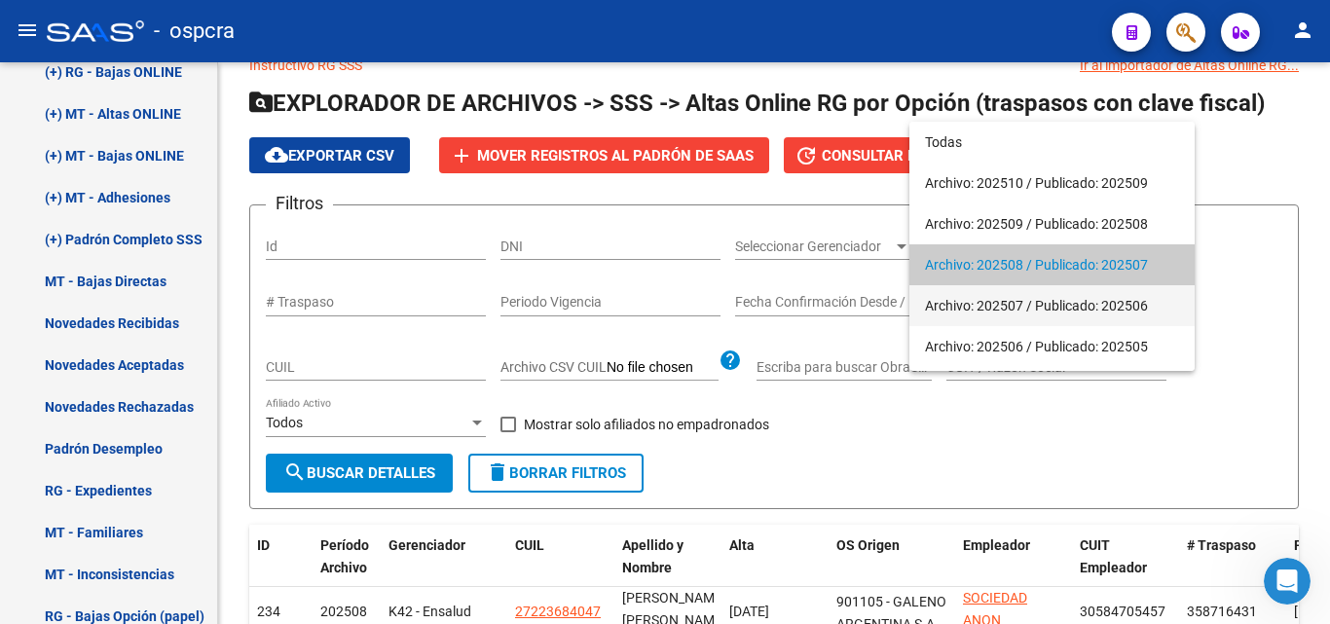
scroll to position [19, 0]
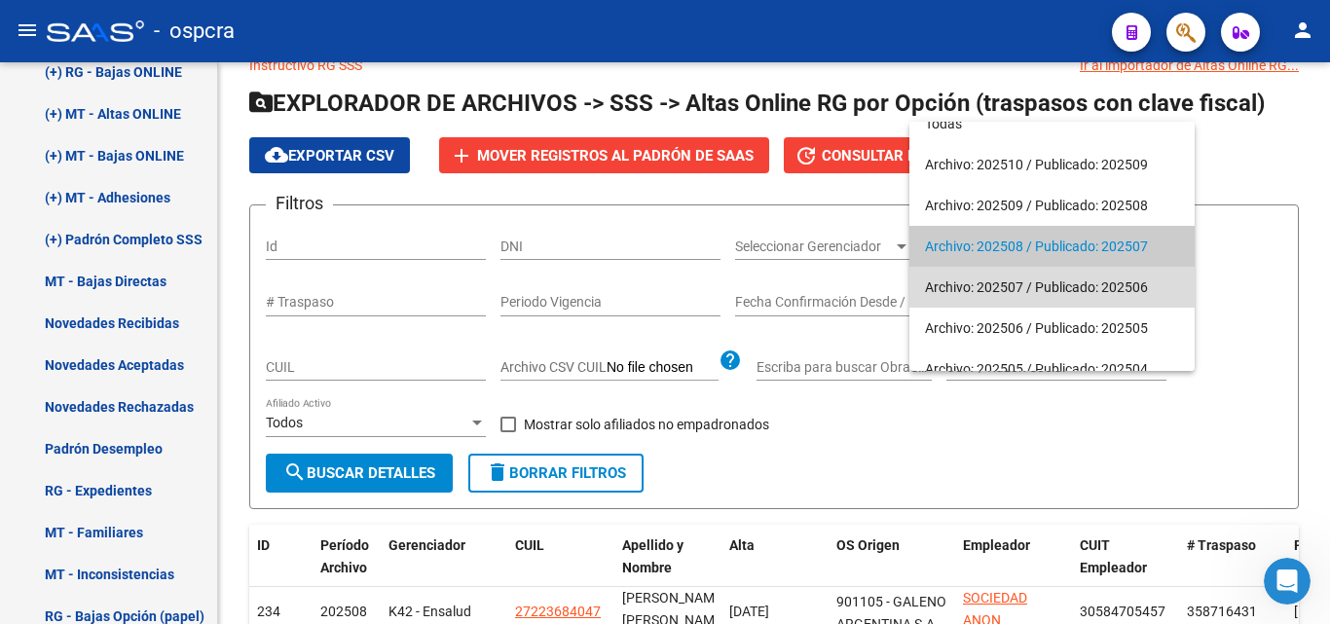
click at [1022, 292] on span "Archivo: 202507 / Publicado: 202506" at bounding box center [1052, 287] width 254 height 41
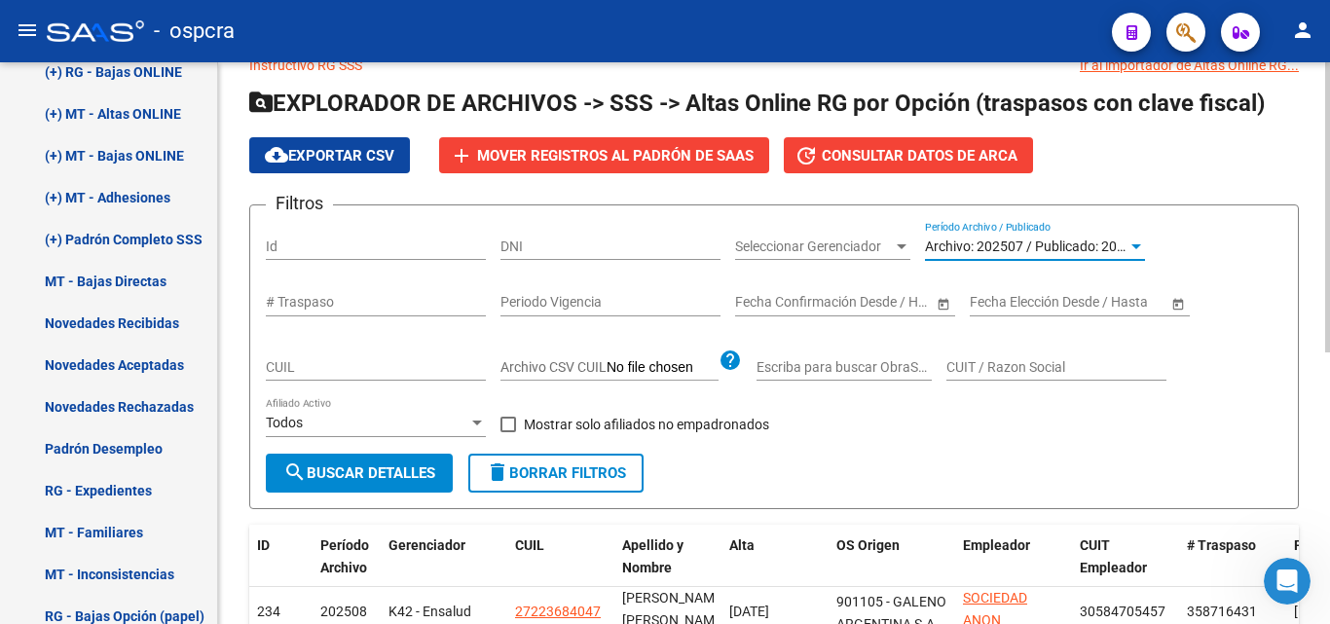
click at [367, 481] on span "search Buscar Detalles" at bounding box center [359, 474] width 152 height 18
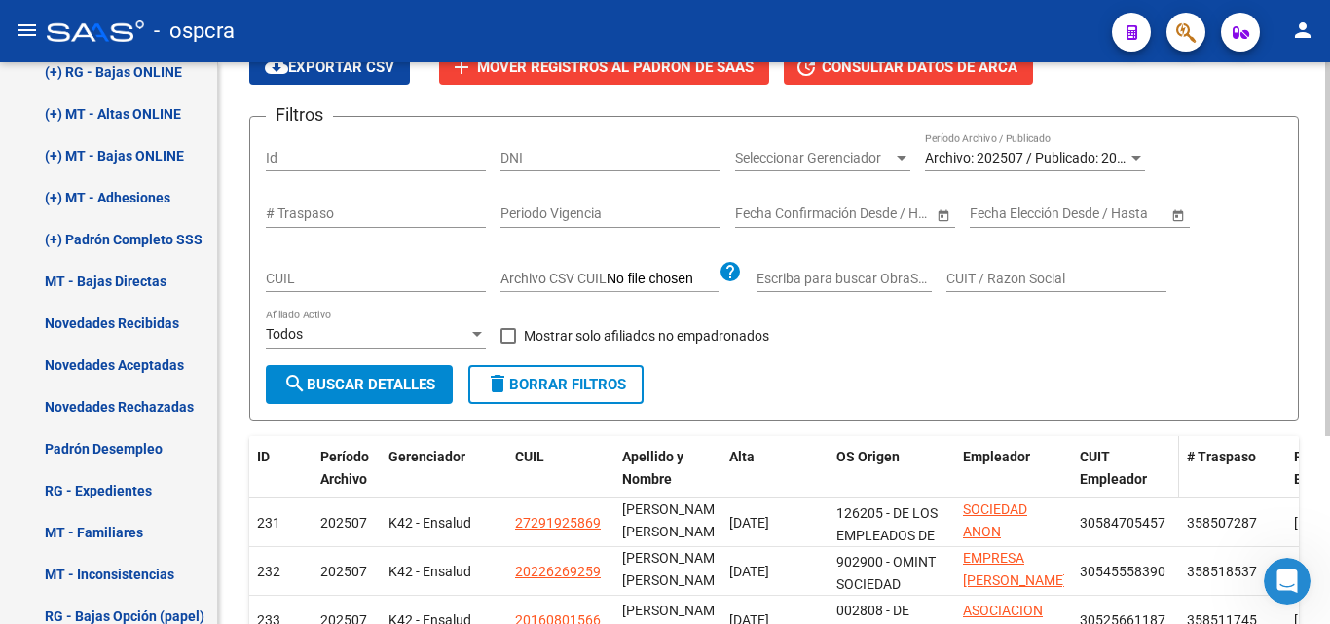
scroll to position [234, 0]
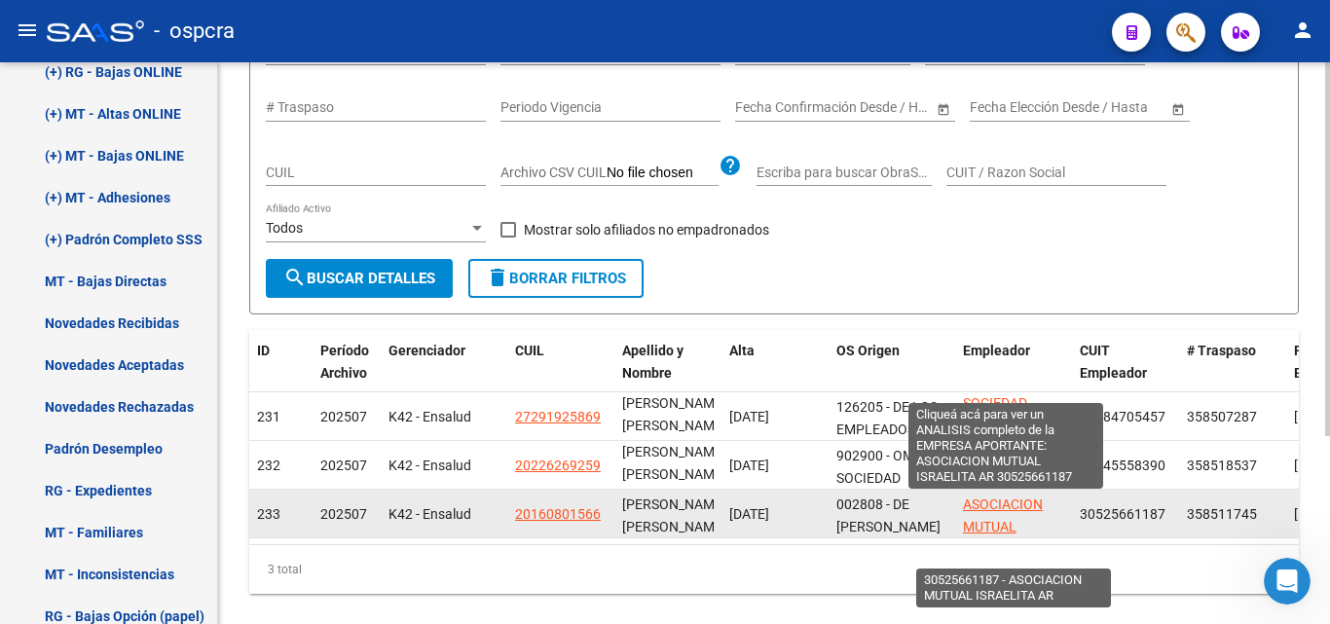
click at [986, 527] on span "ASOCIACION MUTUAL ISRAELITA AR" at bounding box center [1005, 527] width 85 height 60
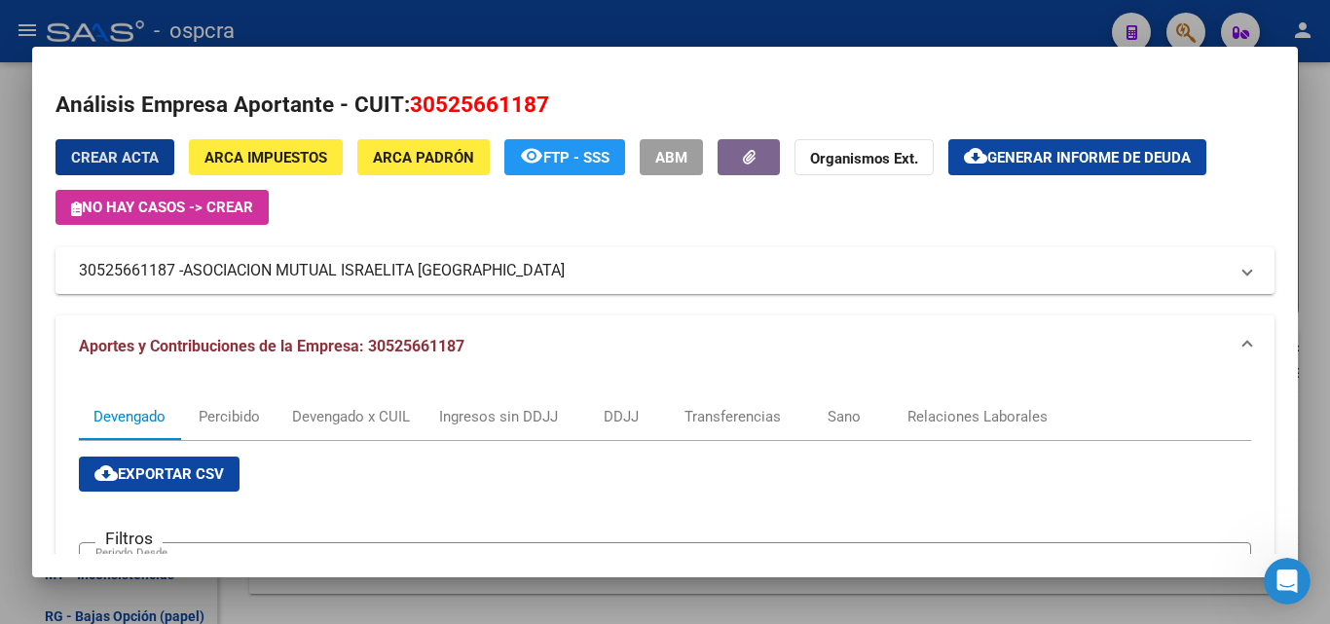
click at [0, 366] on div at bounding box center [665, 312] width 1330 height 624
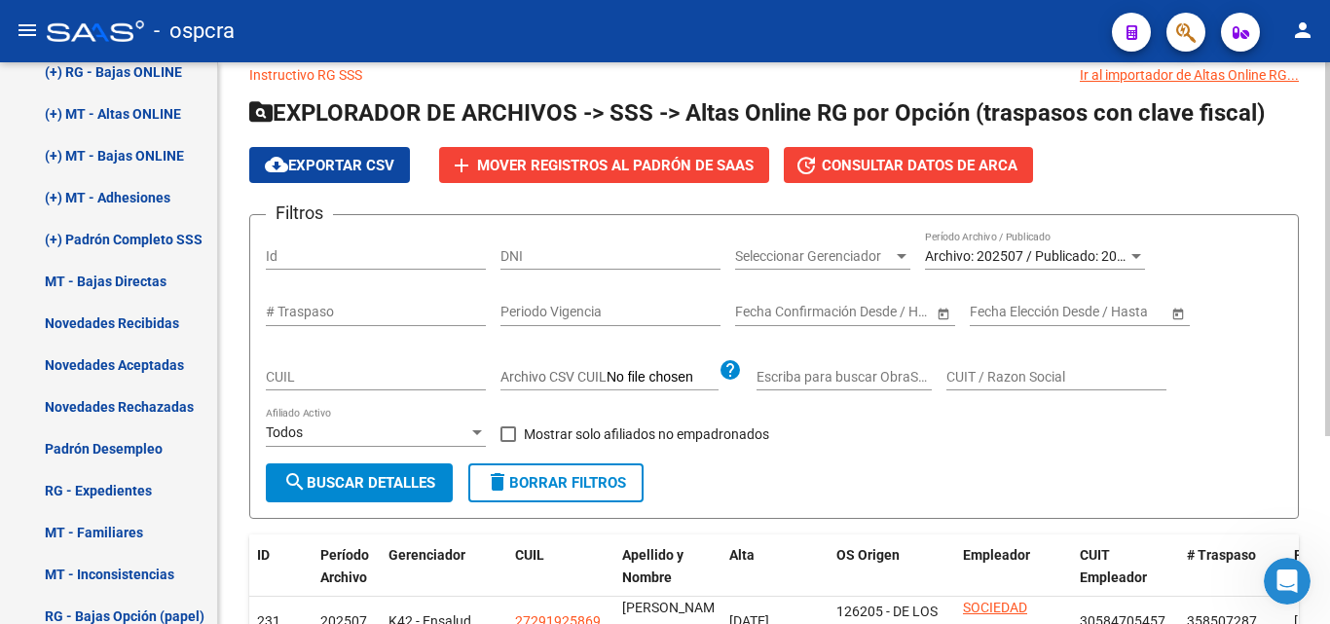
scroll to position [0, 0]
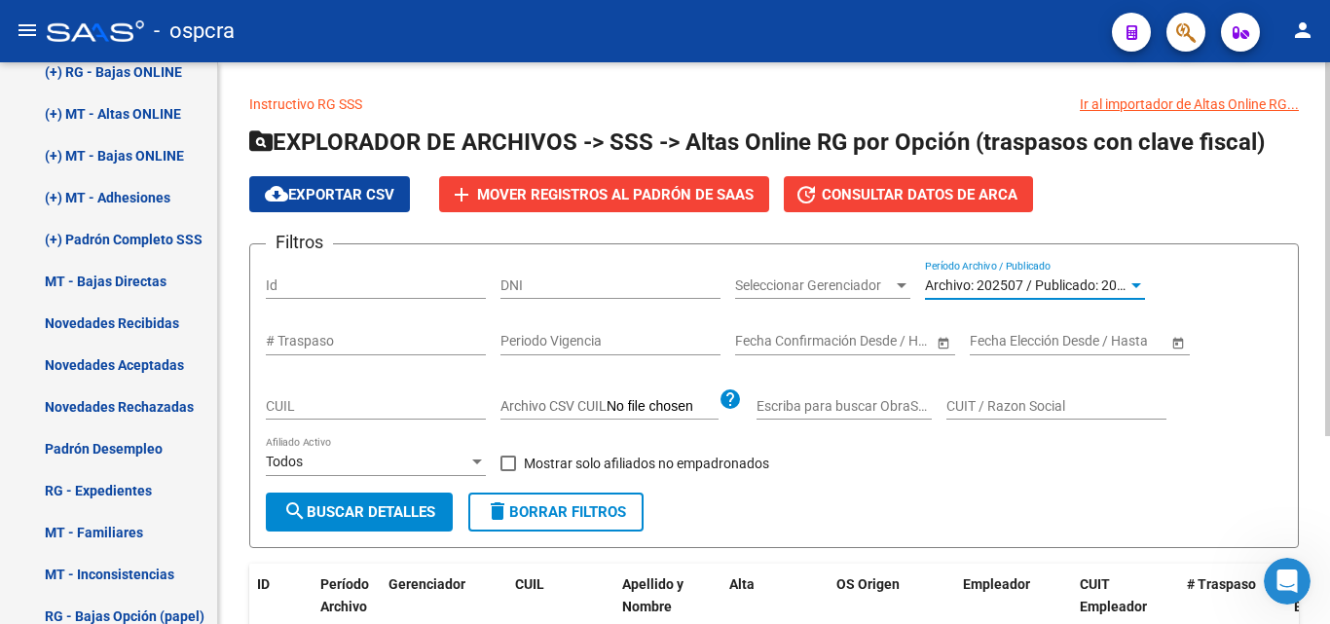
click at [1111, 281] on span "Archivo: 202507 / Publicado: 202506" at bounding box center [1036, 286] width 223 height 16
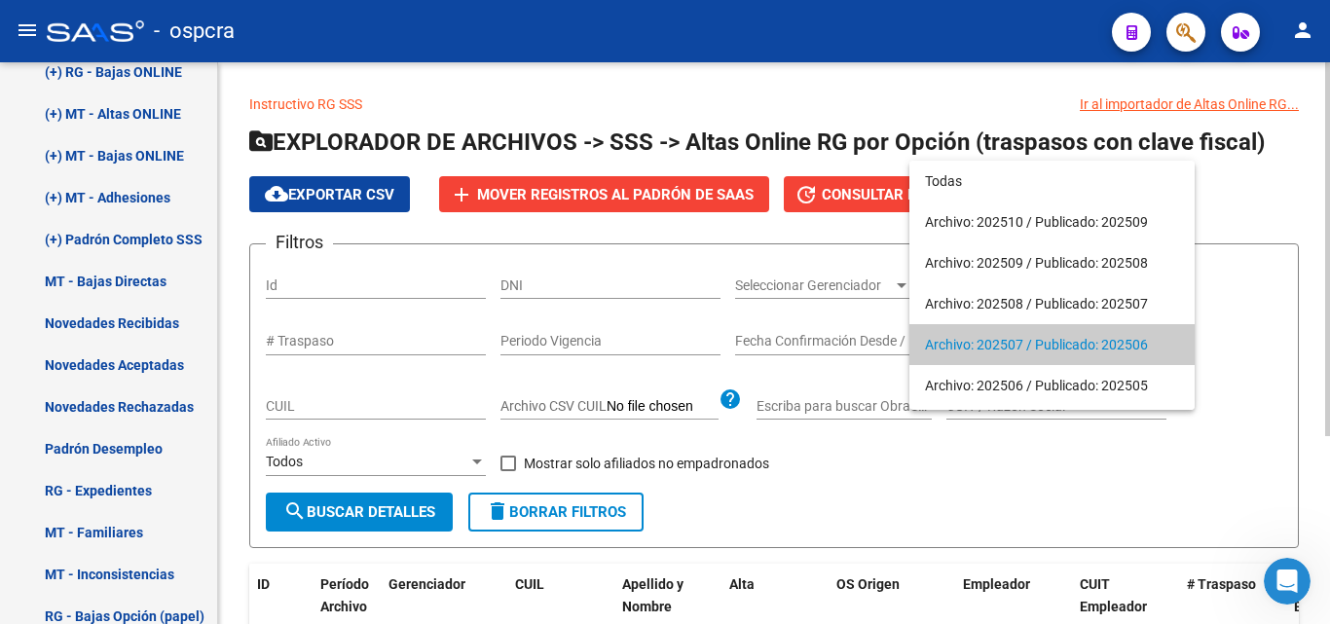
scroll to position [59, 0]
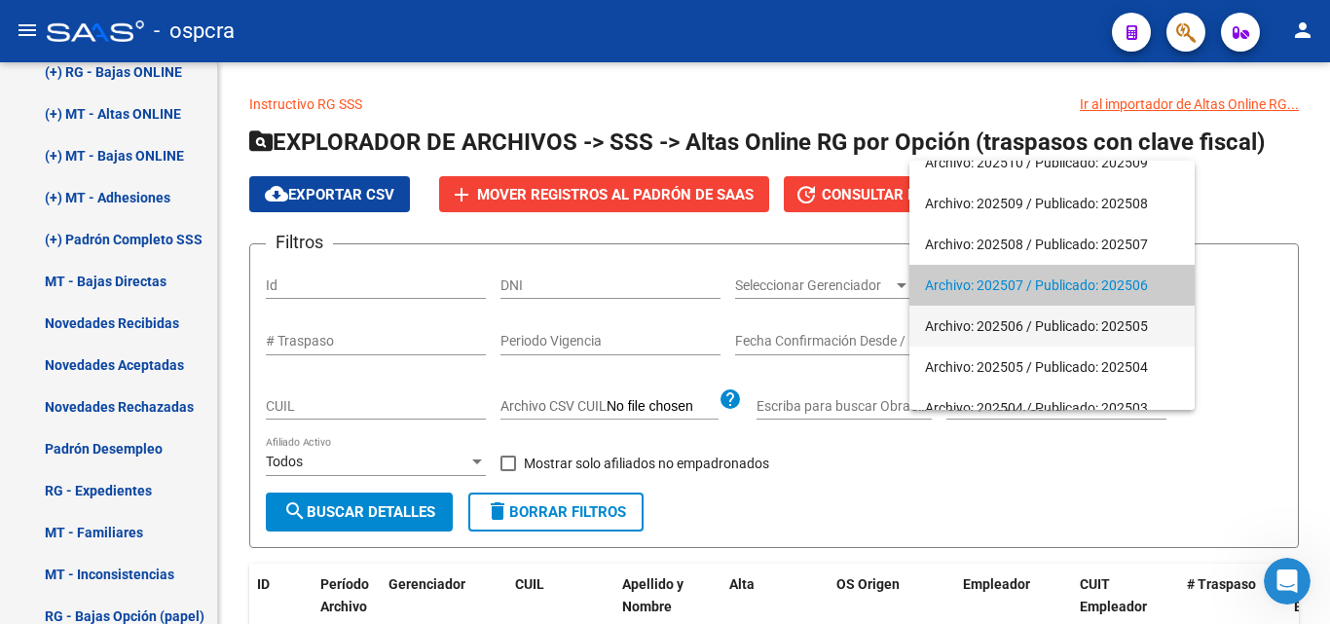
click at [1065, 320] on span "Archivo: 202506 / Publicado: 202505" at bounding box center [1052, 326] width 254 height 41
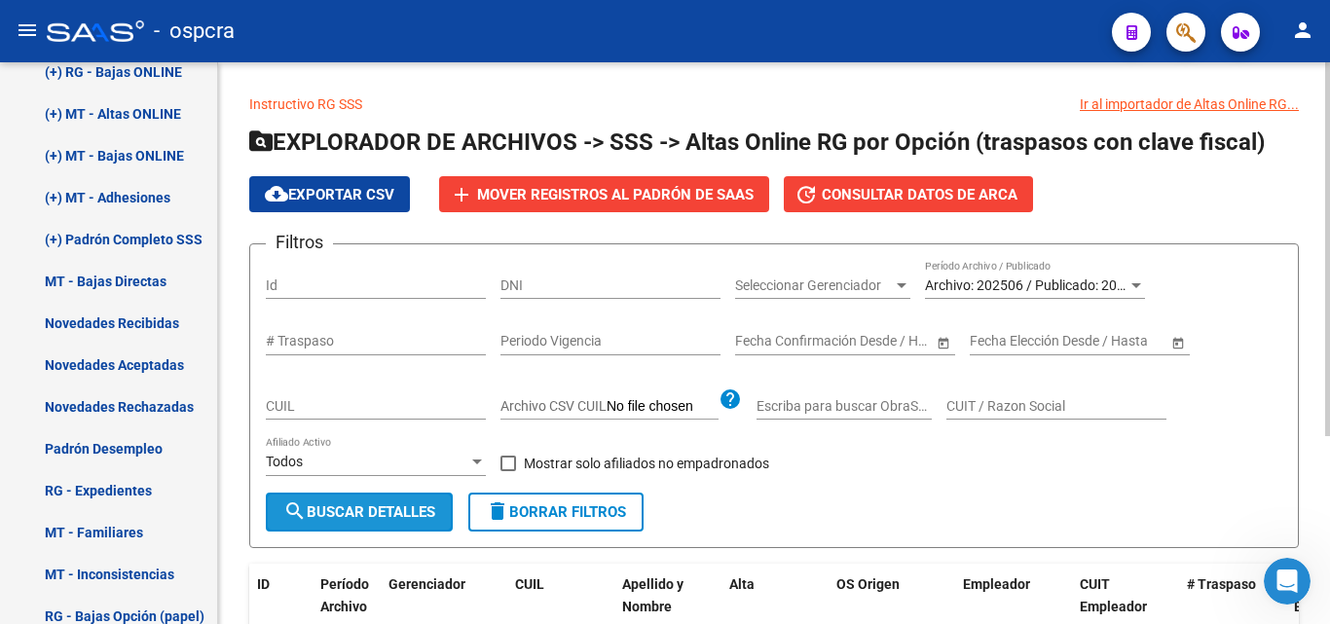
click at [347, 509] on span "search Buscar Detalles" at bounding box center [359, 512] width 152 height 18
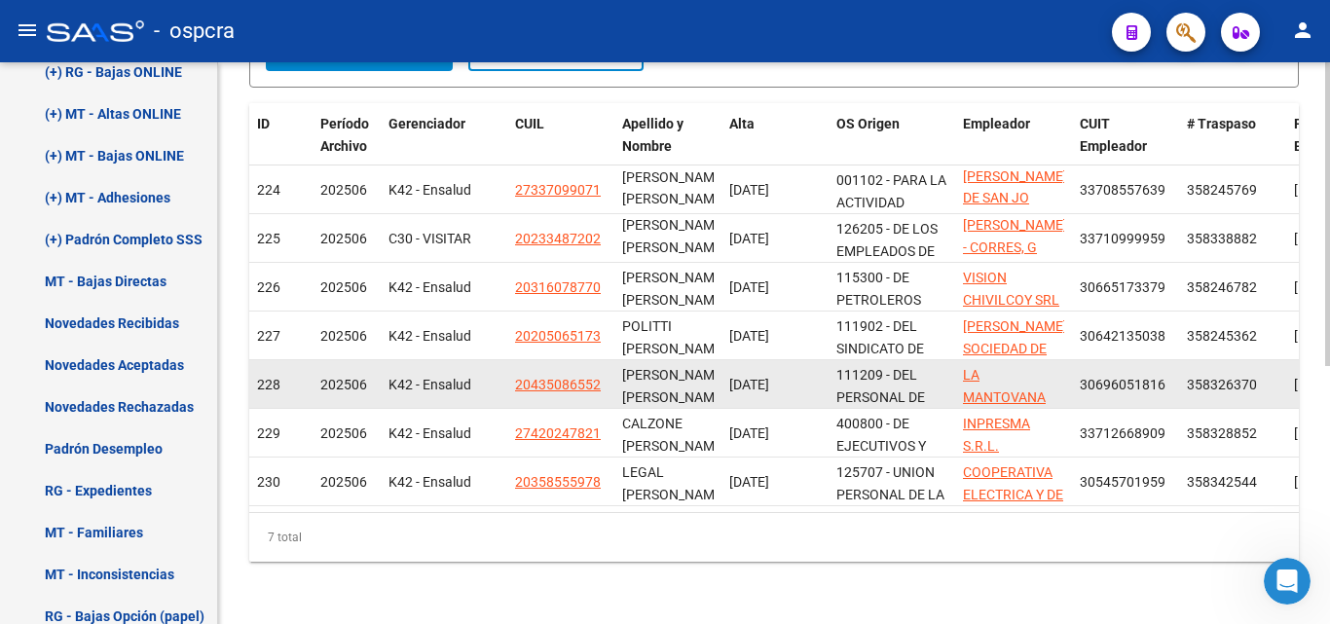
scroll to position [477, 0]
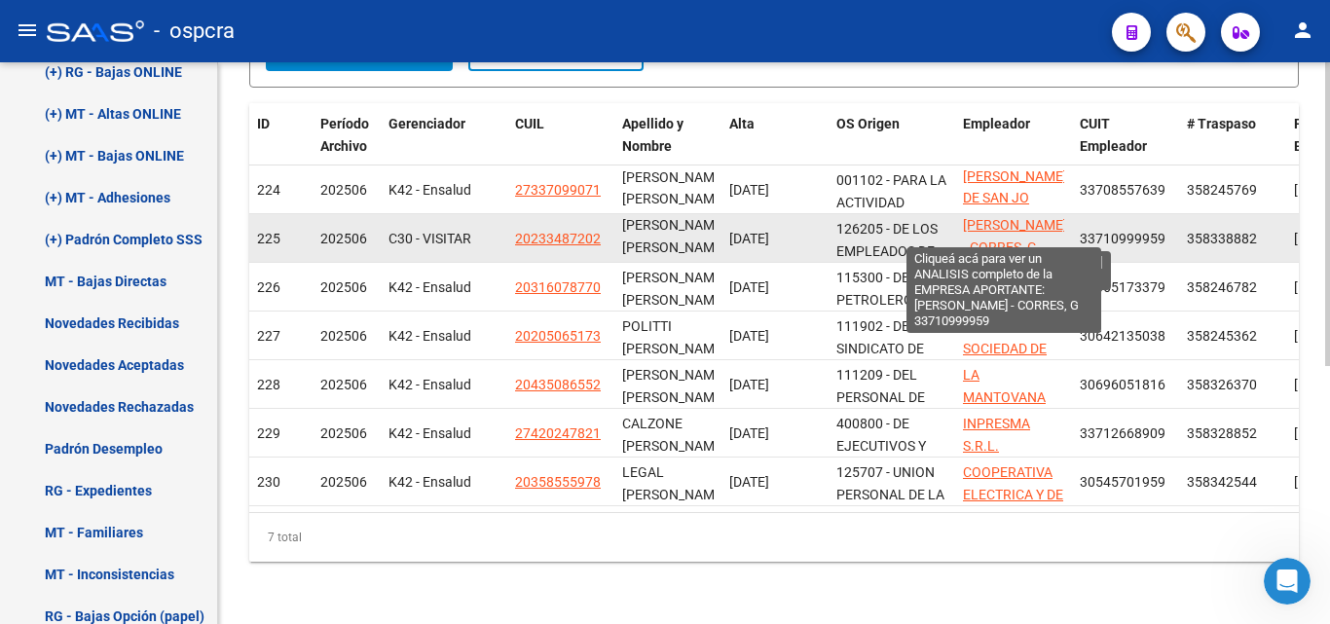
click at [995, 217] on span "[PERSON_NAME] - CORRES, G" at bounding box center [1015, 236] width 104 height 38
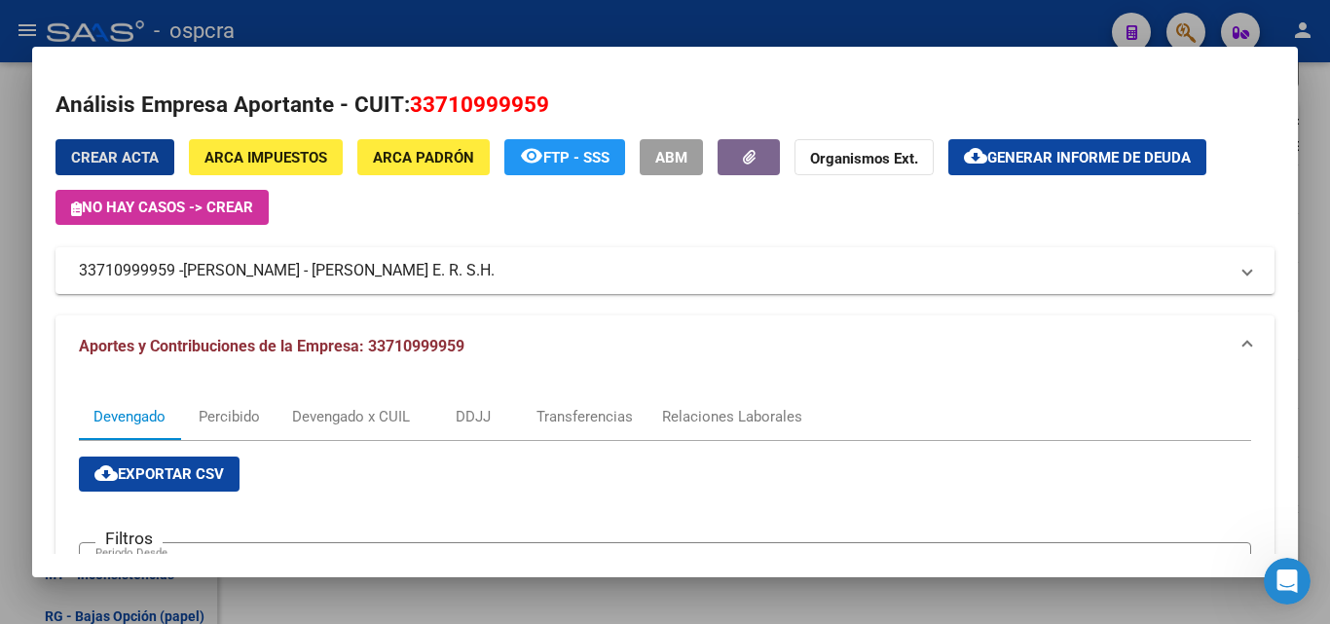
click at [0, 320] on div at bounding box center [665, 312] width 1330 height 624
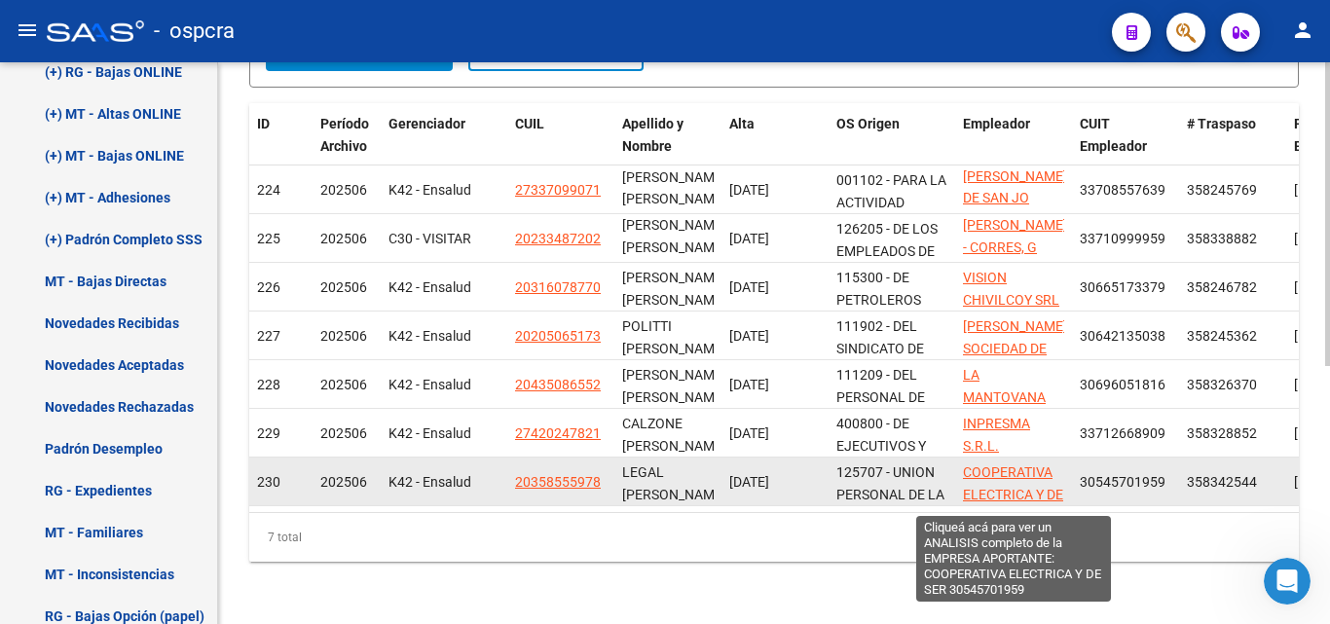
click at [1022, 481] on span "COOPERATIVA ELECTRICA Y DE SER" at bounding box center [1013, 495] width 100 height 60
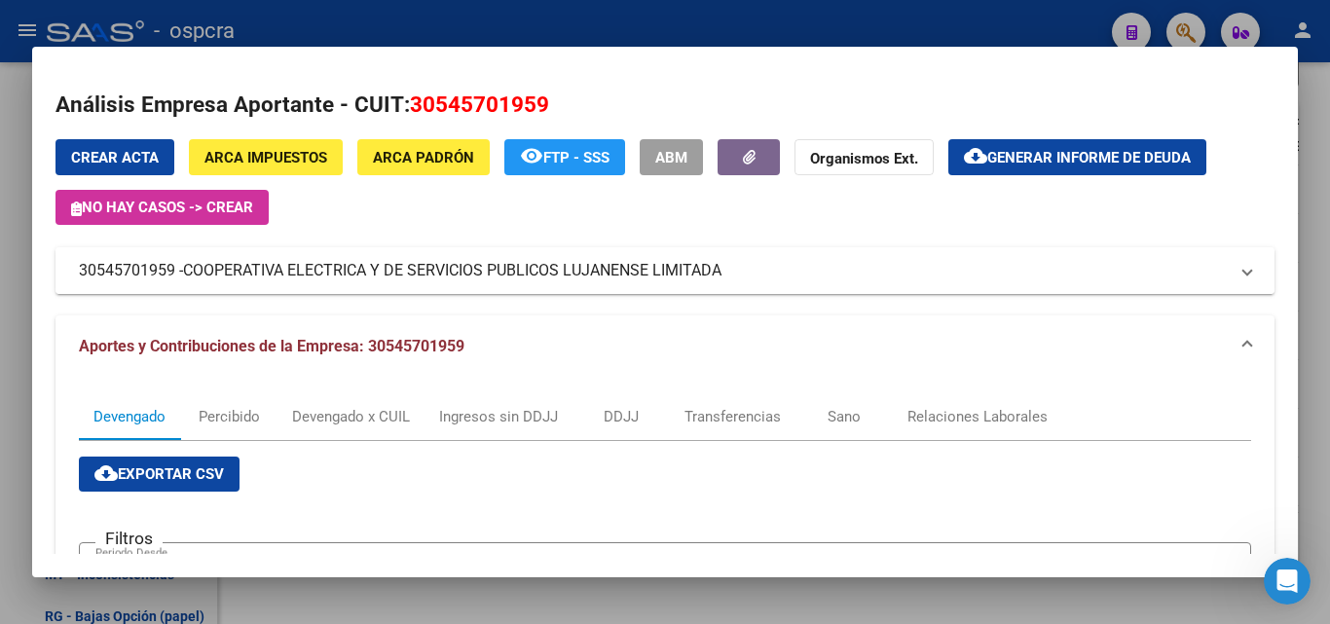
click at [543, 270] on span "COOPERATIVA ELECTRICA Y DE SERVICIOS PUBLICOS LUJANENSE LIMITADA" at bounding box center [452, 270] width 539 height 23
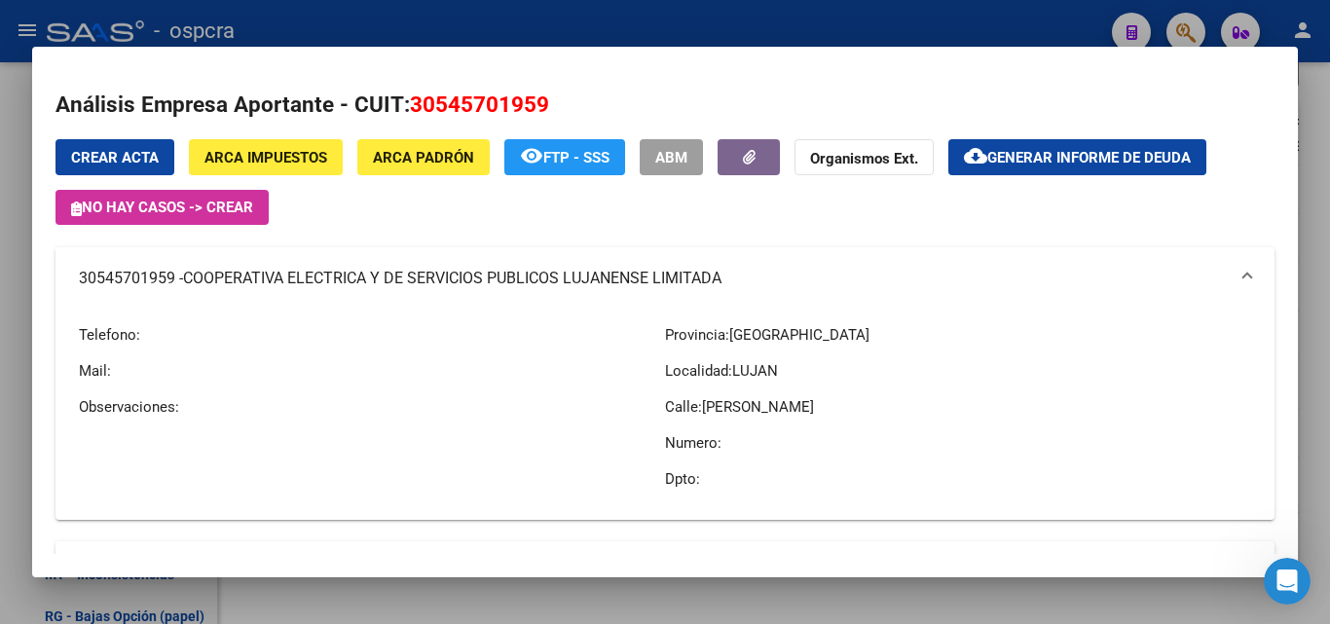
click at [0, 359] on div at bounding box center [665, 312] width 1330 height 624
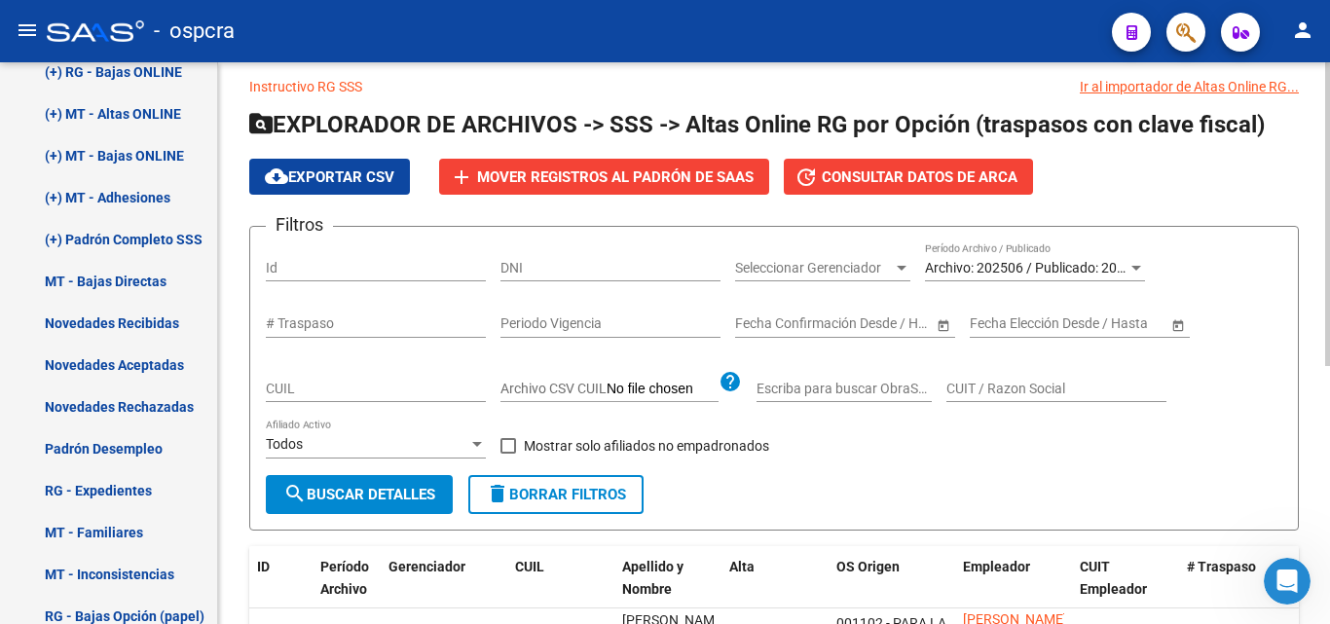
scroll to position [0, 0]
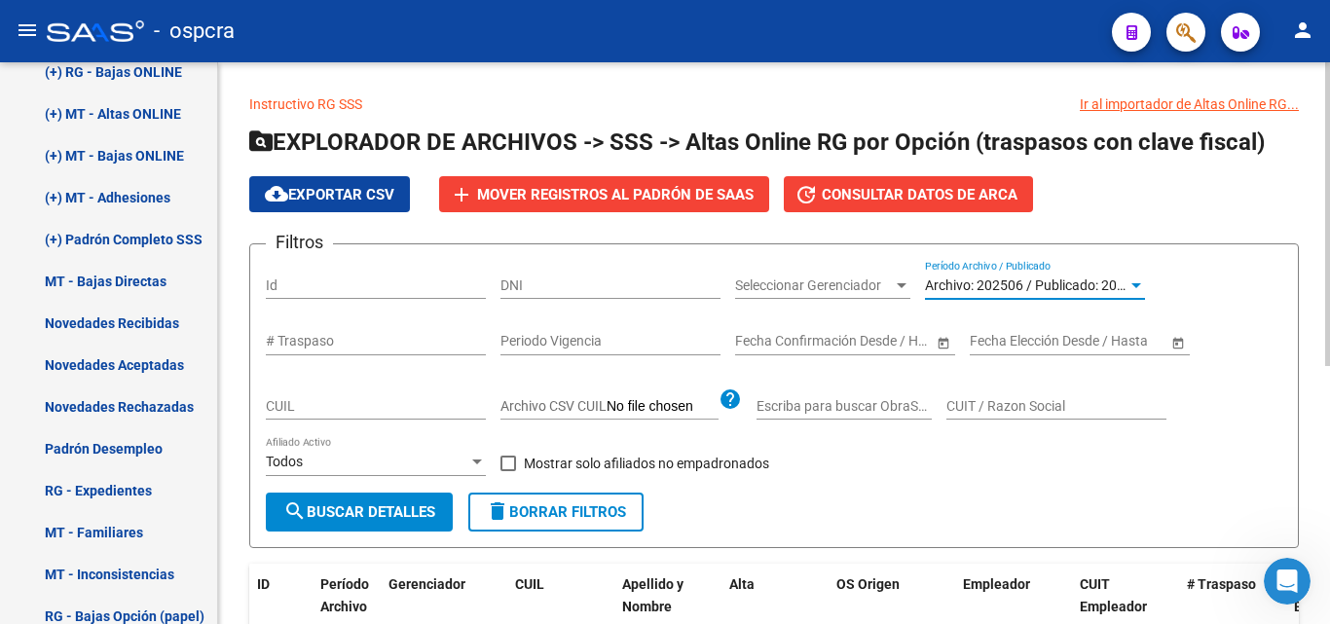
click at [1102, 278] on span "Archivo: 202506 / Publicado: 202505" at bounding box center [1036, 286] width 223 height 16
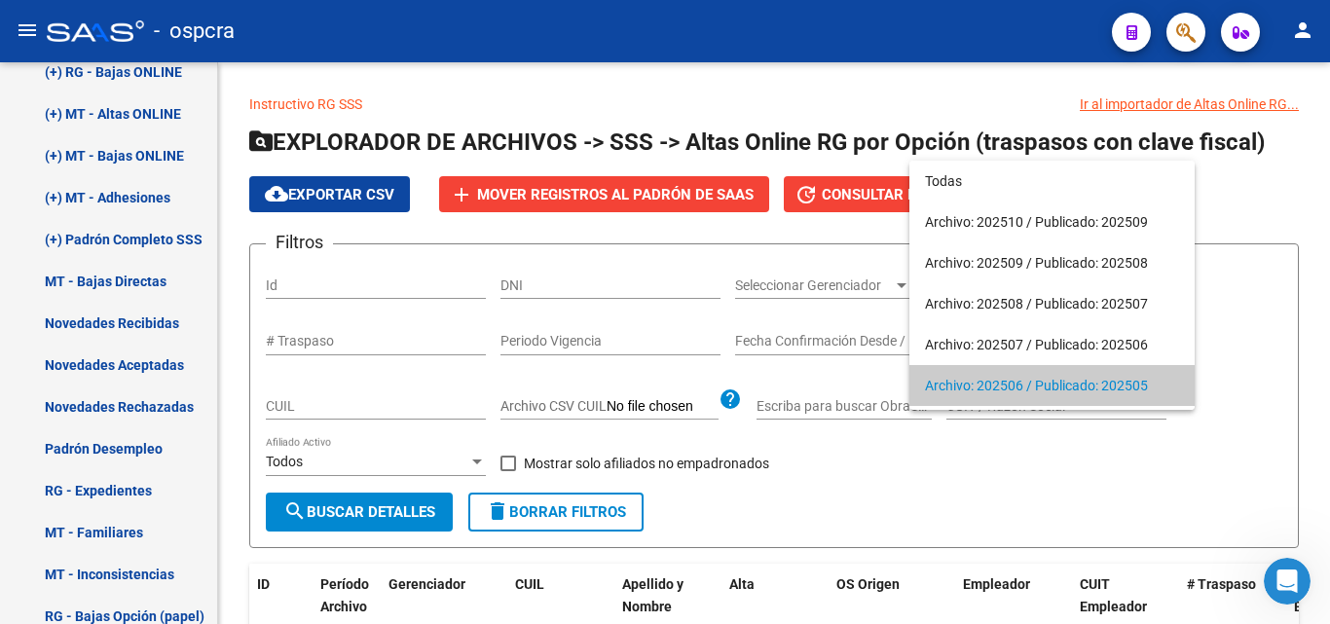
scroll to position [100, 0]
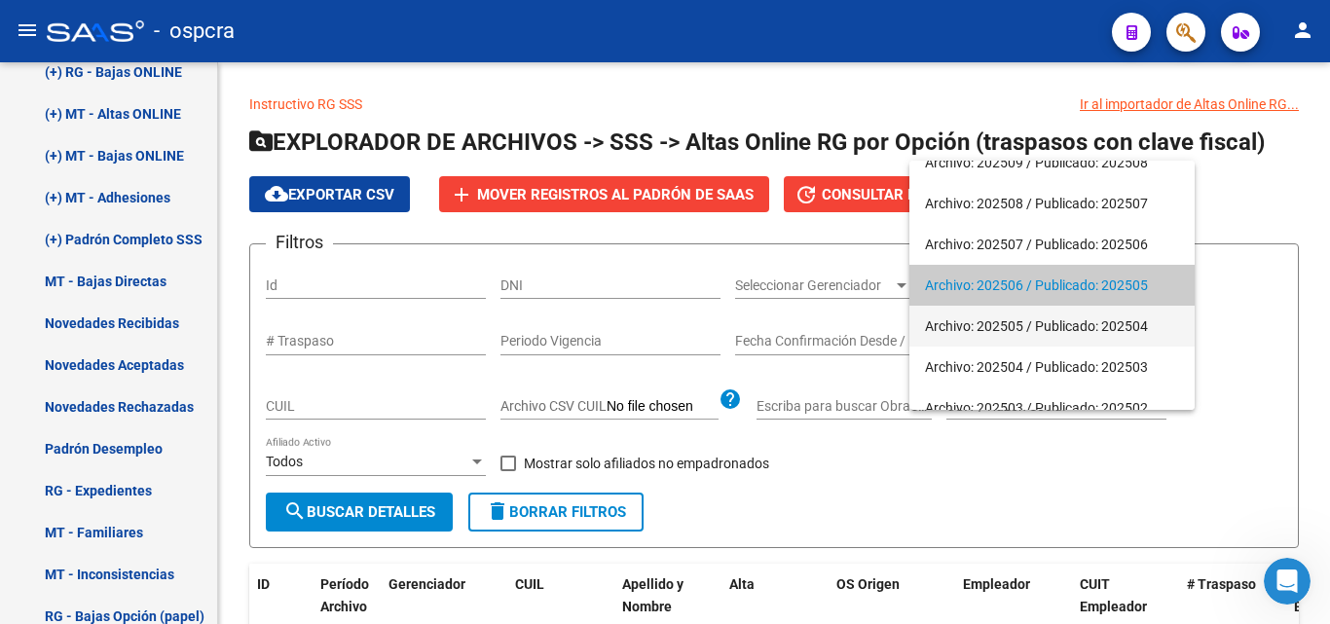
click at [1021, 334] on span "Archivo: 202505 / Publicado: 202504" at bounding box center [1052, 326] width 254 height 41
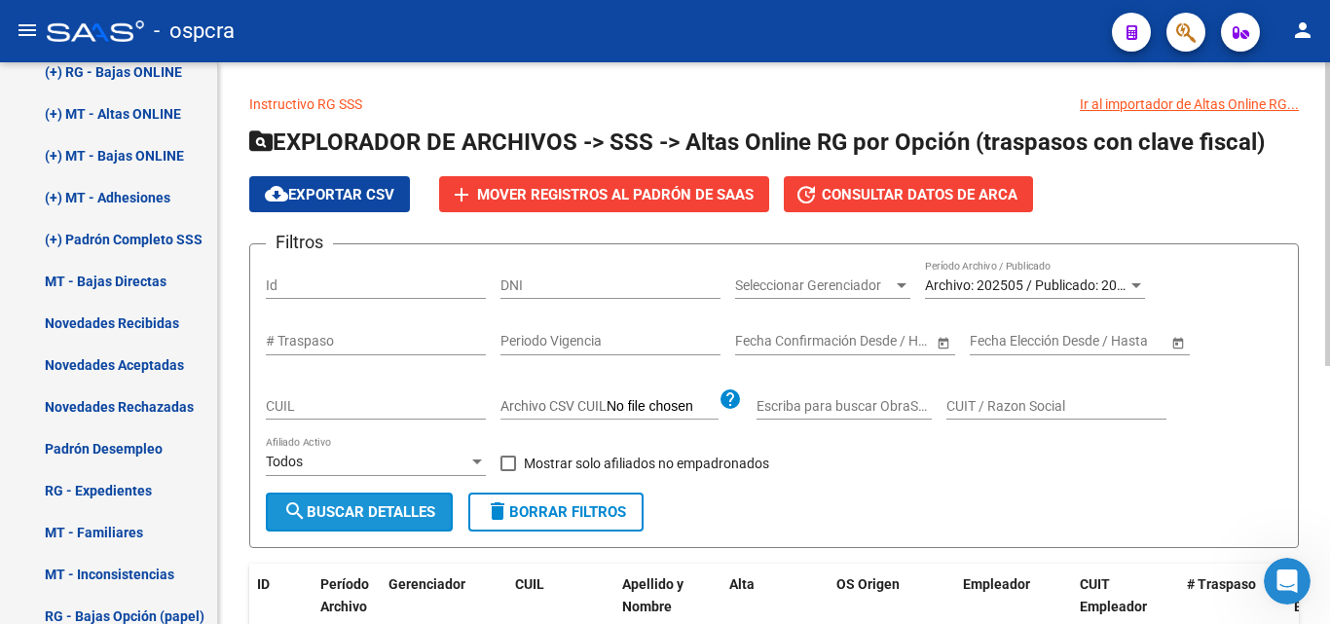
click at [402, 527] on button "search Buscar Detalles" at bounding box center [359, 512] width 187 height 39
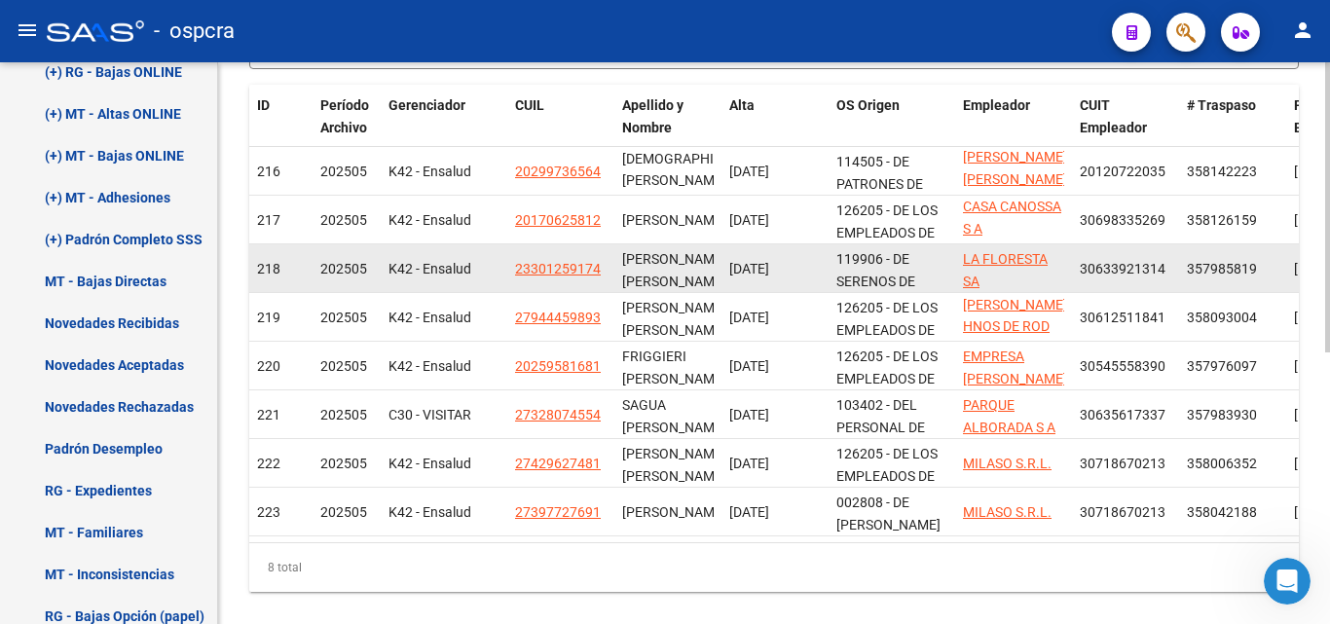
scroll to position [487, 0]
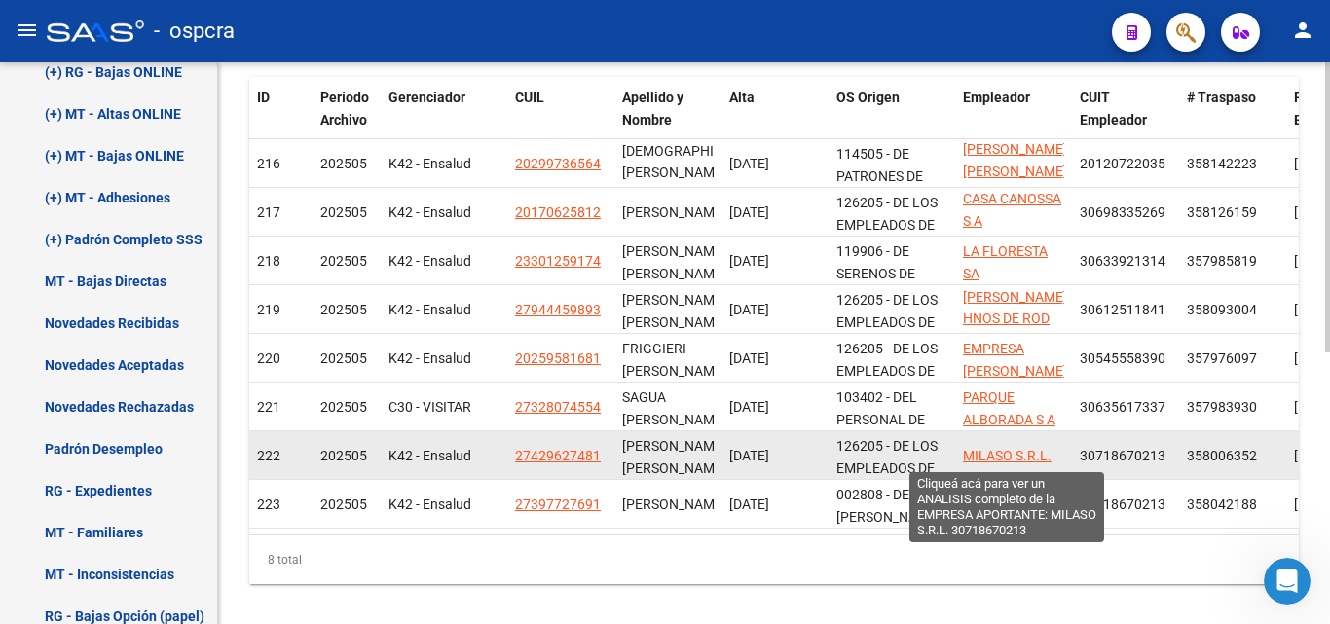
click at [1015, 451] on span "MILASO S.R.L." at bounding box center [1007, 456] width 89 height 16
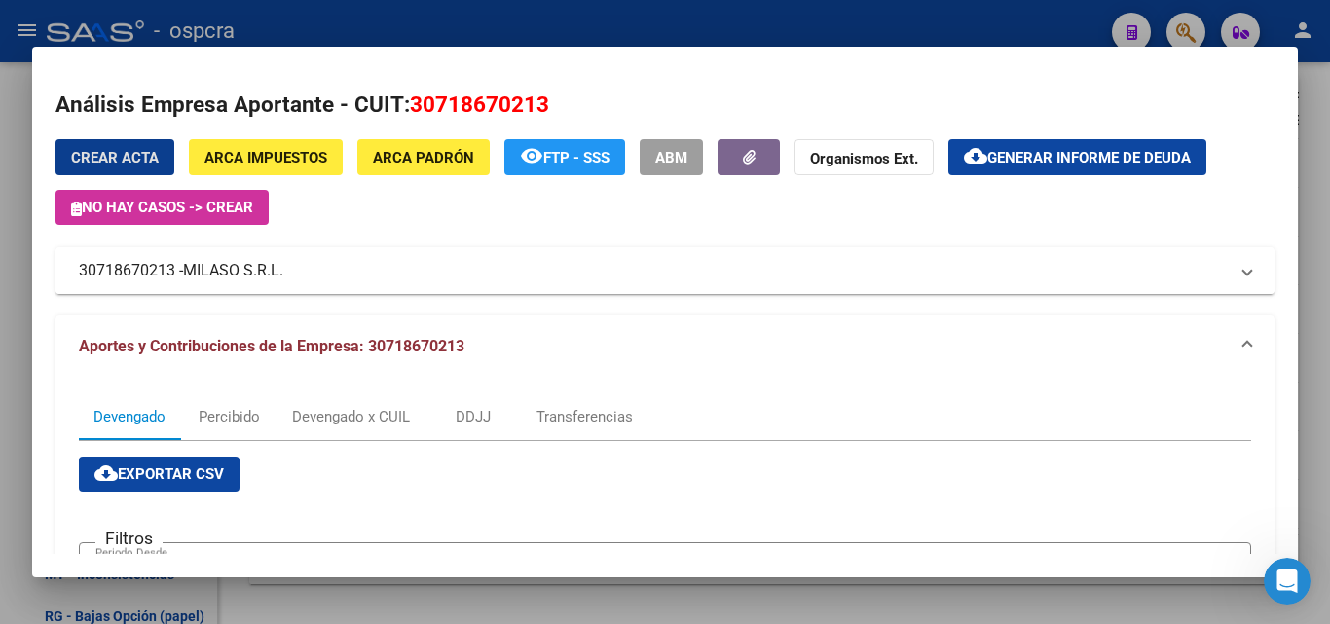
click at [207, 274] on span "MILASO S.R.L." at bounding box center [233, 270] width 100 height 23
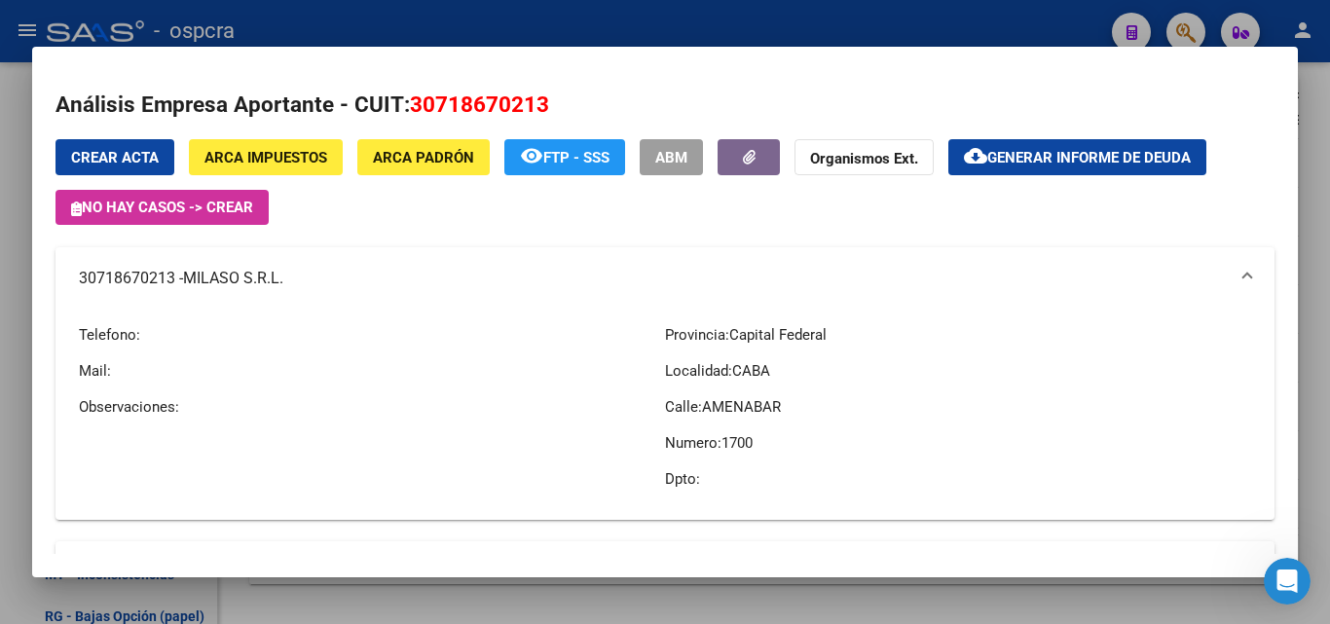
click at [4, 406] on div at bounding box center [665, 312] width 1330 height 624
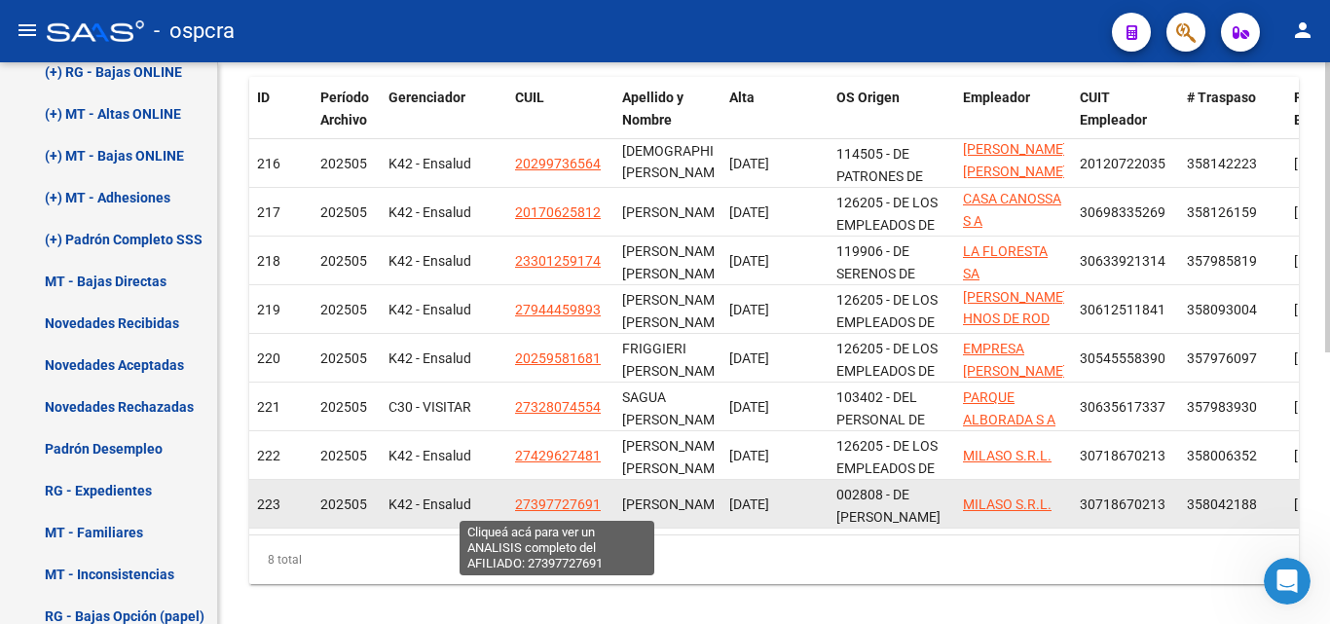
click at [576, 504] on span "27397727691" at bounding box center [558, 505] width 86 height 16
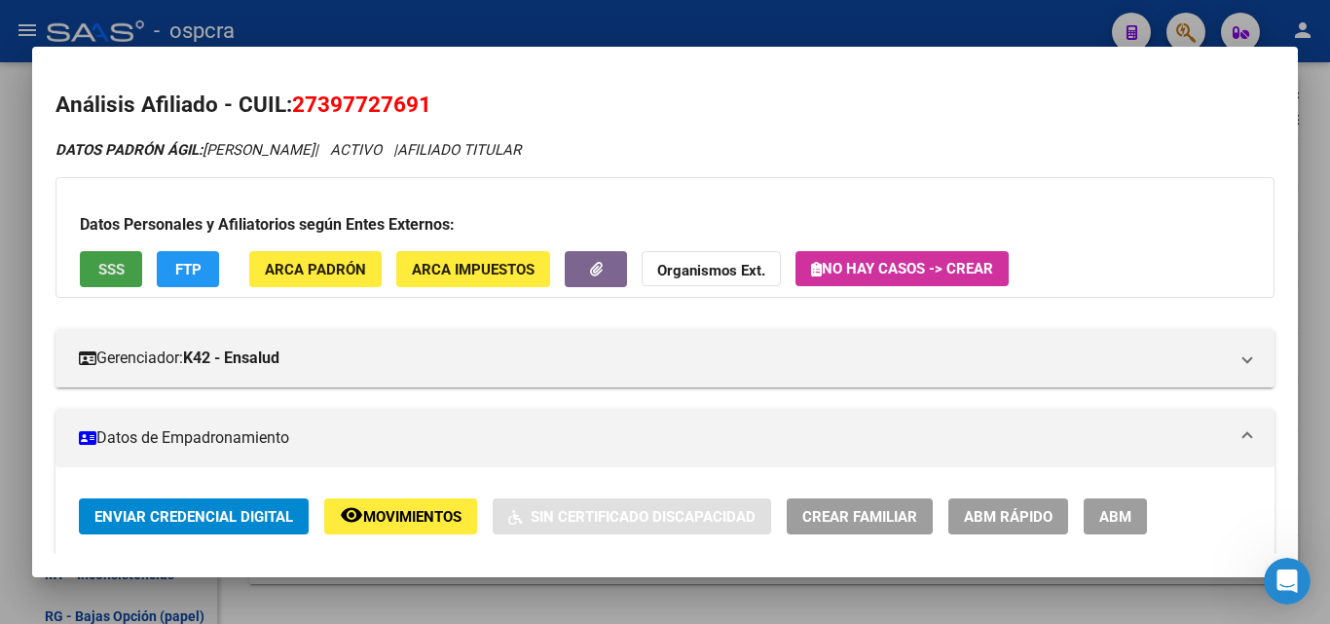
click at [113, 270] on span "SSS" at bounding box center [111, 270] width 26 height 18
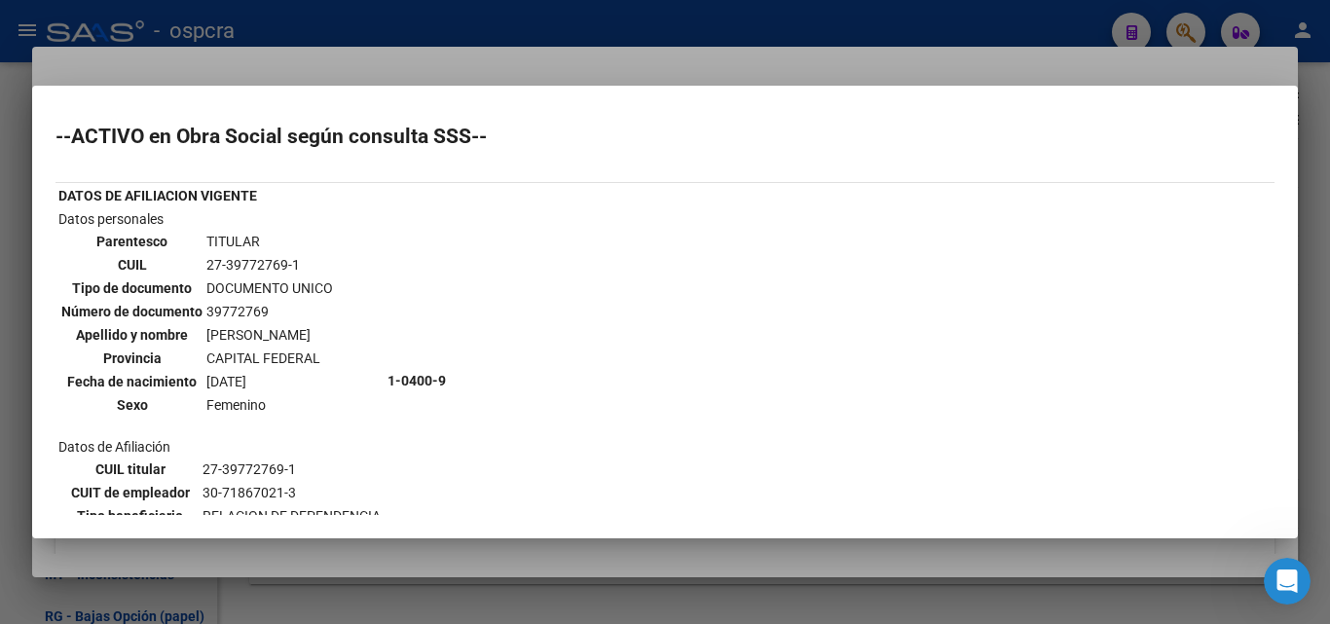
click at [0, 293] on div at bounding box center [665, 312] width 1330 height 624
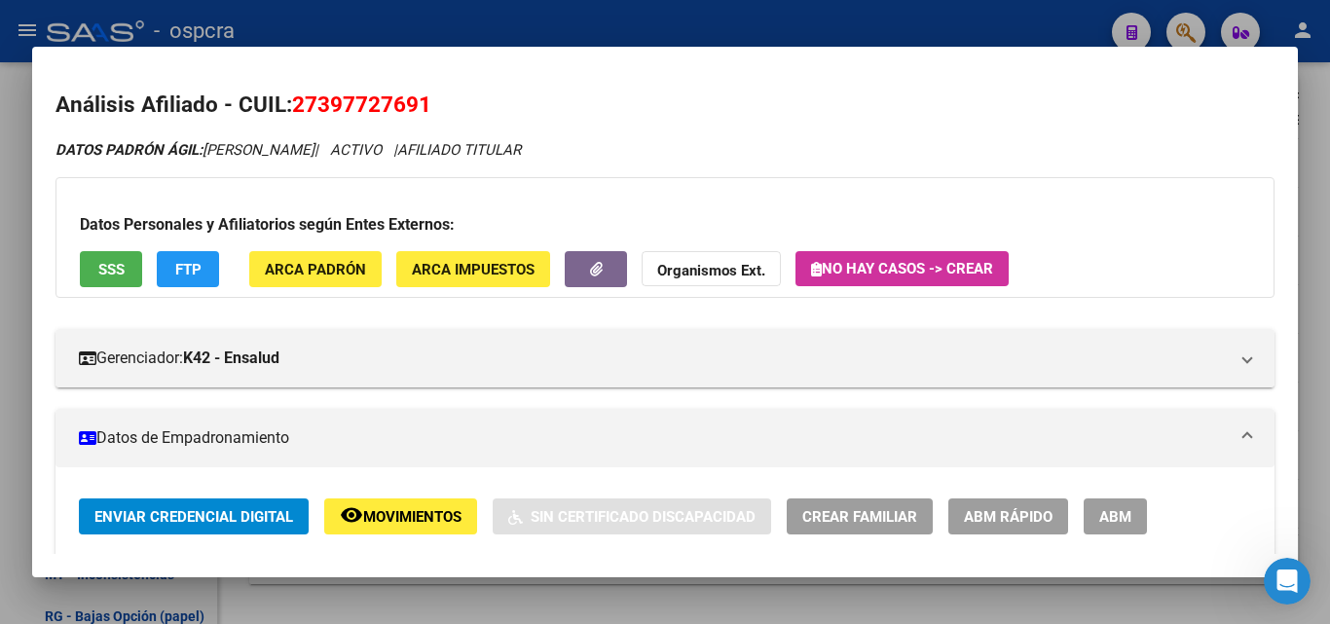
click at [0, 338] on div at bounding box center [665, 312] width 1330 height 624
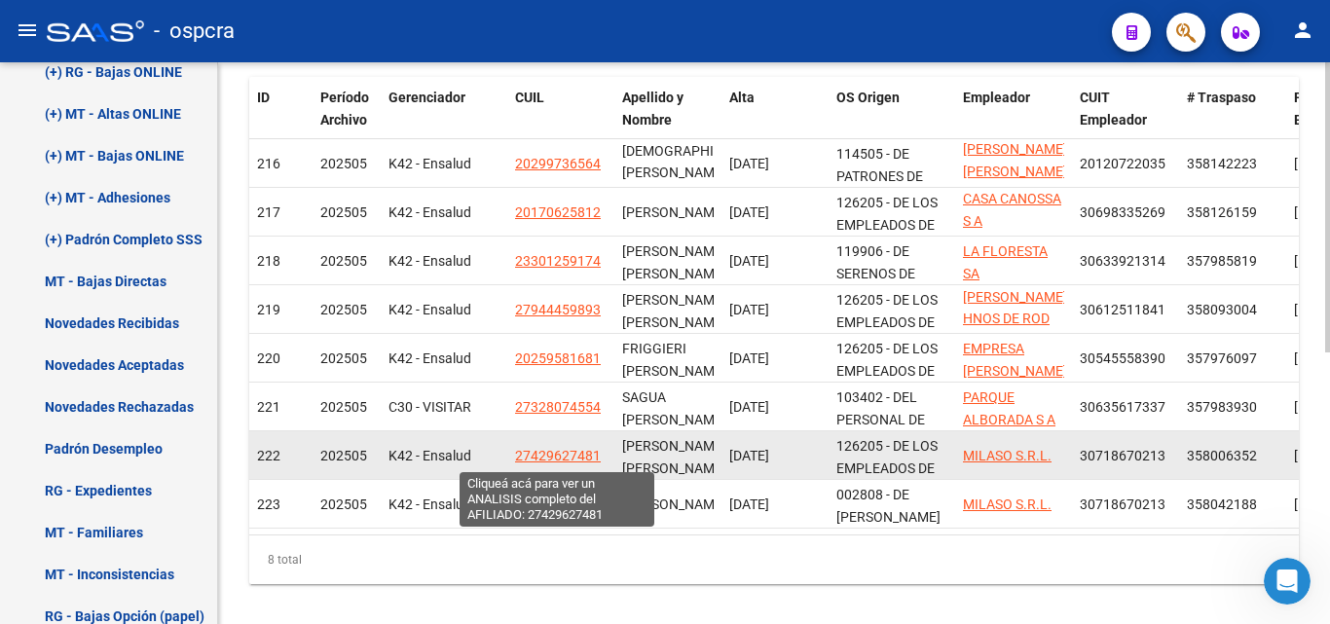
click at [560, 456] on span "27429627481" at bounding box center [558, 456] width 86 height 16
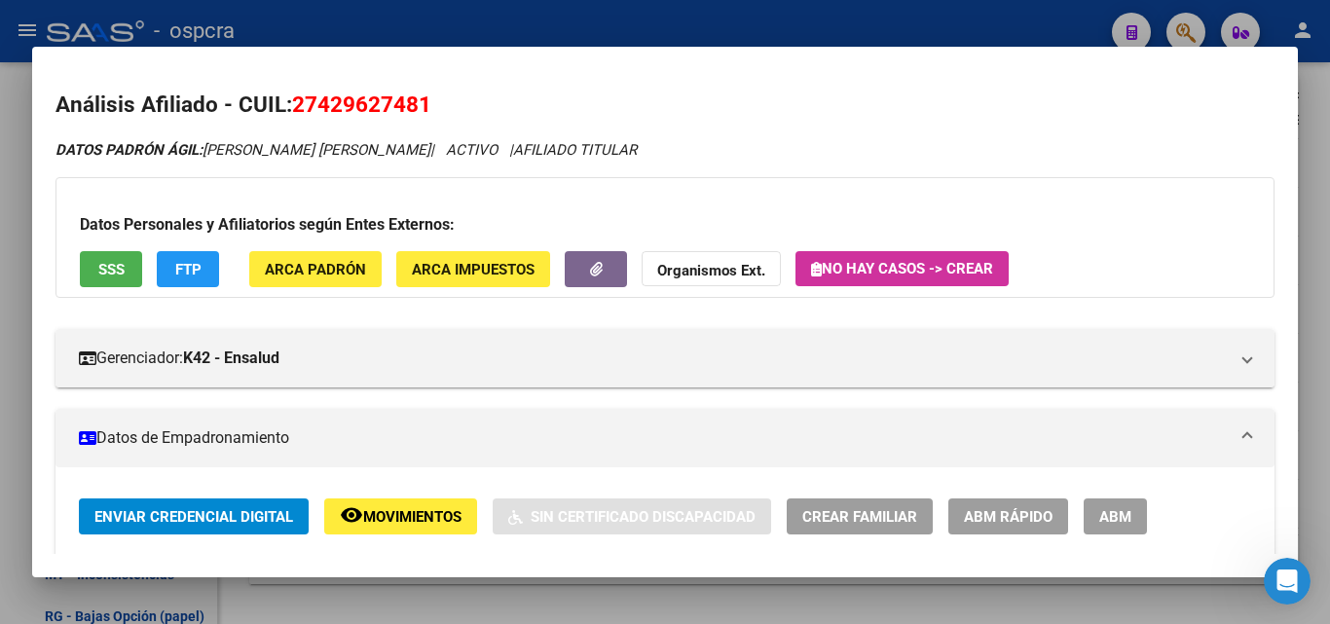
click at [102, 271] on span "SSS" at bounding box center [111, 270] width 26 height 18
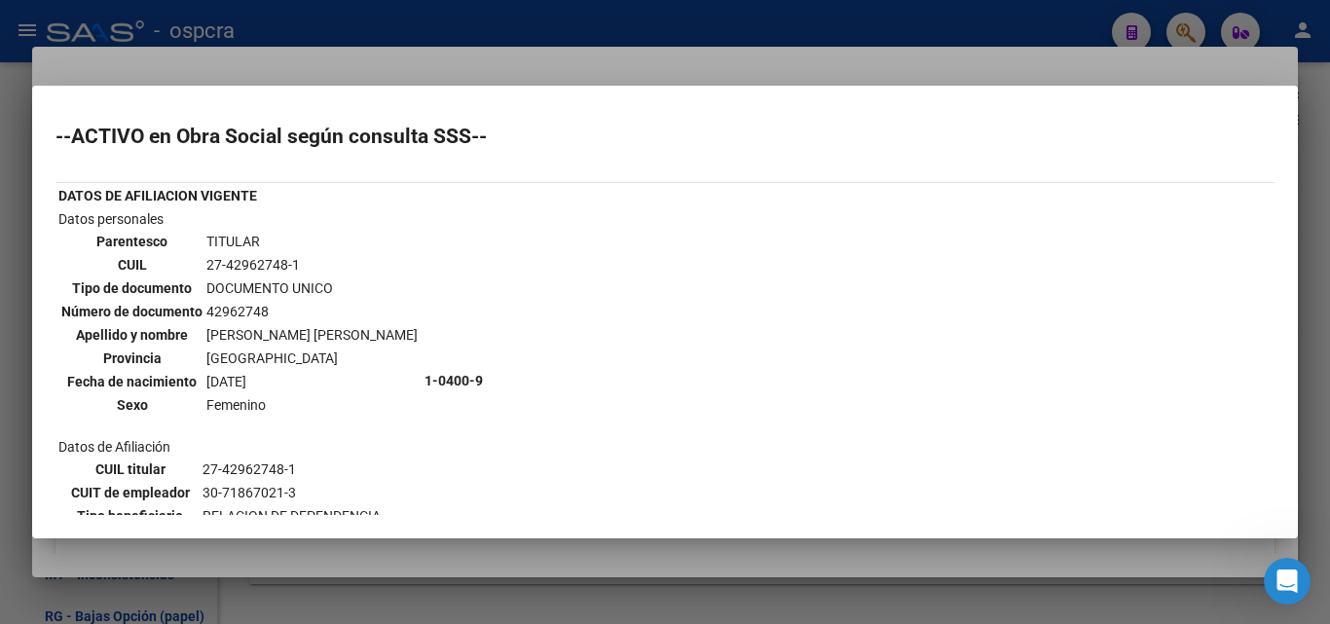
click at [0, 316] on div at bounding box center [665, 312] width 1330 height 624
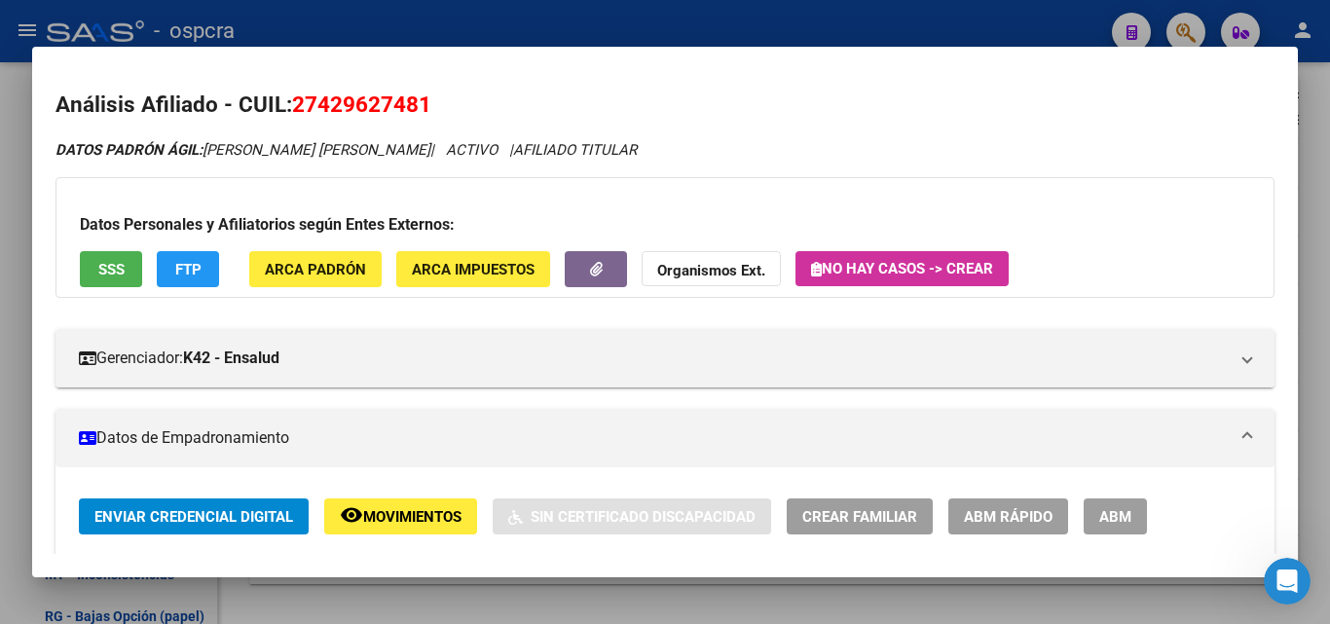
click at [0, 316] on div at bounding box center [665, 312] width 1330 height 624
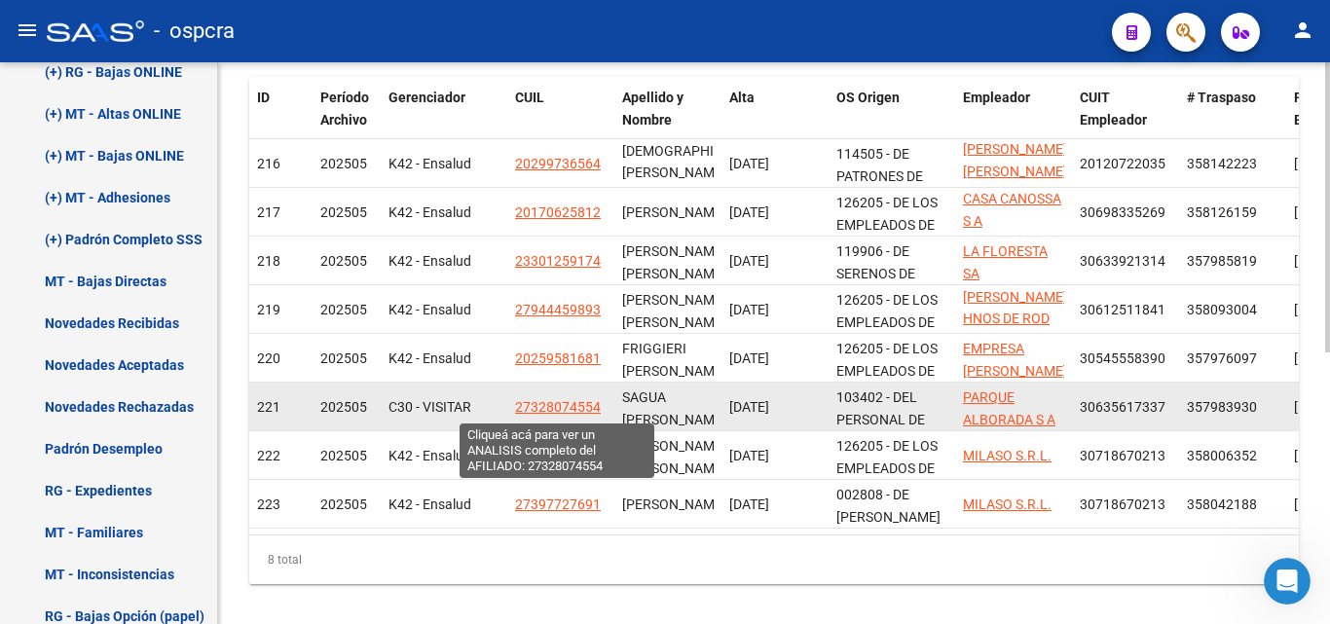
click at [577, 401] on span "27328074554" at bounding box center [558, 407] width 86 height 16
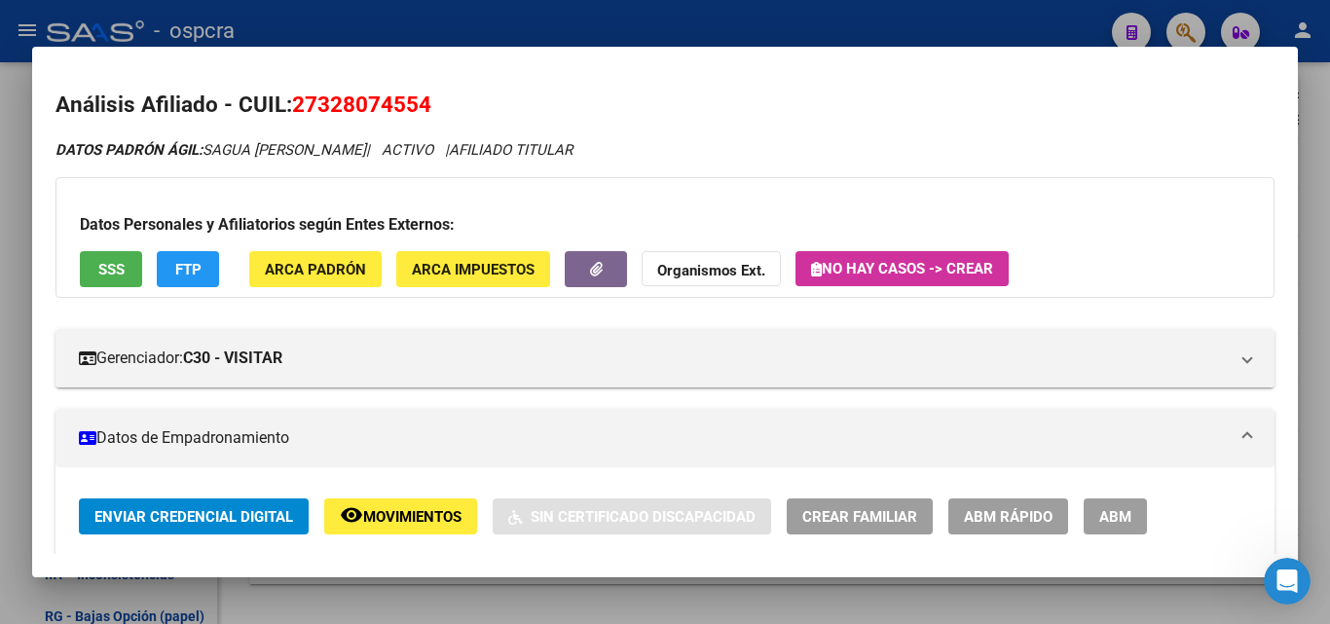
click at [129, 279] on button "SSS" at bounding box center [111, 269] width 62 height 36
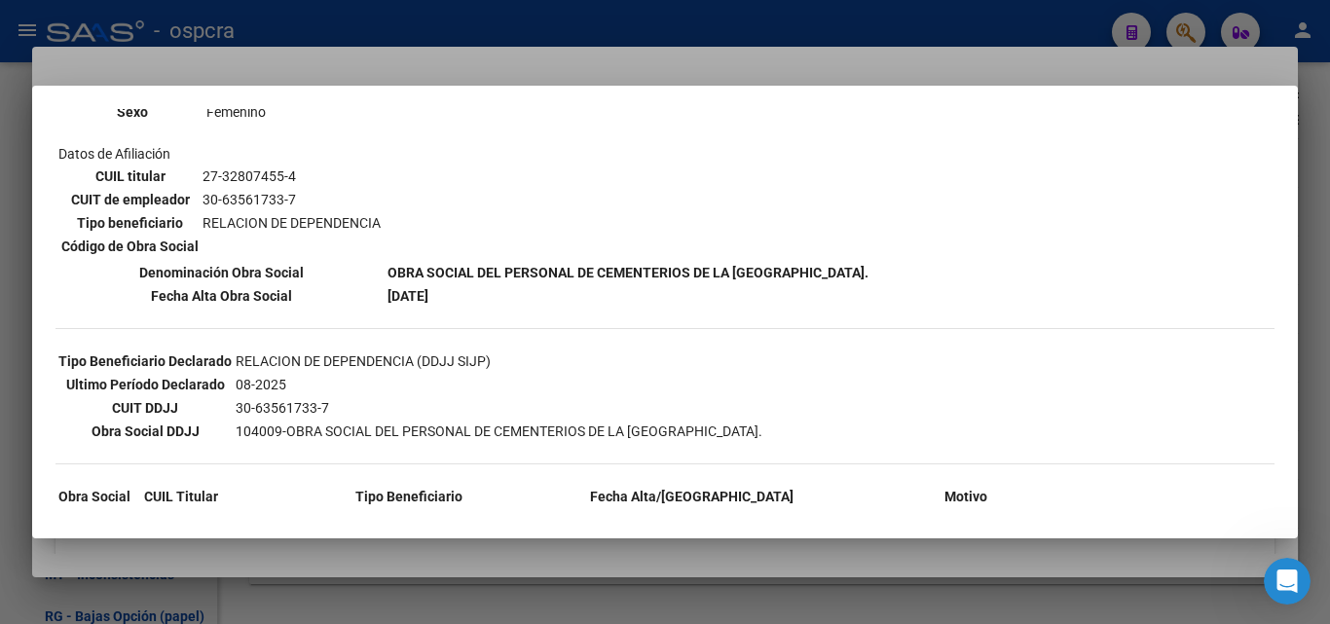
scroll to position [292, 0]
click at [1, 392] on div at bounding box center [665, 312] width 1330 height 624
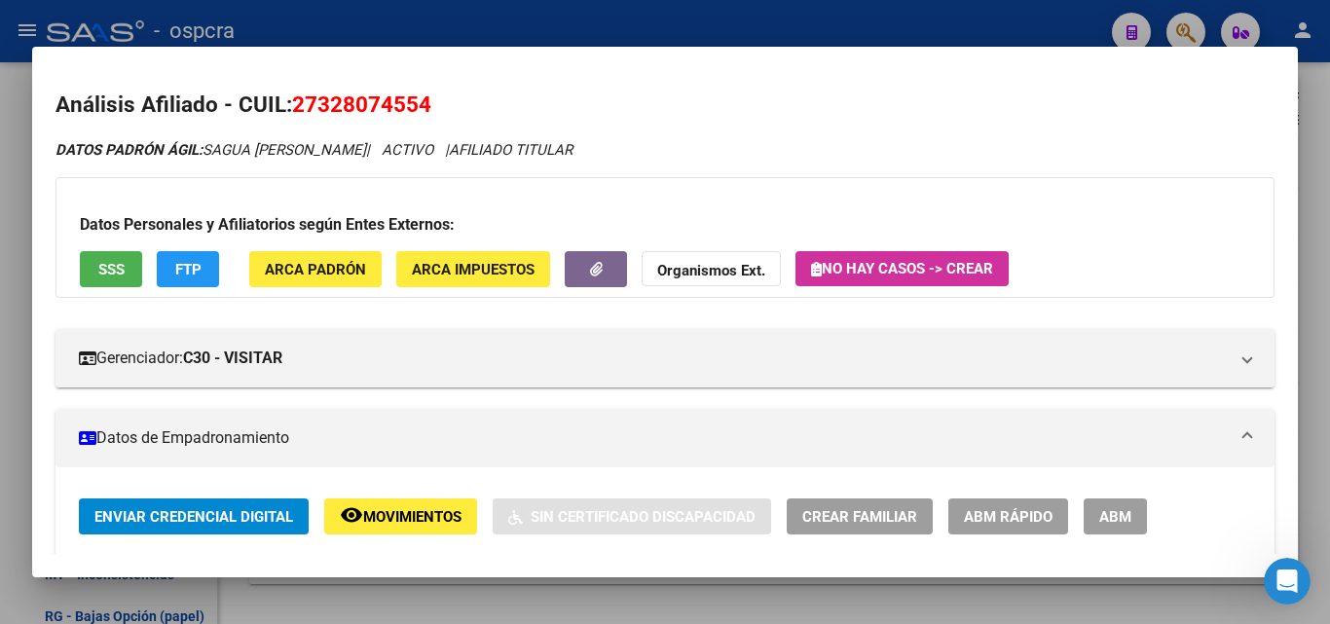
click at [3, 393] on div at bounding box center [665, 312] width 1330 height 624
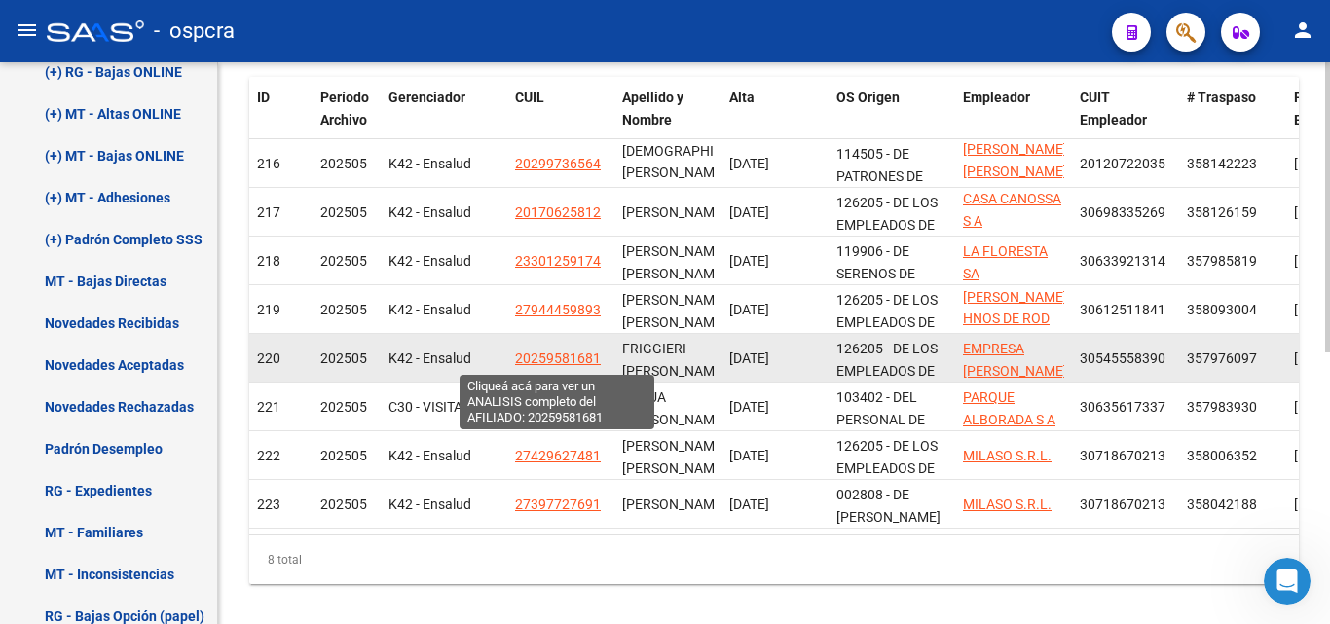
click at [571, 356] on span "20259581681" at bounding box center [558, 359] width 86 height 16
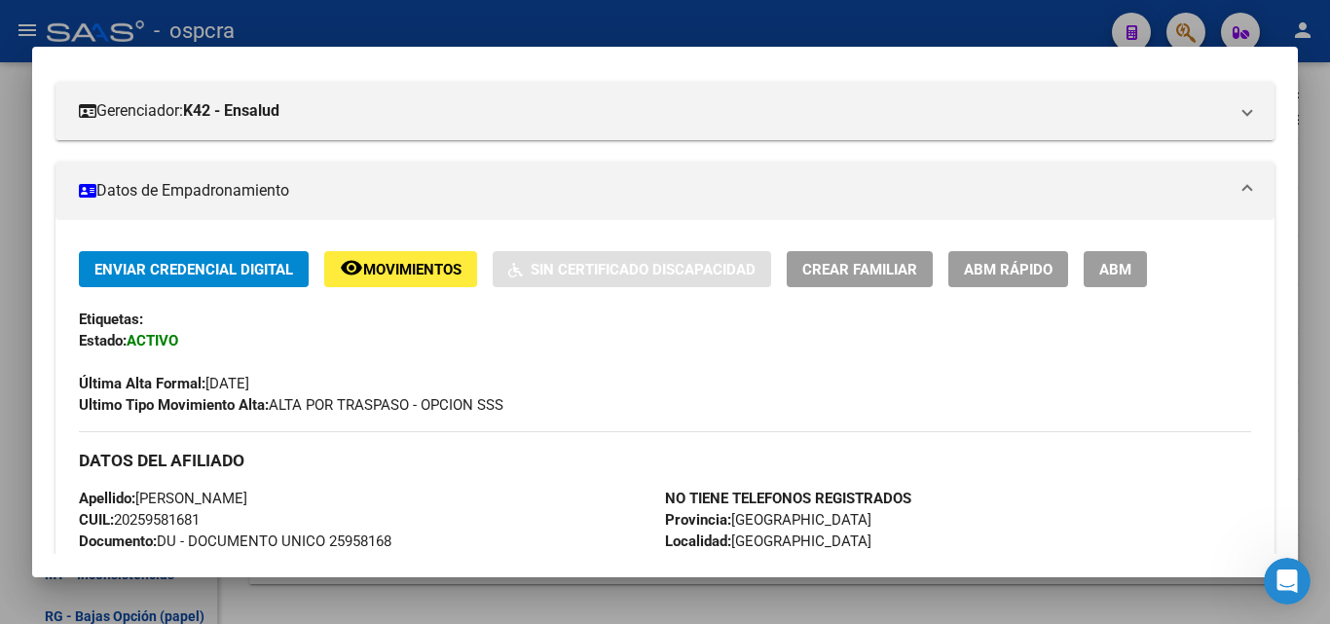
scroll to position [390, 0]
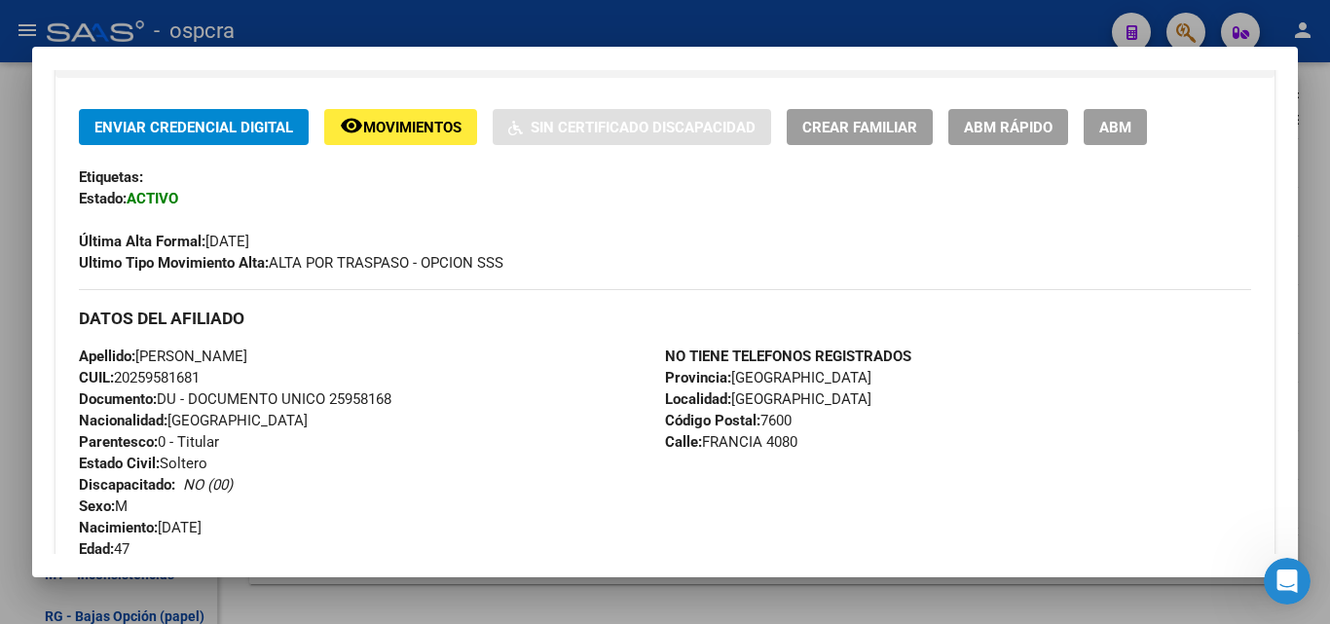
click at [0, 332] on div at bounding box center [665, 312] width 1330 height 624
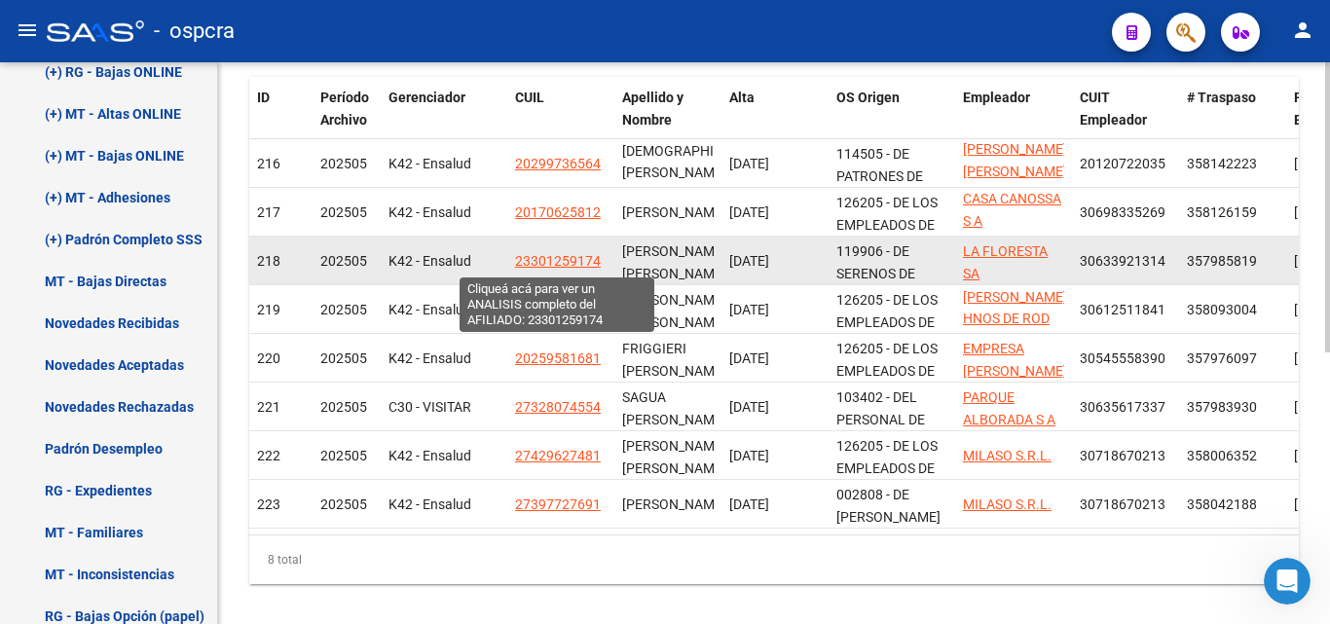
click at [567, 257] on span "23301259174" at bounding box center [558, 261] width 86 height 16
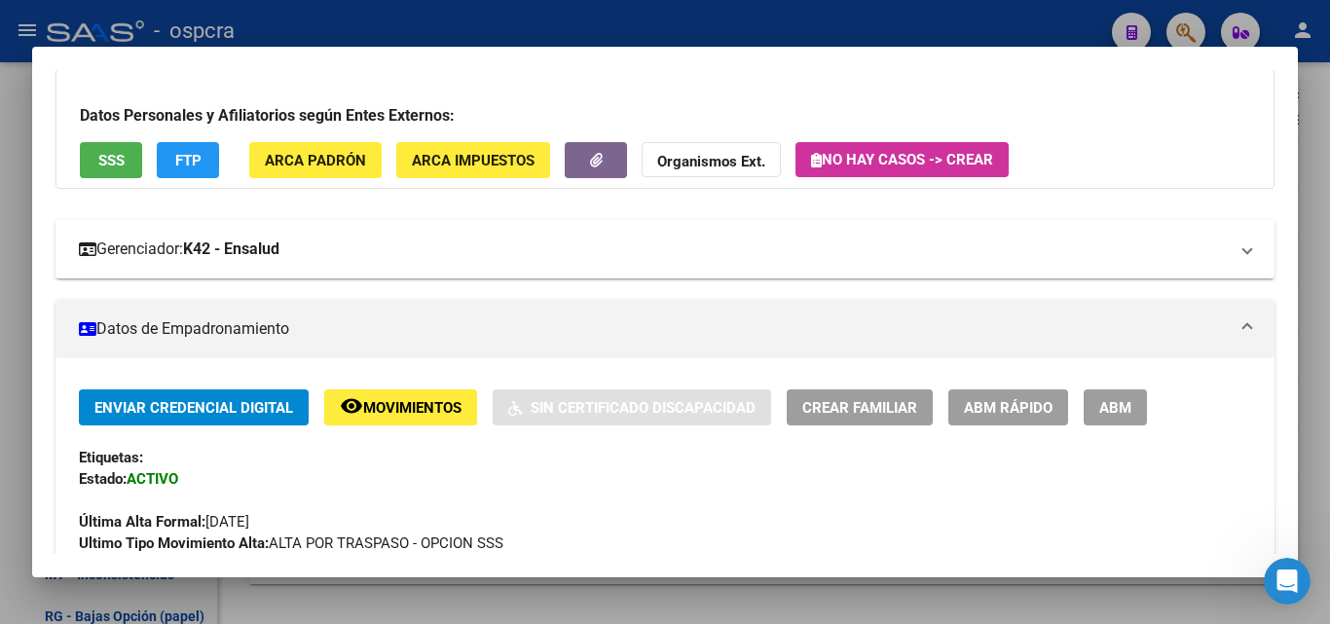
scroll to position [97, 0]
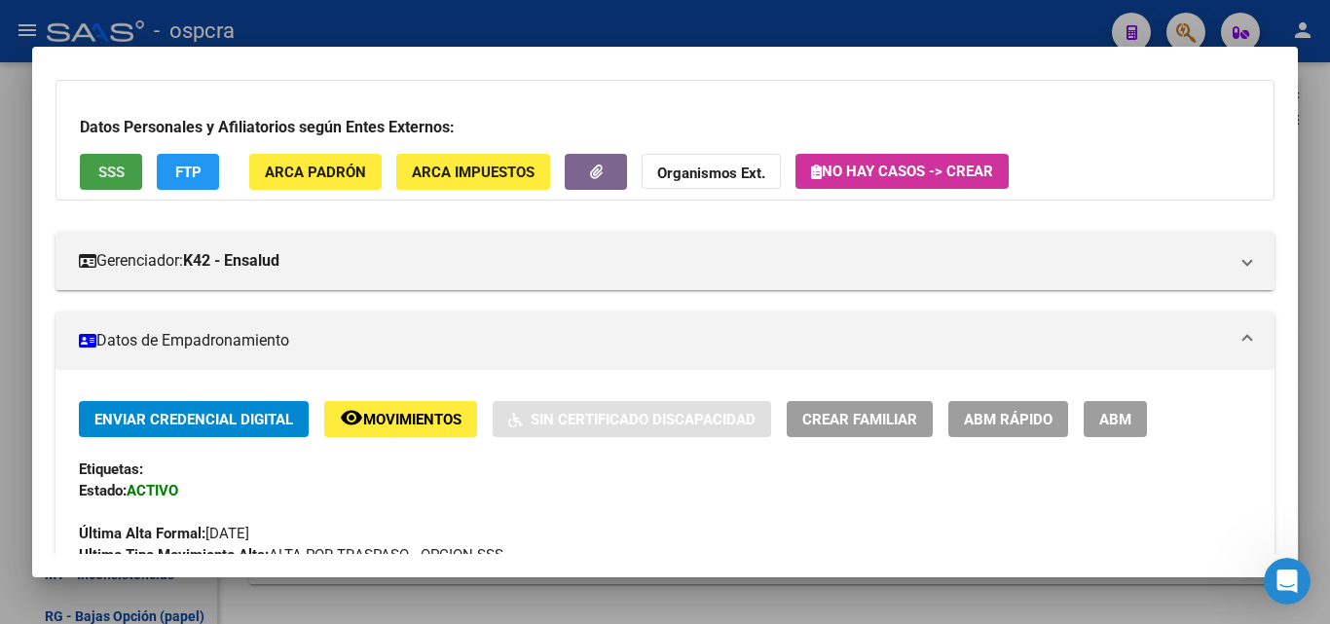
click at [112, 167] on span "SSS" at bounding box center [111, 173] width 26 height 18
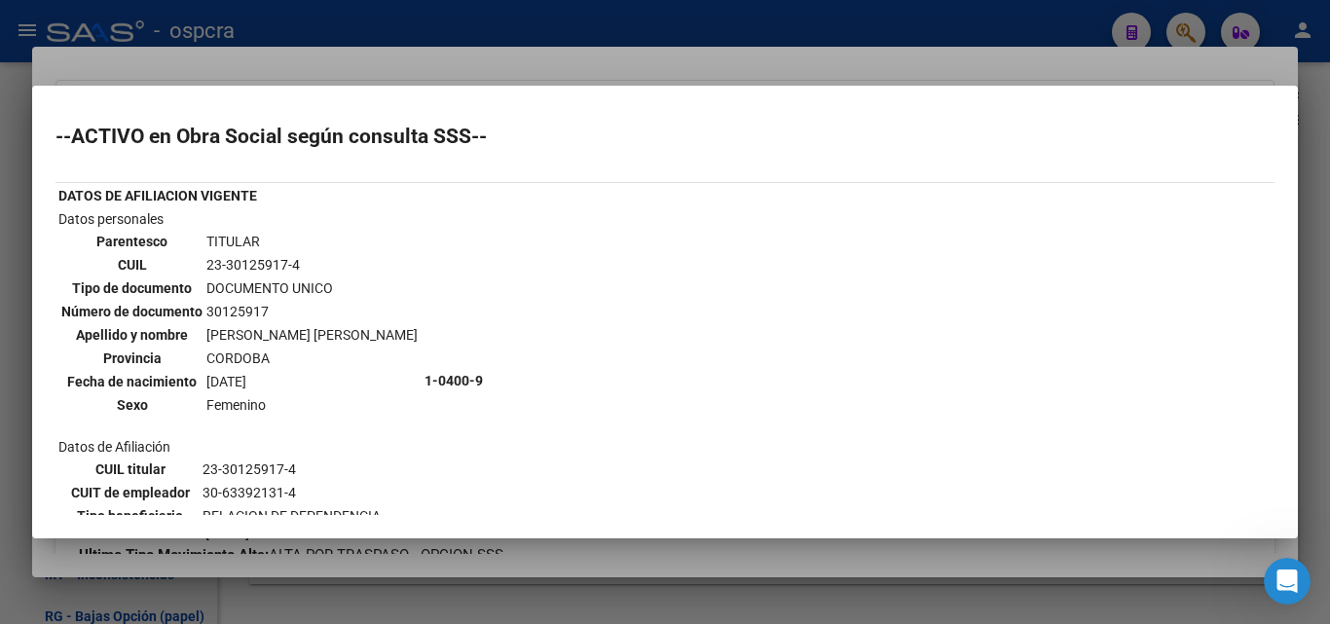
click at [0, 363] on div at bounding box center [665, 312] width 1330 height 624
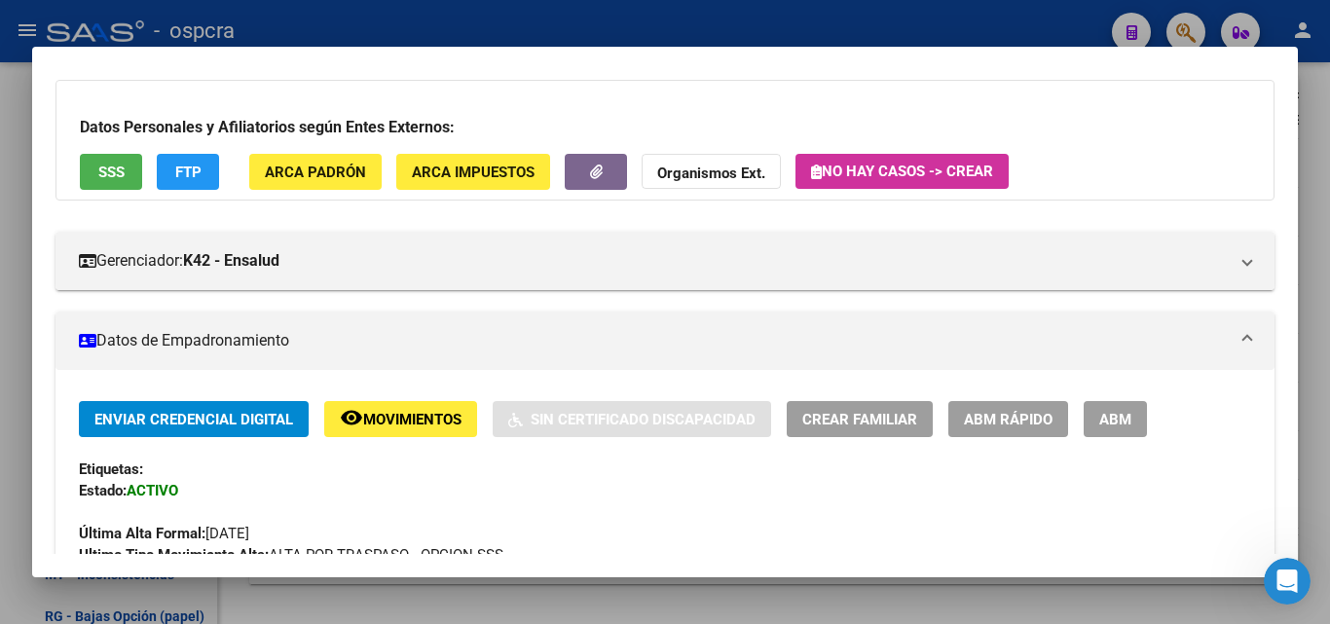
click at [0, 361] on div at bounding box center [665, 312] width 1330 height 624
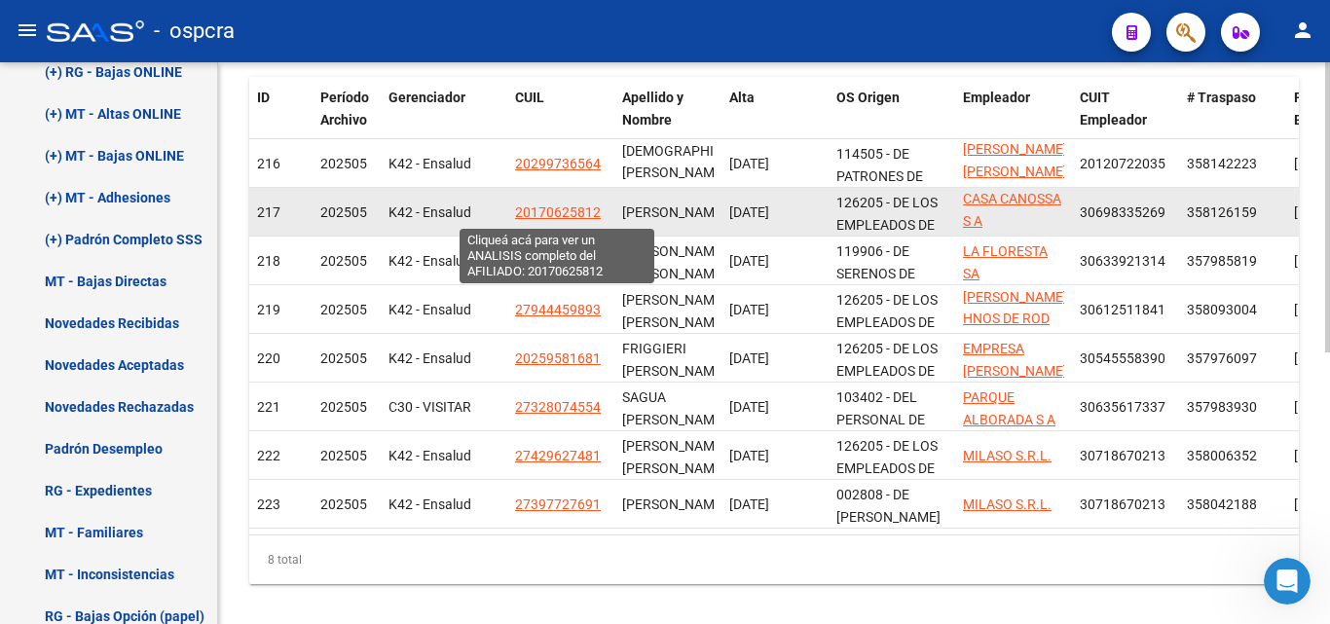
click at [570, 218] on span "20170625812" at bounding box center [558, 212] width 86 height 16
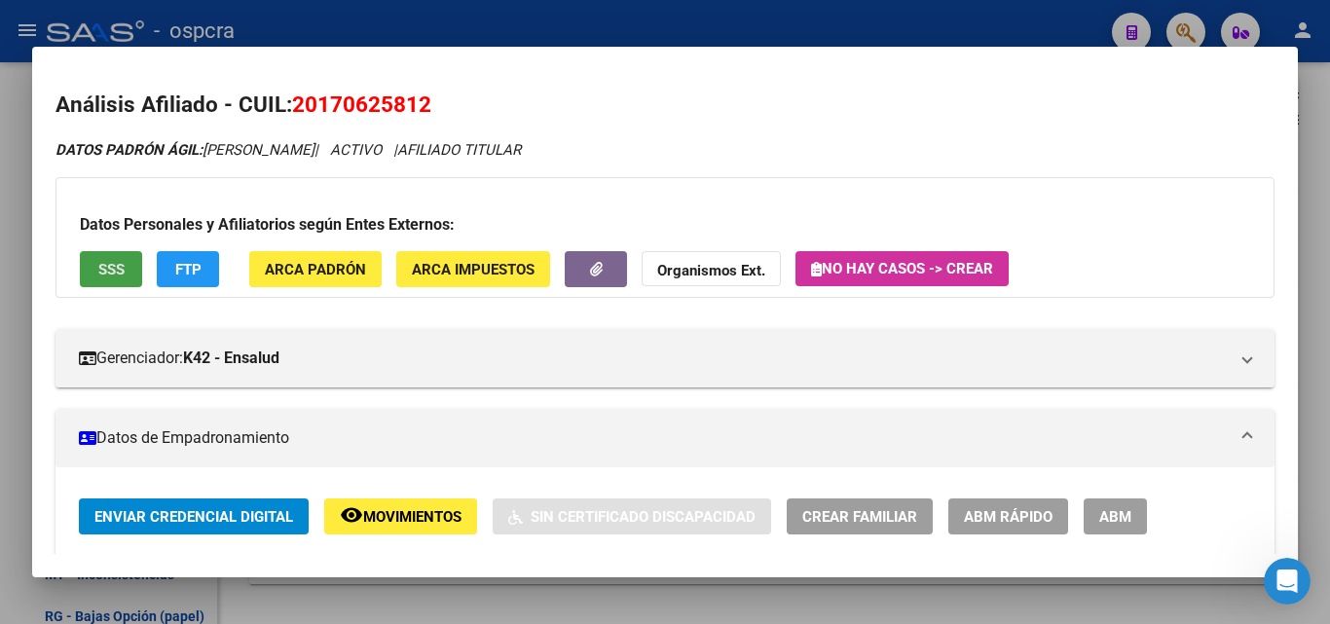
click at [117, 271] on span "SSS" at bounding box center [111, 270] width 26 height 18
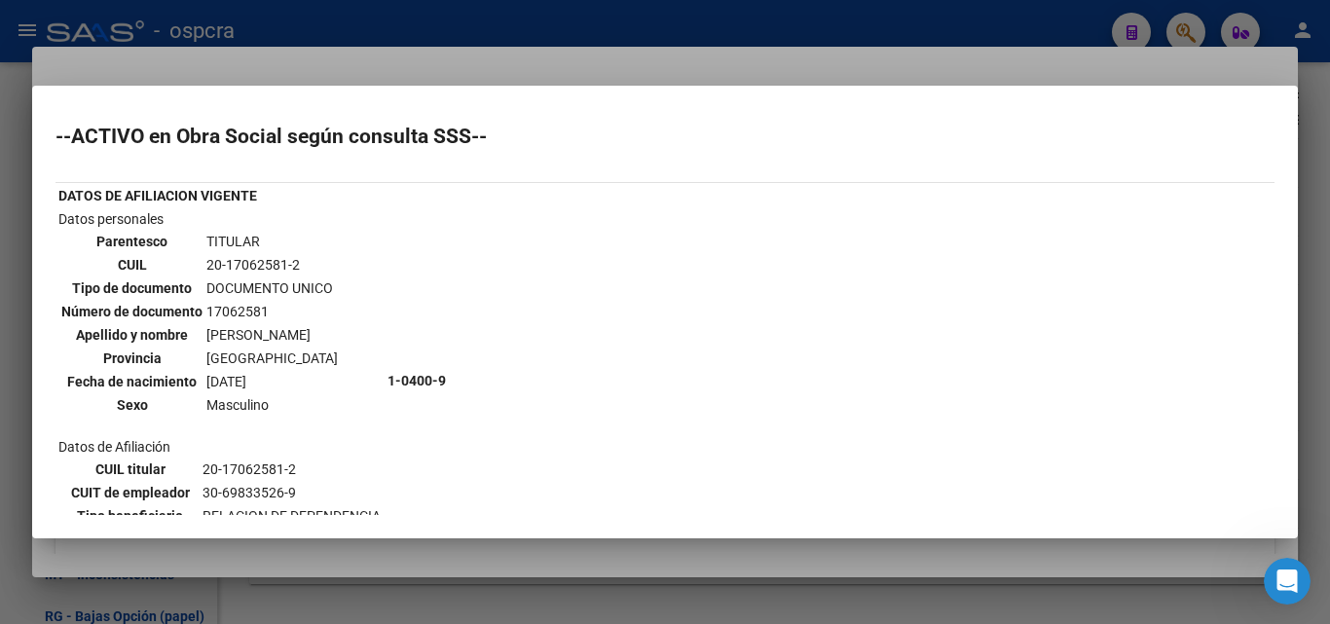
click at [0, 302] on div at bounding box center [665, 312] width 1330 height 624
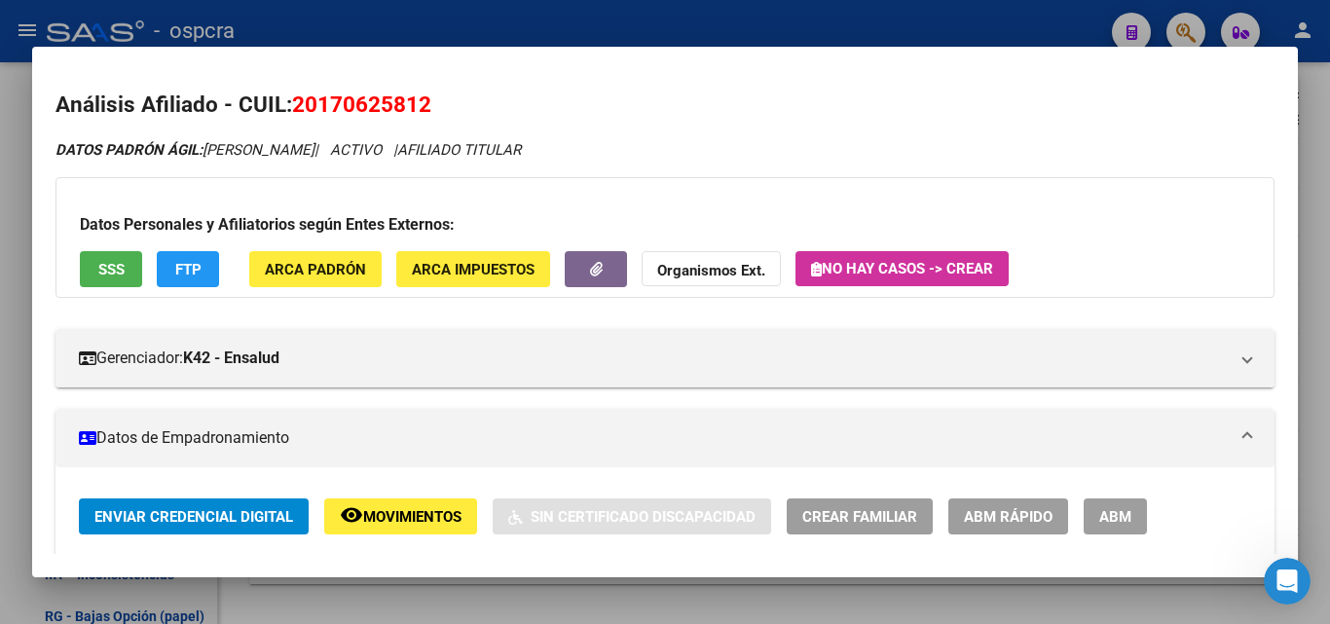
drag, startPoint x: 0, startPoint y: 302, endPoint x: 25, endPoint y: 288, distance: 28.8
click at [1, 302] on div at bounding box center [665, 312] width 1330 height 624
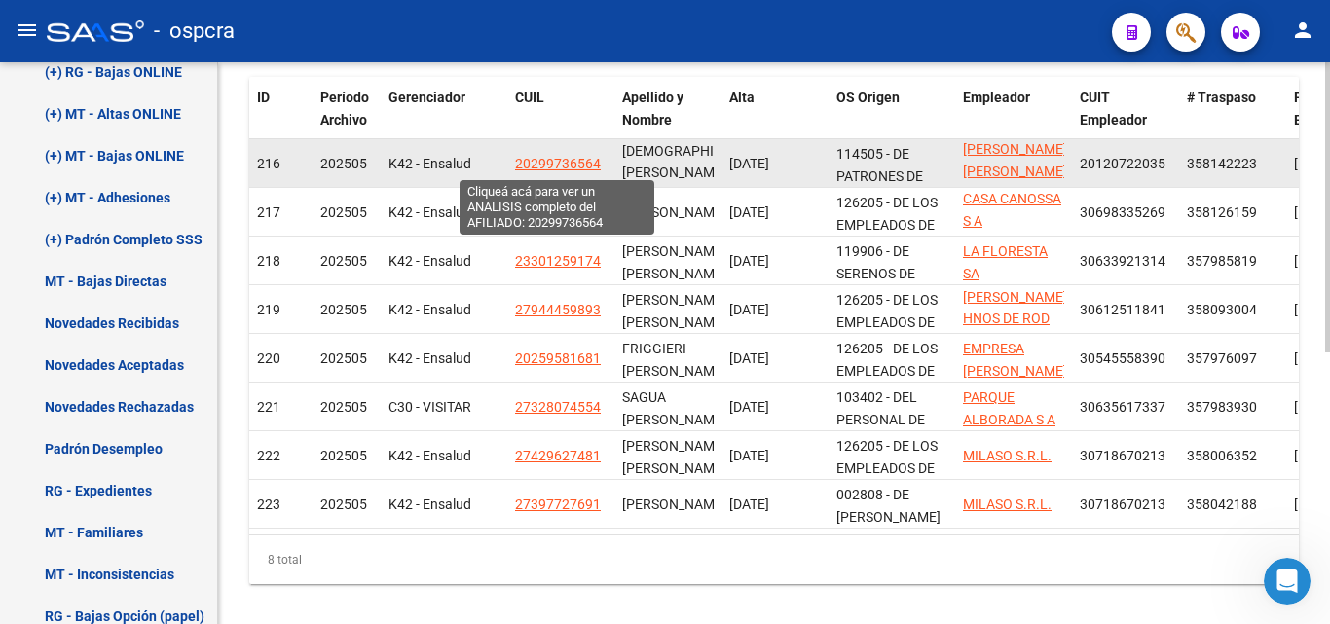
click at [581, 161] on span "20299736564" at bounding box center [558, 164] width 86 height 16
type textarea "20299736564"
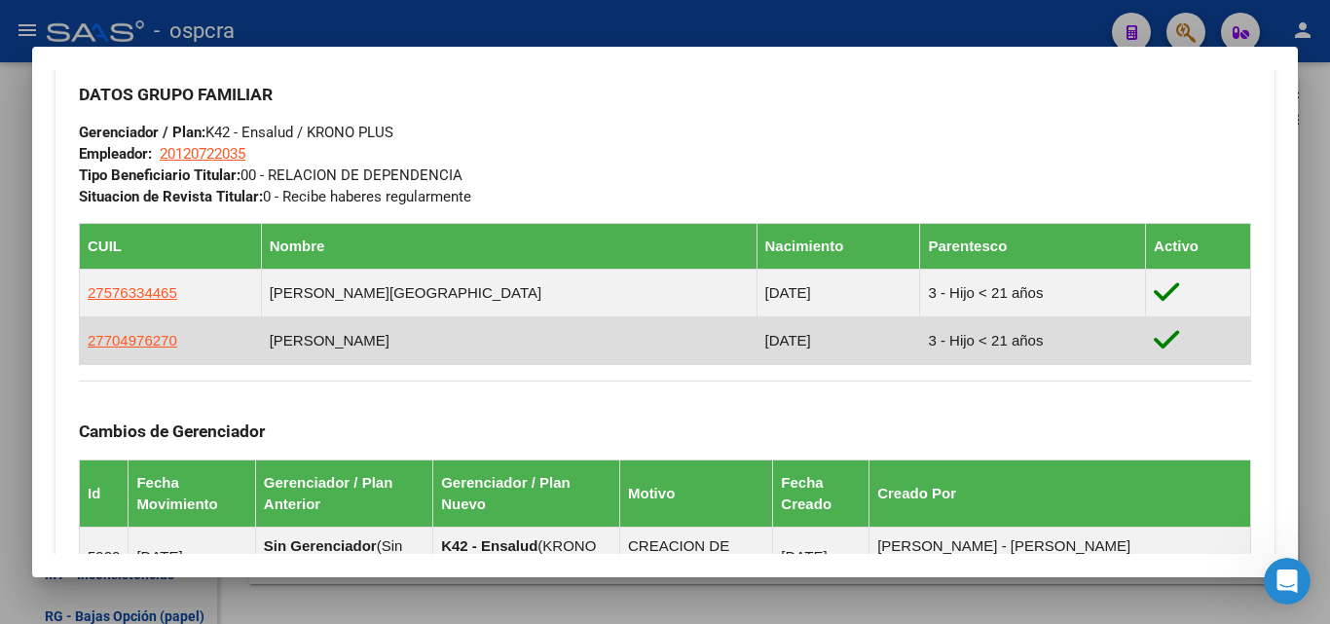
scroll to position [876, 0]
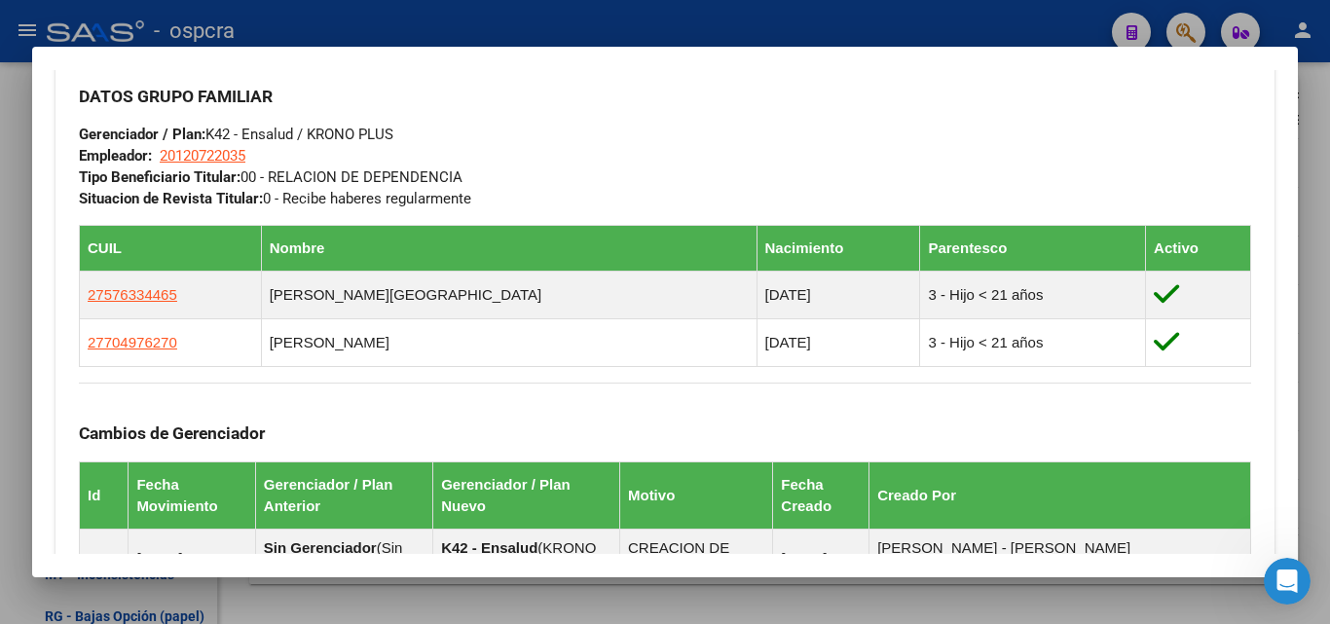
click at [21, 333] on div at bounding box center [665, 312] width 1330 height 624
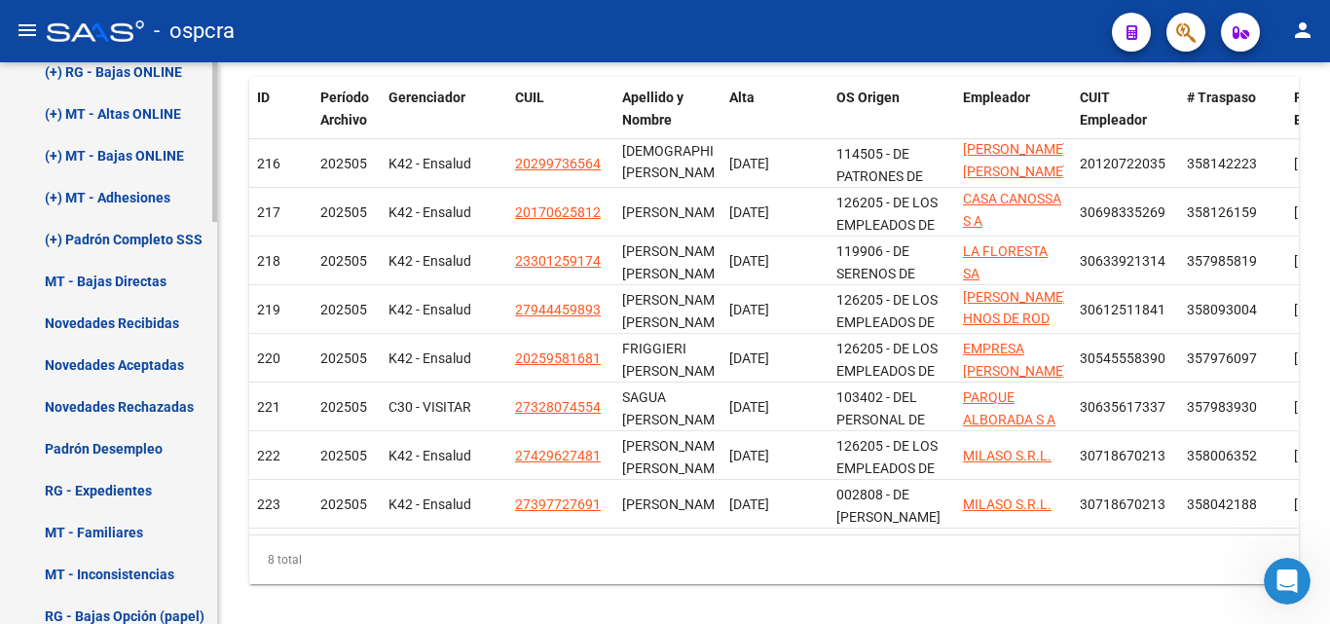
click at [22, 333] on link "Novedades Recibidas" at bounding box center [108, 323] width 217 height 42
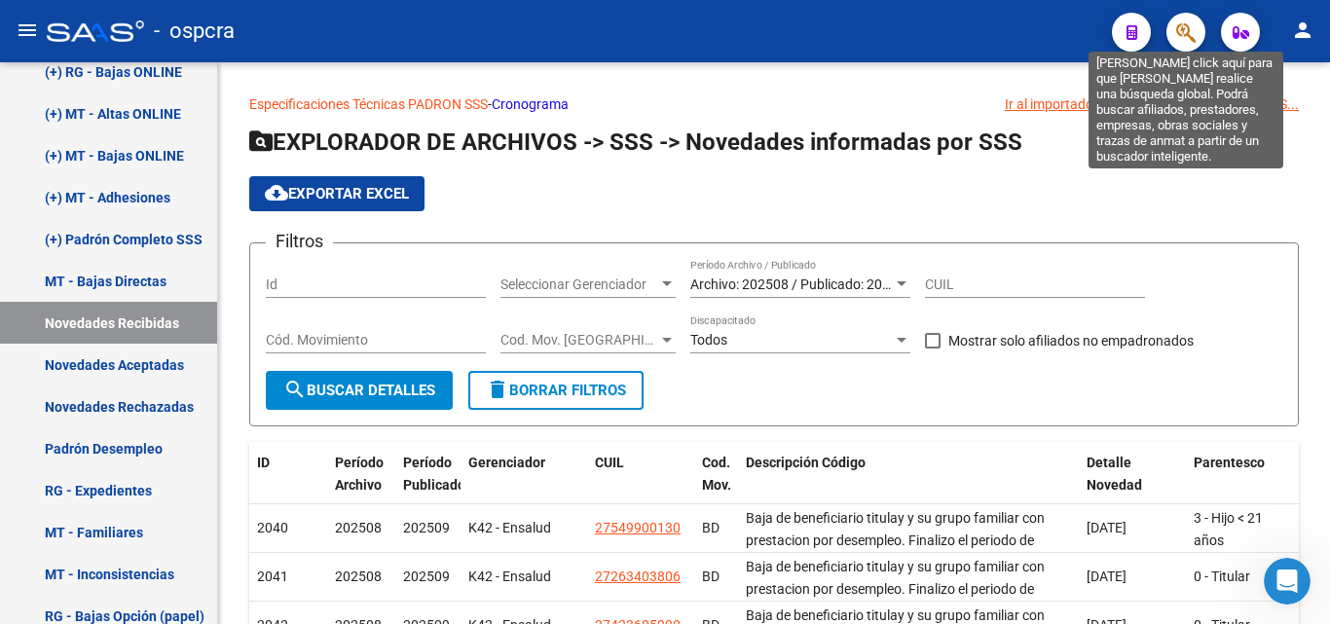
click at [1188, 23] on icon "button" at bounding box center [1185, 32] width 19 height 22
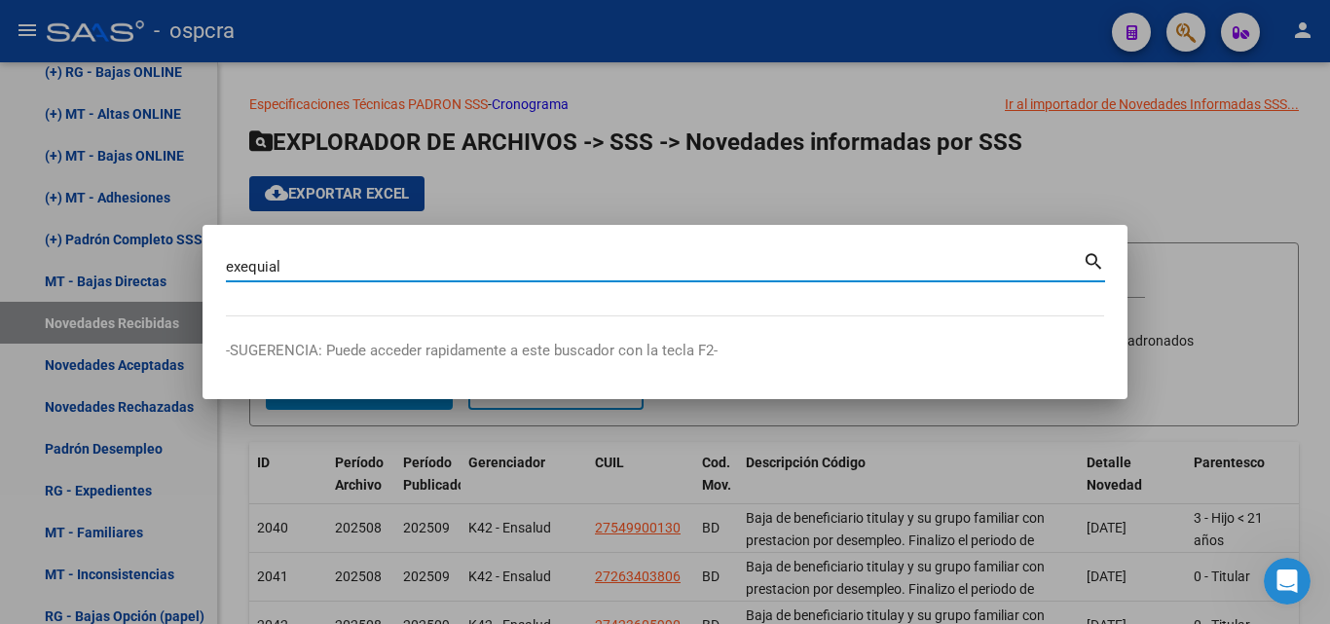
type input "exequial"
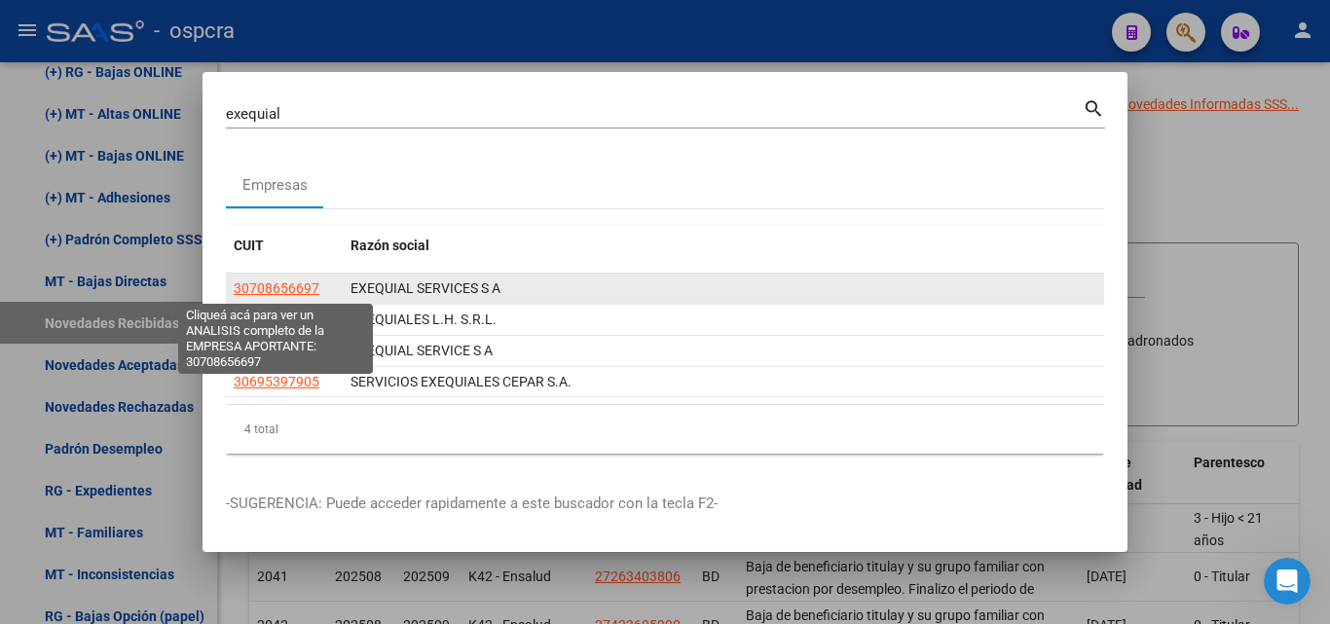
click at [307, 284] on span "30708656697" at bounding box center [277, 288] width 86 height 16
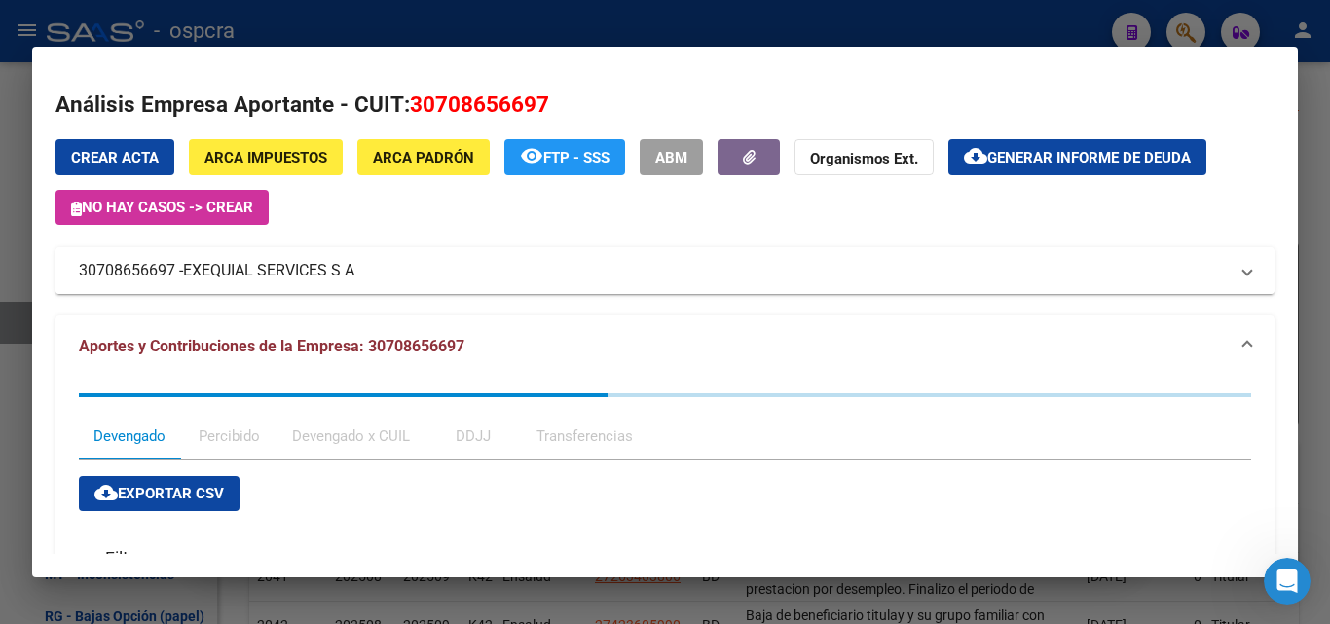
click at [318, 271] on span "EXEQUIAL SERVICES S A" at bounding box center [268, 270] width 171 height 23
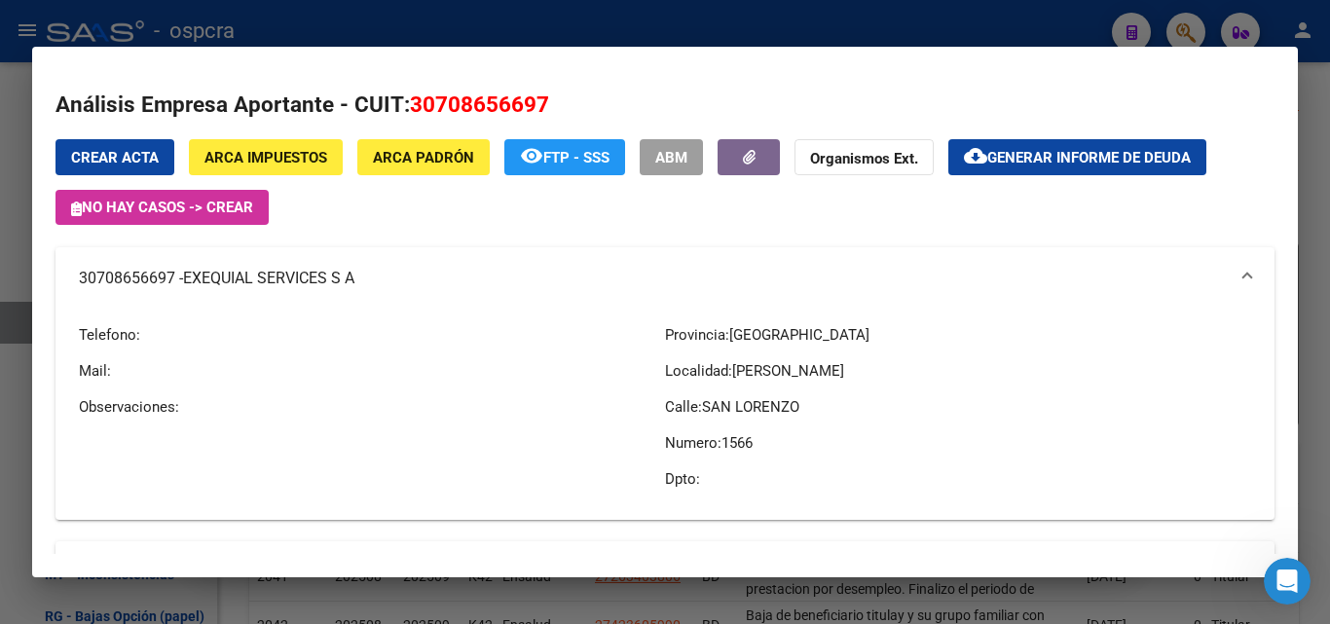
click at [0, 195] on div at bounding box center [665, 312] width 1330 height 624
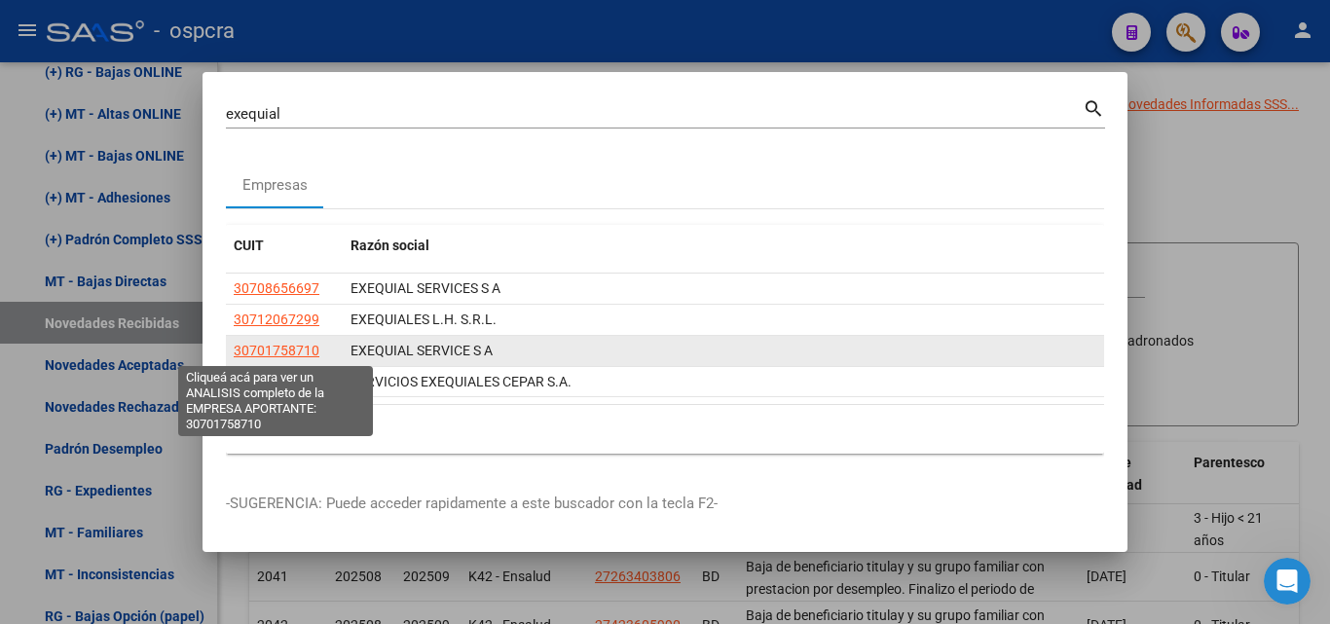
click at [274, 344] on span "30701758710" at bounding box center [277, 351] width 86 height 16
type textarea "30701758710"
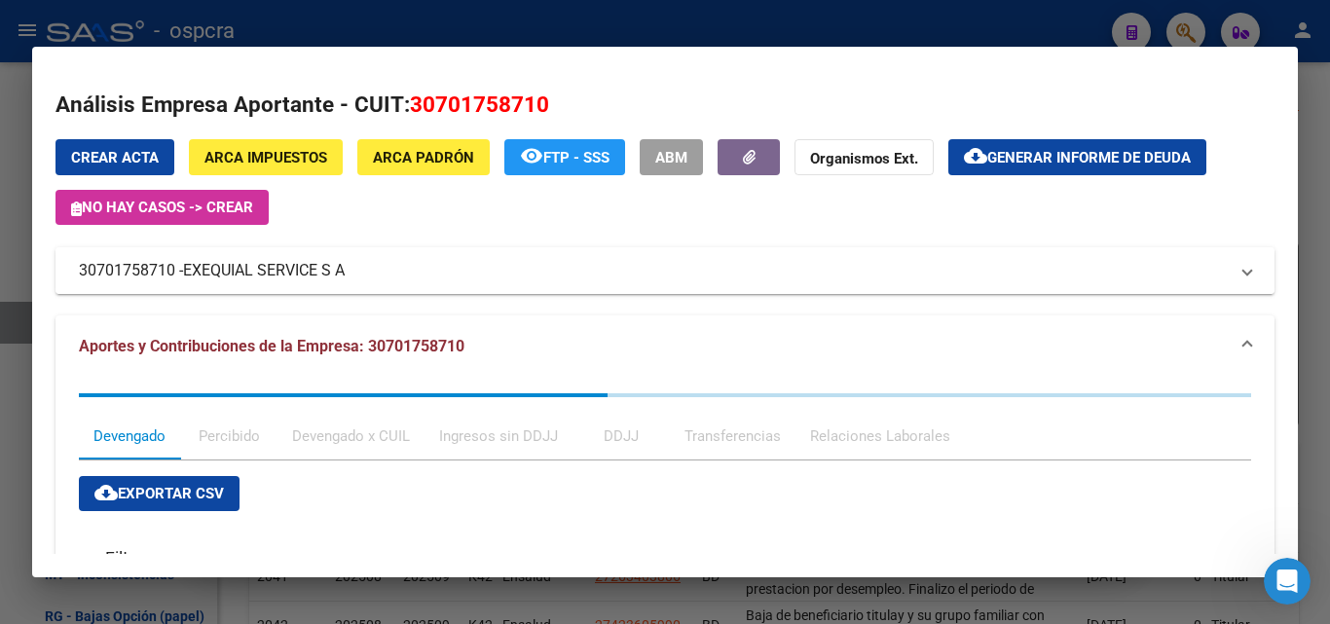
click at [304, 263] on span "EXEQUIAL SERVICE S A" at bounding box center [264, 270] width 162 height 23
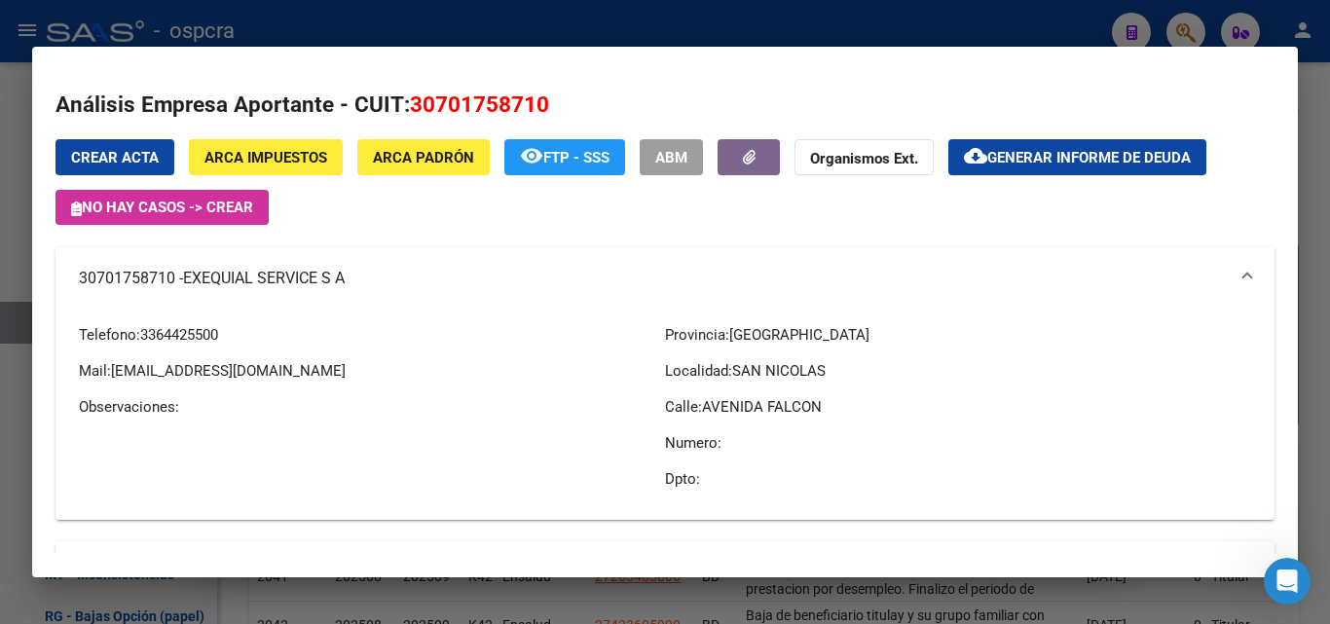
click at [0, 303] on div at bounding box center [665, 312] width 1330 height 624
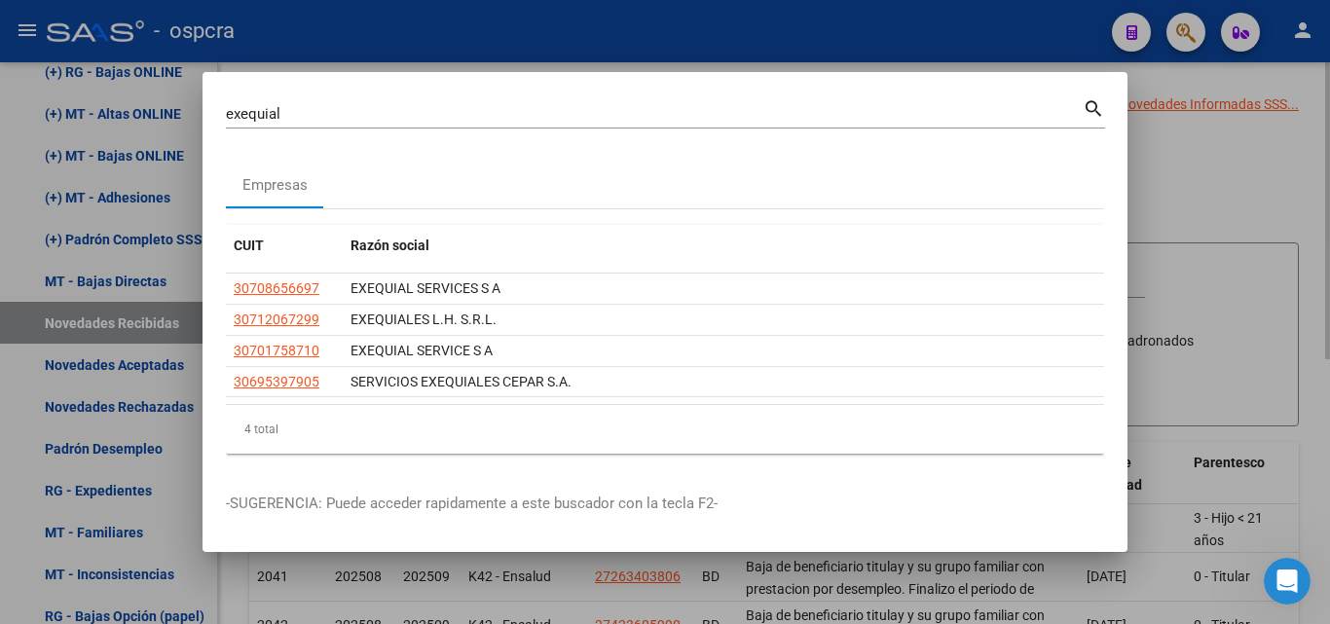
drag, startPoint x: 1182, startPoint y: 207, endPoint x: 1171, endPoint y: 119, distance: 89.4
click at [1182, 206] on div at bounding box center [665, 312] width 1330 height 624
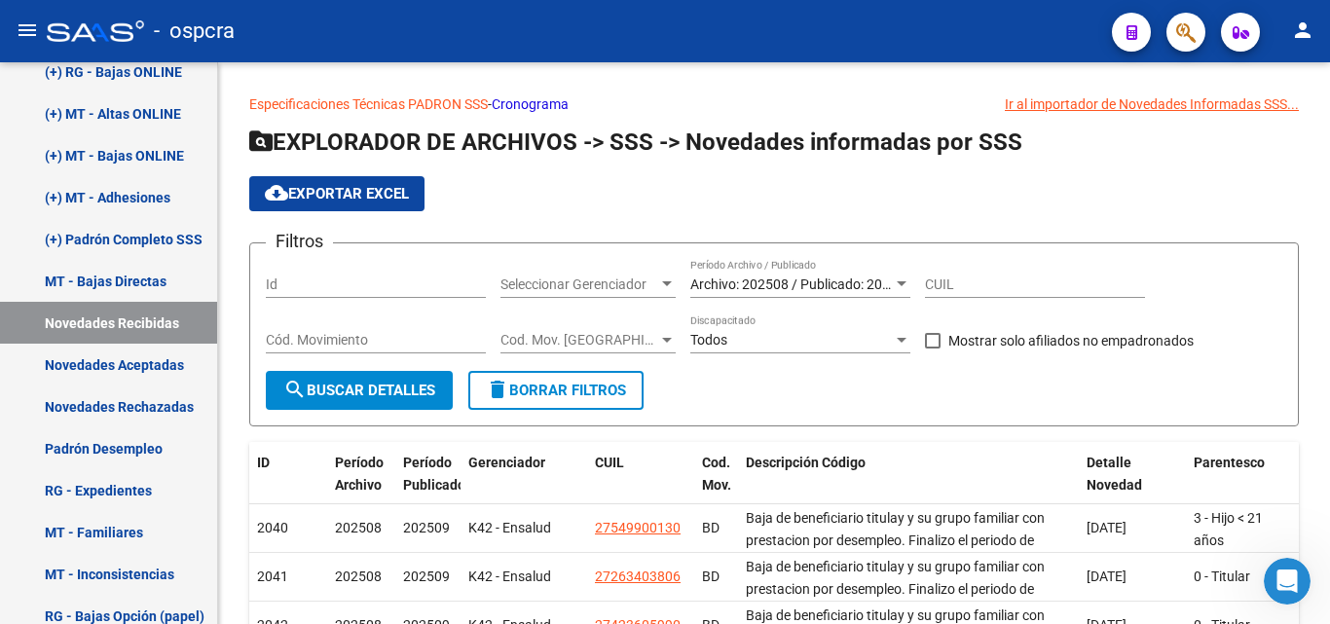
click at [1199, 24] on button "button" at bounding box center [1186, 32] width 39 height 39
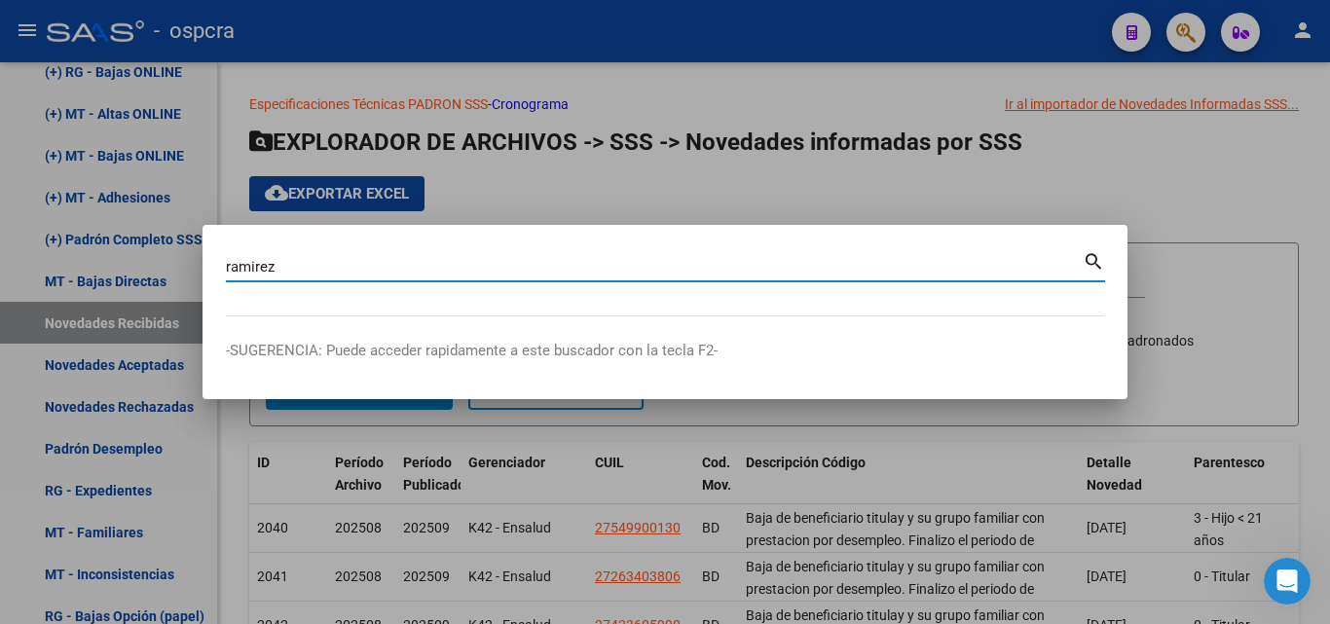
type input "ramirez"
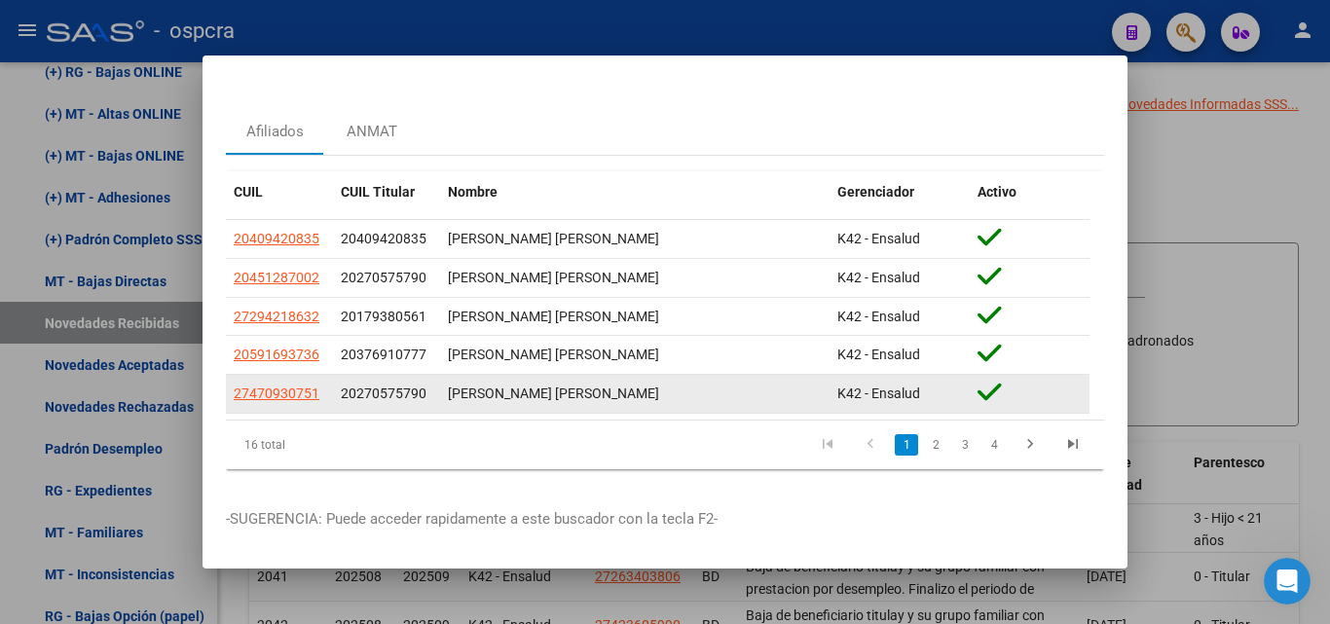
scroll to position [57, 0]
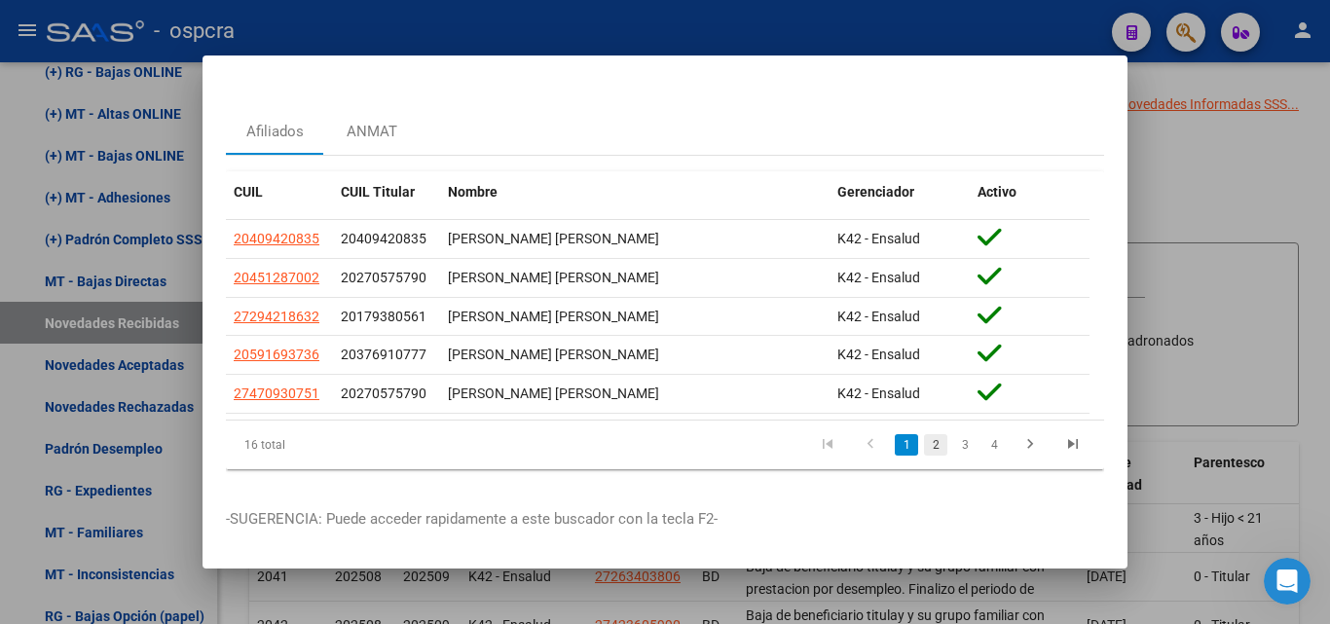
click at [924, 438] on link "2" at bounding box center [935, 444] width 23 height 21
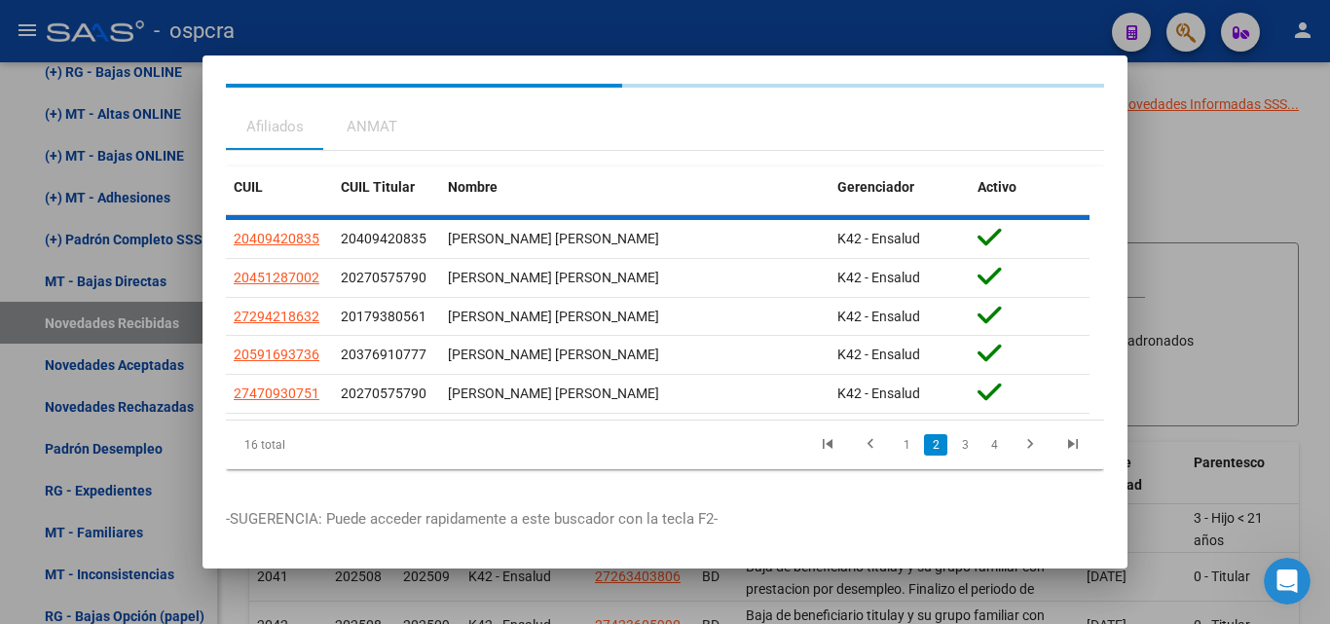
scroll to position [43, 0]
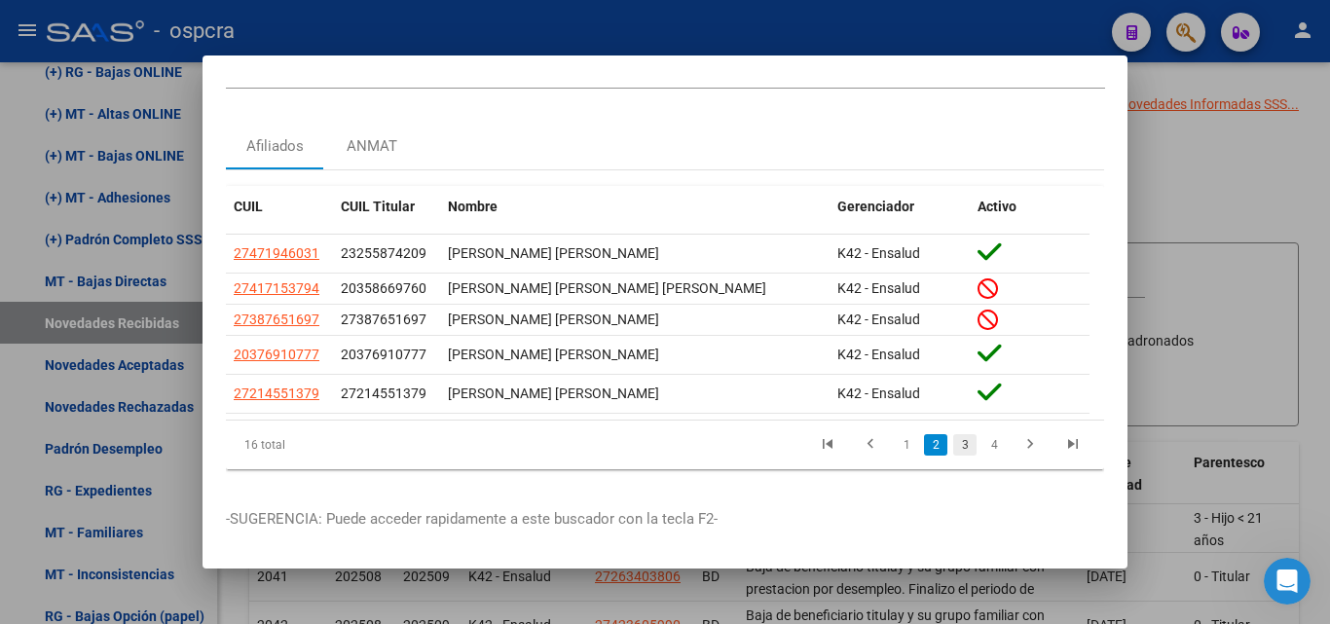
click at [953, 434] on link "3" at bounding box center [964, 444] width 23 height 21
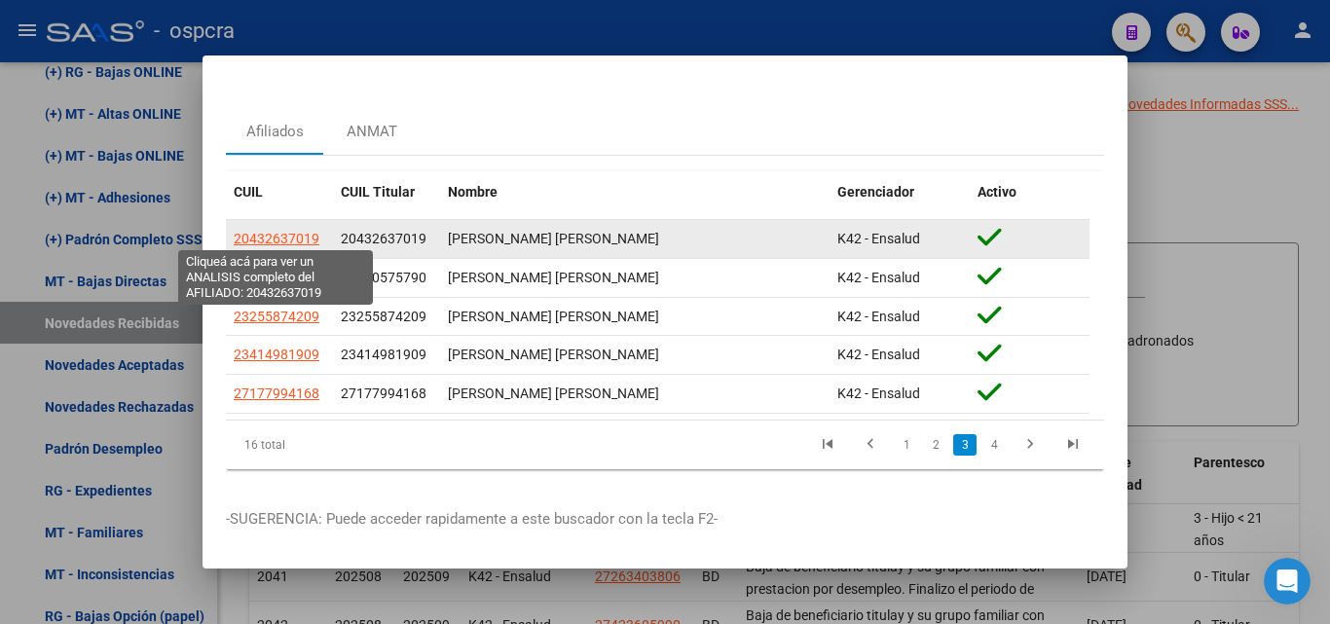
click at [303, 231] on span "20432637019" at bounding box center [277, 239] width 86 height 16
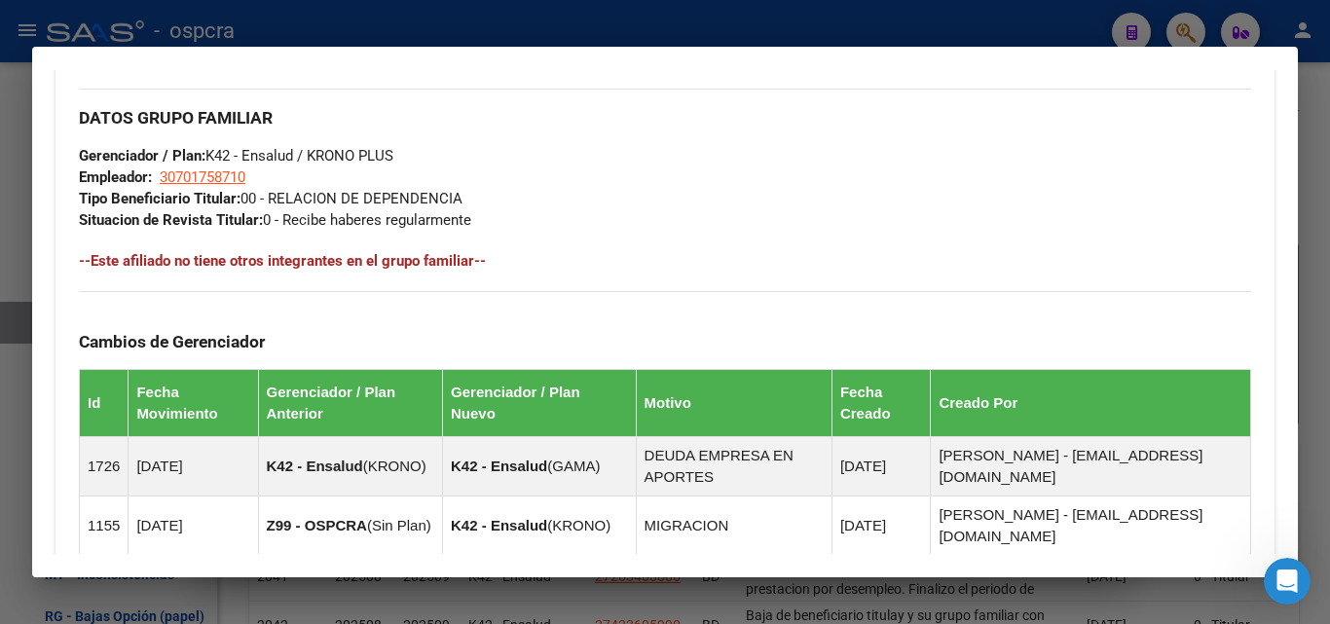
scroll to position [1282, 0]
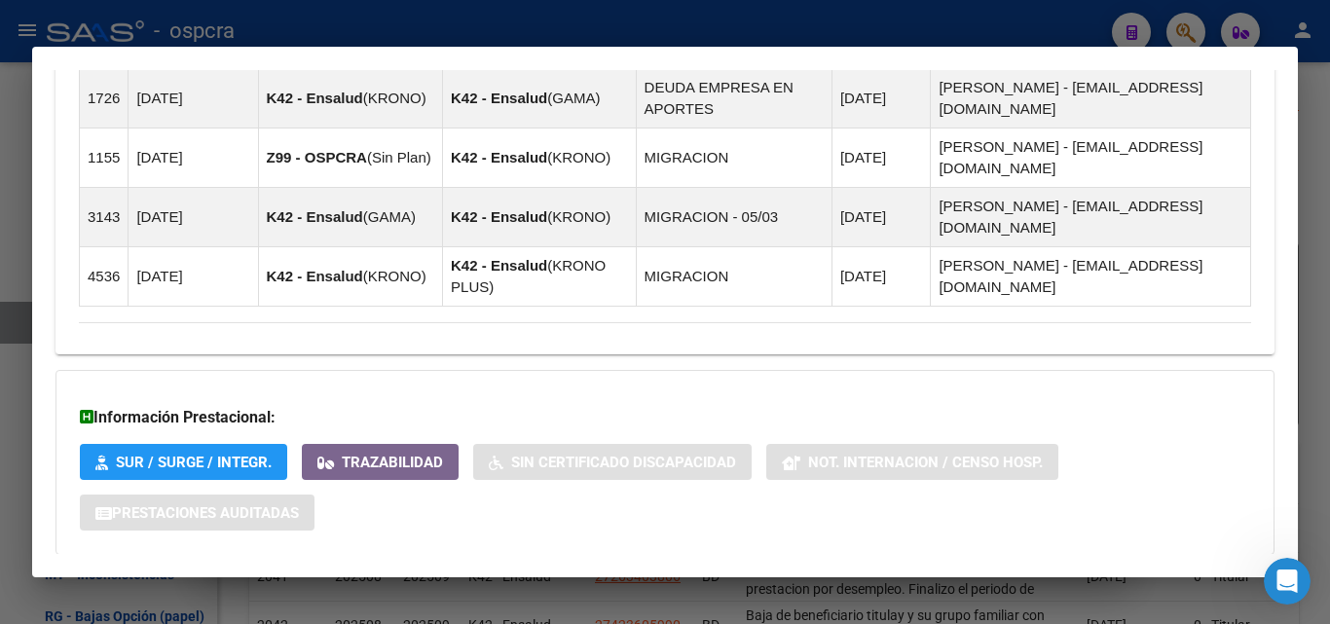
click at [327, 584] on span "Aportes y Contribuciones del Afiliado: 20432637019" at bounding box center [290, 593] width 365 height 19
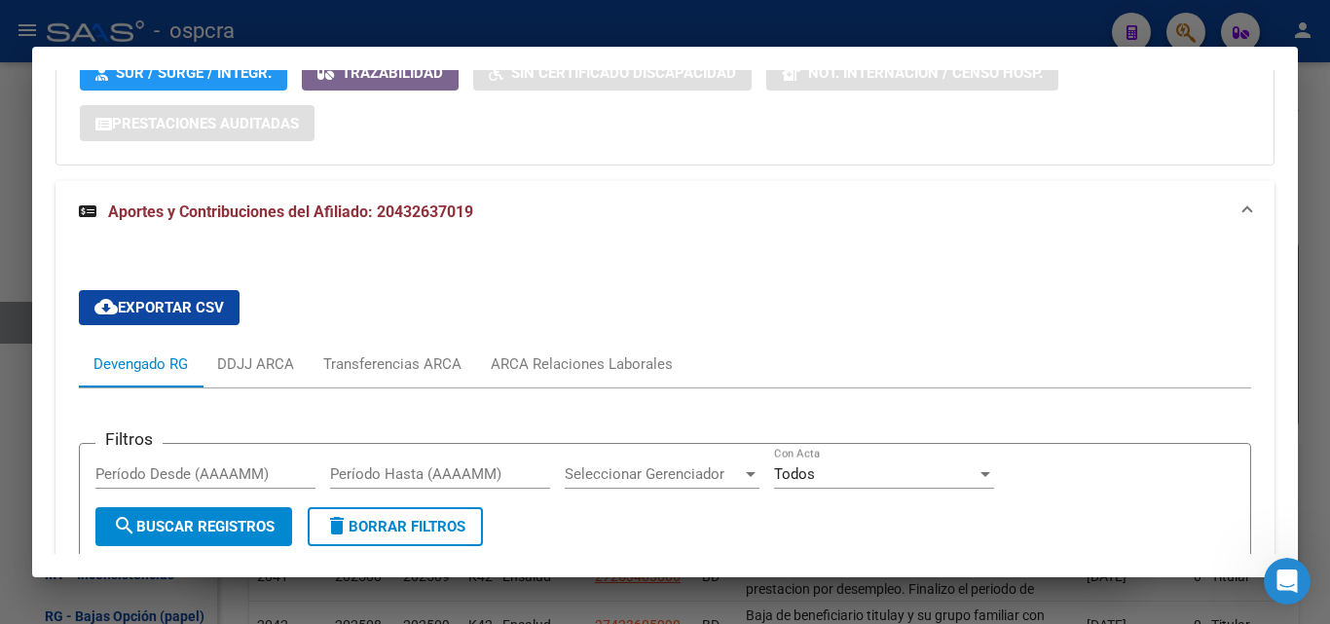
scroll to position [1963, 0]
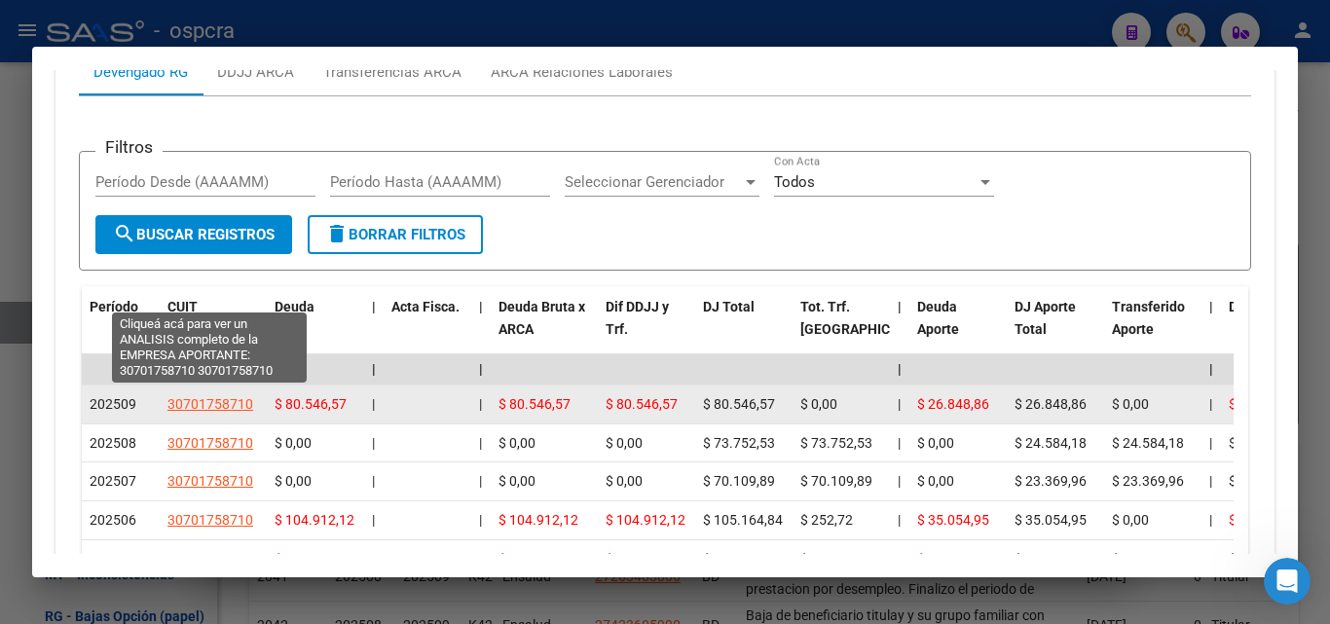
click at [207, 396] on span "30701758710" at bounding box center [210, 404] width 86 height 16
type textarea "30701758710"
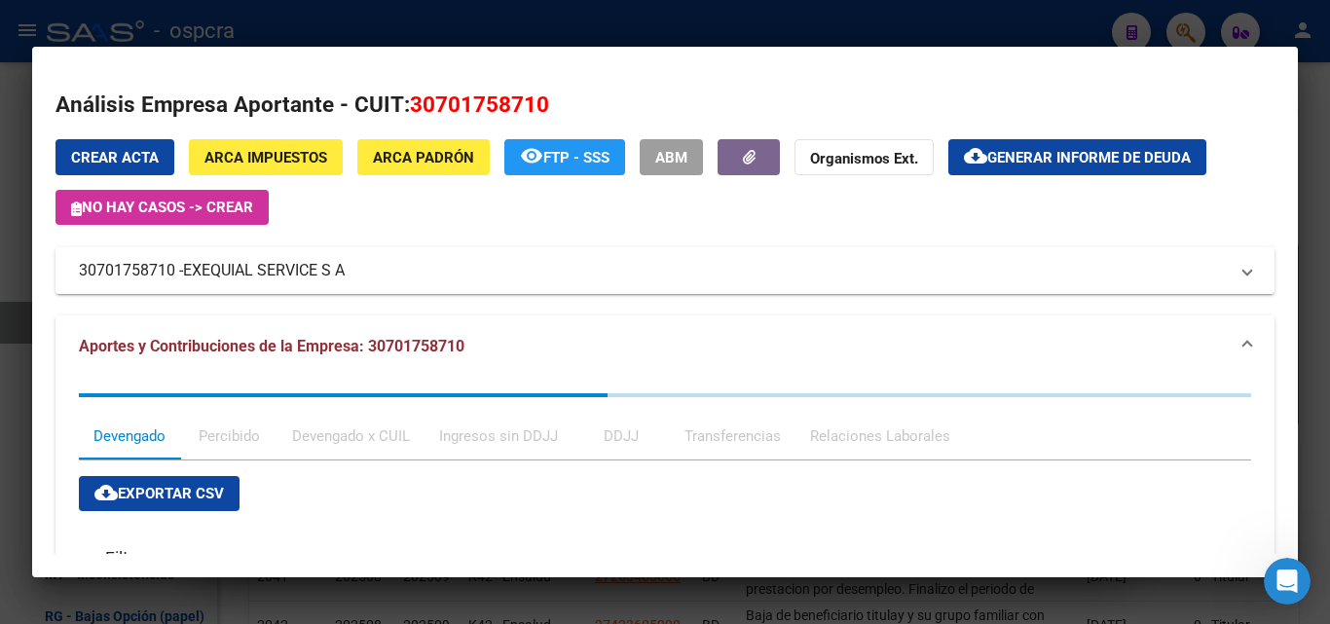
click at [301, 256] on mat-expansion-panel-header "30701758710 - EXEQUIAL SERVICE S A" at bounding box center [665, 270] width 1219 height 47
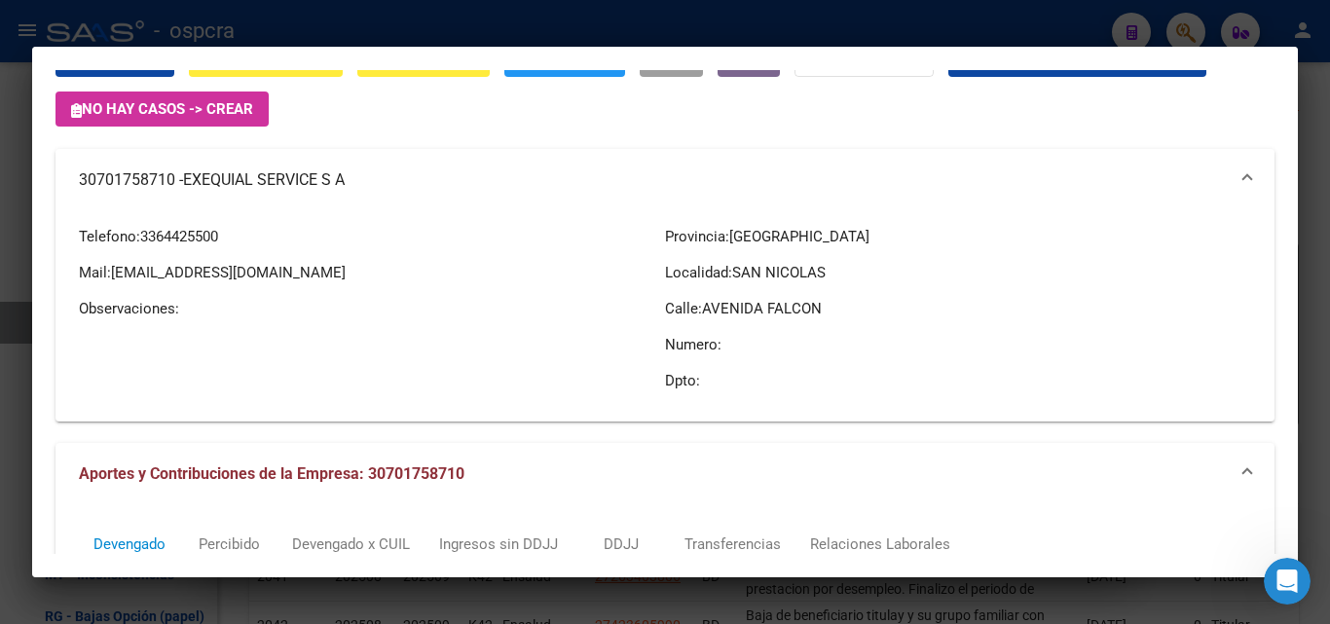
scroll to position [0, 0]
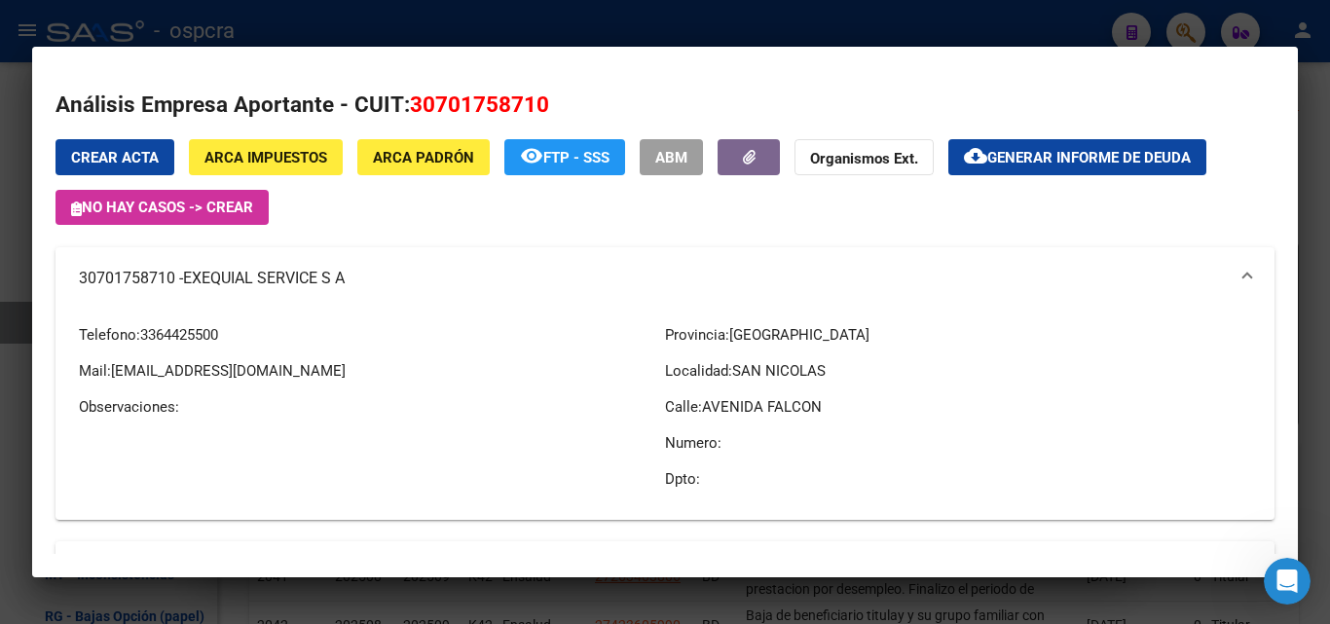
click at [1, 247] on div at bounding box center [665, 312] width 1330 height 624
